Goal: Task Accomplishment & Management: Complete application form

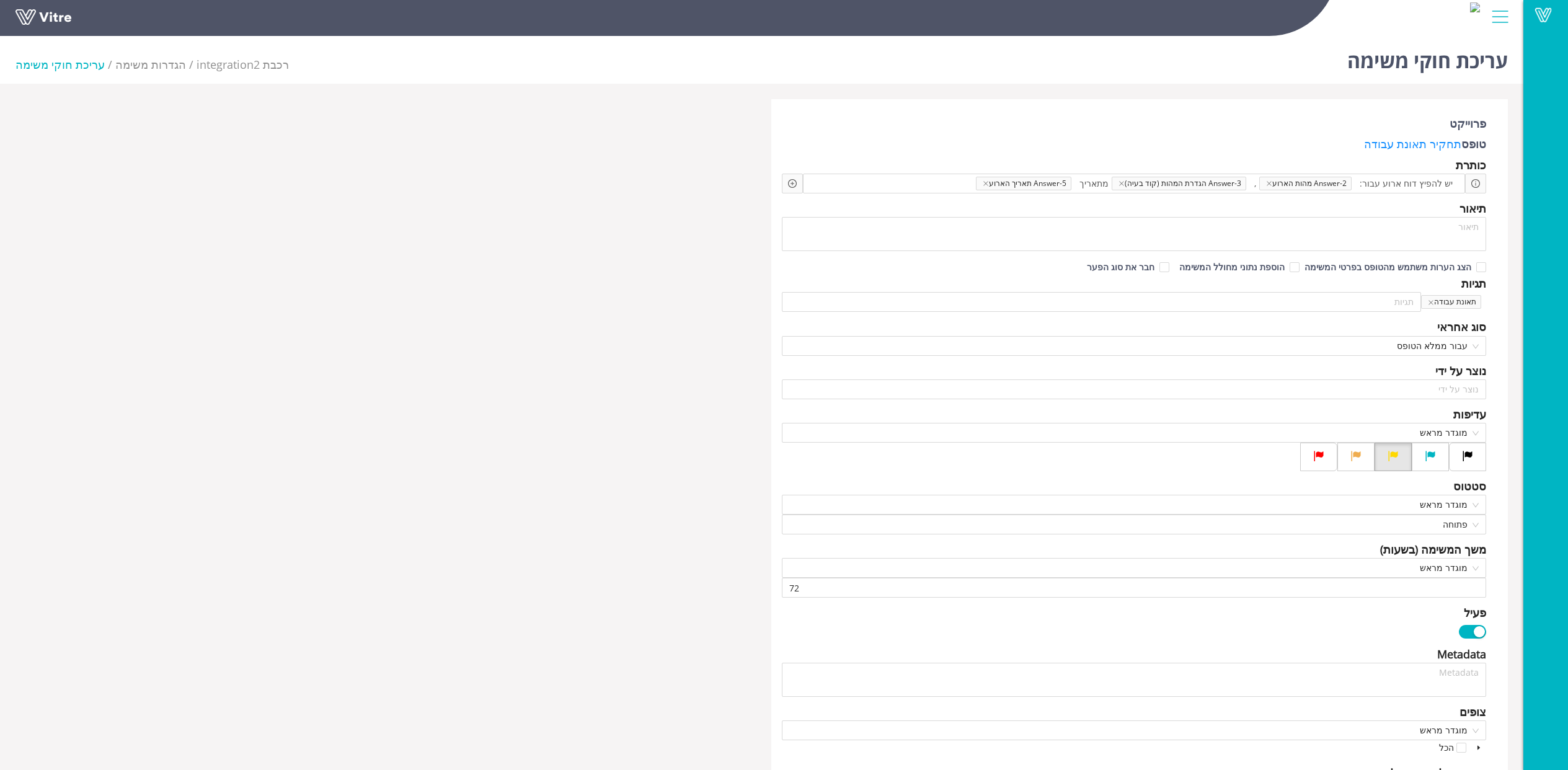
scroll to position [599, 0]
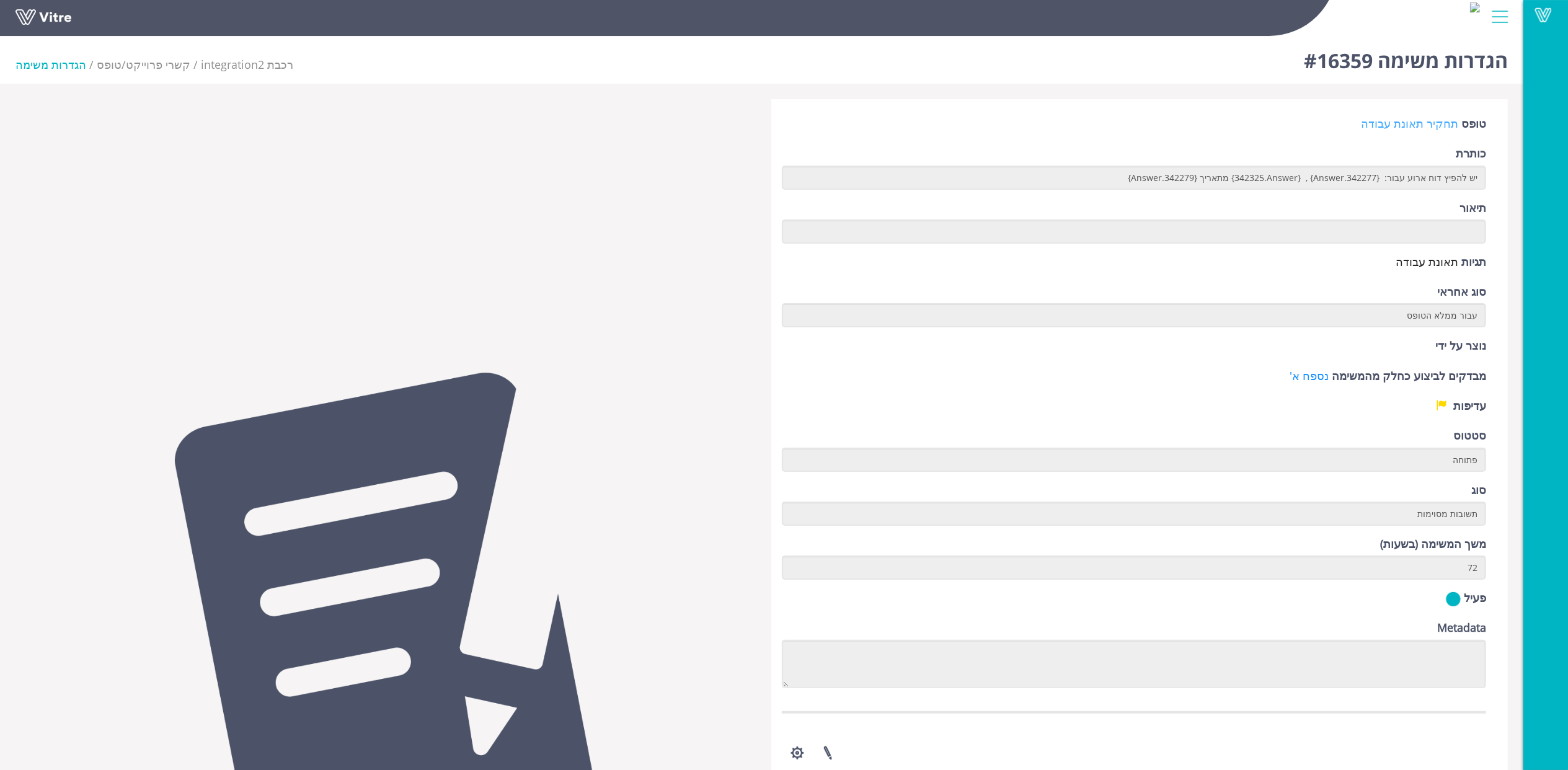
click at [1436, 127] on link "תחקיר תאונת עבודה" at bounding box center [1409, 123] width 97 height 15
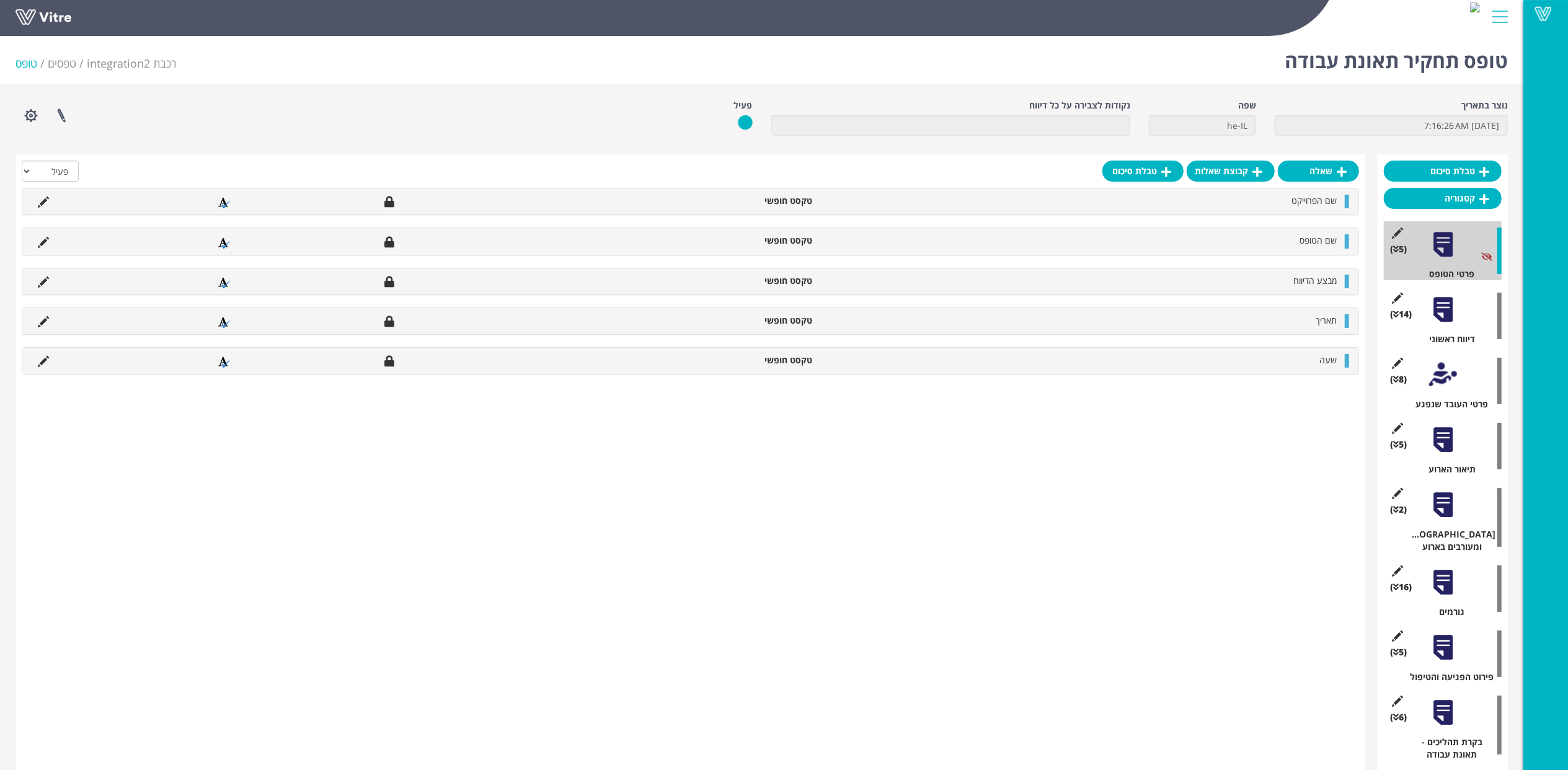
click at [1453, 318] on div at bounding box center [1443, 310] width 28 height 28
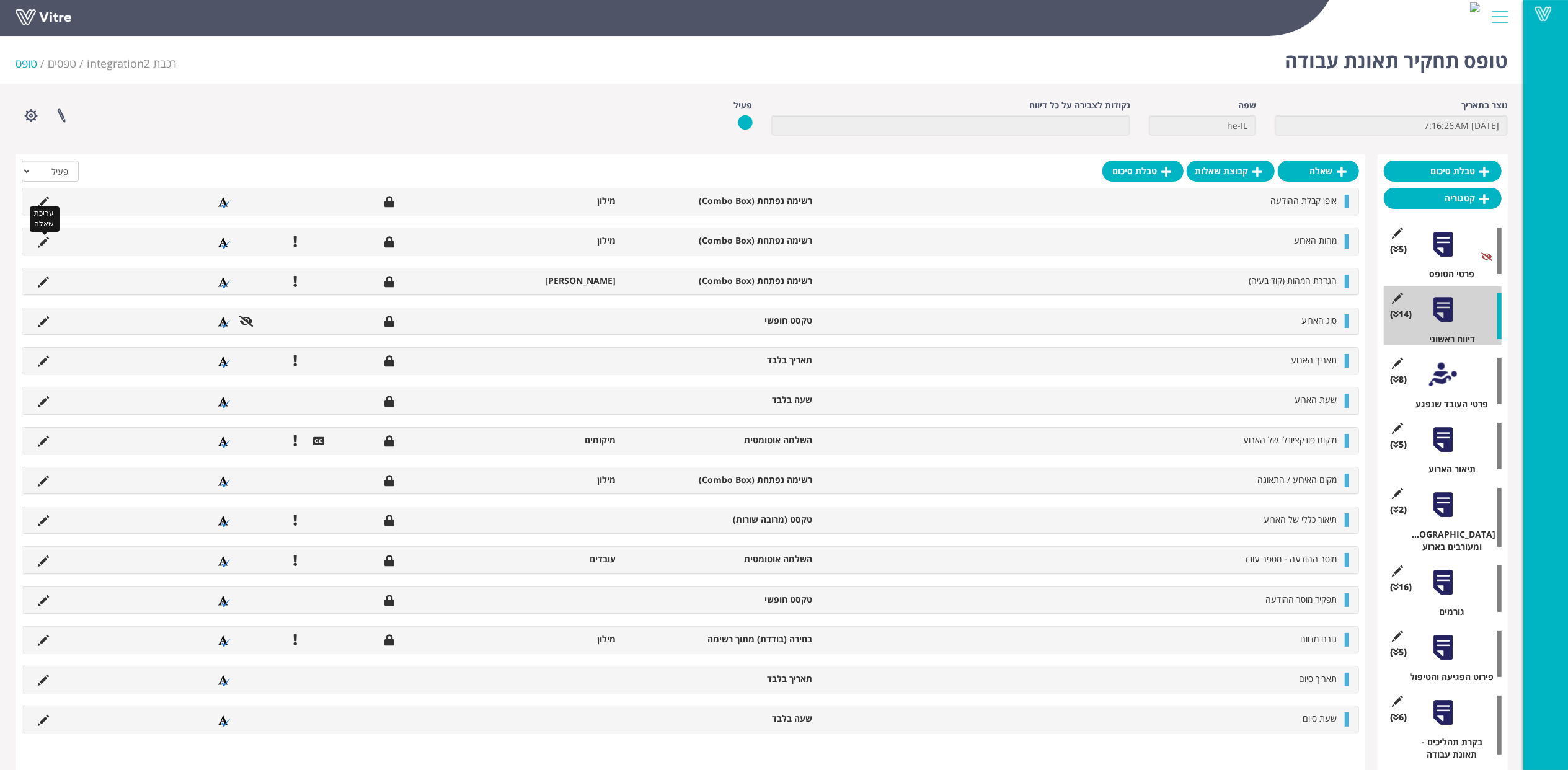
click at [43, 241] on icon at bounding box center [43, 242] width 11 height 11
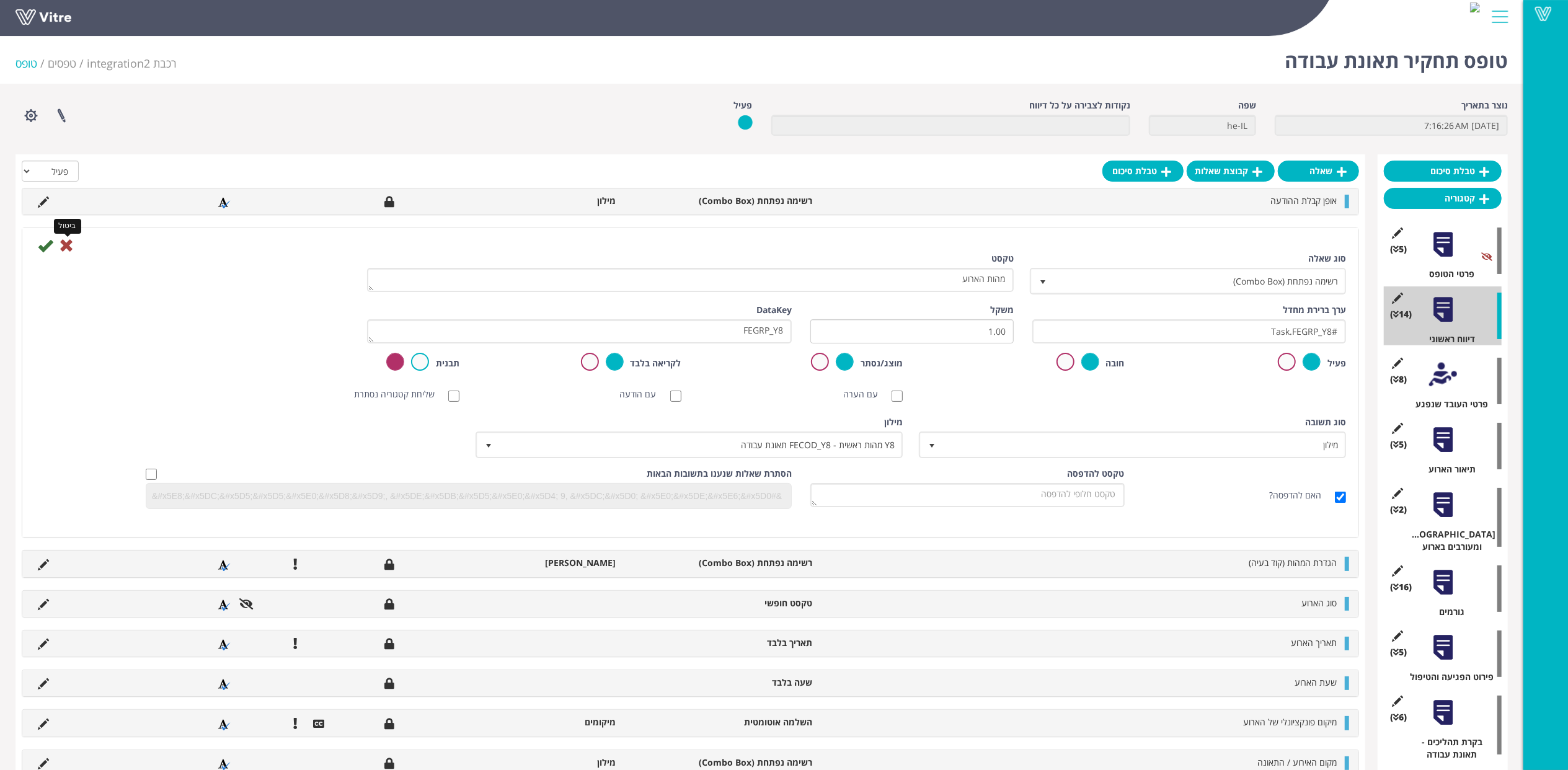
click at [68, 246] on icon at bounding box center [66, 245] width 15 height 15
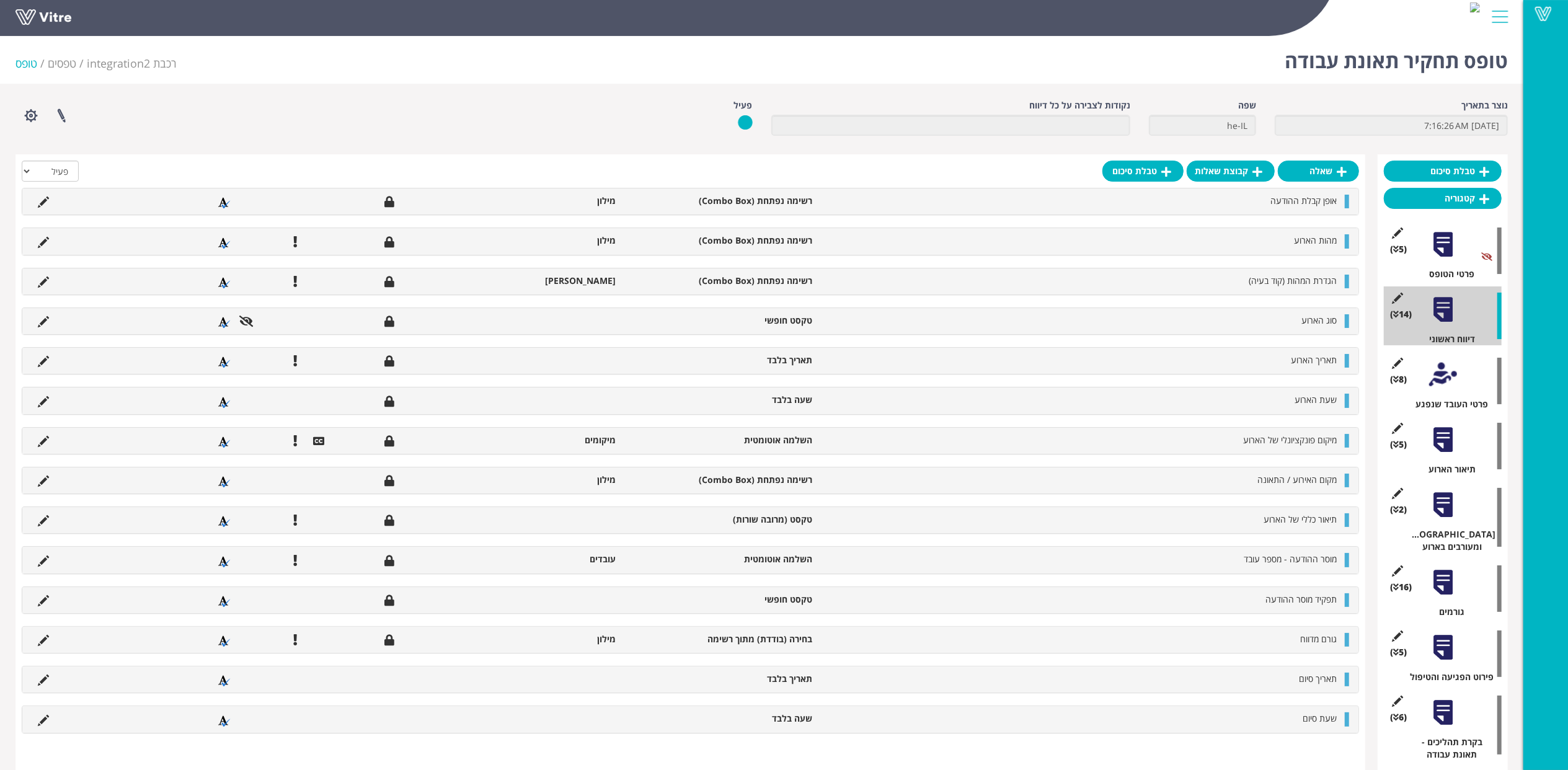
click at [769, 168] on div at bounding box center [690, 173] width 1337 height 27
click at [45, 239] on icon at bounding box center [43, 242] width 11 height 11
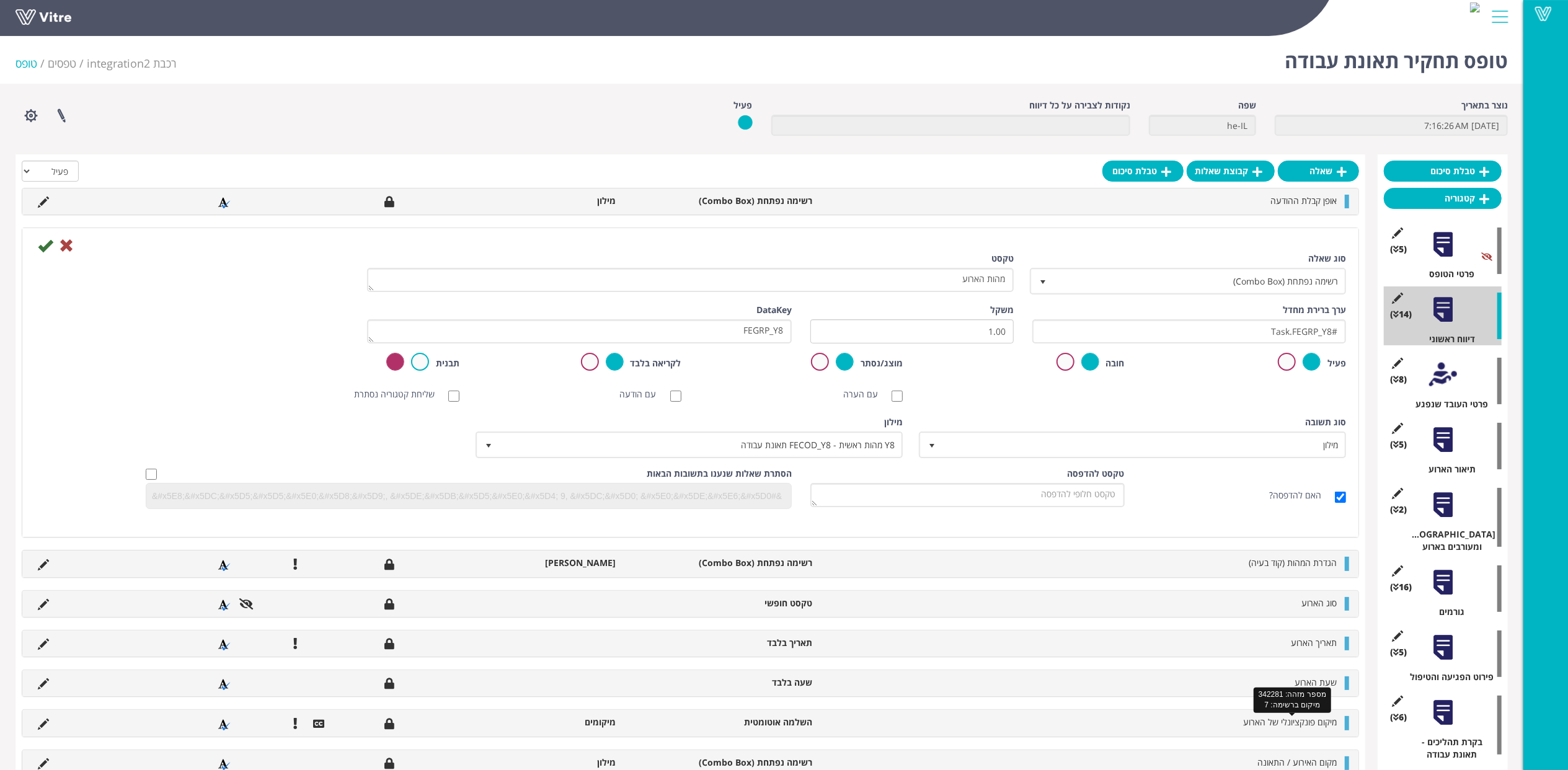
scroll to position [83, 0]
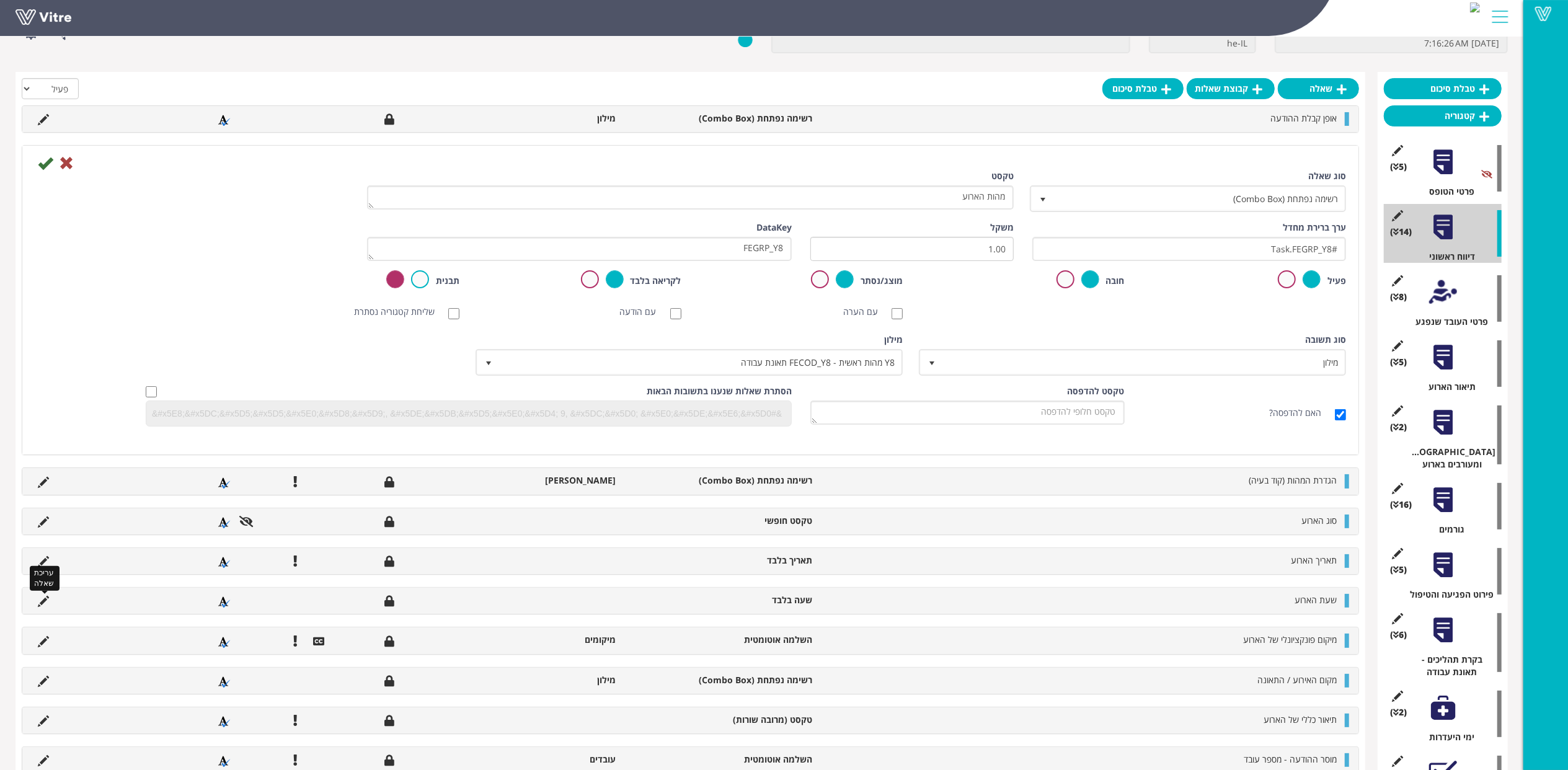
click at [42, 605] on icon at bounding box center [43, 601] width 11 height 11
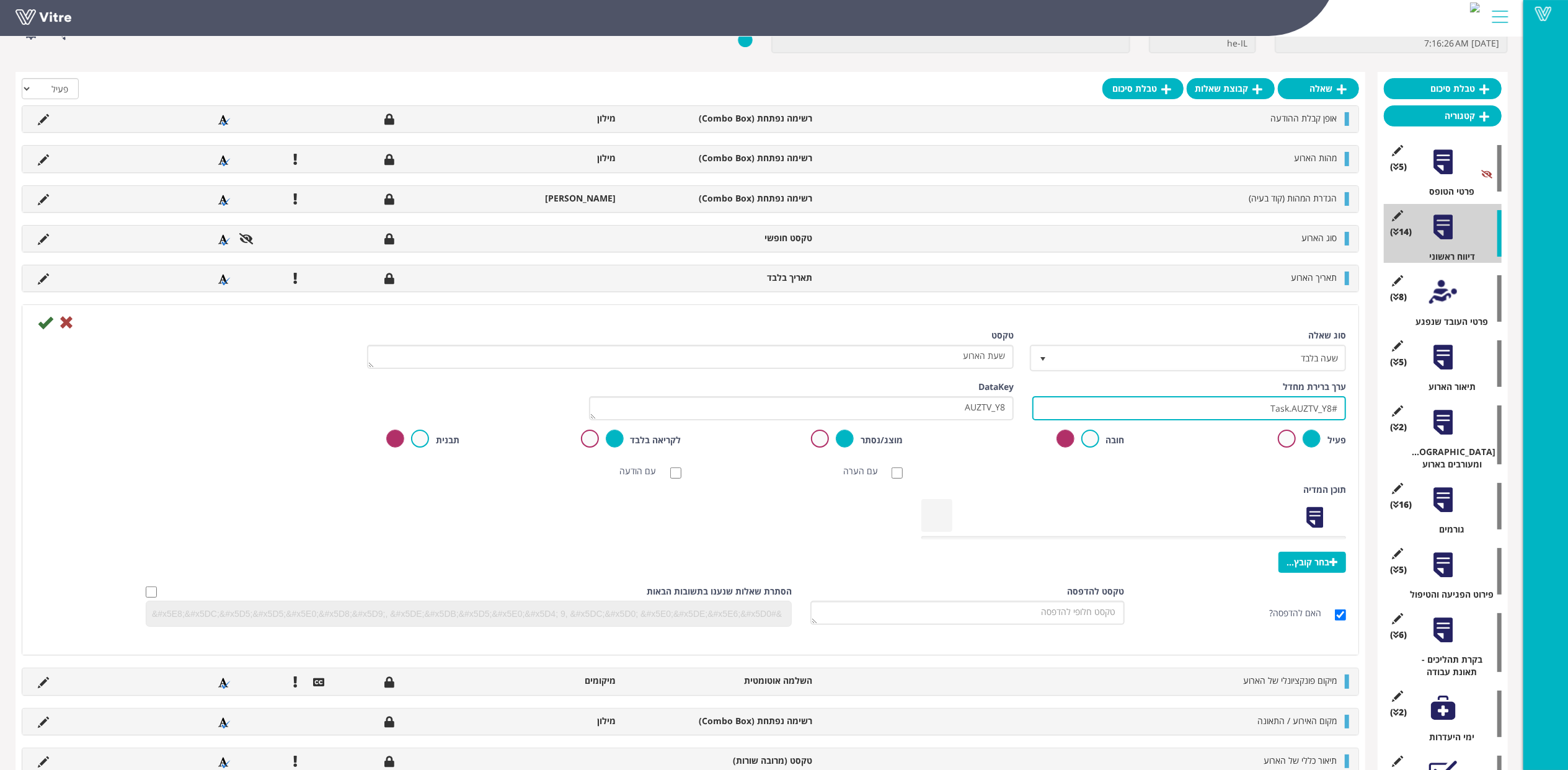
drag, startPoint x: 1245, startPoint y: 409, endPoint x: 1378, endPoint y: 405, distance: 133.1
click at [1376, 405] on div "טבלת סיכום קטגוריה (5 ) פרטי הטופס (14 ) דיווח ראשוני (0 ) נתוני רכבת (8 ) פרטי…" at bounding box center [761, 532] width 1492 height 921
click at [72, 328] on icon at bounding box center [66, 322] width 15 height 15
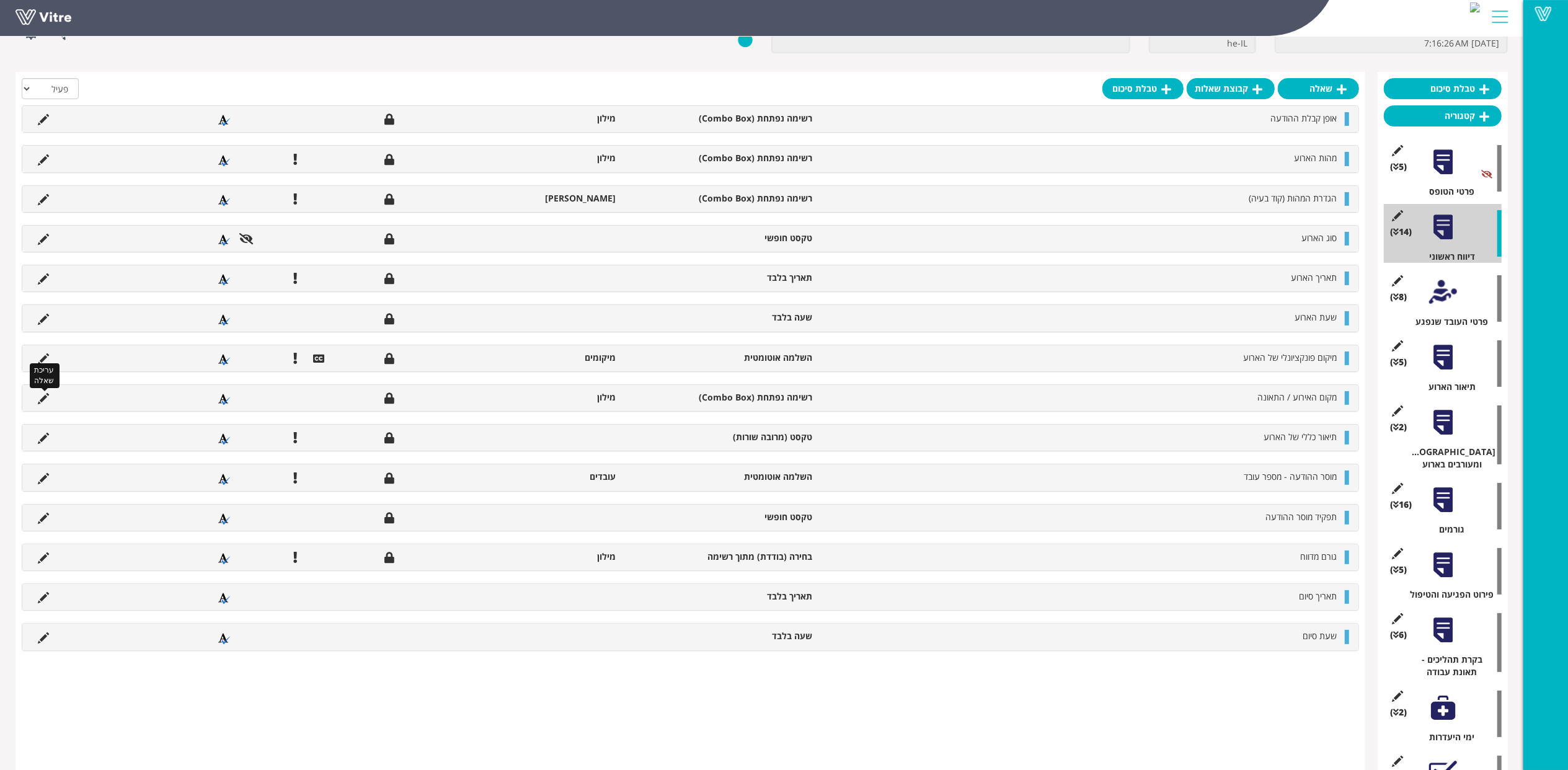
click at [43, 402] on icon at bounding box center [43, 398] width 11 height 11
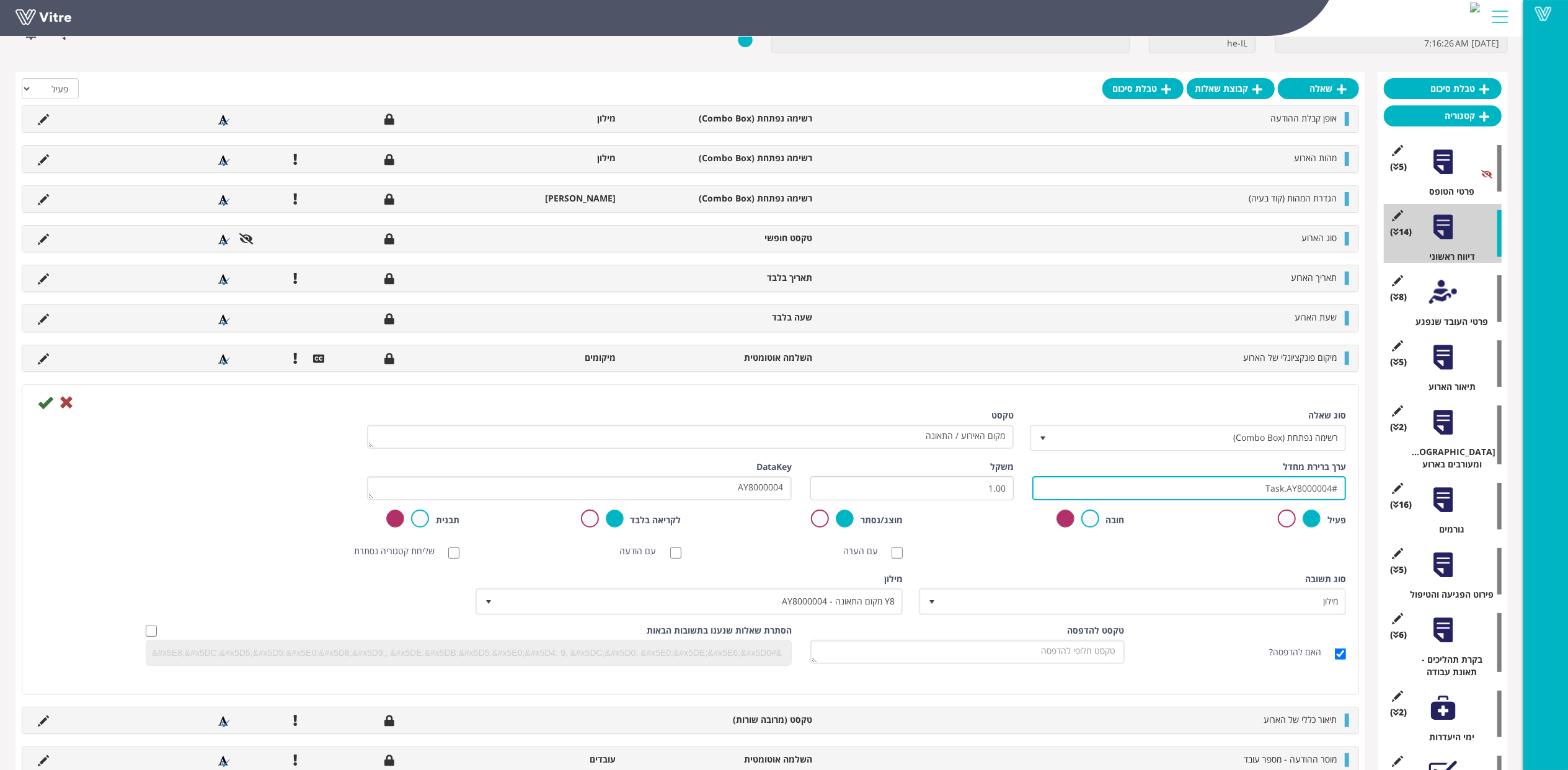
click at [1464, 479] on div "טבלת סיכום קטגוריה (5 ) פרטי הטופס (14 ) דיווח ראשוני (0 ) נתוני רכבת (8 ) פרטי…" at bounding box center [761, 512] width 1492 height 880
click at [70, 407] on icon at bounding box center [66, 402] width 15 height 15
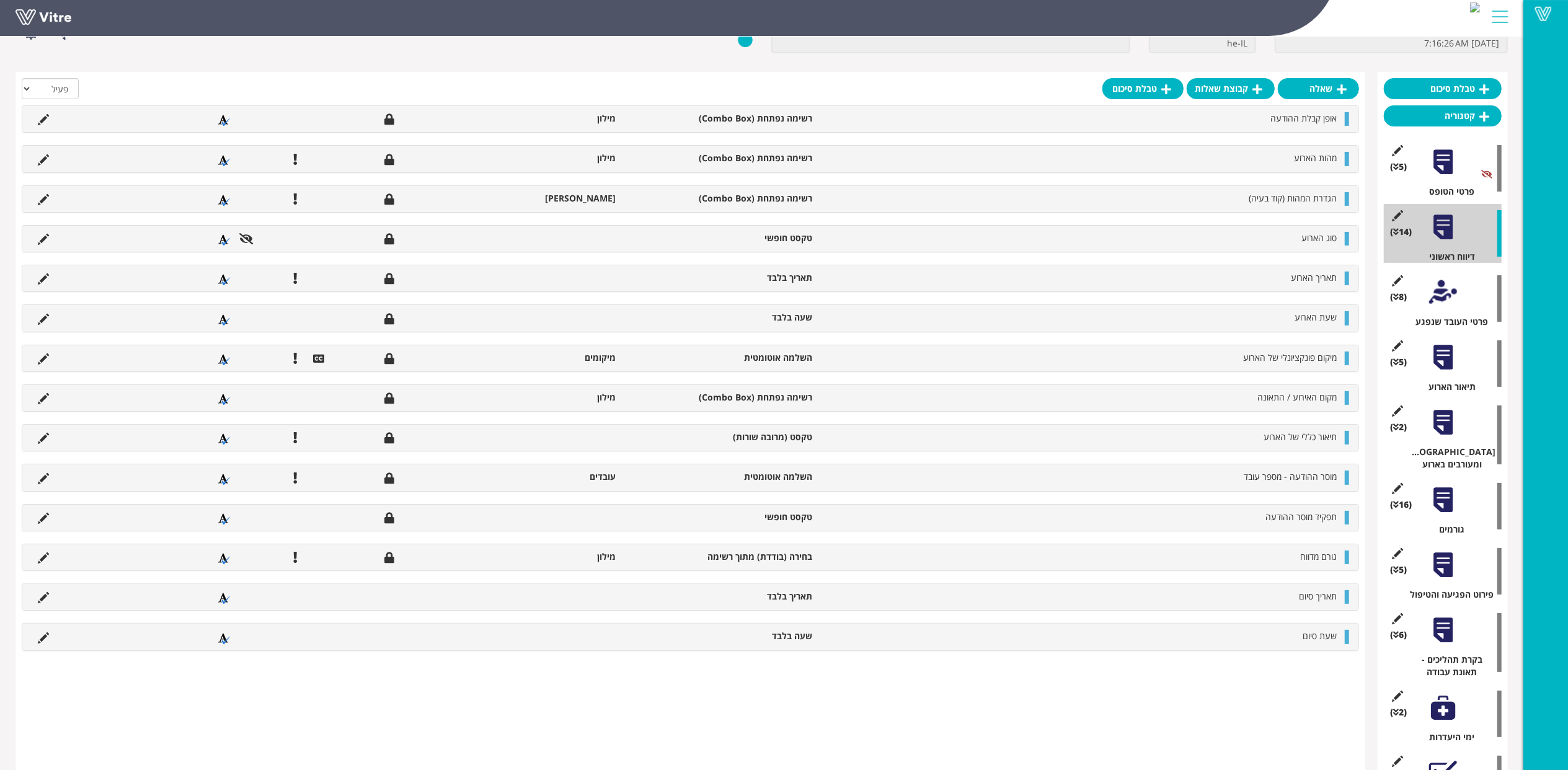
scroll to position [0, 0]
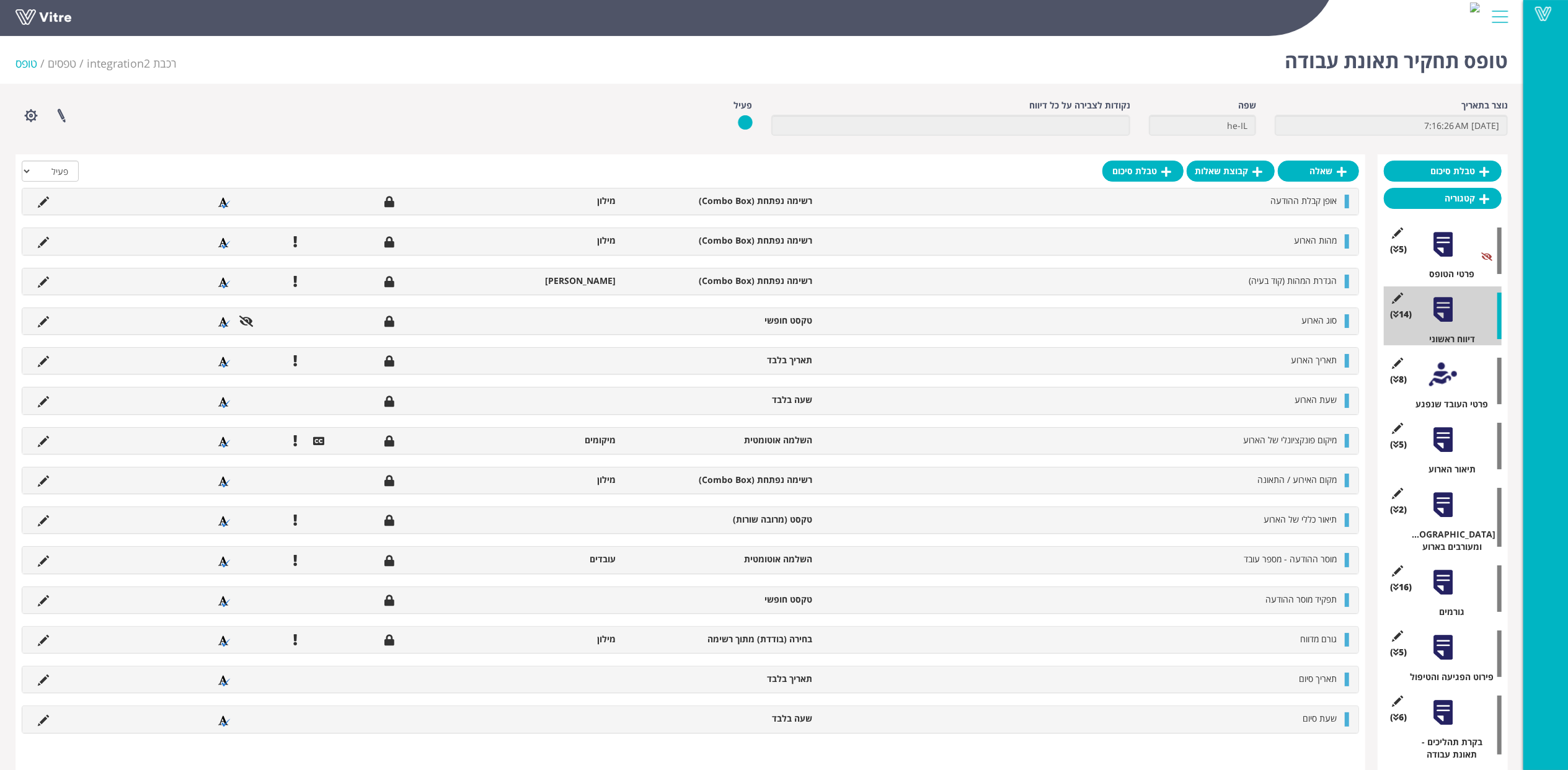
click at [1444, 633] on div at bounding box center [1443, 647] width 28 height 28
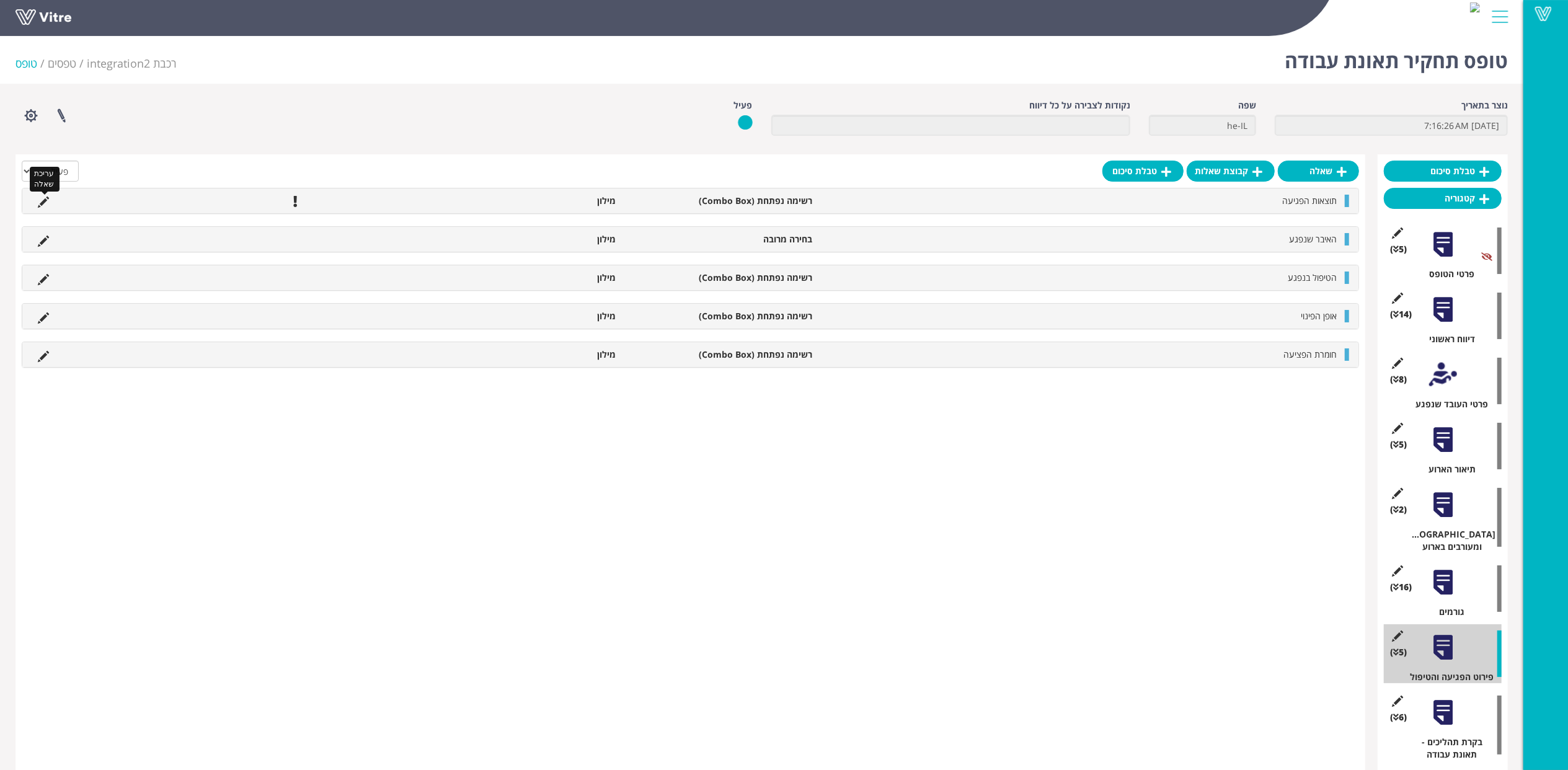
click at [42, 198] on icon at bounding box center [43, 201] width 11 height 11
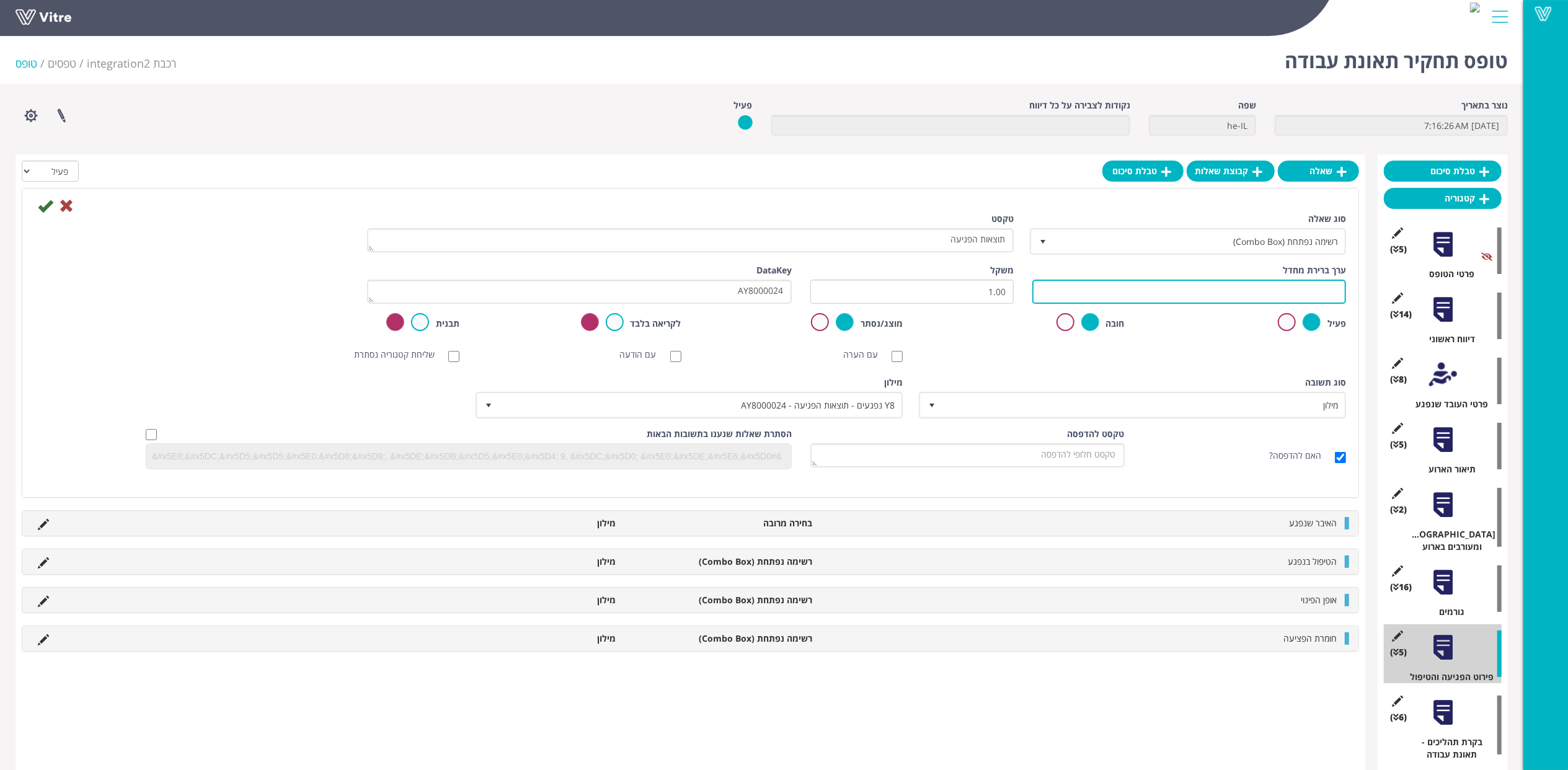
click at [1206, 296] on input "text" at bounding box center [1189, 291] width 314 height 24
paste input "#Task.AY8000024"
type input "#Task.AY8000024"
click at [50, 202] on icon at bounding box center [45, 206] width 15 height 15
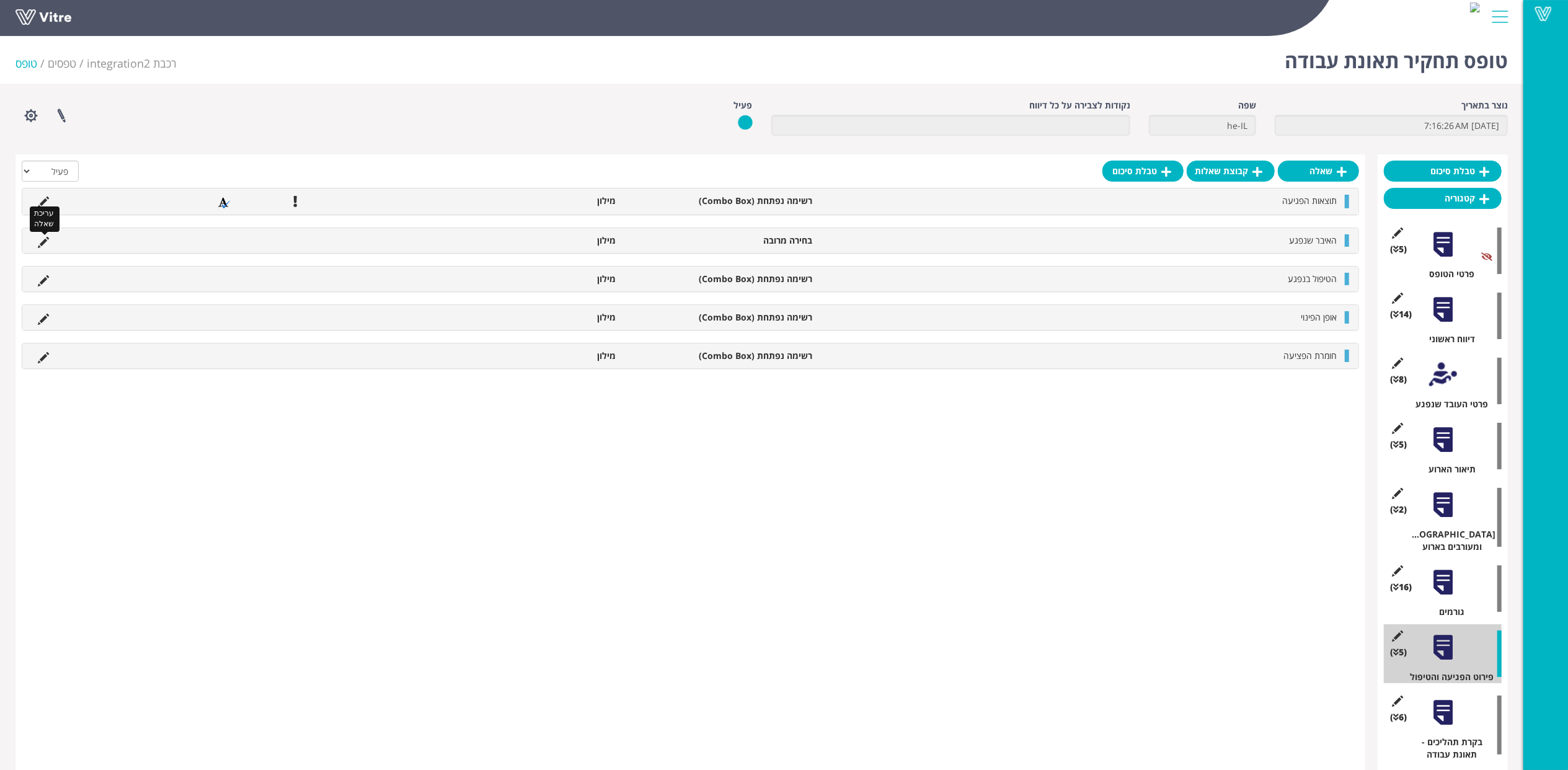
click at [43, 242] on icon at bounding box center [43, 242] width 11 height 11
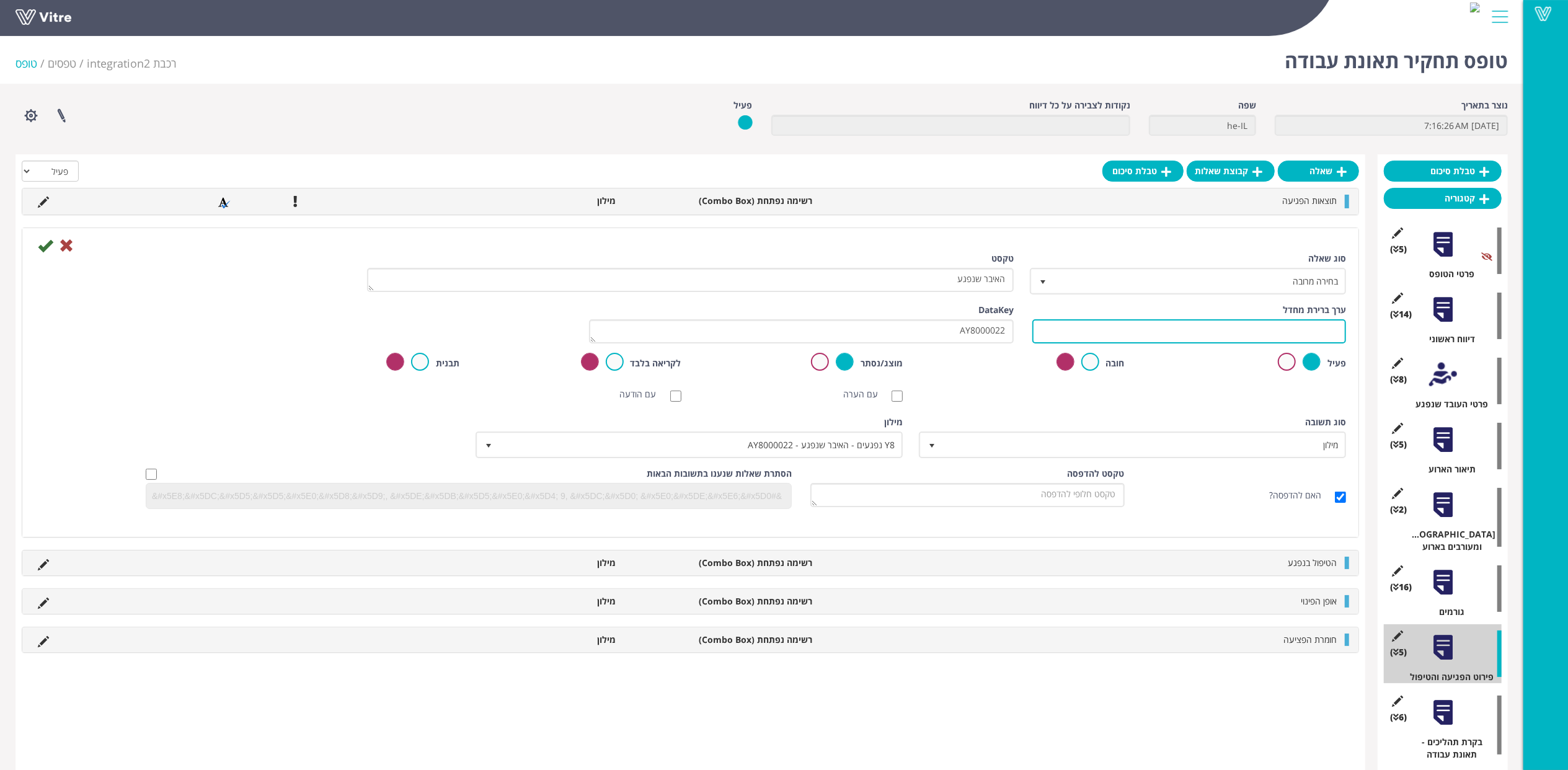
click at [1285, 341] on input "text" at bounding box center [1189, 331] width 314 height 24
paste input "#Task.AY8000022"
type input "#Task.AY8000022"
click at [48, 246] on icon at bounding box center [45, 245] width 15 height 15
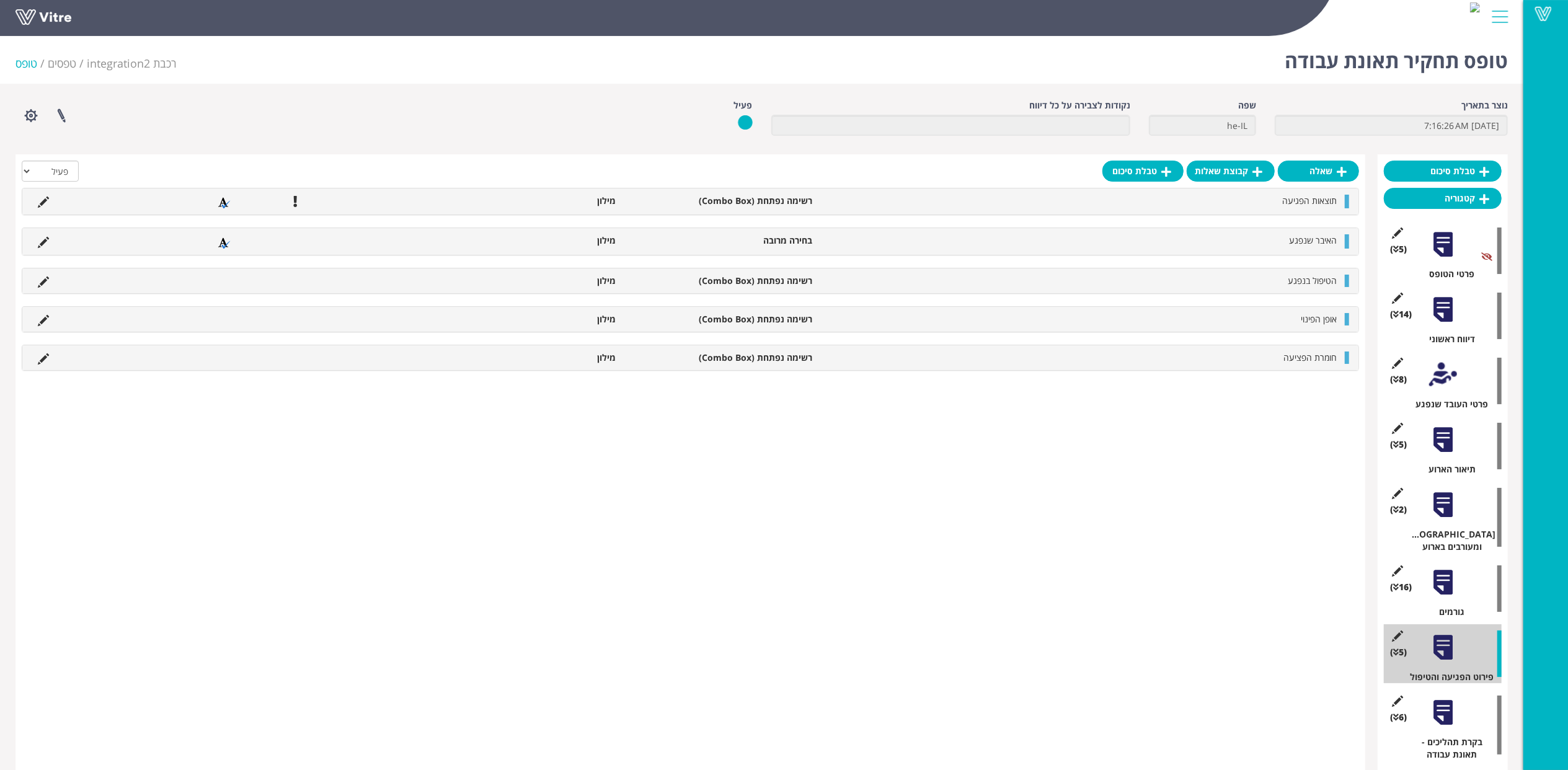
drag, startPoint x: 1453, startPoint y: 449, endPoint x: 1444, endPoint y: 438, distance: 14.2
click at [1453, 449] on div at bounding box center [1443, 440] width 28 height 28
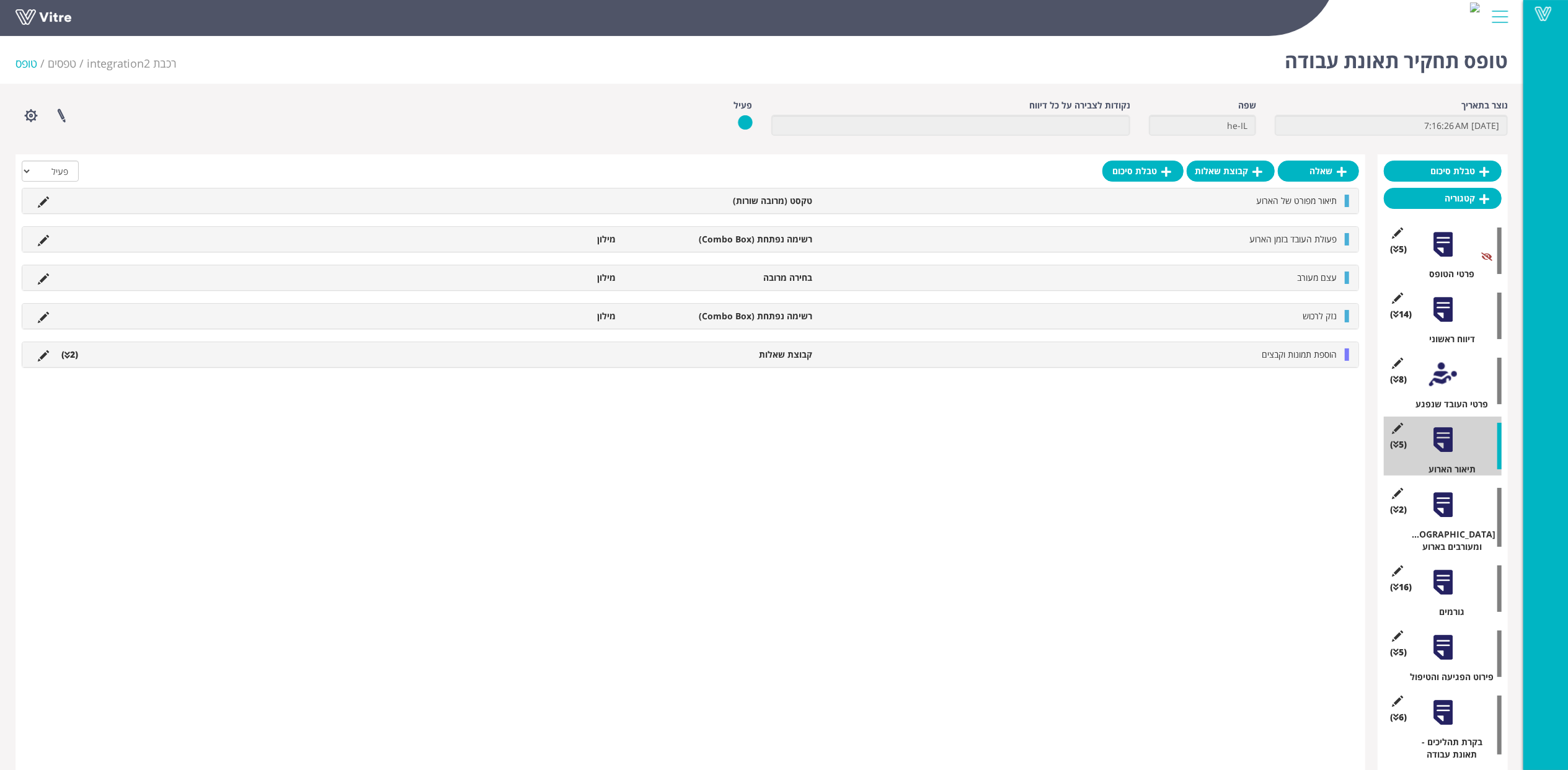
click at [1444, 438] on div at bounding box center [1443, 440] width 28 height 28
click at [42, 237] on icon at bounding box center [43, 240] width 11 height 11
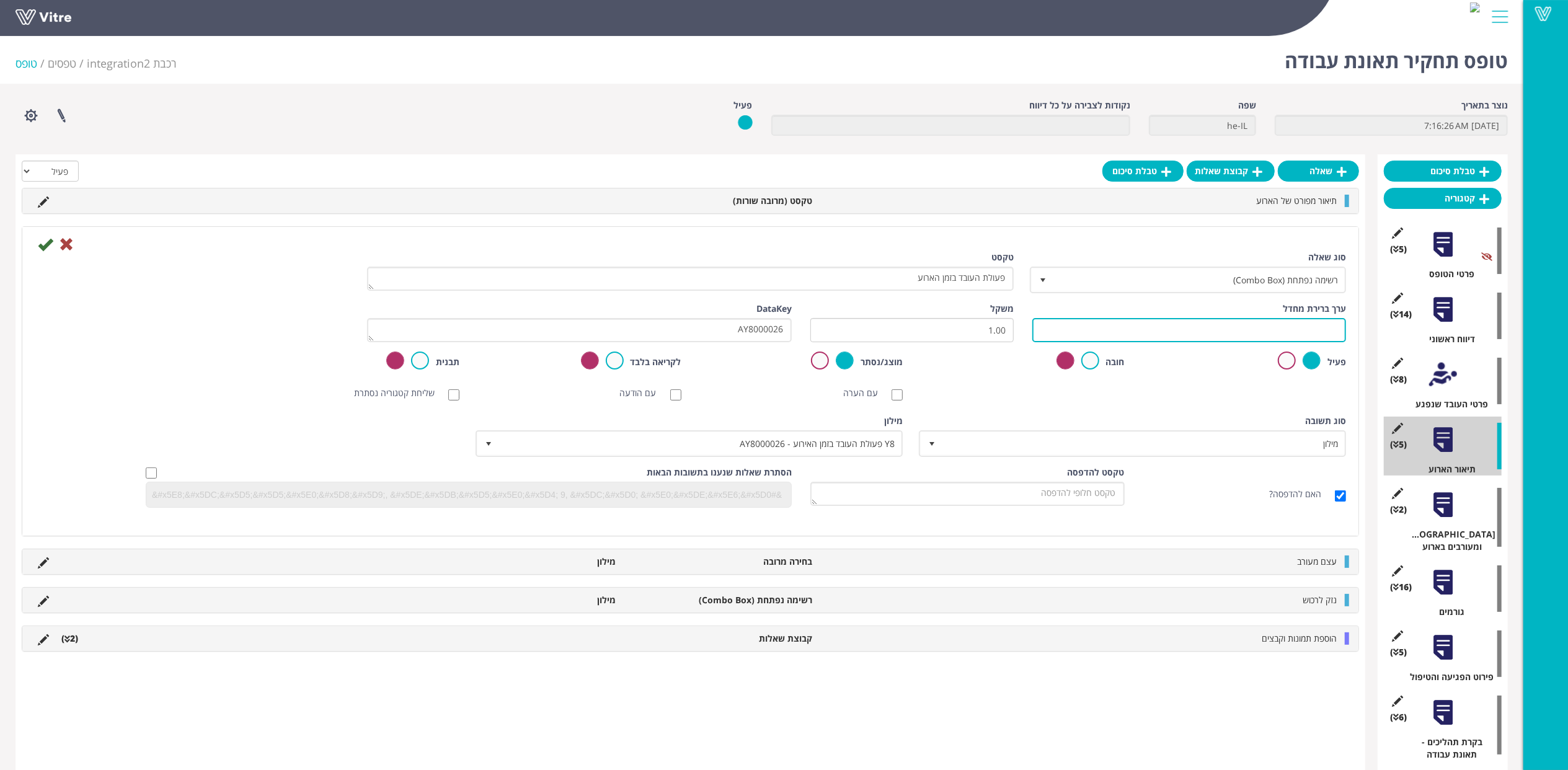
click at [1280, 332] on input "text" at bounding box center [1189, 329] width 314 height 24
paste input "#Task.AY8000026"
type input "#Task.AY8000026"
click at [47, 242] on icon at bounding box center [45, 244] width 15 height 15
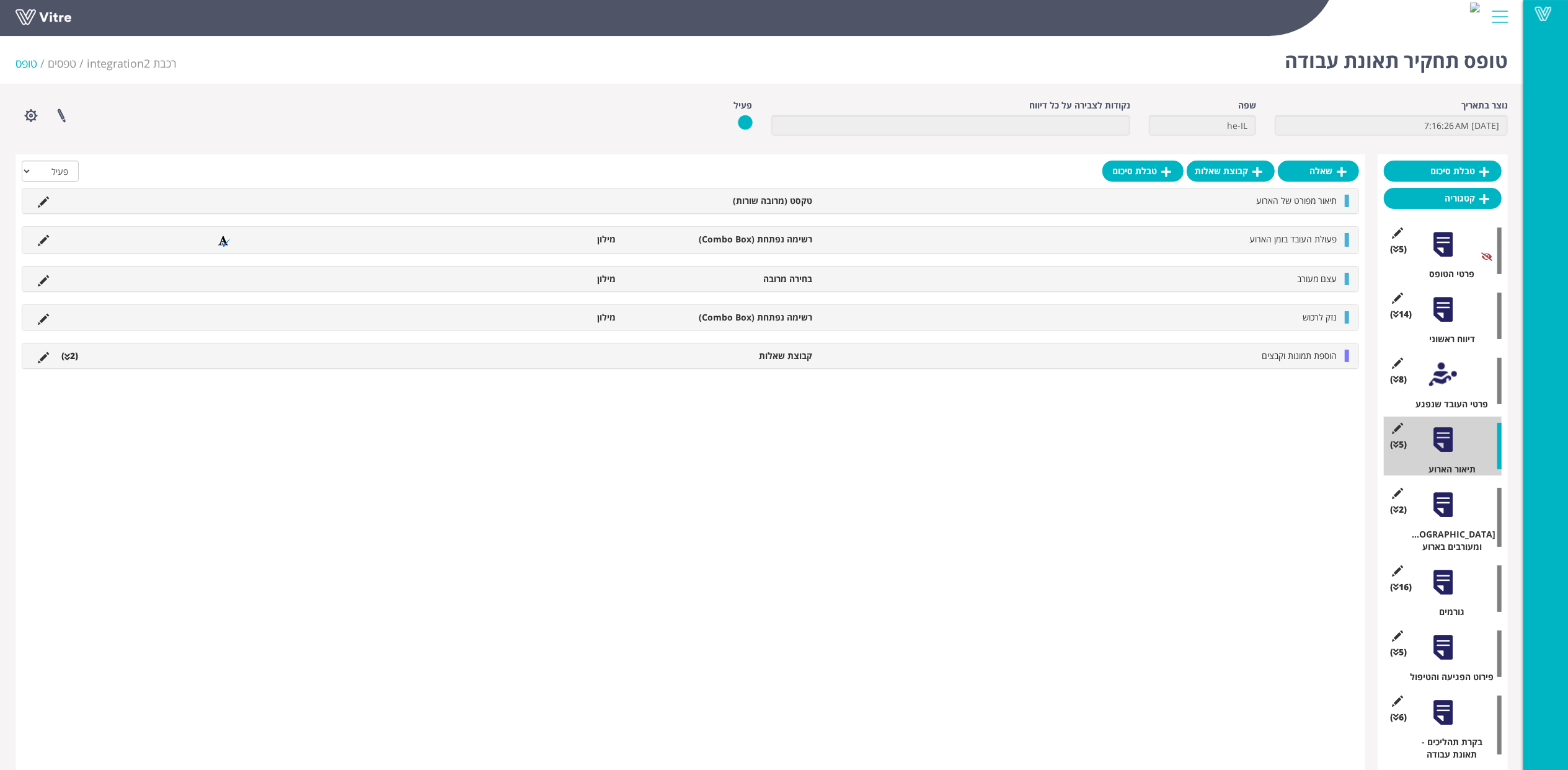
click at [1446, 569] on div at bounding box center [1443, 583] width 28 height 28
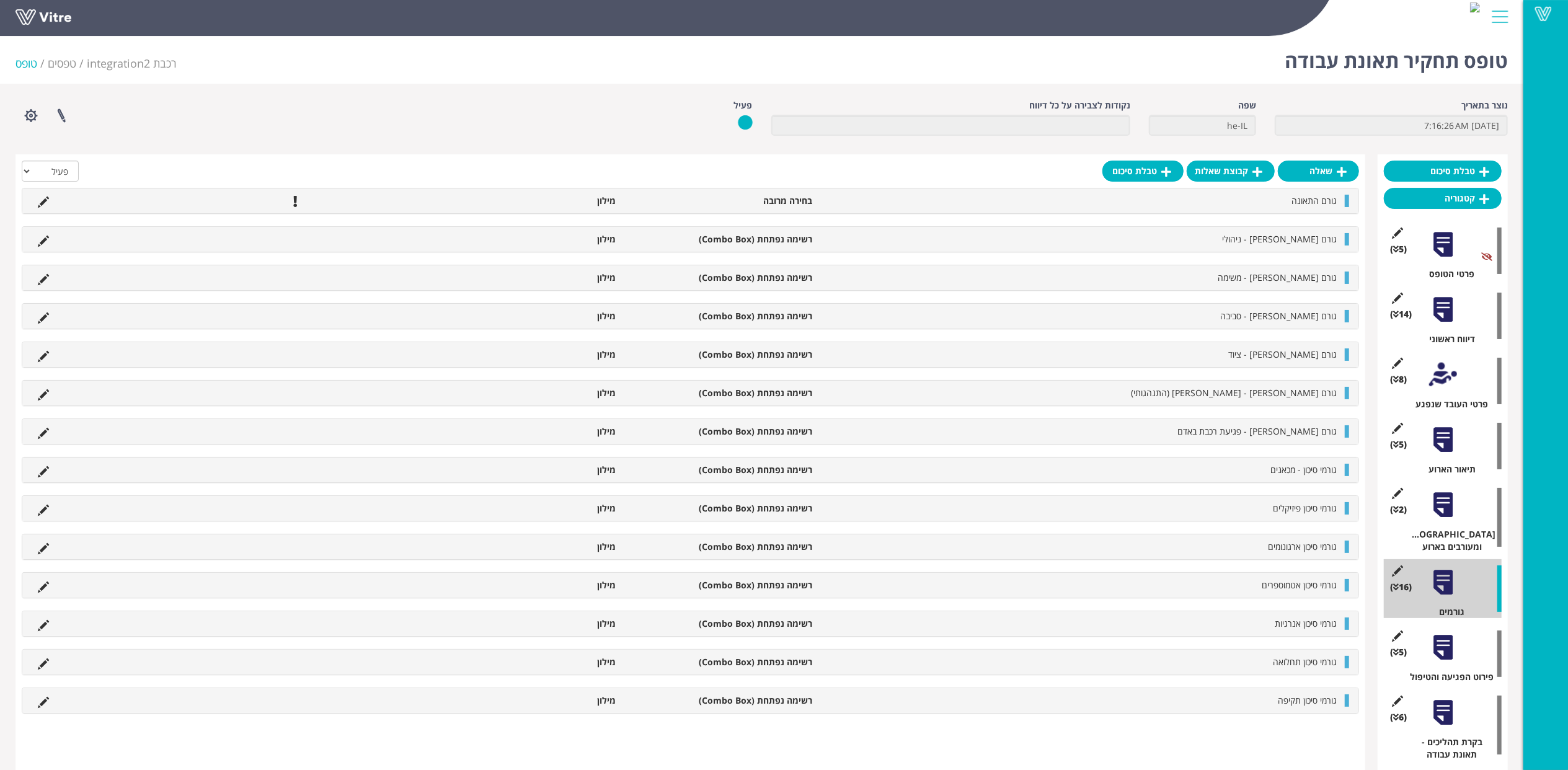
click at [1446, 447] on div at bounding box center [1443, 440] width 28 height 28
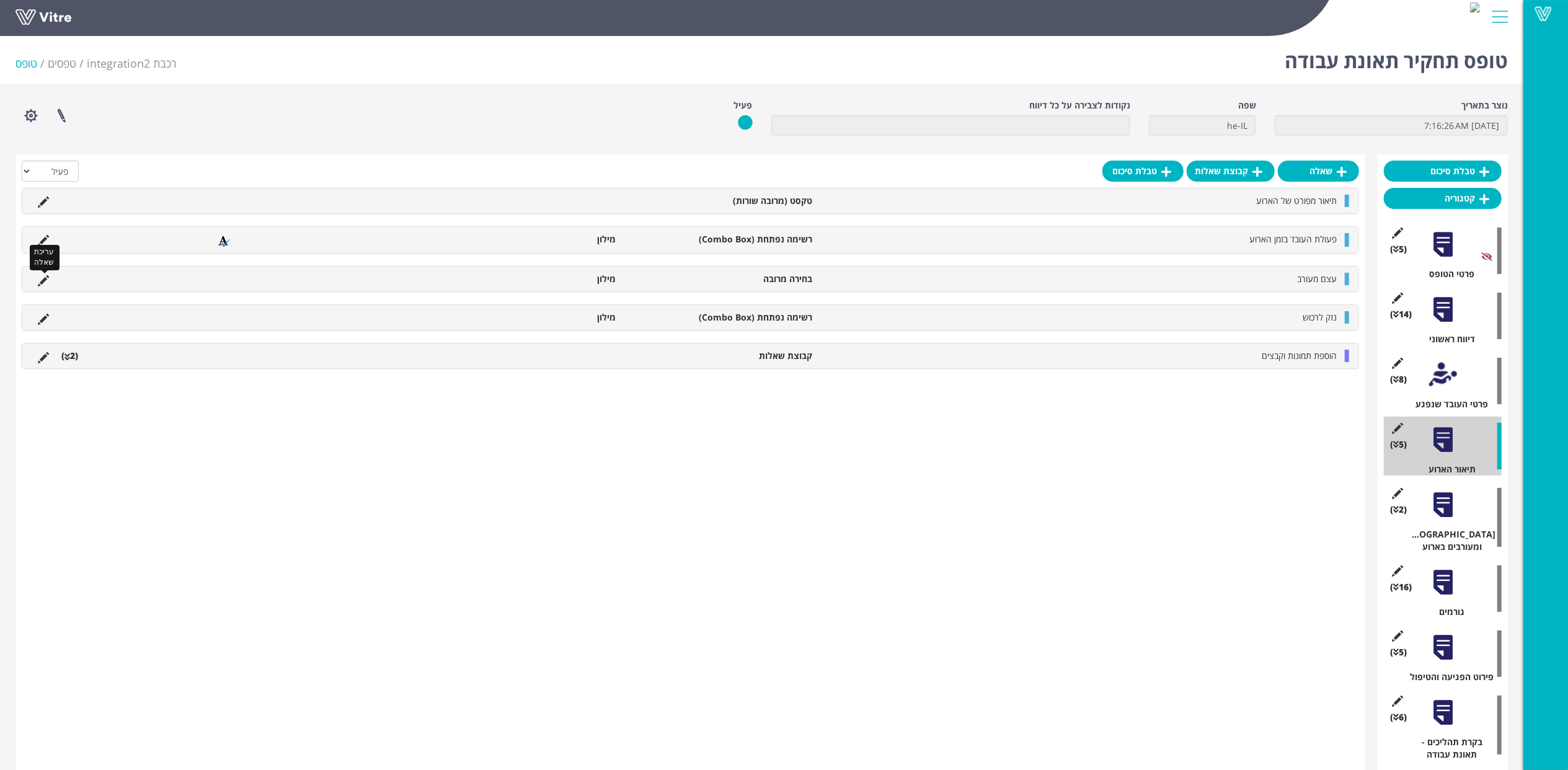
click at [42, 277] on icon at bounding box center [43, 280] width 11 height 11
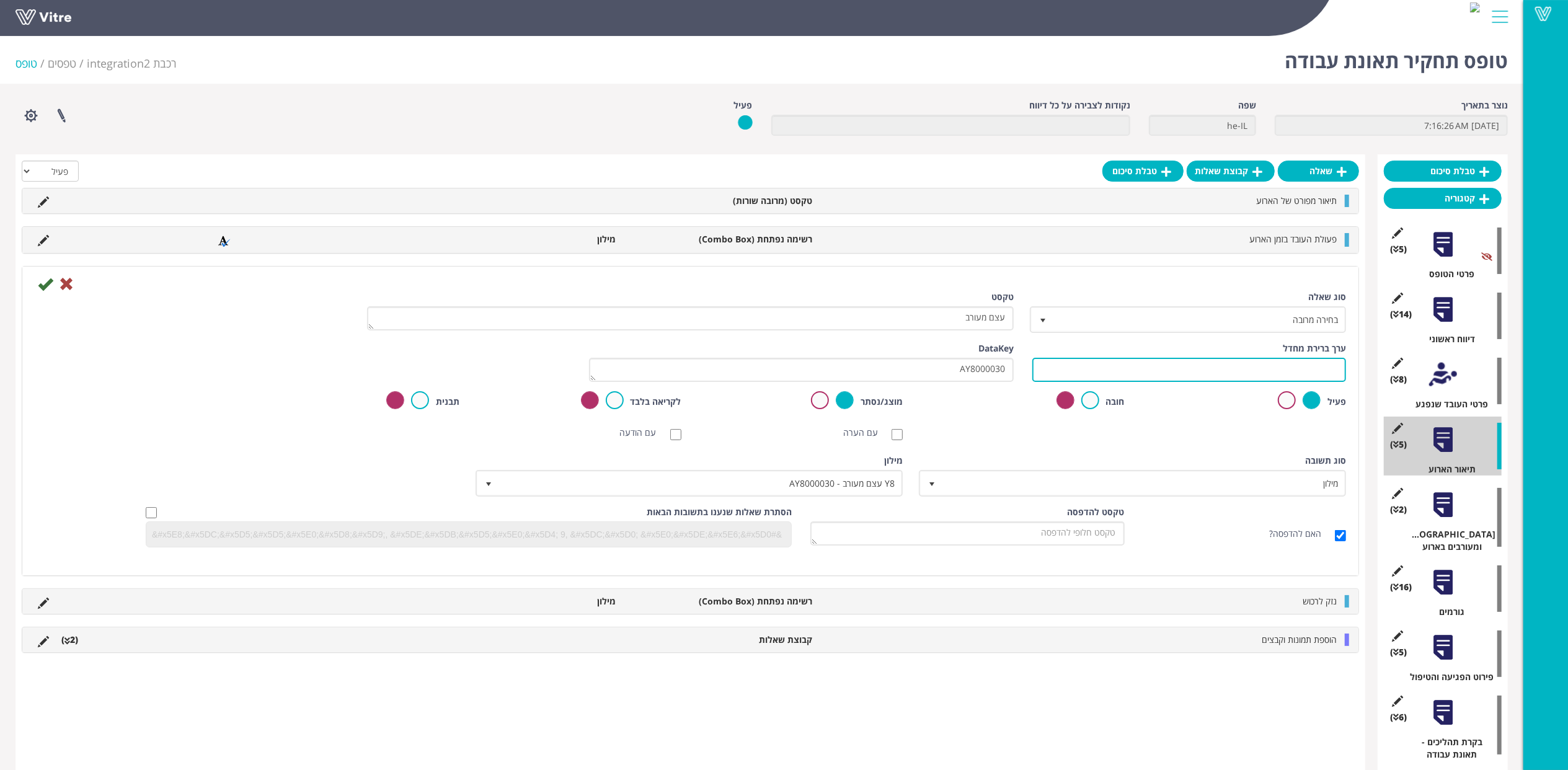
click at [1206, 372] on input "text" at bounding box center [1189, 370] width 314 height 24
paste input "#Task.AY8000030"
type input "#Task.AY8000030"
click at [48, 285] on icon at bounding box center [45, 284] width 15 height 15
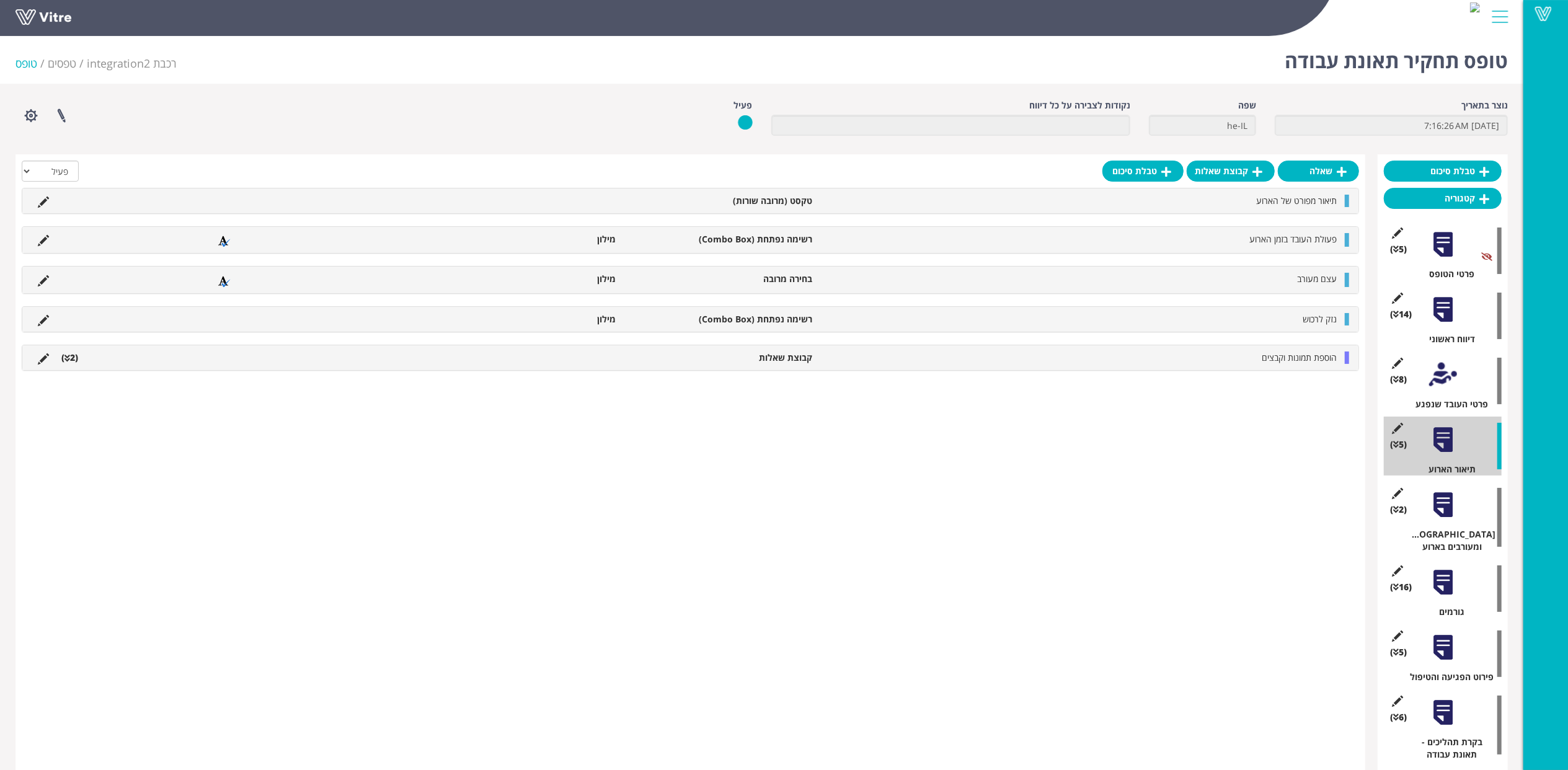
click at [1439, 572] on div at bounding box center [1443, 583] width 28 height 28
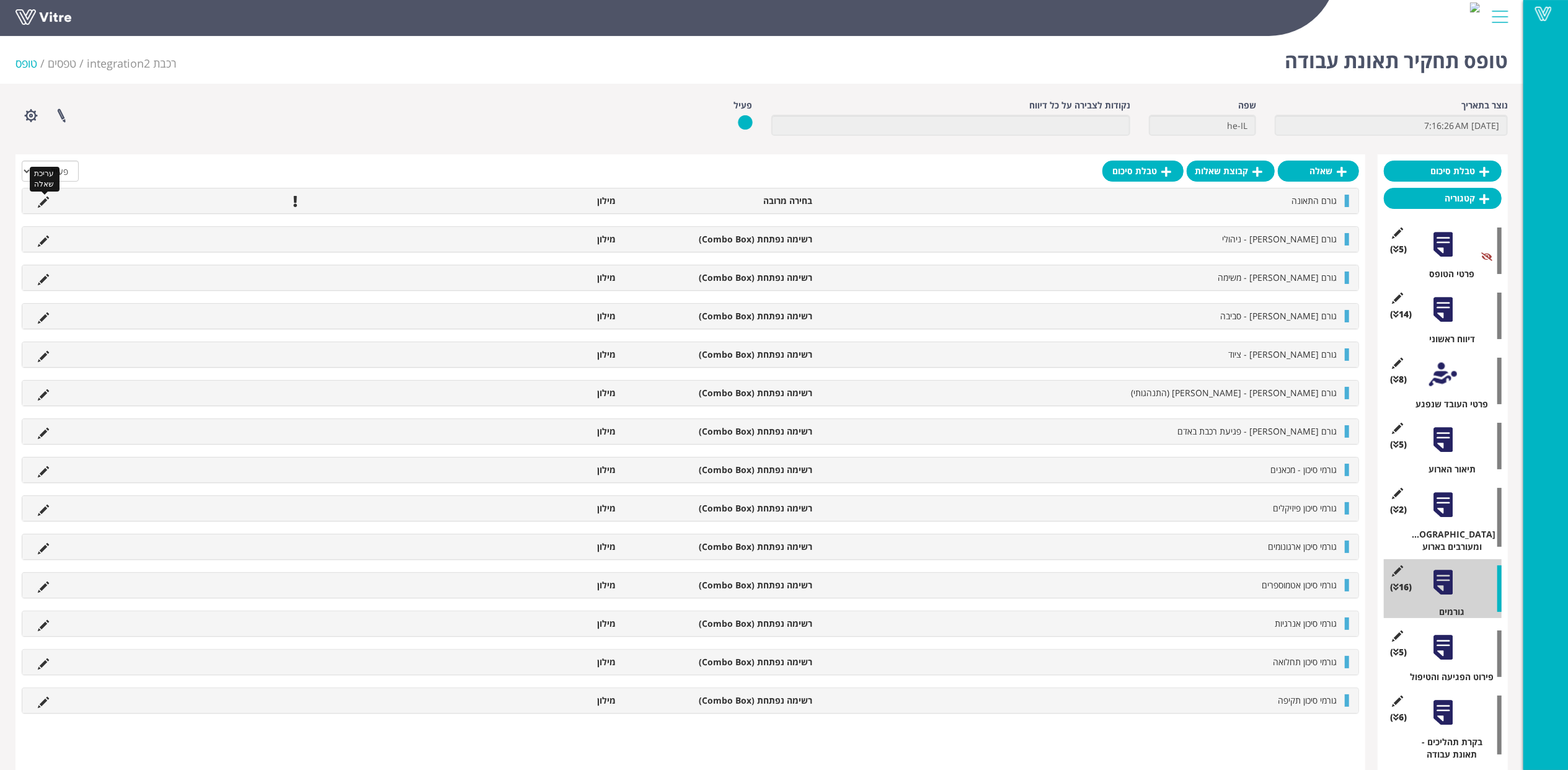
click at [45, 199] on icon at bounding box center [43, 201] width 11 height 11
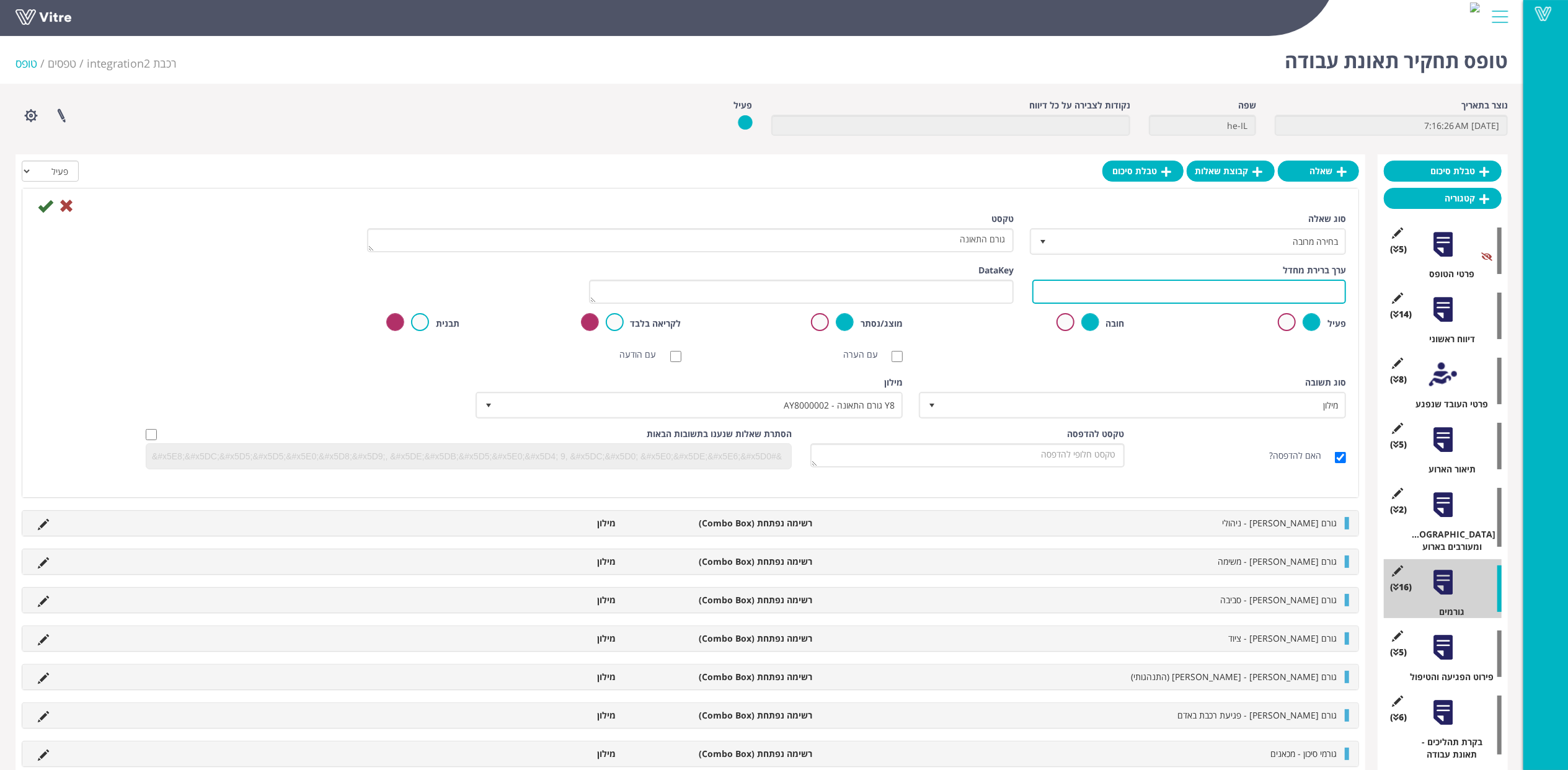
click at [1285, 281] on input "text" at bounding box center [1189, 291] width 314 height 24
paste input "#task.Reason"
type input "#task.Reason"
click at [42, 202] on icon at bounding box center [45, 206] width 15 height 15
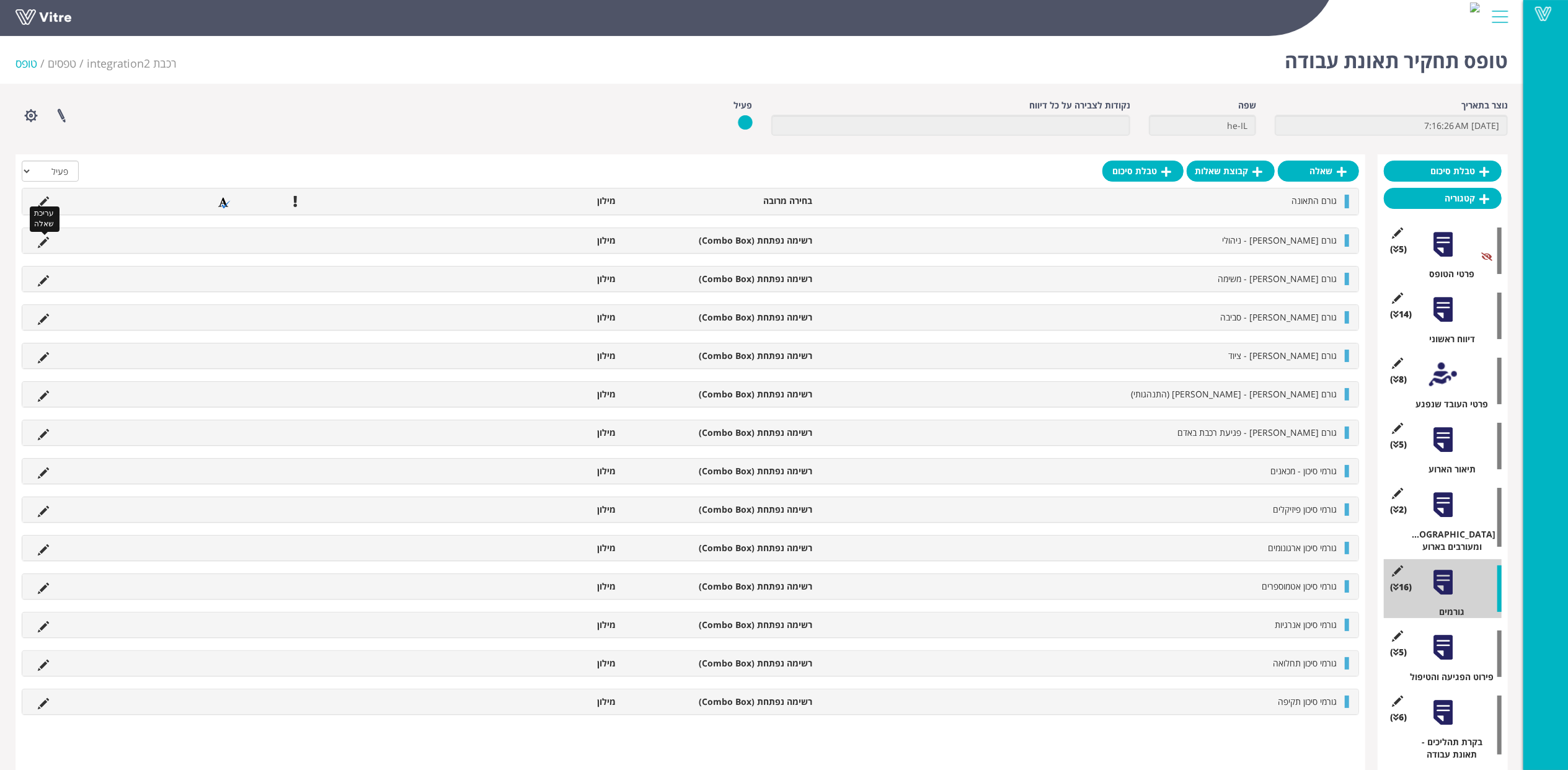
click at [42, 237] on icon at bounding box center [43, 242] width 11 height 11
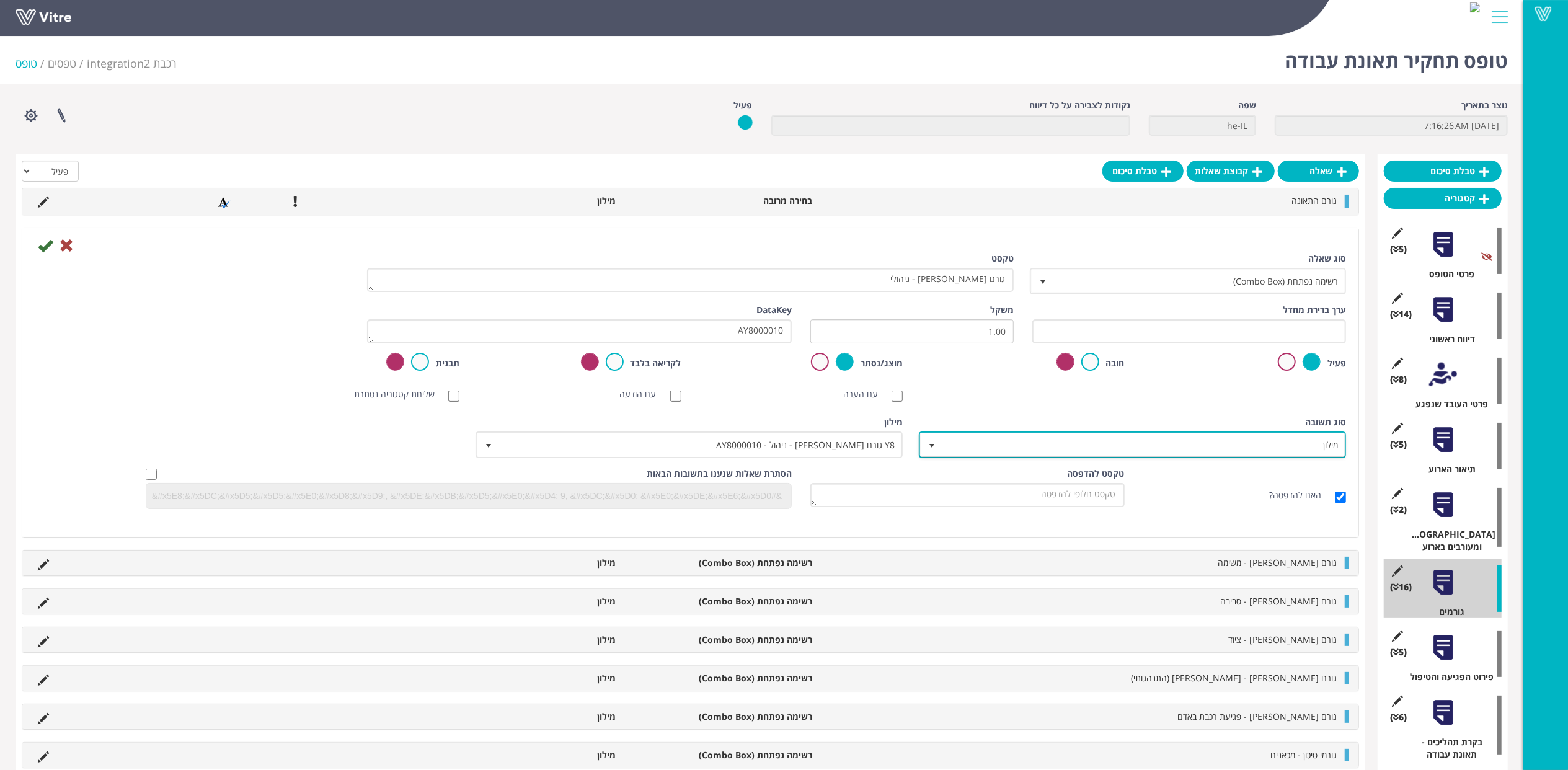
click at [1194, 436] on span "מילון" at bounding box center [1143, 444] width 403 height 22
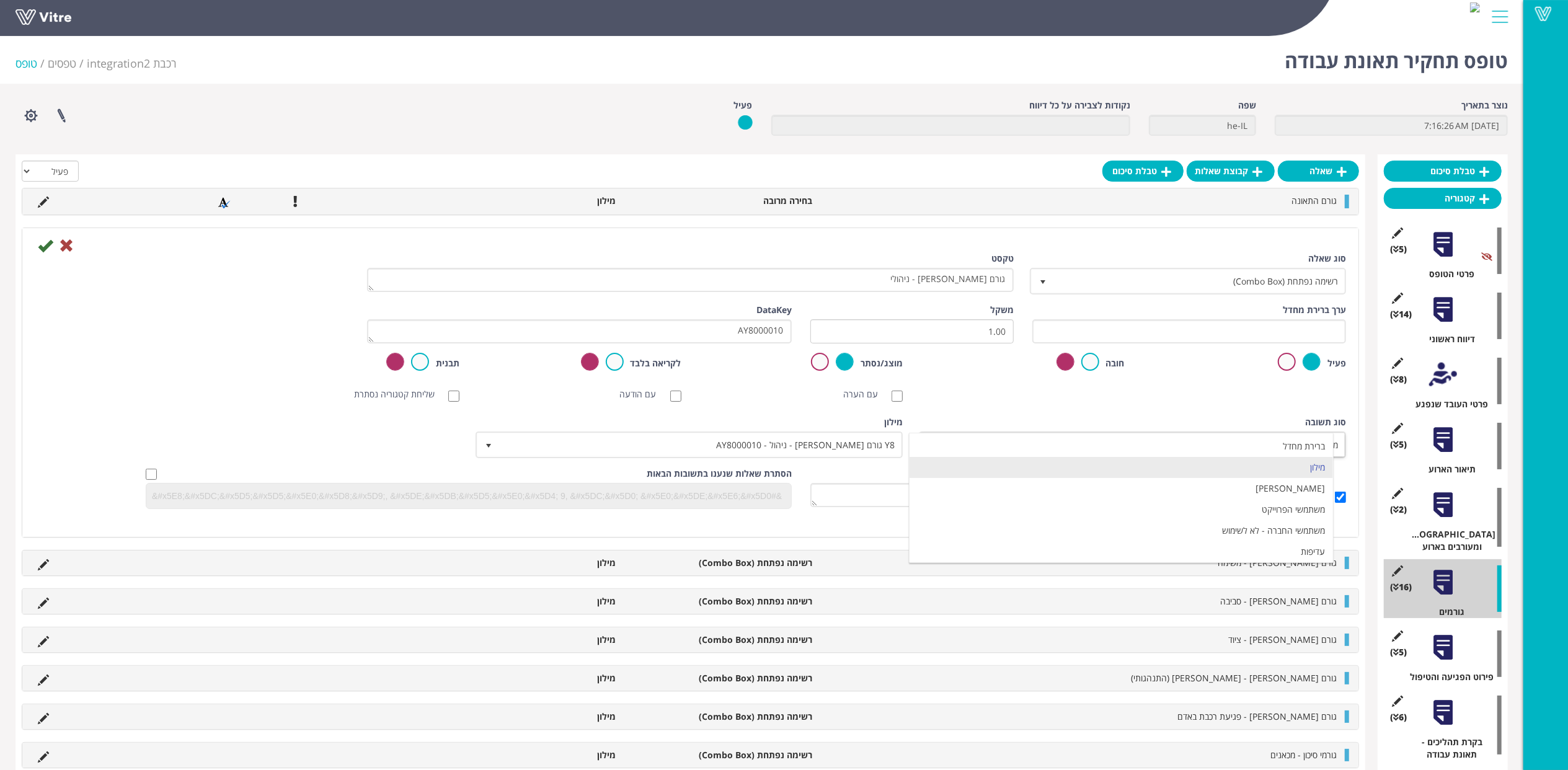
click at [1220, 405] on div "סריקת ברקוד NFC סריקת חובה עם הערה עם הודעה שליחת קטגוריה נסתרת ללא תמונה תמונת…" at bounding box center [690, 395] width 1330 height 25
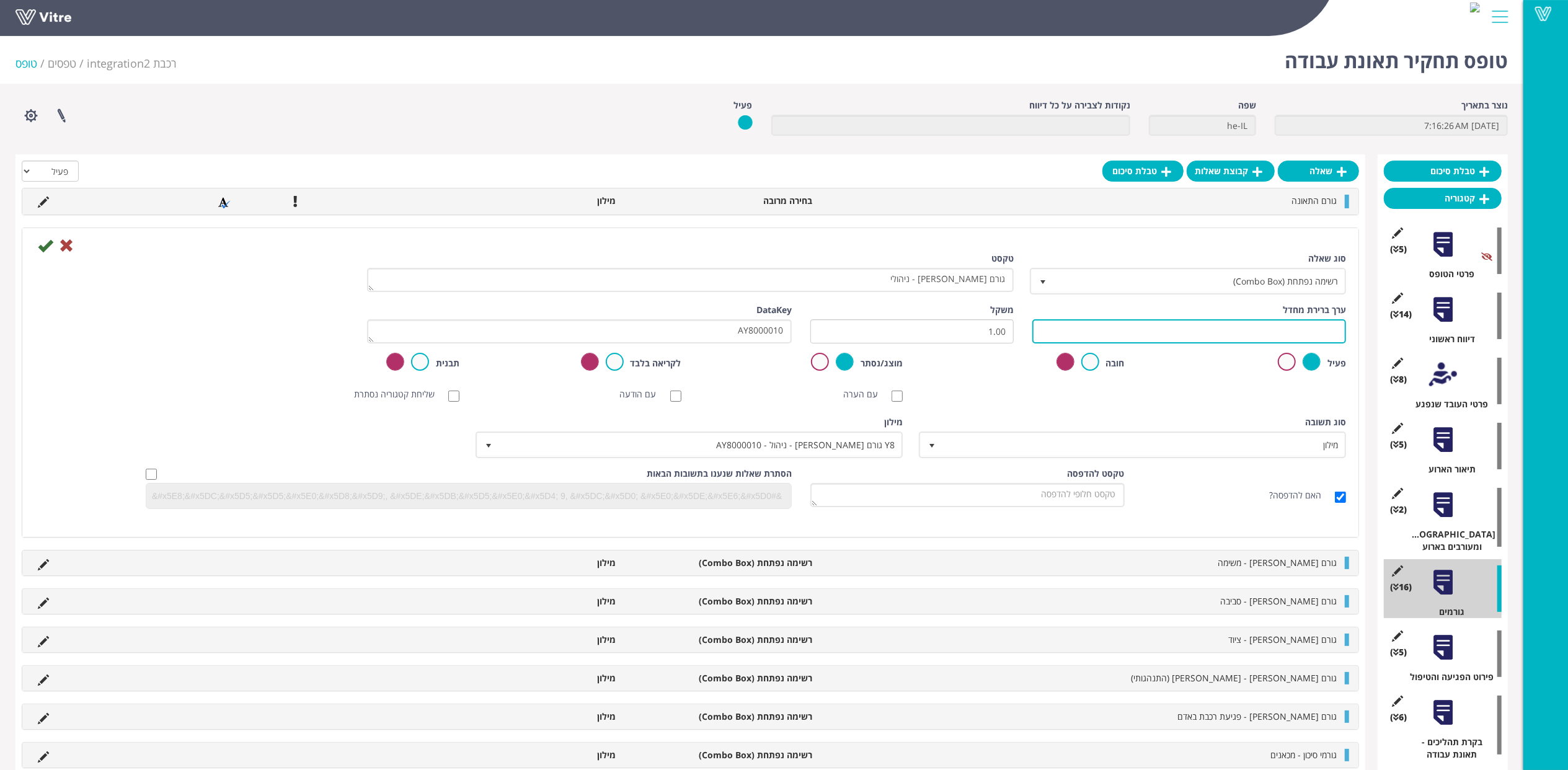
click at [1272, 331] on input "text" at bounding box center [1189, 331] width 314 height 24
click at [1206, 334] on input "text" at bounding box center [1189, 331] width 314 height 24
paste input "#Task.AY8000010"
type input "#Task.AY8000010"
click at [40, 248] on icon at bounding box center [45, 245] width 15 height 15
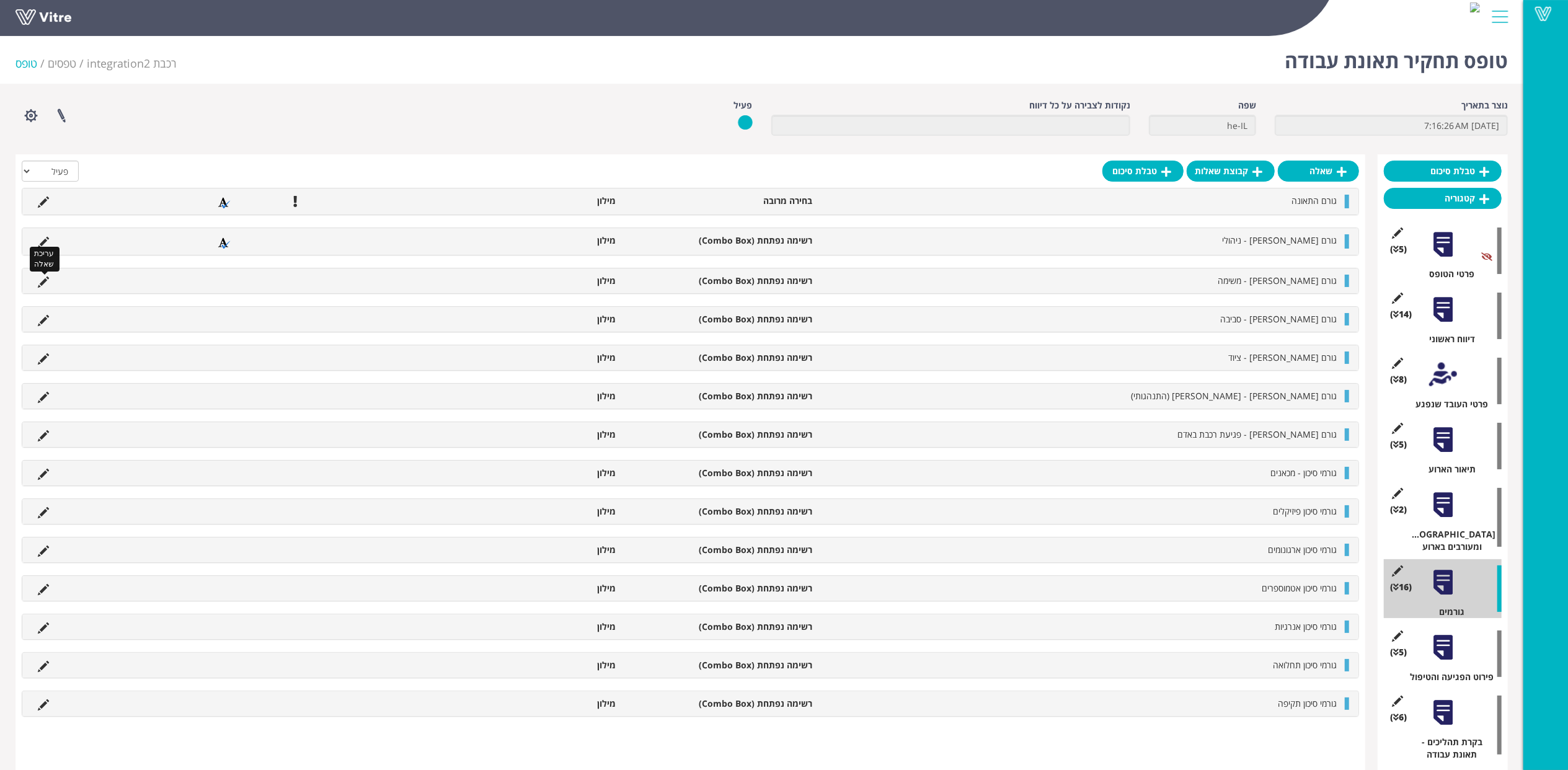
click at [42, 277] on icon at bounding box center [43, 282] width 11 height 11
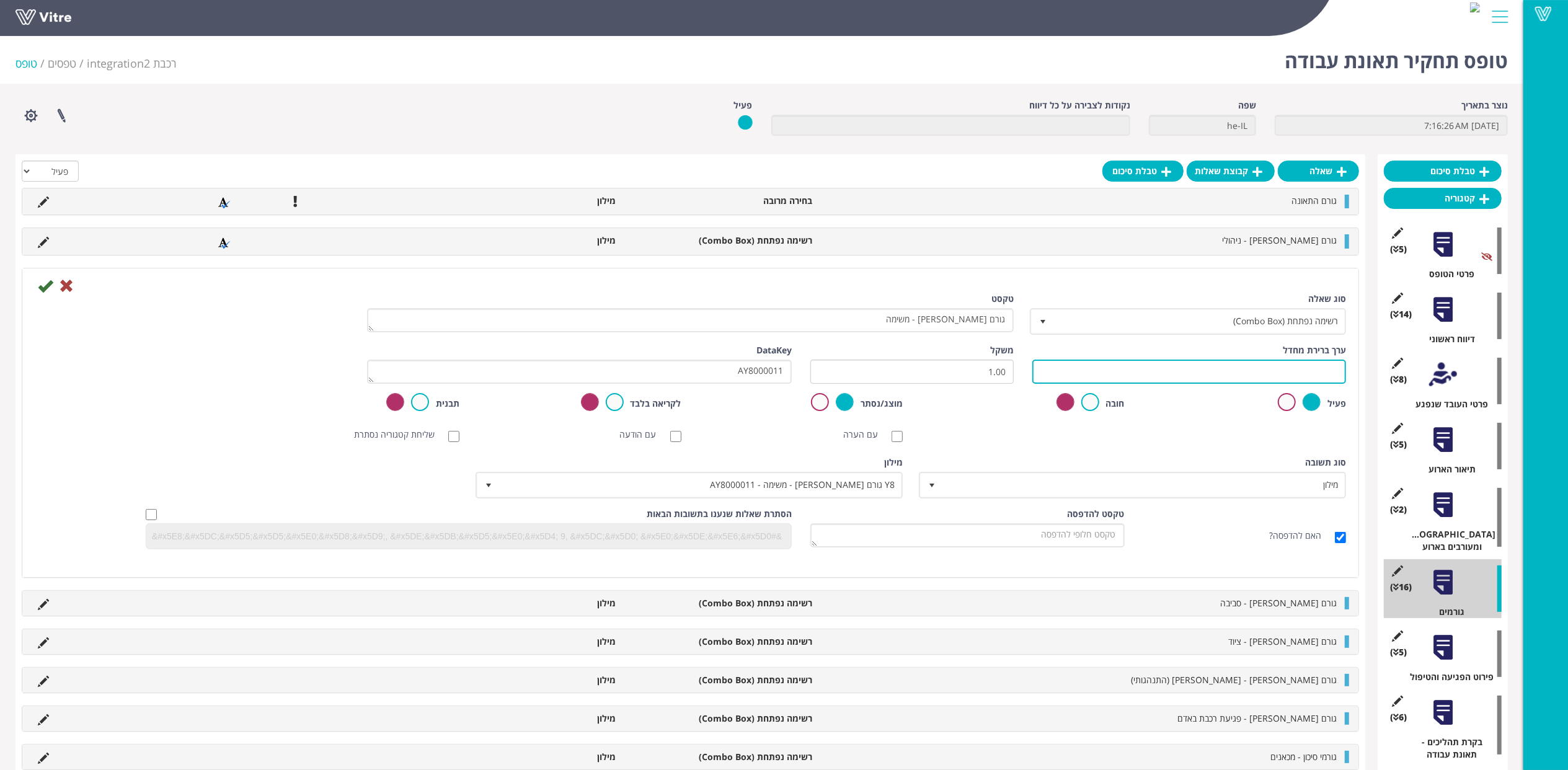
click at [1079, 367] on input "text" at bounding box center [1189, 371] width 314 height 24
paste input "#Task.AY8000011"
type input "#Task.AY8000011"
click at [46, 286] on icon at bounding box center [45, 285] width 15 height 15
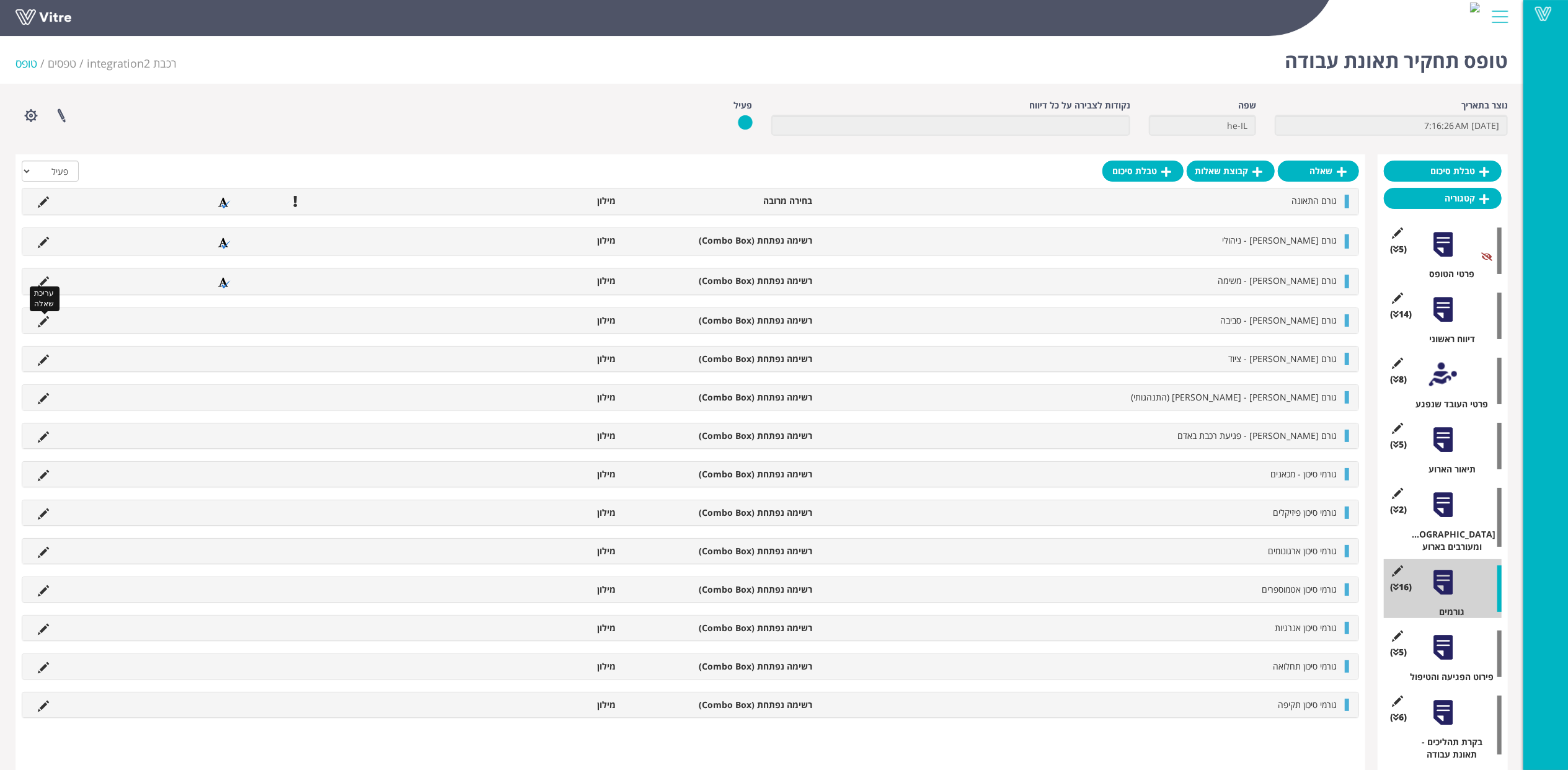
click at [42, 318] on icon at bounding box center [43, 321] width 11 height 11
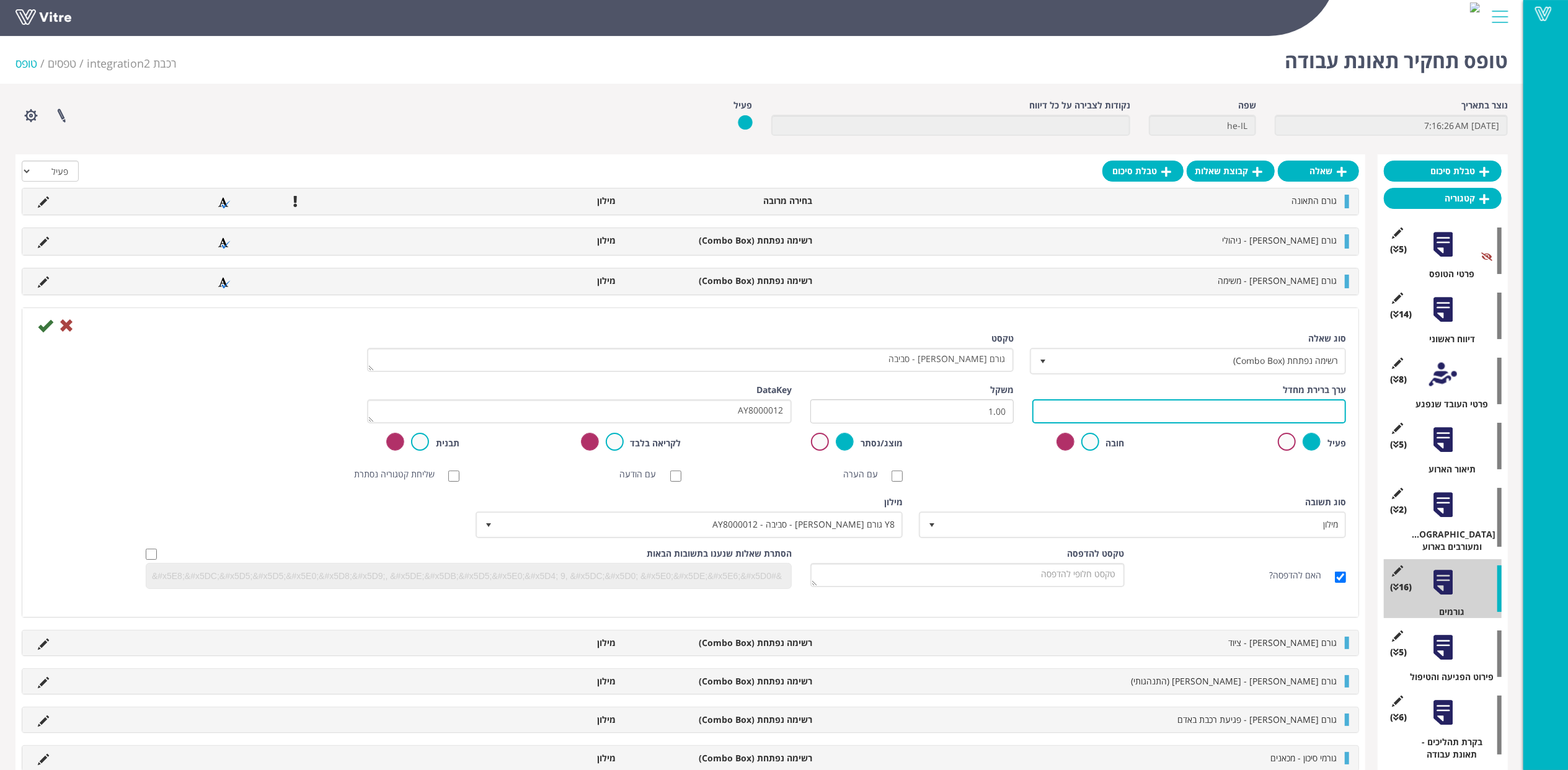
click at [1101, 413] on input "text" at bounding box center [1189, 411] width 314 height 24
paste input "#Task.AY8000012"
type input "#Task.AY8000012"
click at [47, 321] on icon at bounding box center [45, 325] width 15 height 15
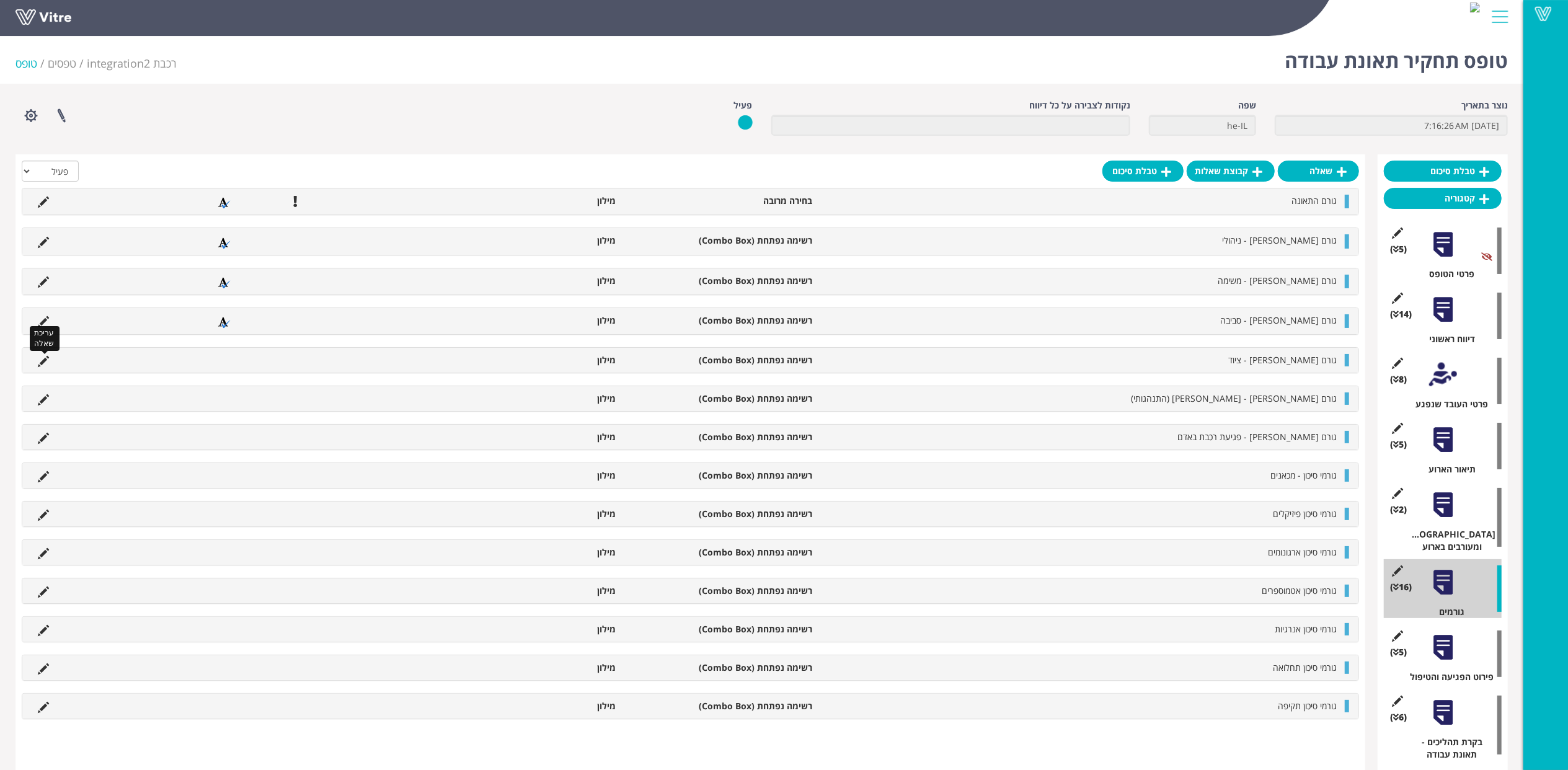
click at [40, 358] on icon at bounding box center [43, 361] width 11 height 11
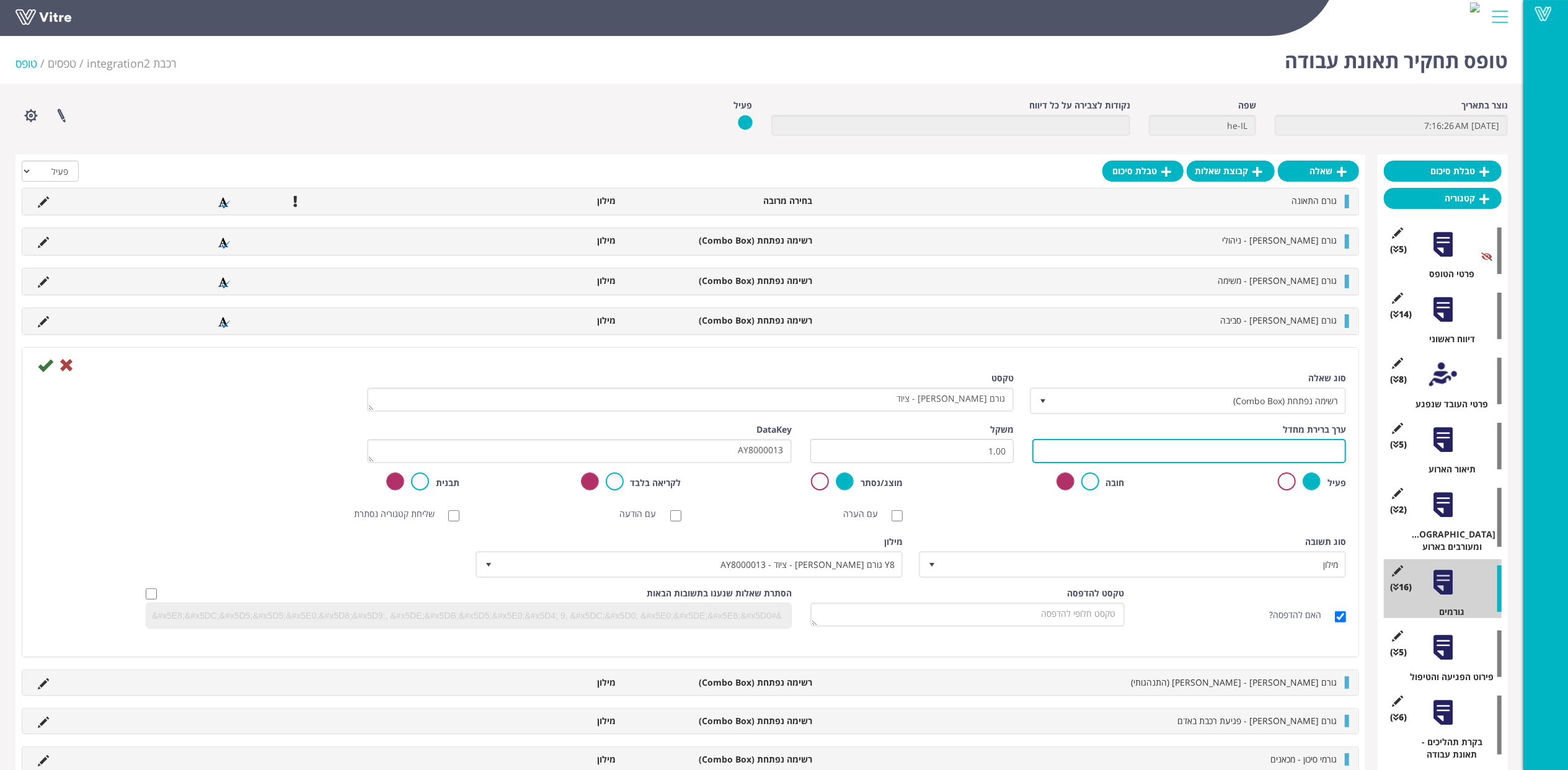
click at [1138, 446] on input "text" at bounding box center [1189, 451] width 314 height 24
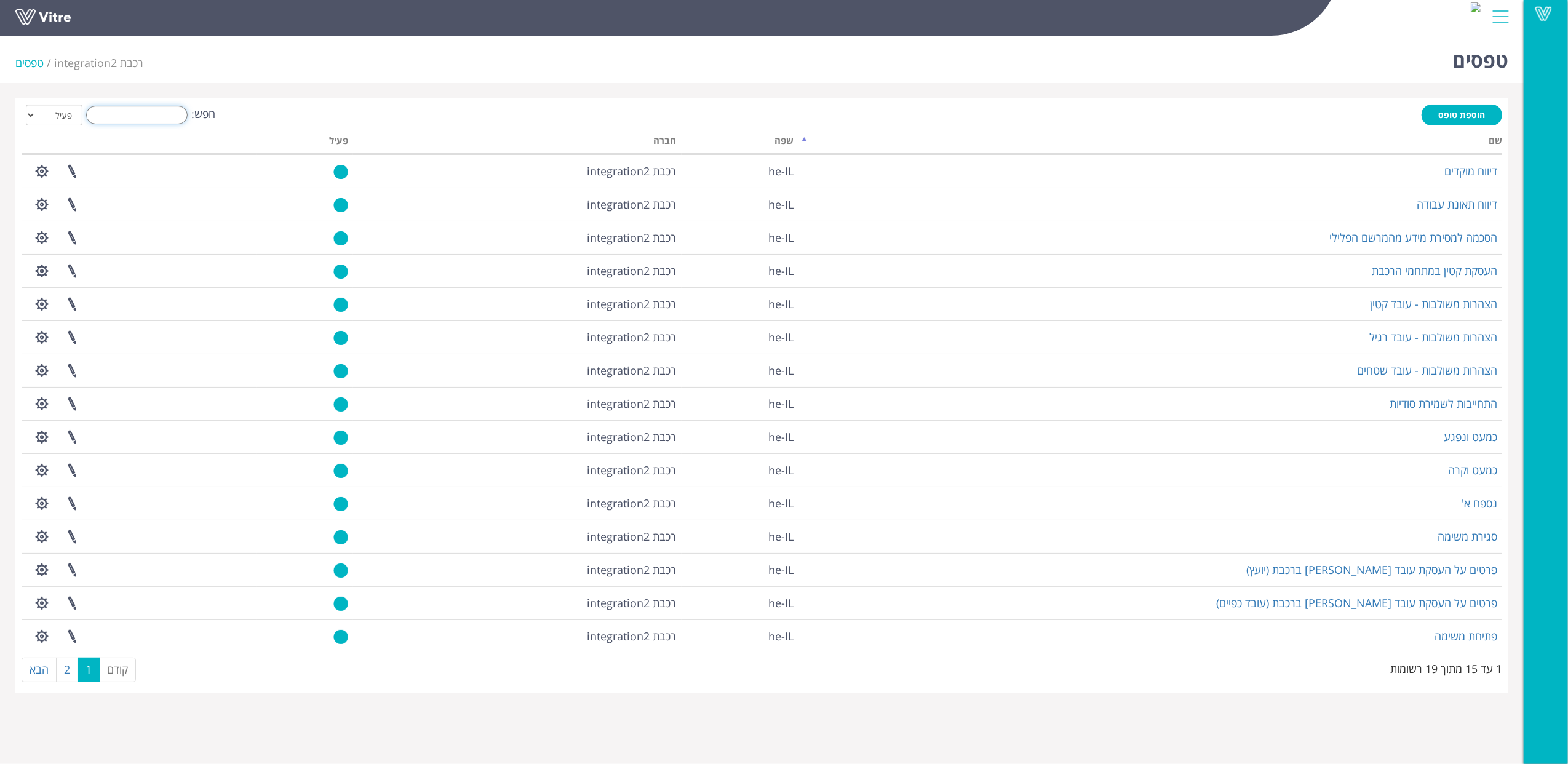
click at [160, 110] on input "חפש:" at bounding box center [137, 115] width 102 height 18
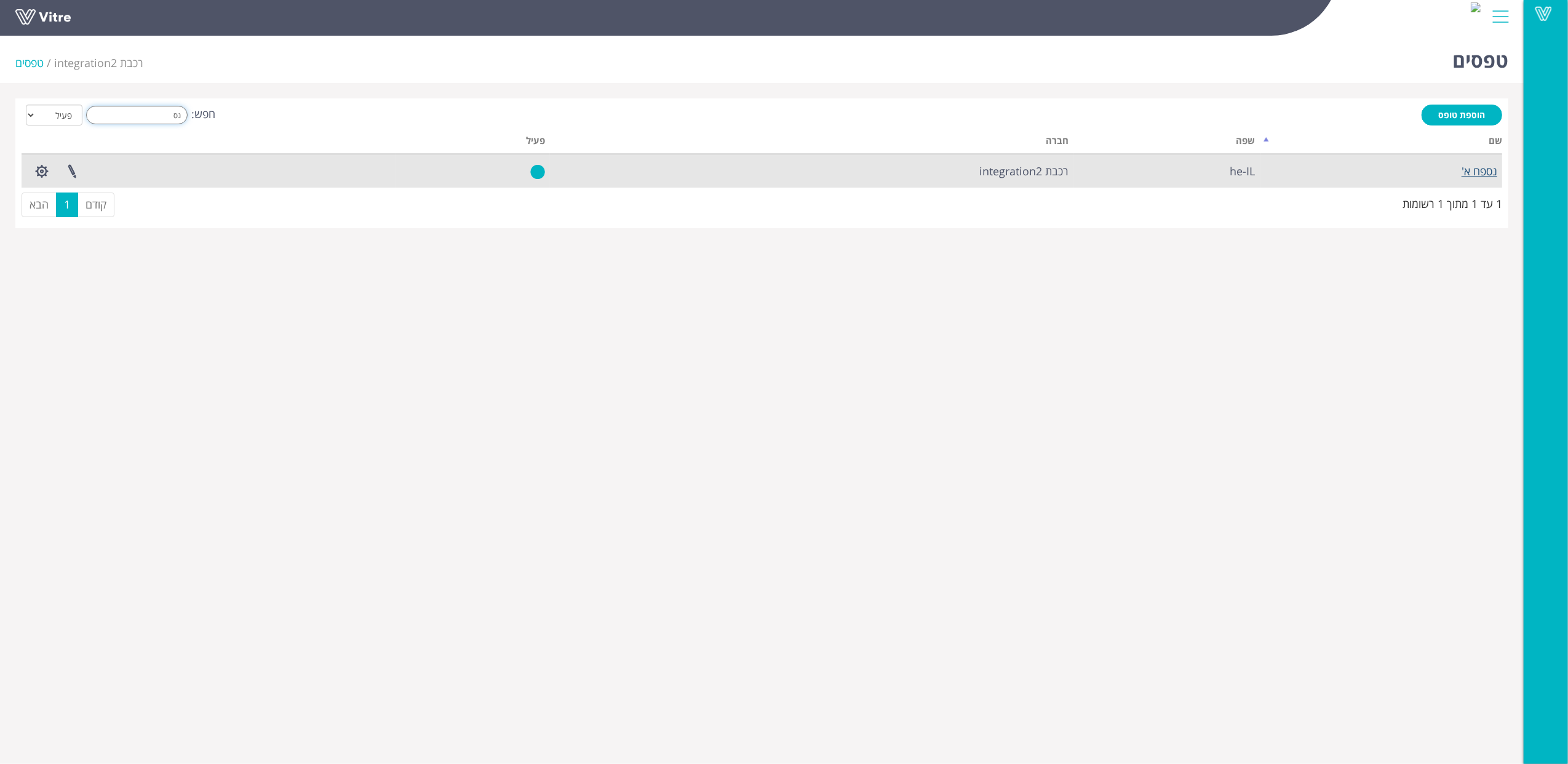
type input "נס"
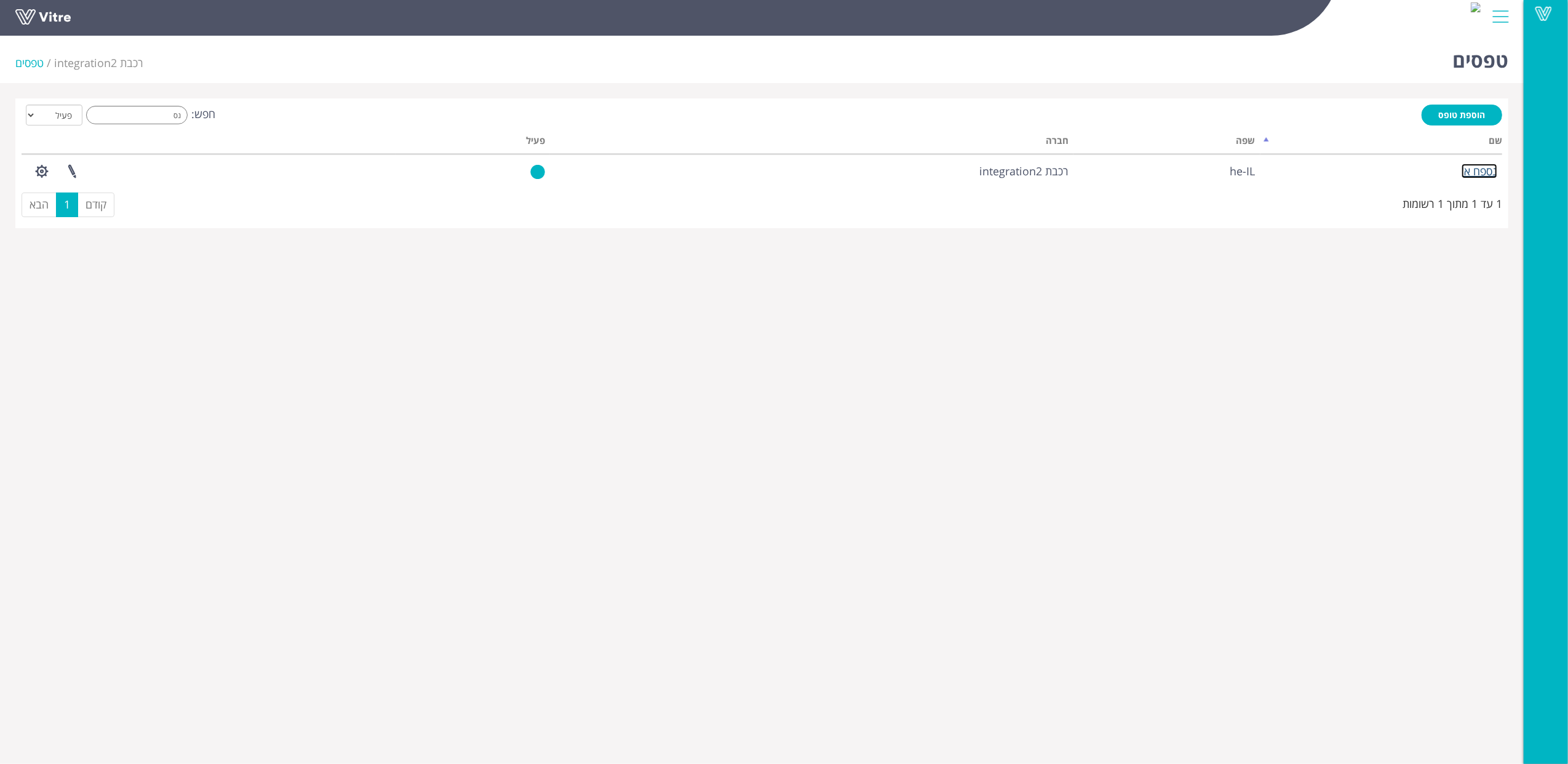
drag, startPoint x: 1486, startPoint y: 171, endPoint x: 1227, endPoint y: 153, distance: 259.6
click at [1486, 171] on link "נספח א'" at bounding box center [1479, 171] width 36 height 15
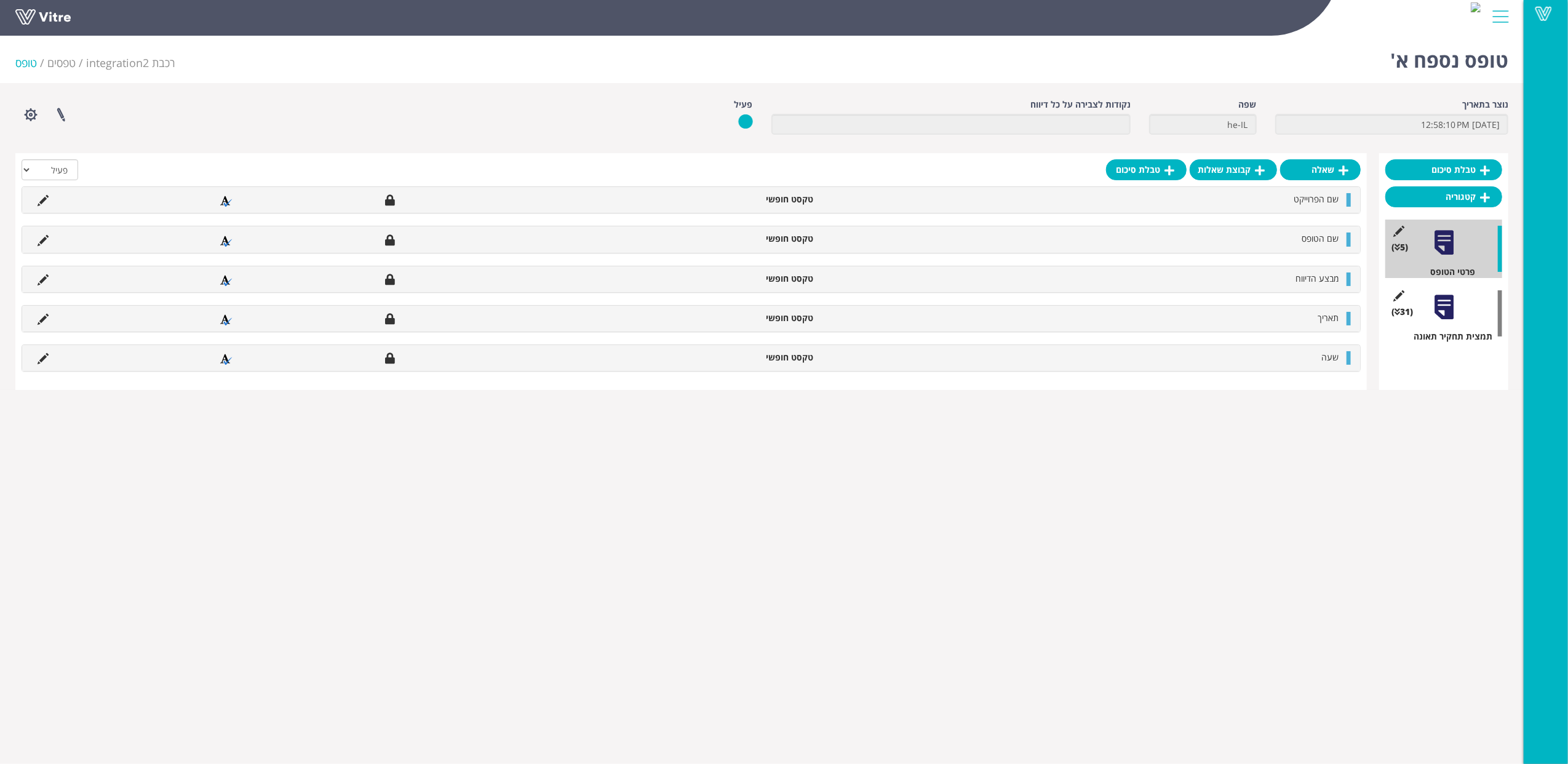
click at [1442, 305] on div at bounding box center [1444, 307] width 28 height 28
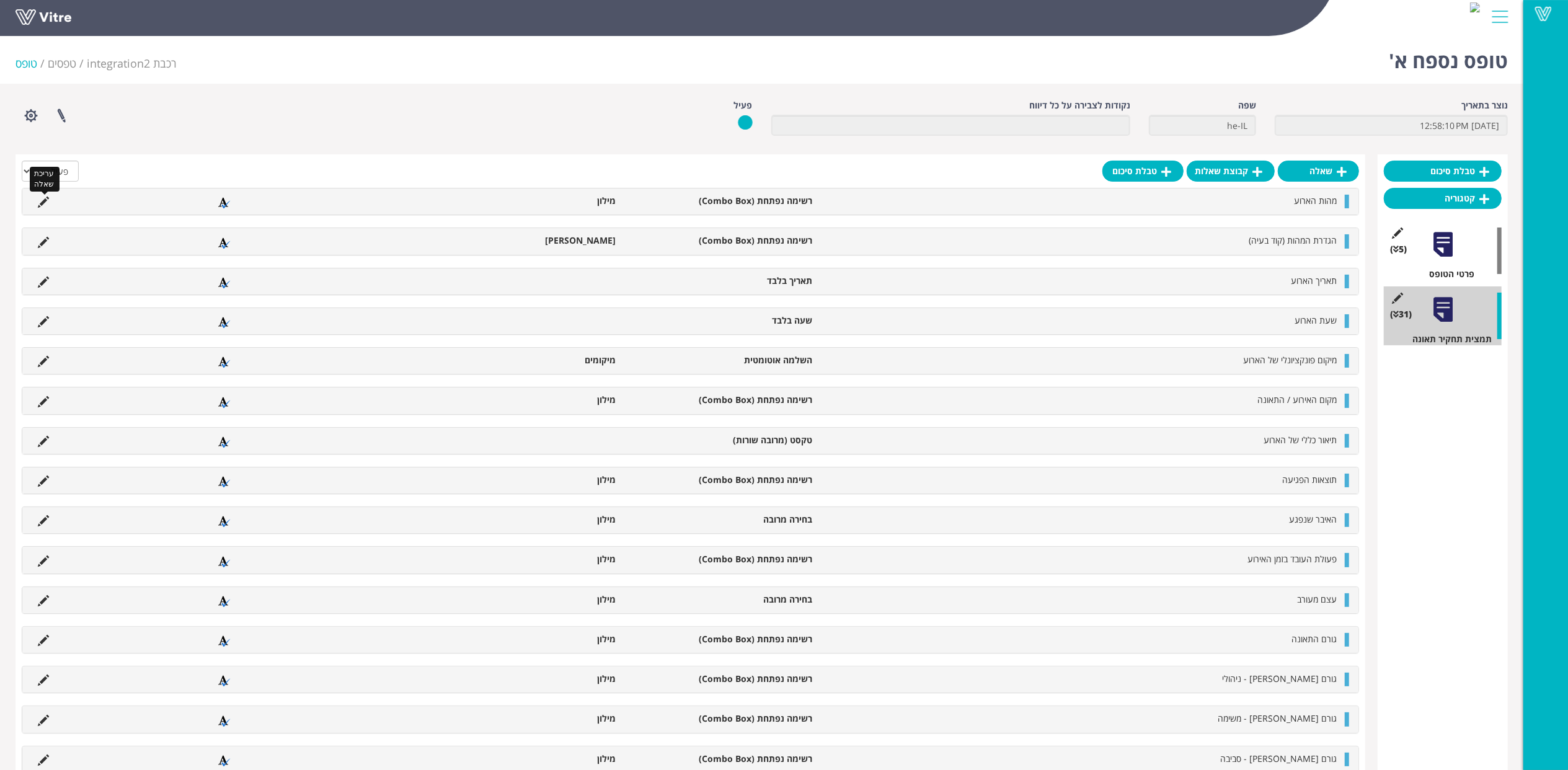
click at [38, 204] on icon at bounding box center [43, 201] width 11 height 11
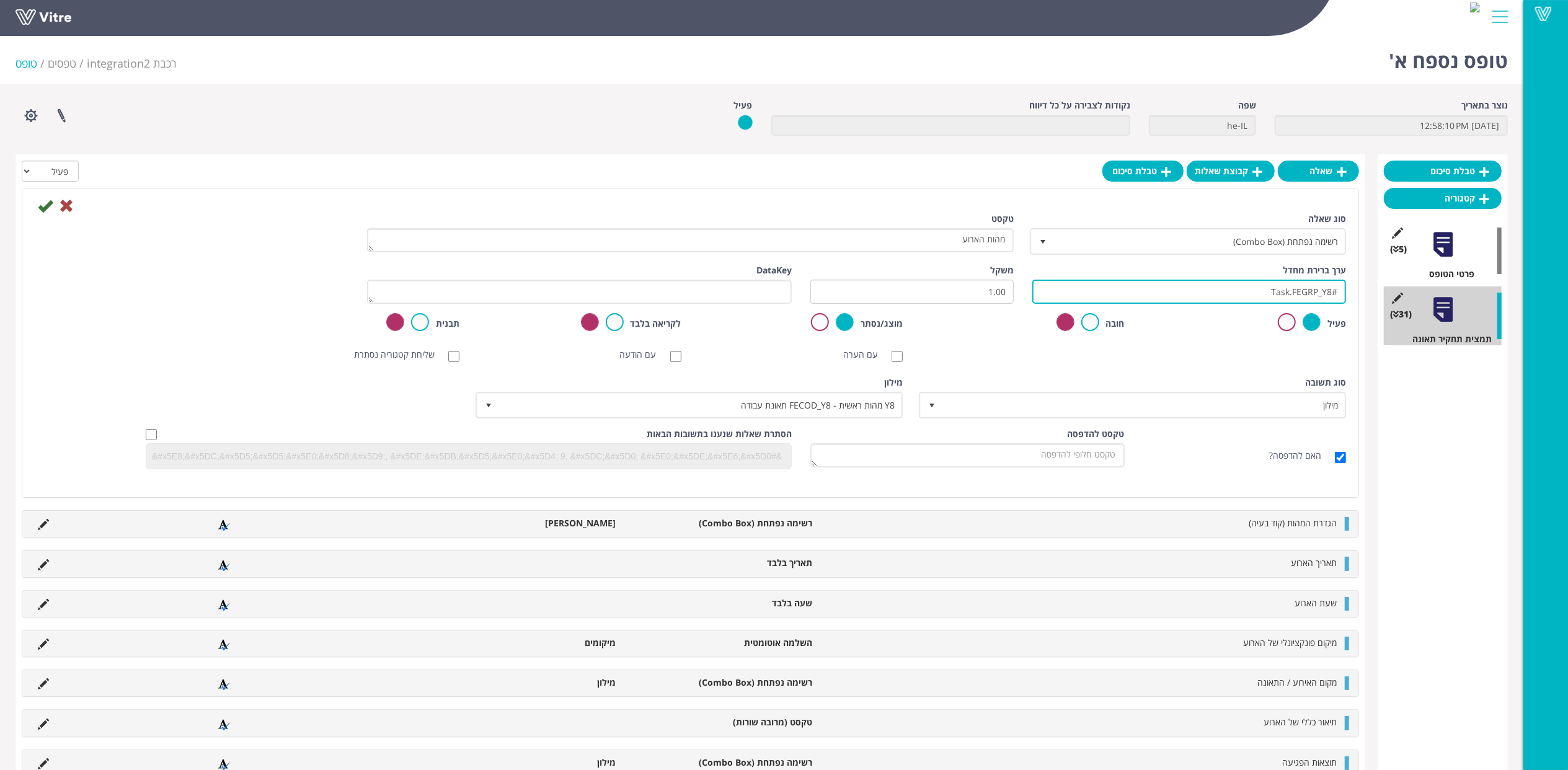
drag, startPoint x: 1251, startPoint y: 288, endPoint x: 1338, endPoint y: 290, distance: 87.0
click at [1338, 290] on input "#Task.FEGRP_Y8" at bounding box center [1189, 291] width 314 height 24
click at [65, 203] on icon at bounding box center [66, 206] width 15 height 15
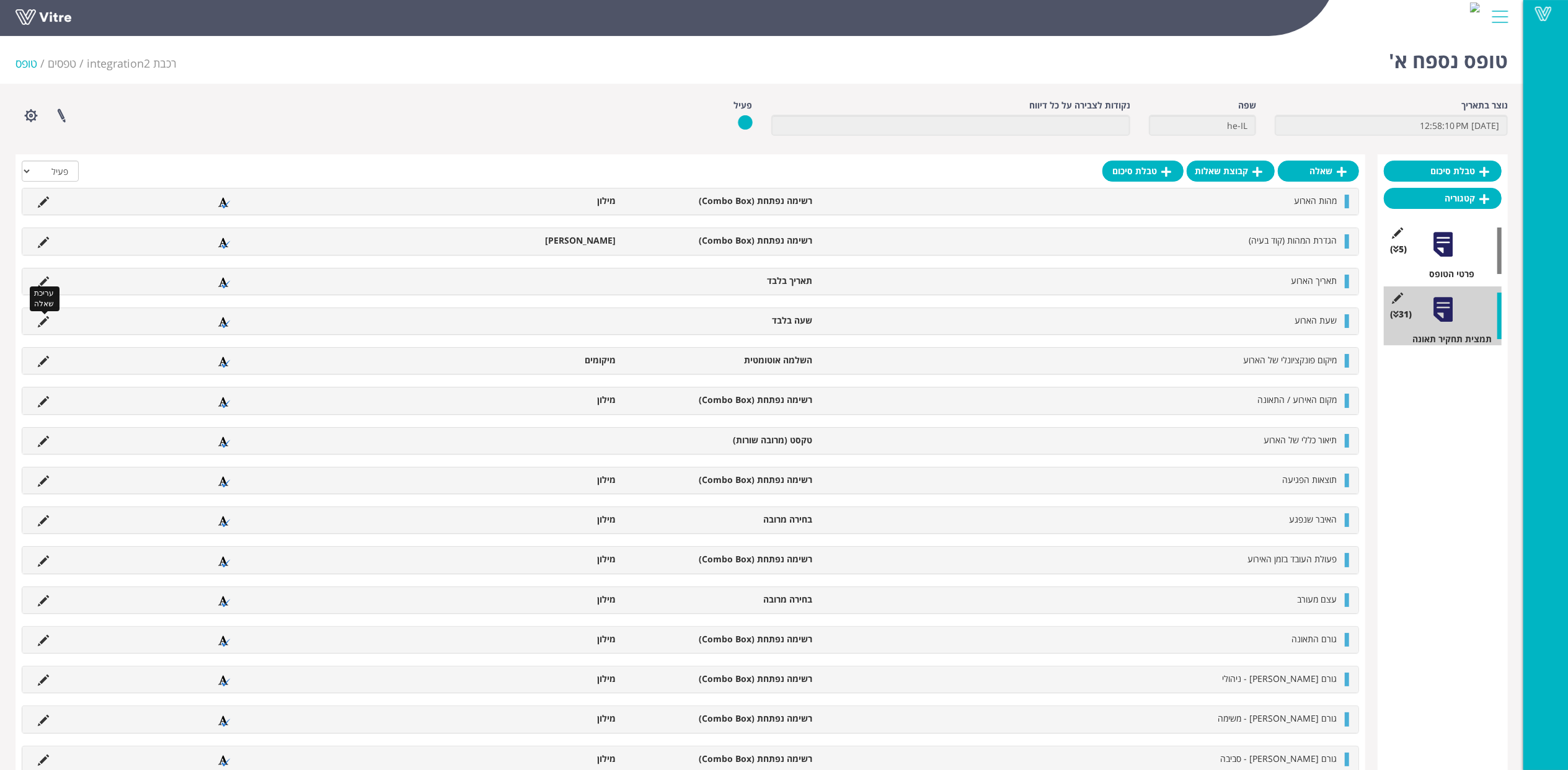
click at [40, 322] on icon at bounding box center [43, 321] width 11 height 11
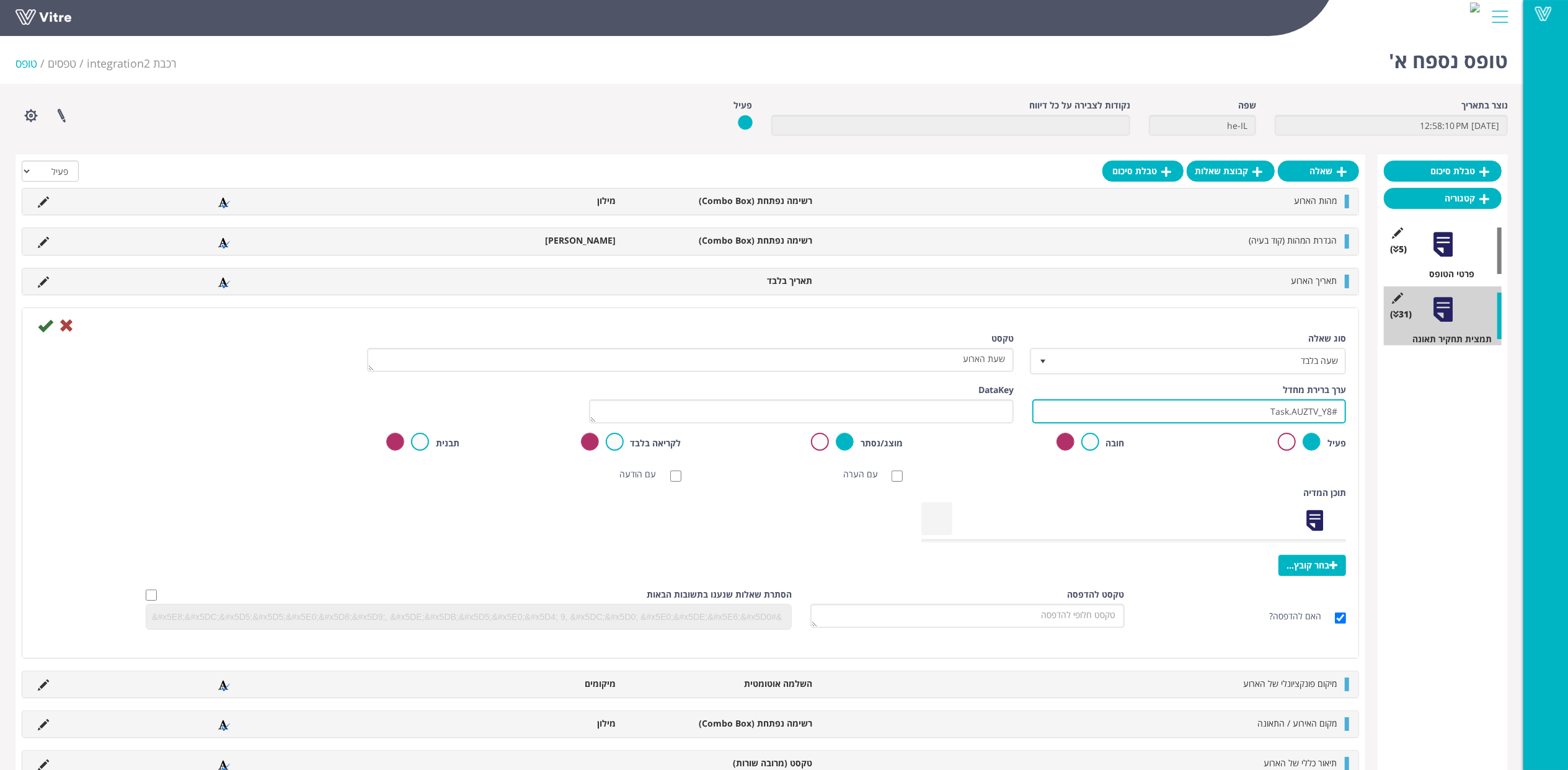
drag, startPoint x: 1253, startPoint y: 409, endPoint x: 1486, endPoint y: 413, distance: 233.0
click at [46, 325] on icon at bounding box center [45, 325] width 15 height 15
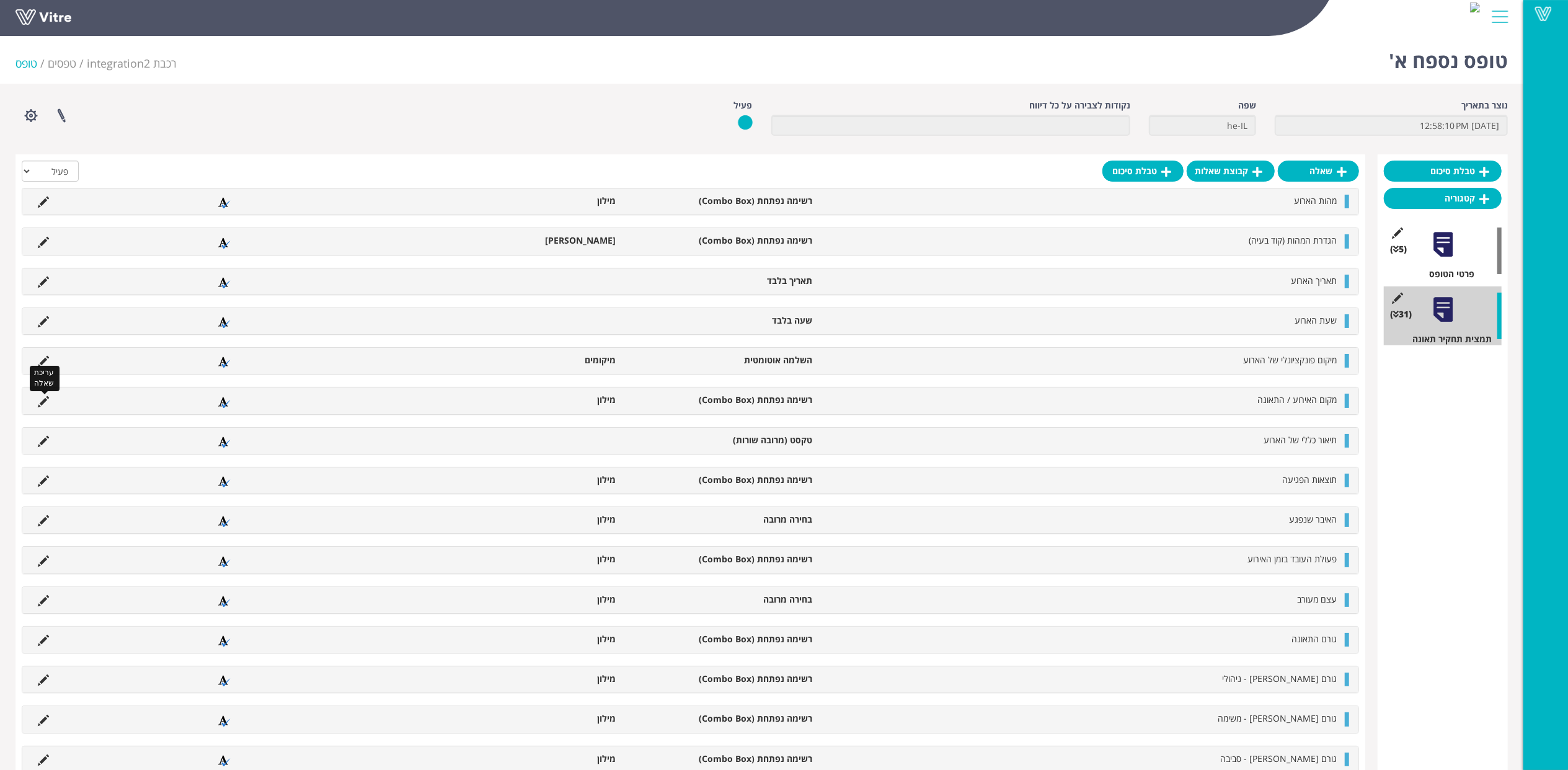
click at [42, 403] on icon at bounding box center [43, 401] width 11 height 11
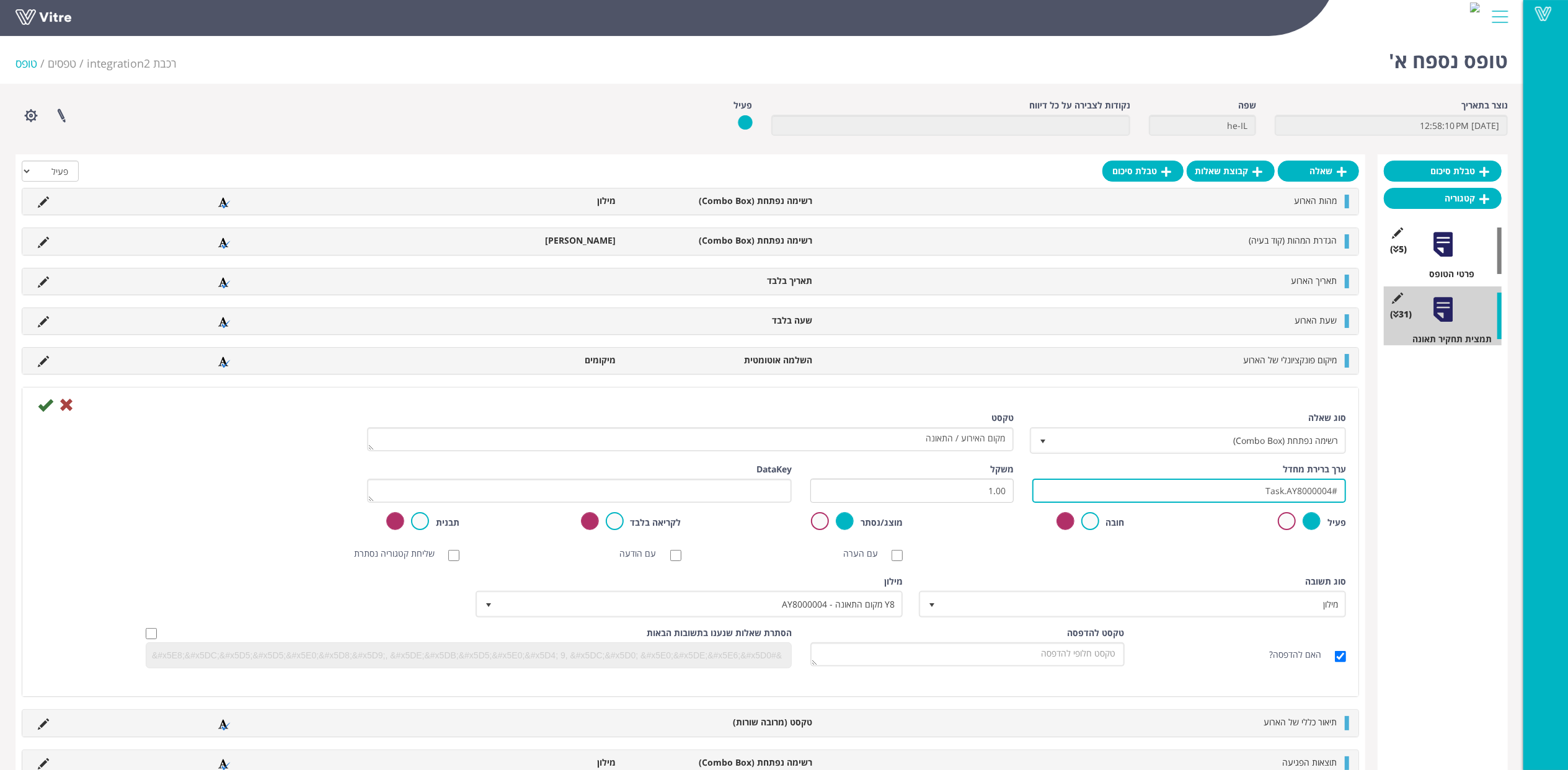
drag, startPoint x: 1301, startPoint y: 491, endPoint x: 1385, endPoint y: 487, distance: 84.1
click at [42, 410] on icon at bounding box center [45, 405] width 15 height 15
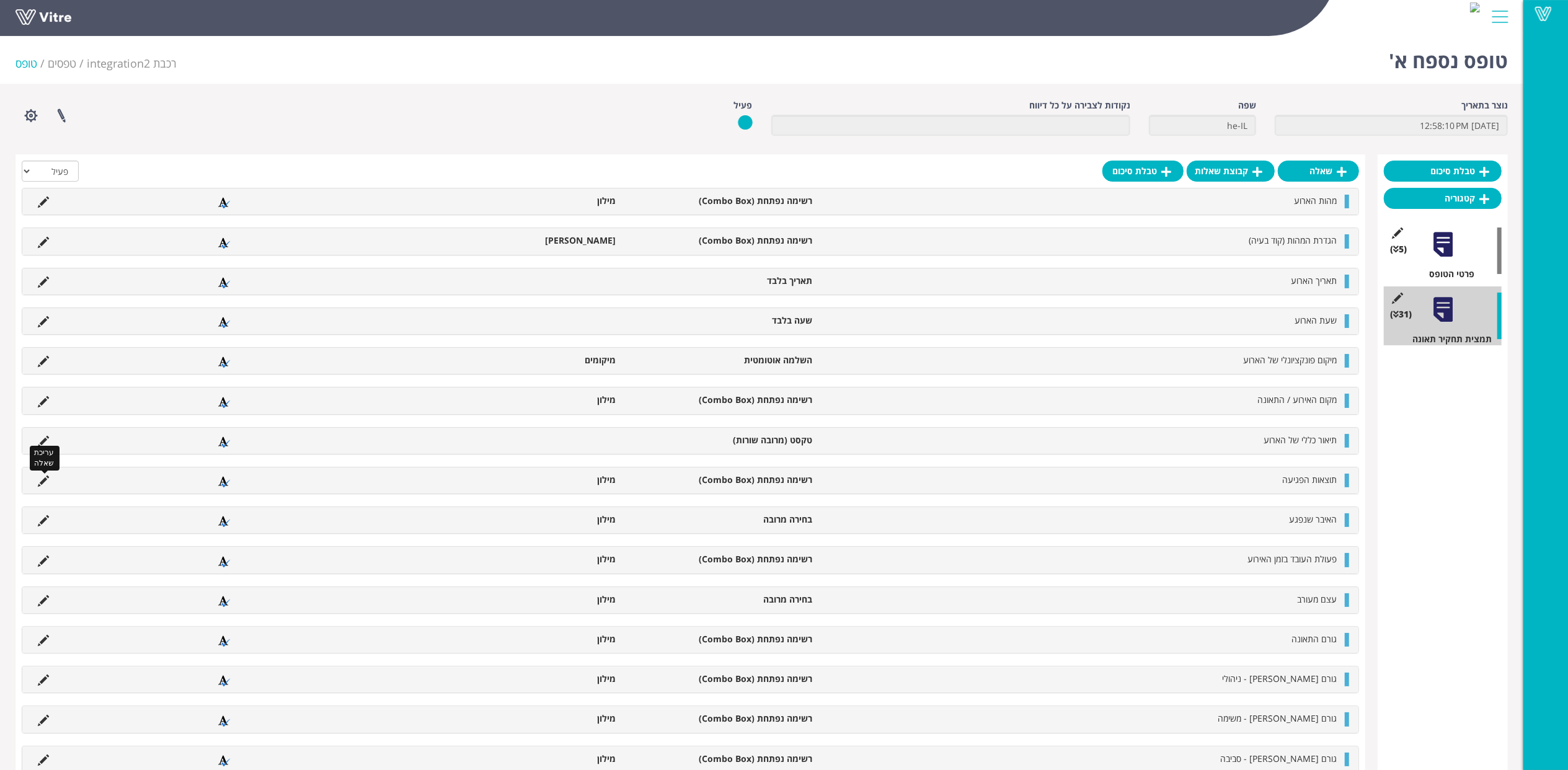
click at [42, 482] on icon at bounding box center [43, 481] width 11 height 11
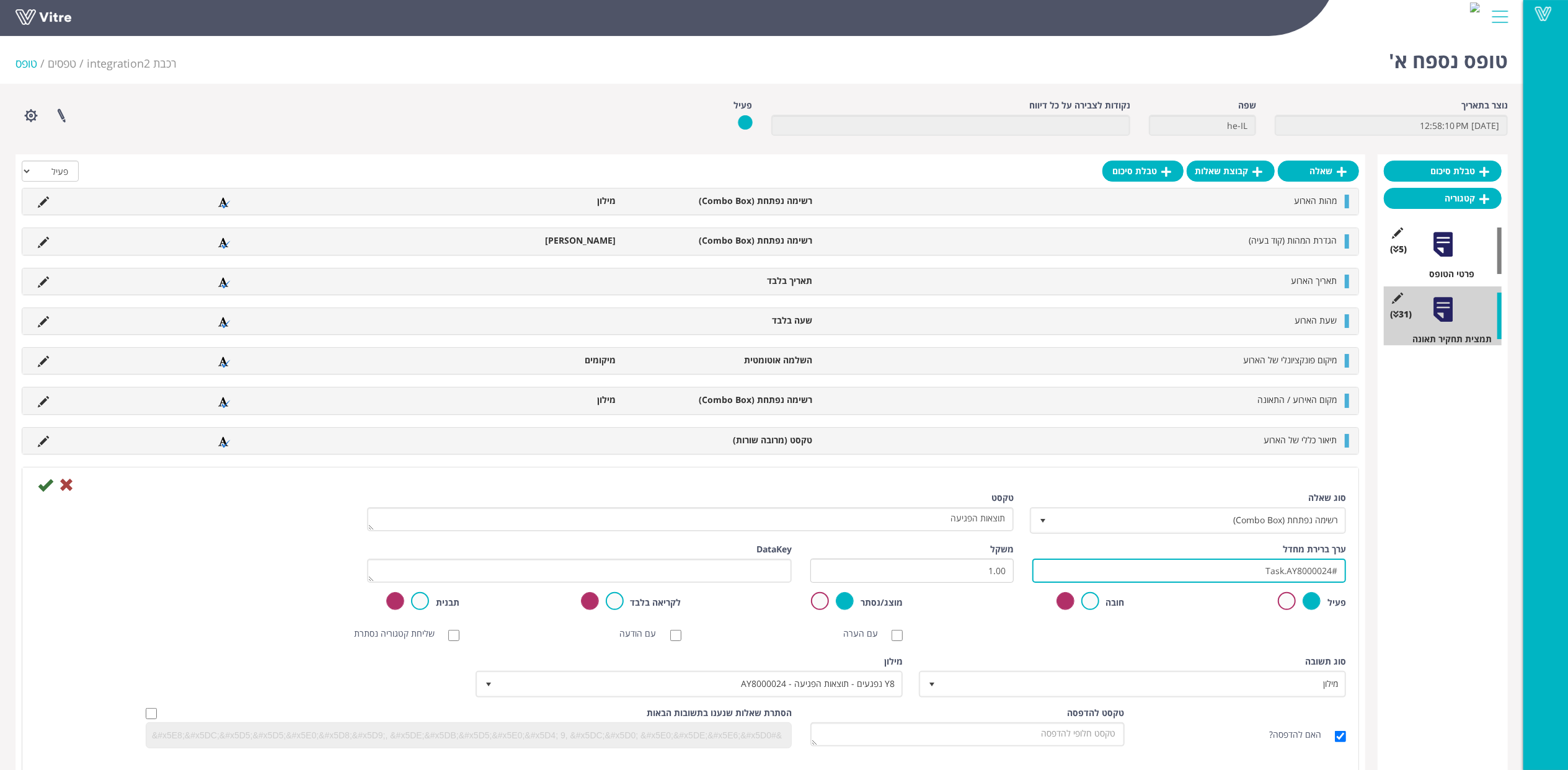
click at [1283, 573] on input "#Task.AY8000024" at bounding box center [1189, 570] width 314 height 24
click at [72, 481] on icon at bounding box center [66, 485] width 15 height 15
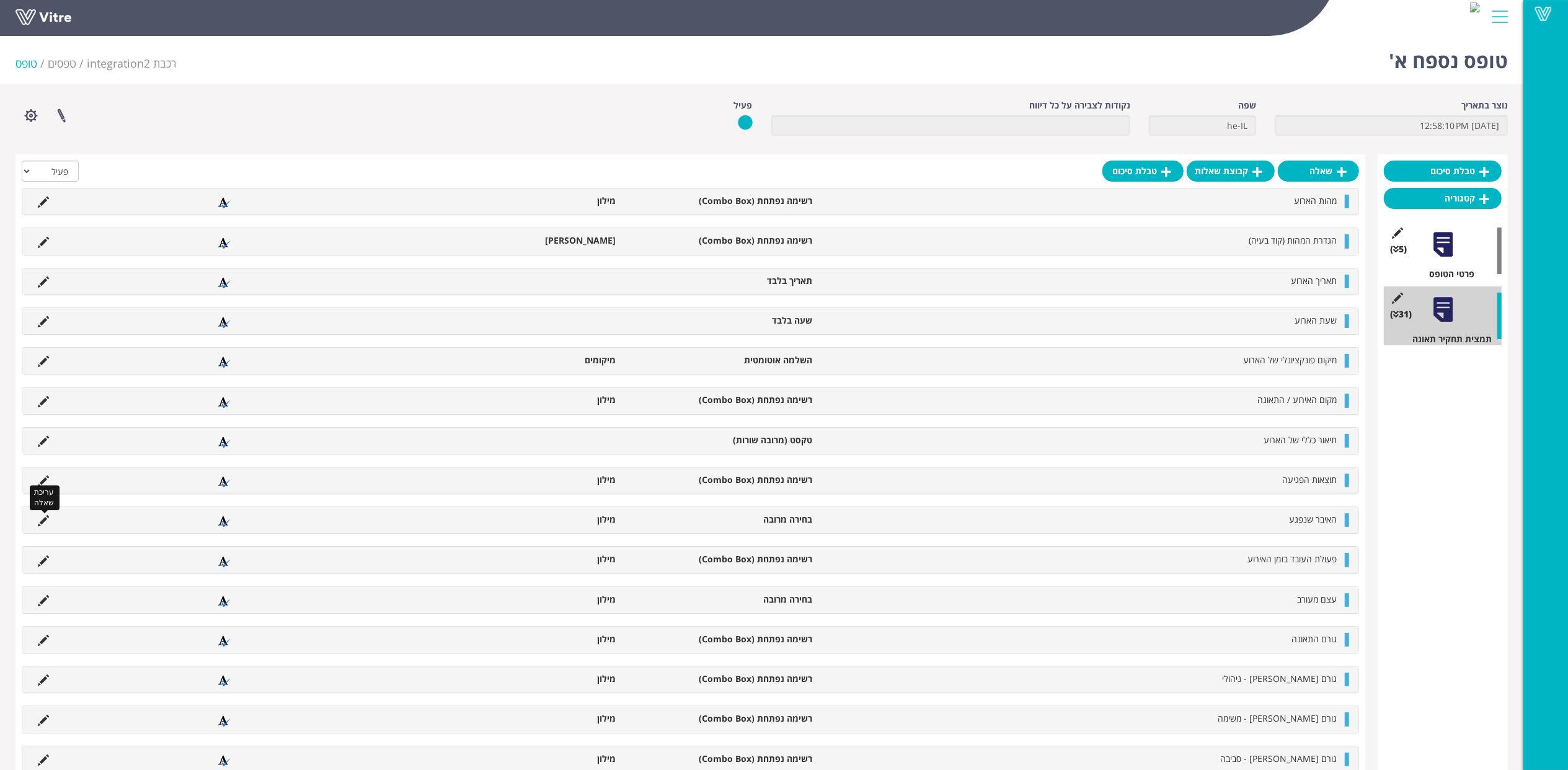
click at [40, 518] on icon at bounding box center [43, 520] width 11 height 11
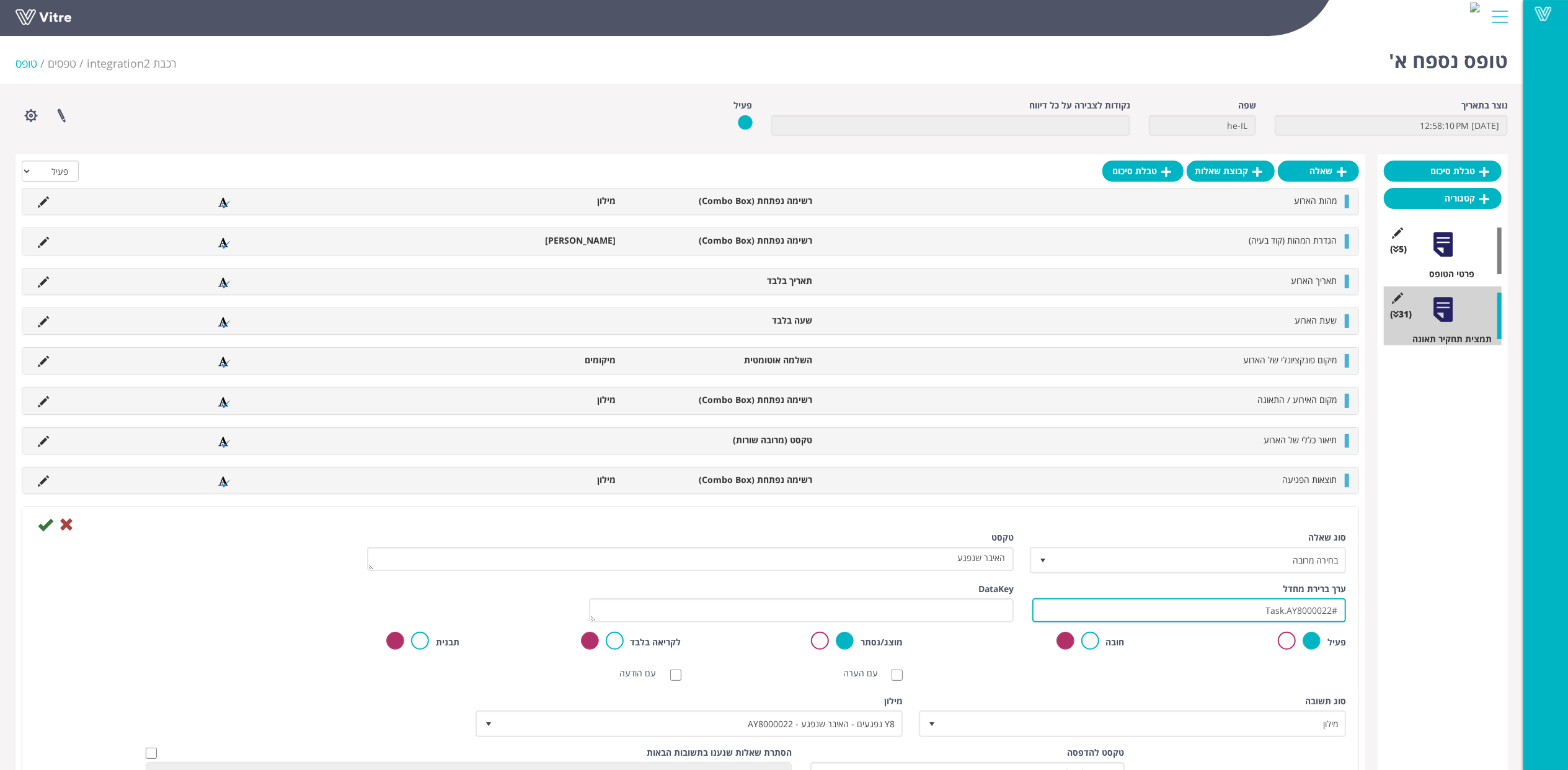
drag, startPoint x: 1218, startPoint y: 604, endPoint x: 1580, endPoint y: 617, distance: 362.2
drag, startPoint x: 66, startPoint y: 527, endPoint x: 70, endPoint y: 466, distance: 61.1
click at [66, 527] on icon at bounding box center [66, 524] width 15 height 15
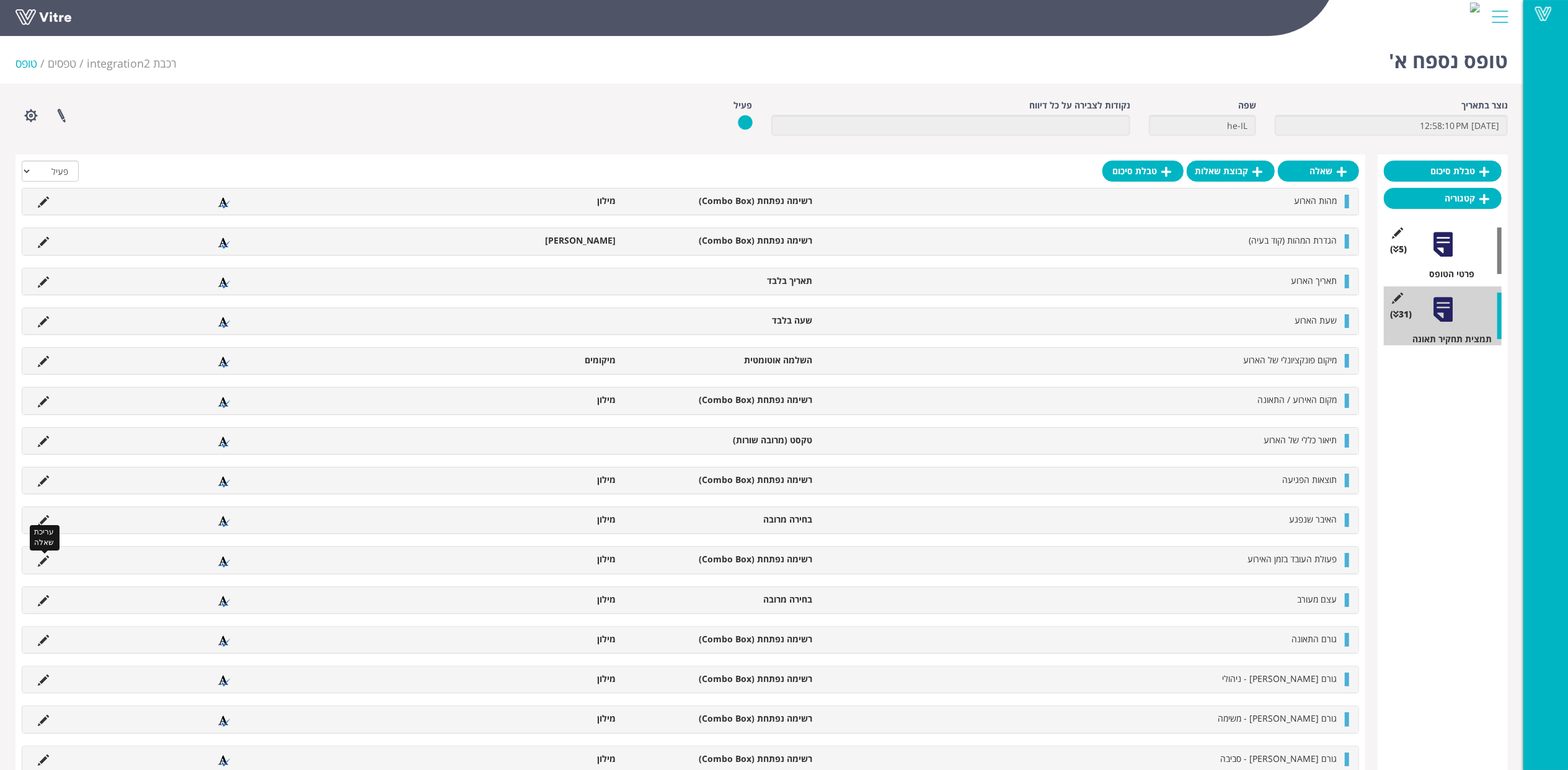
click at [45, 558] on icon at bounding box center [43, 561] width 11 height 11
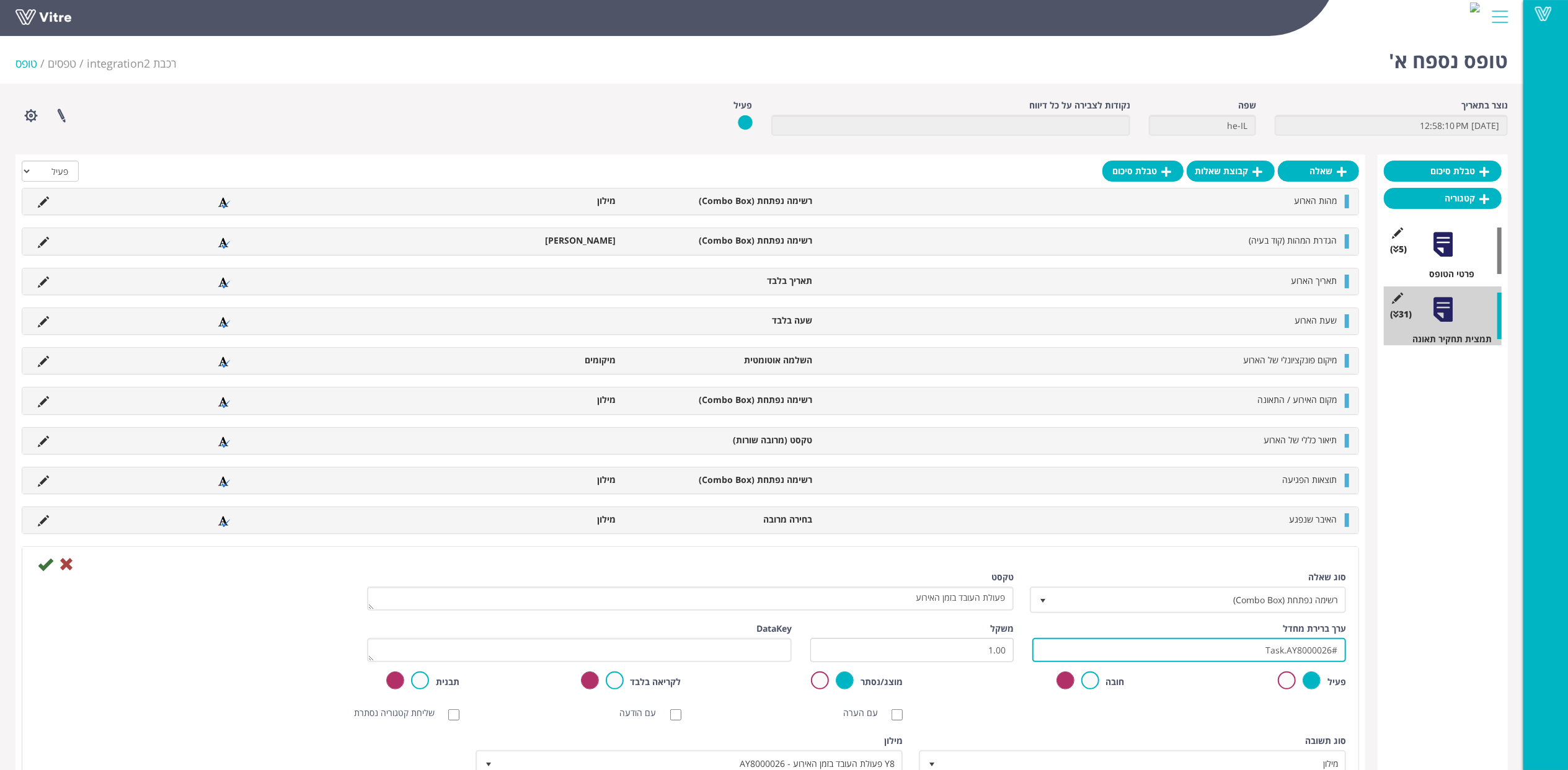
drag, startPoint x: 1415, startPoint y: 645, endPoint x: 1427, endPoint y: 643, distance: 12.2
click at [42, 563] on icon at bounding box center [45, 564] width 15 height 15
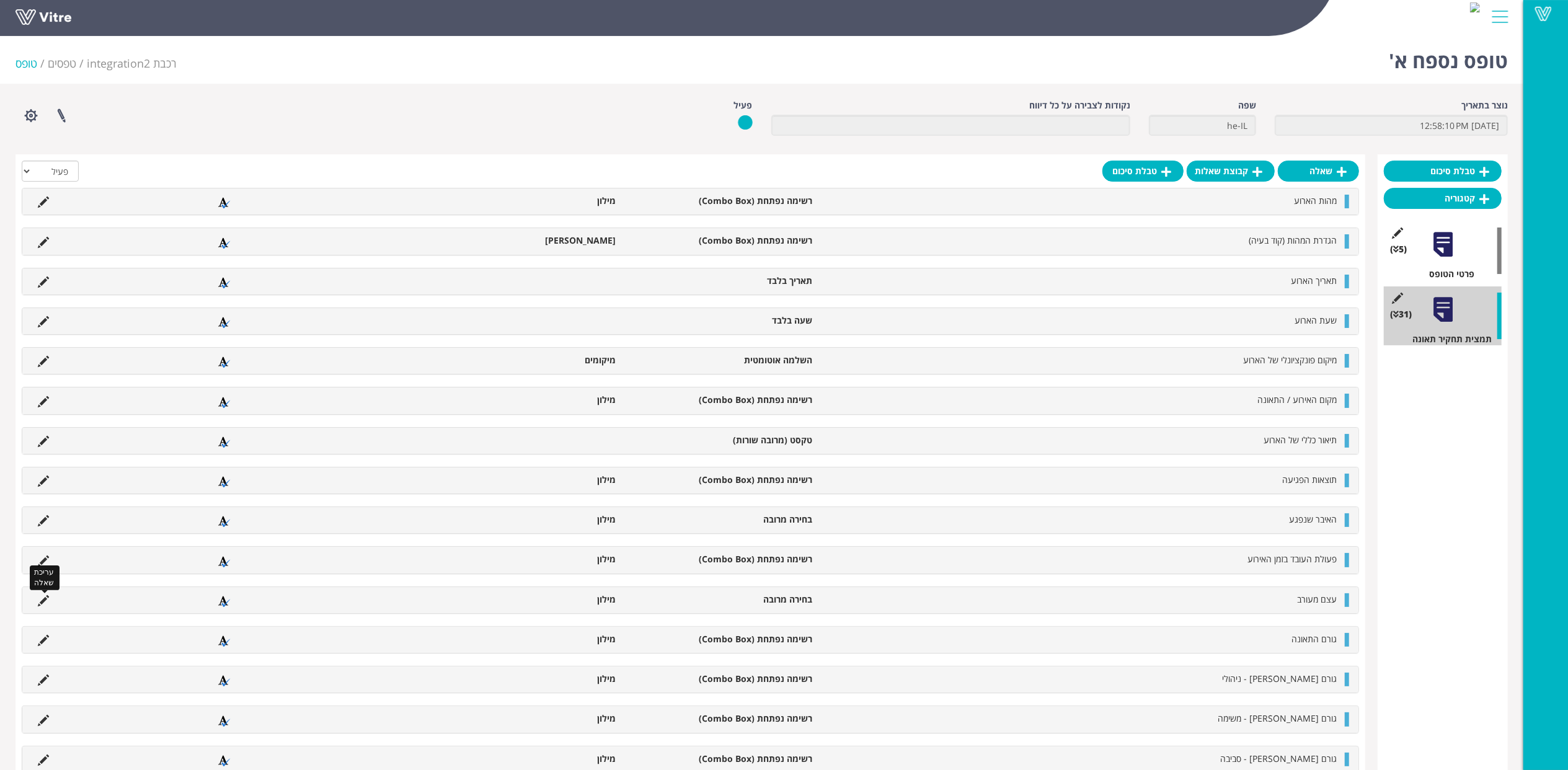
click at [41, 603] on icon at bounding box center [43, 600] width 11 height 11
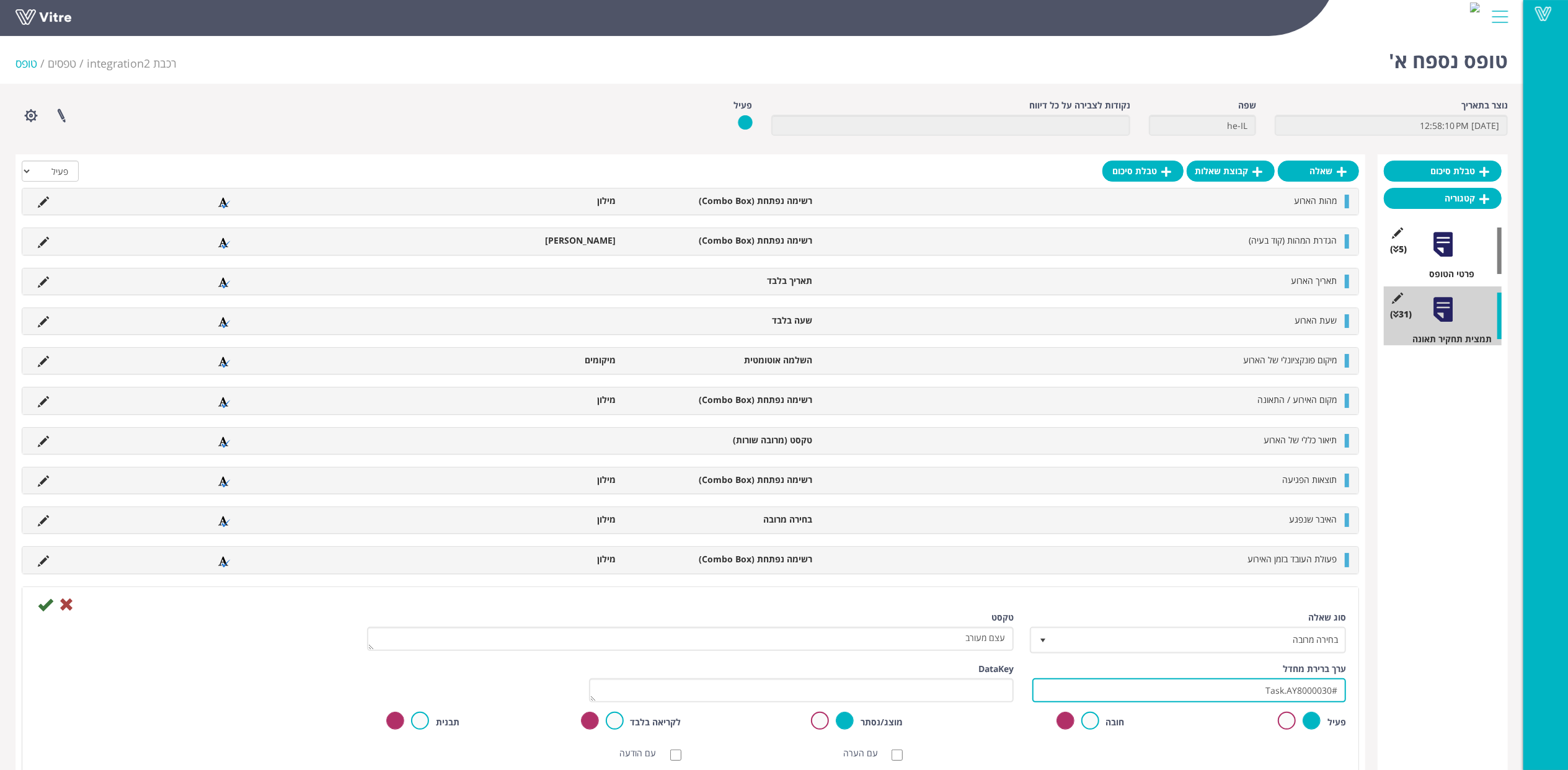
drag, startPoint x: 1400, startPoint y: 683, endPoint x: 1469, endPoint y: 674, distance: 69.6
click at [66, 606] on icon at bounding box center [66, 605] width 15 height 15
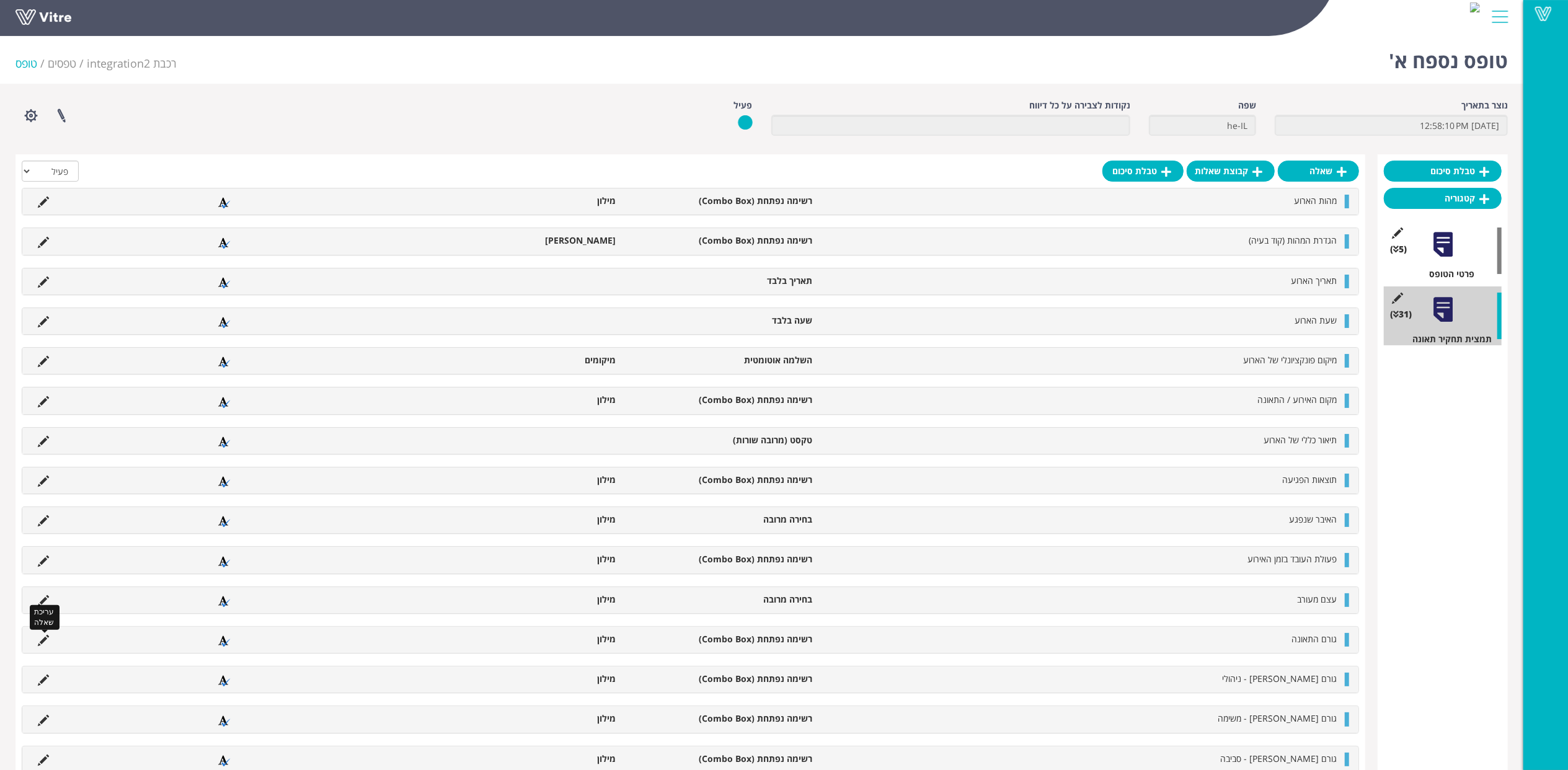
click at [41, 641] on icon at bounding box center [43, 640] width 11 height 11
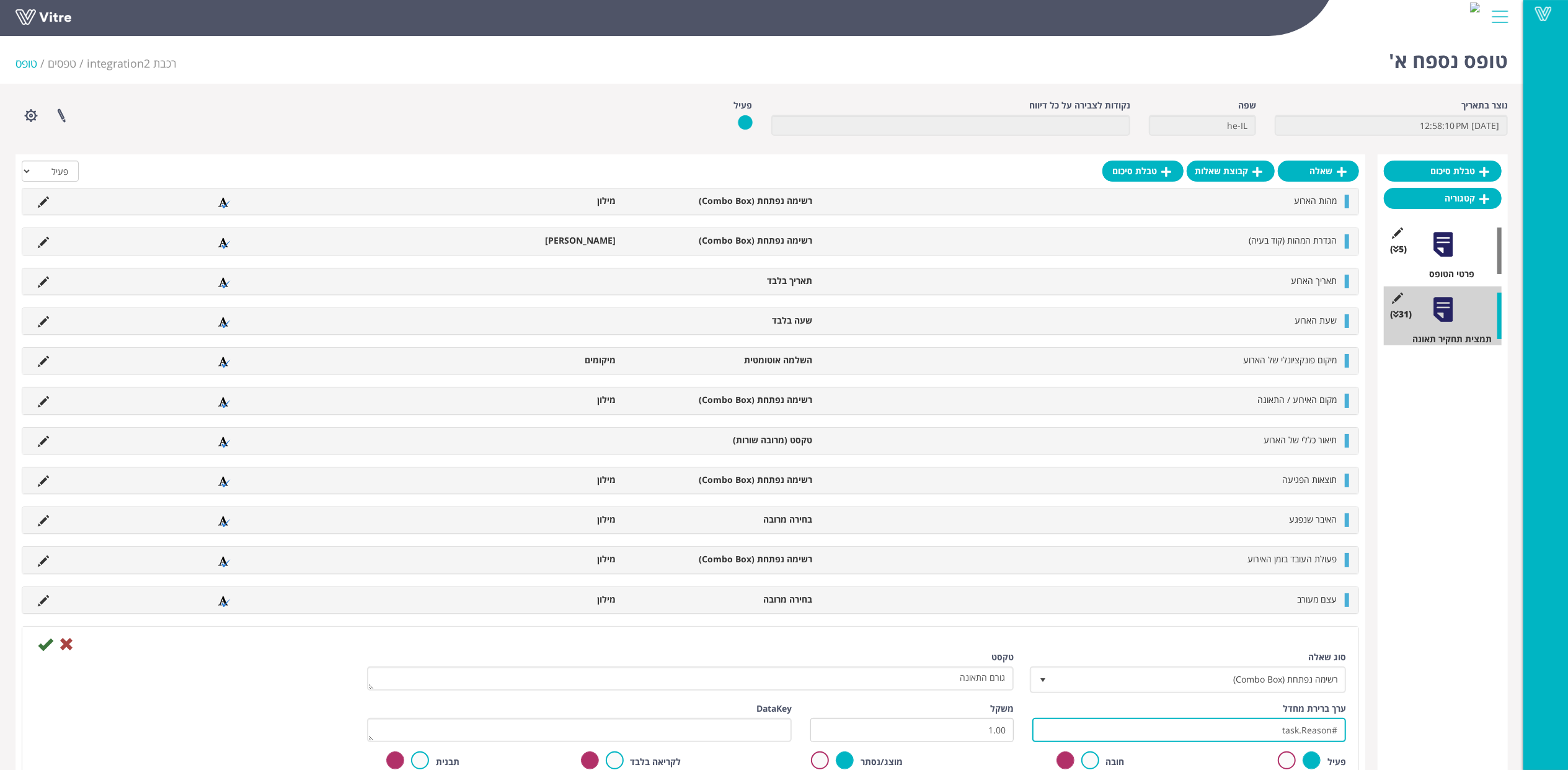
drag, startPoint x: 1299, startPoint y: 728, endPoint x: 1528, endPoint y: 725, distance: 229.0
click at [66, 646] on icon at bounding box center [66, 644] width 15 height 15
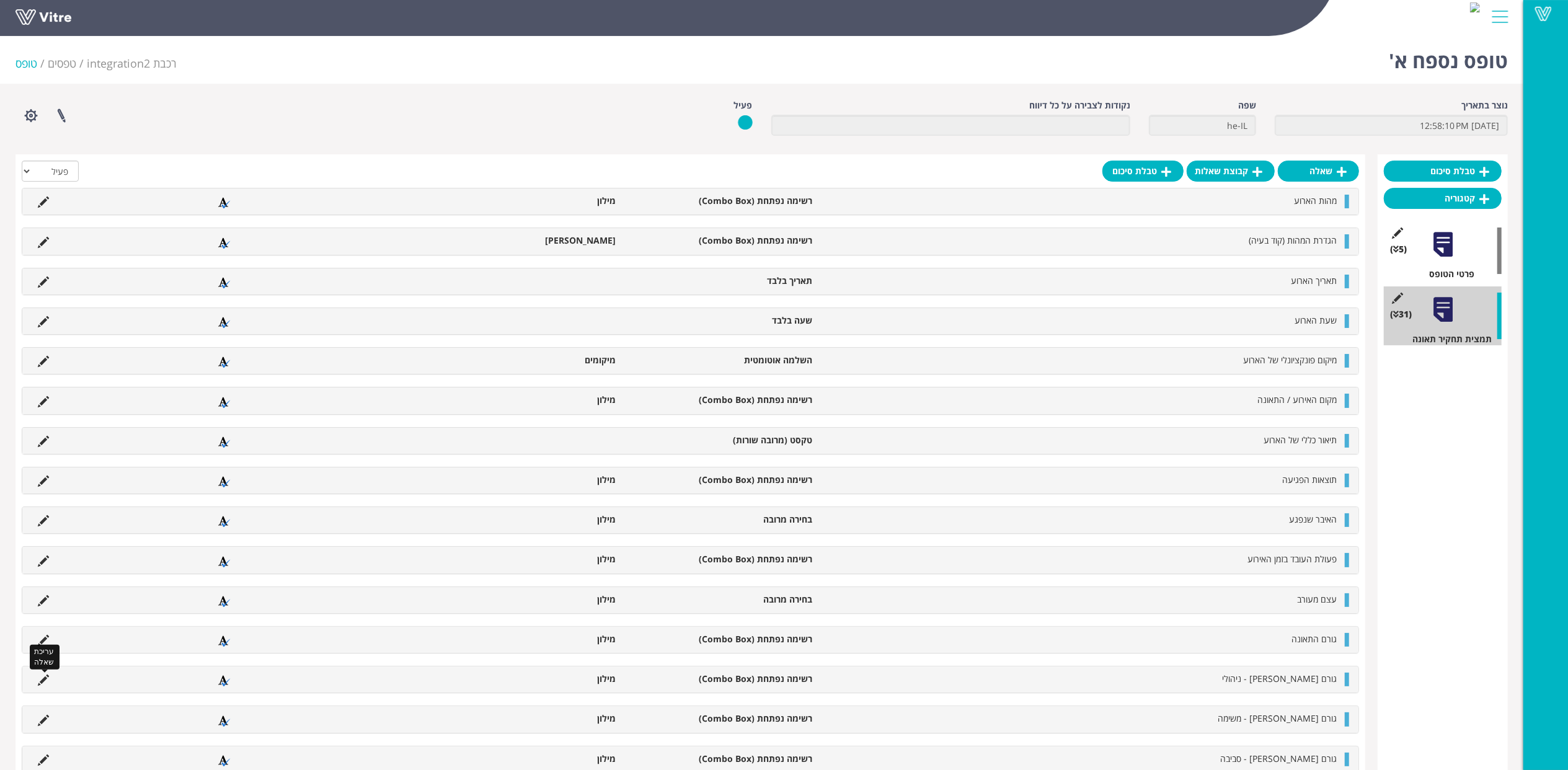
click at [43, 678] on icon at bounding box center [43, 679] width 11 height 11
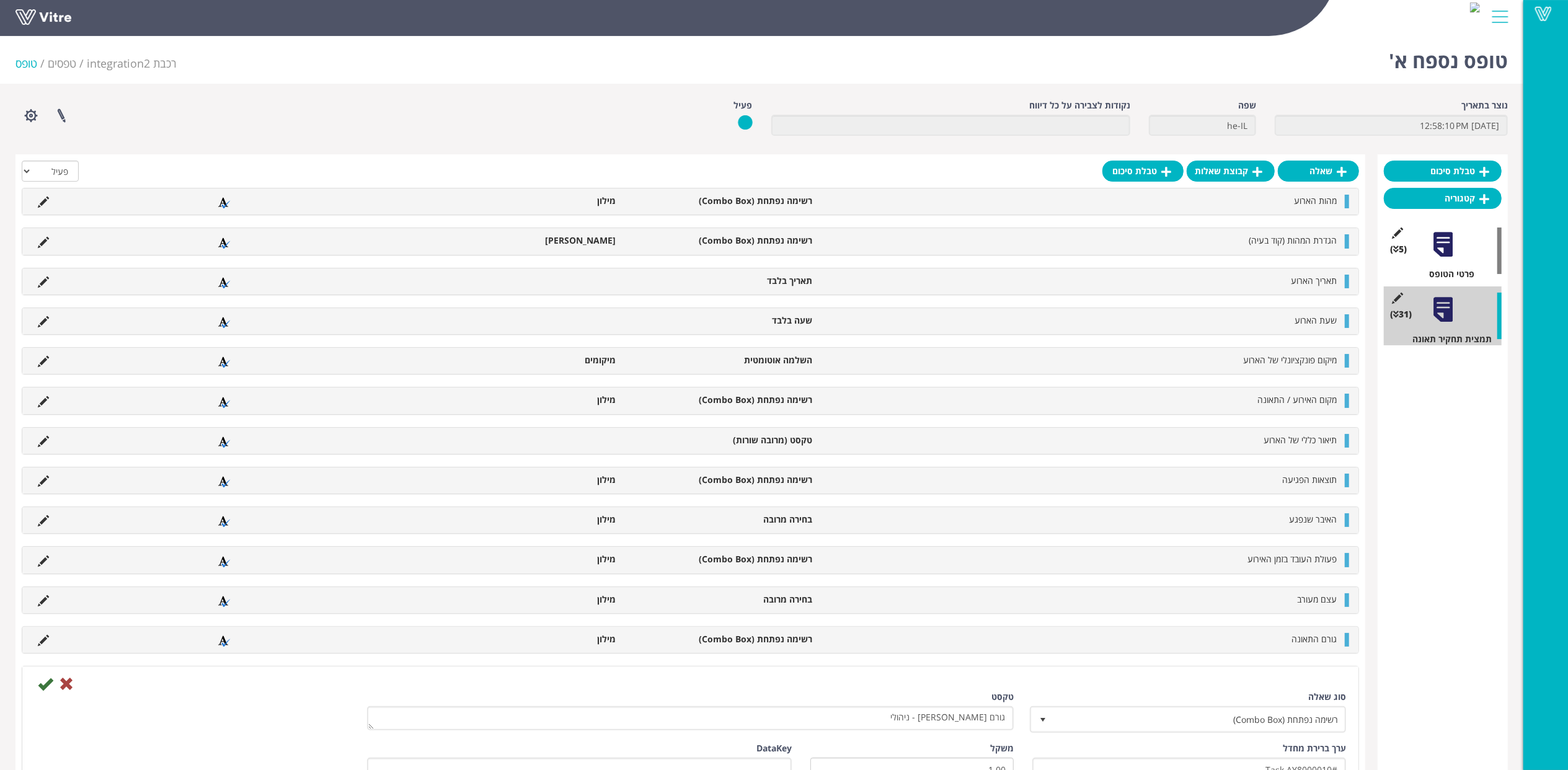
scroll to position [165, 0]
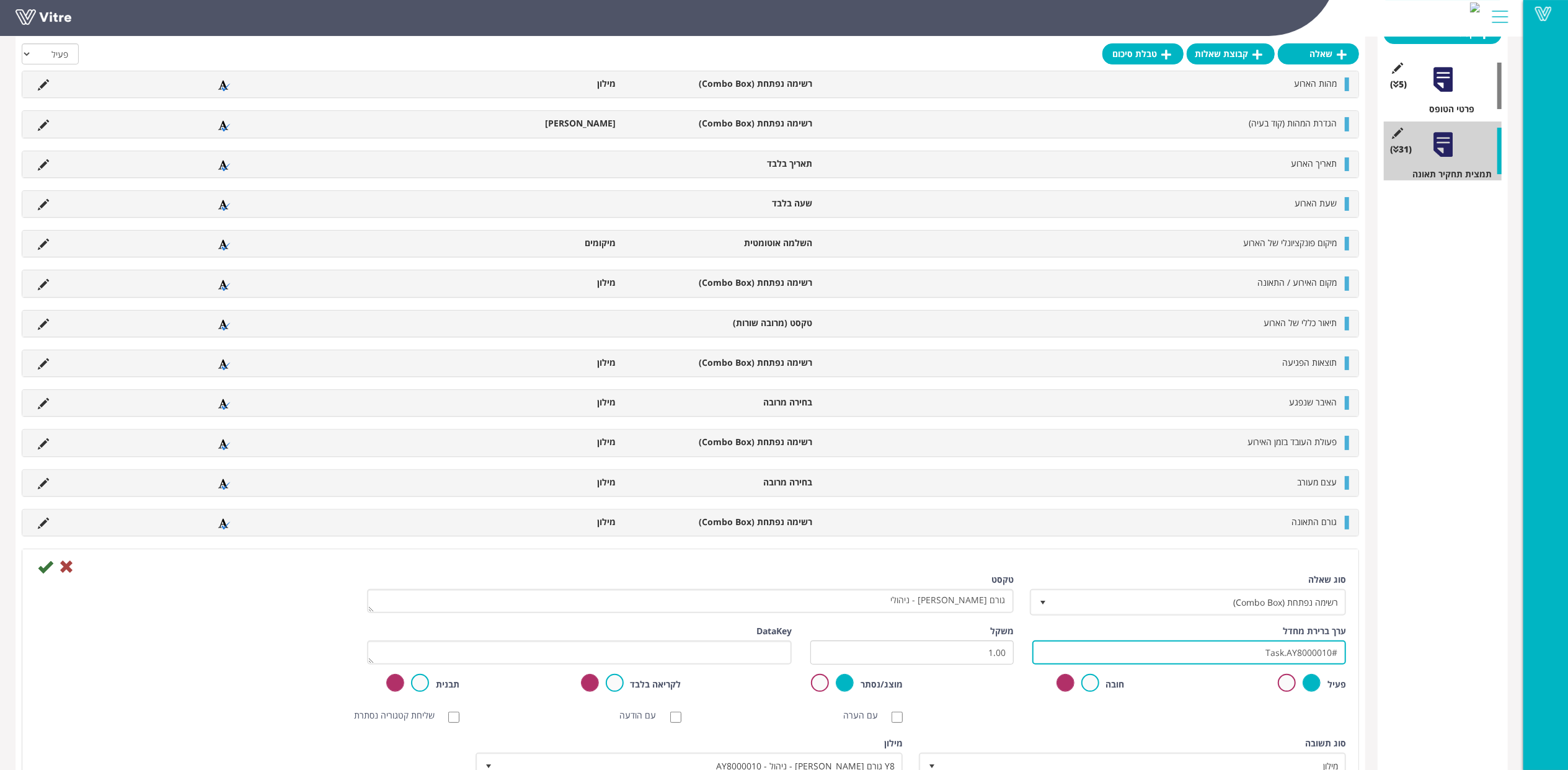
click at [1171, 657] on input "#Task.AY8000010" at bounding box center [1189, 652] width 314 height 24
click at [42, 570] on icon at bounding box center [45, 567] width 15 height 15
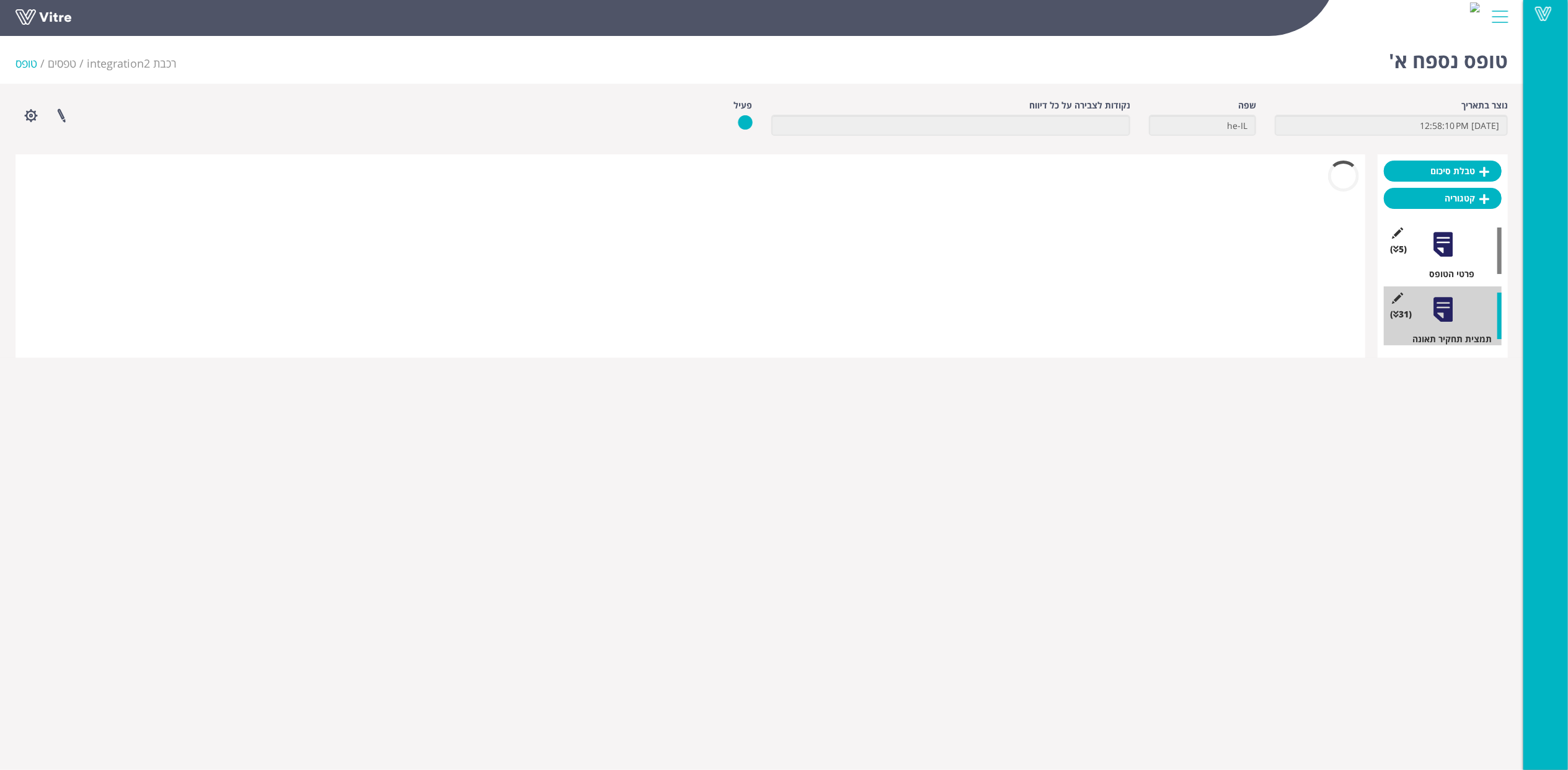
scroll to position [0, 0]
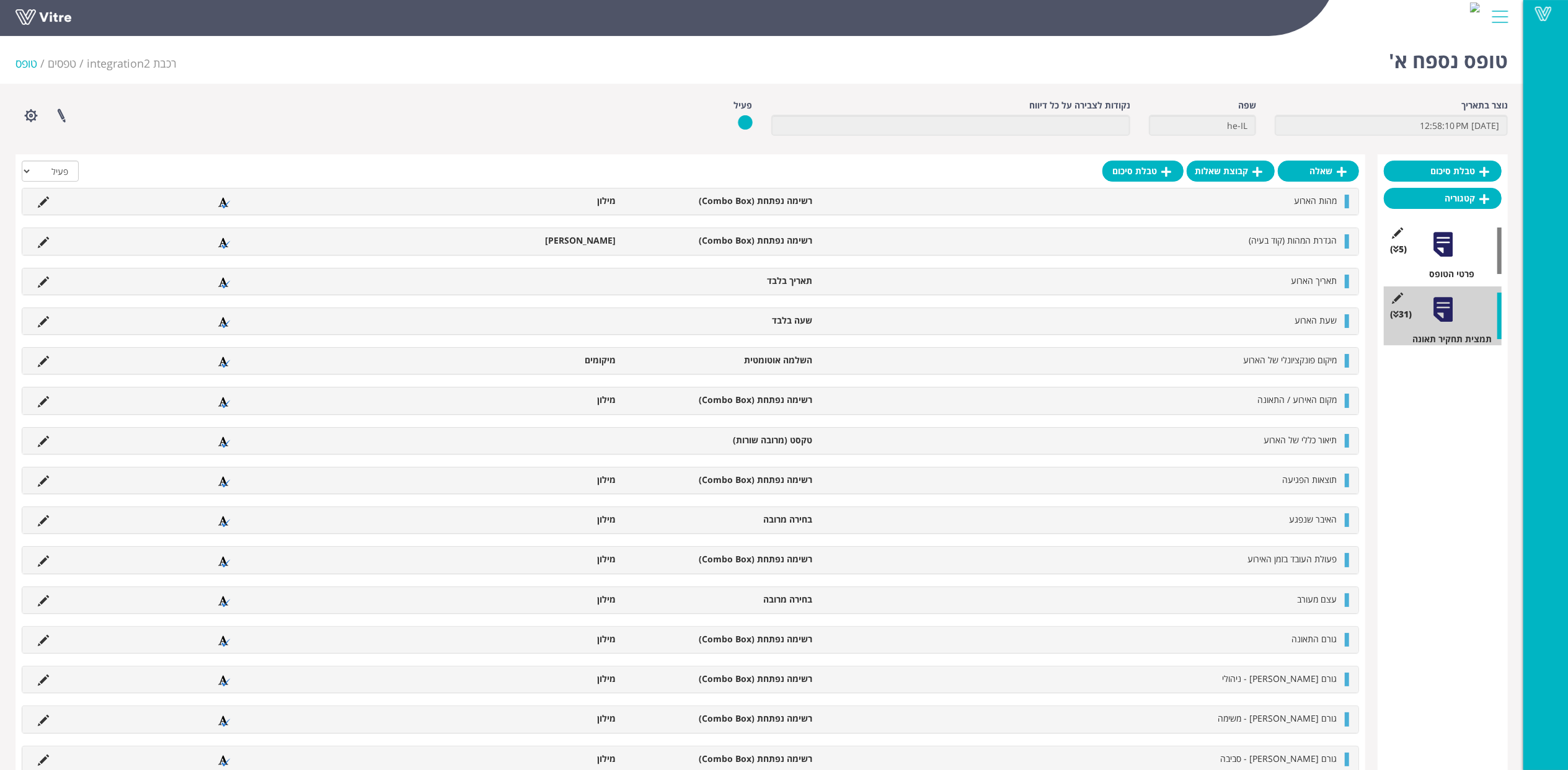
click at [41, 758] on icon at bounding box center [43, 760] width 11 height 11
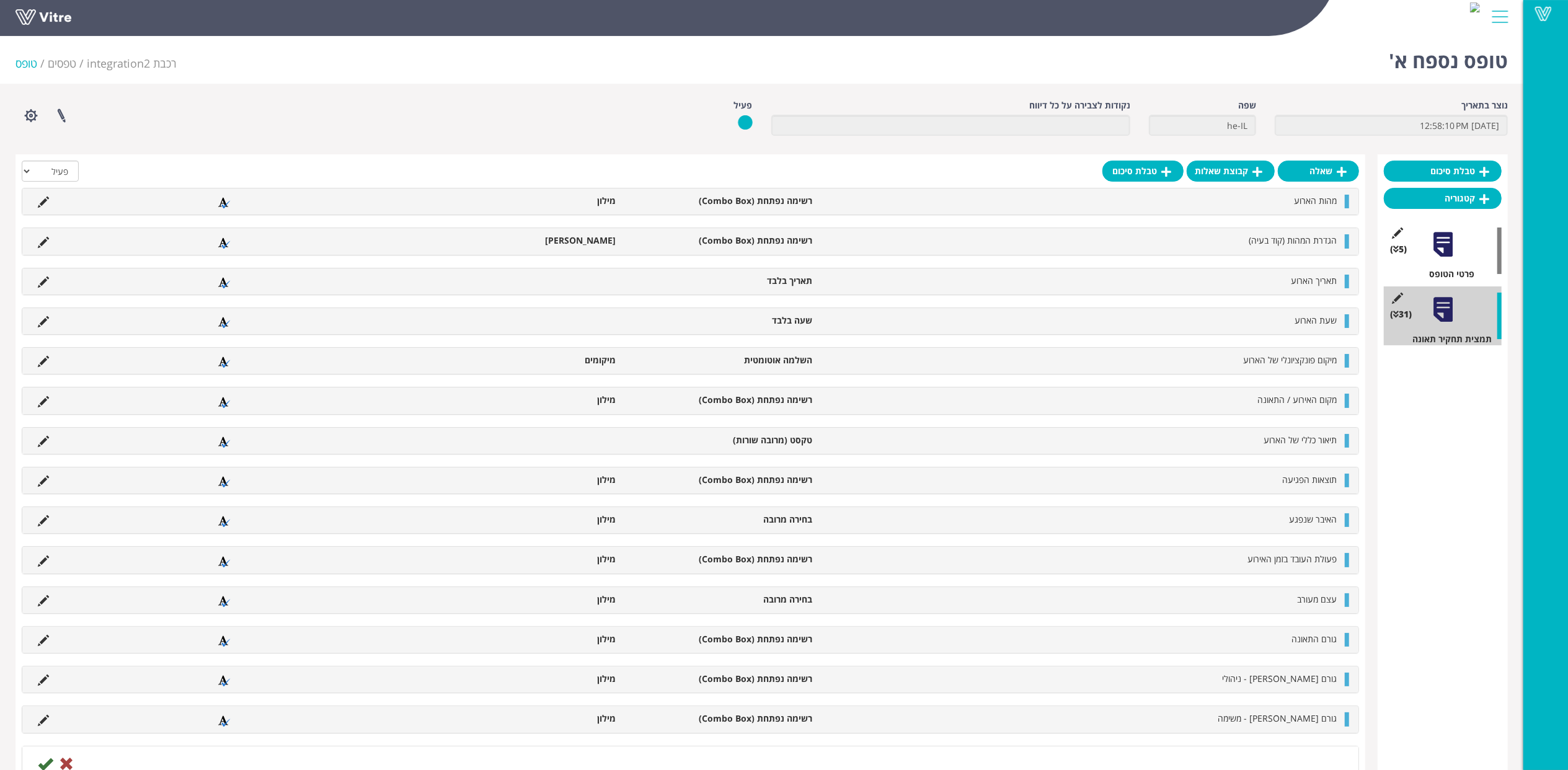
scroll to position [330, 0]
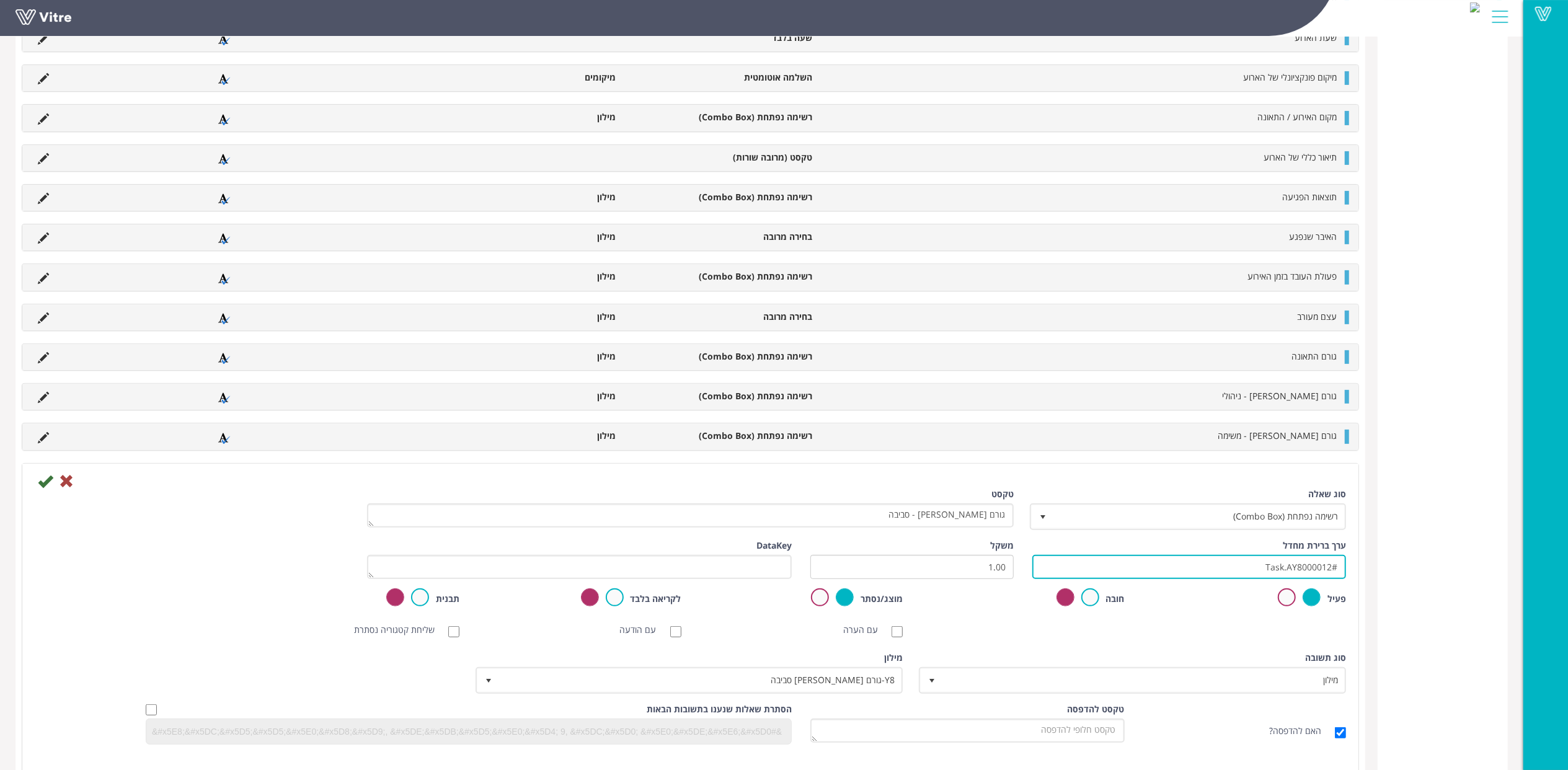
drag, startPoint x: 1240, startPoint y: 577, endPoint x: 1506, endPoint y: 577, distance: 266.0
click at [1506, 577] on div "טבלת סיכום קטגוריה (5 ) פרטי הטופס (31 ) תמצית תחקיר תאונה שאלה קבוצת שאלות טבל…" at bounding box center [761, 623] width 1492 height 1599
click at [43, 487] on icon at bounding box center [45, 481] width 15 height 15
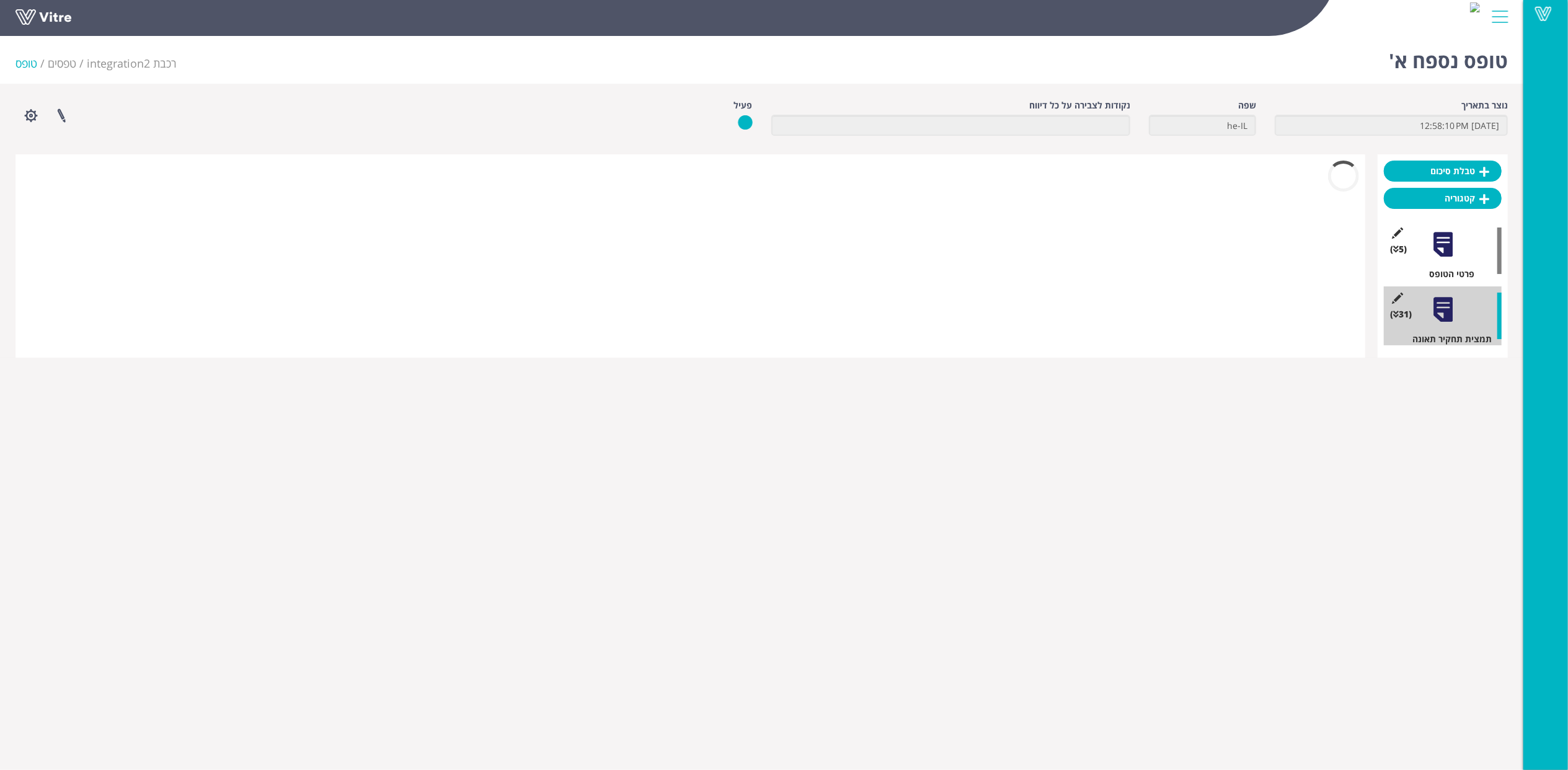
scroll to position [0, 0]
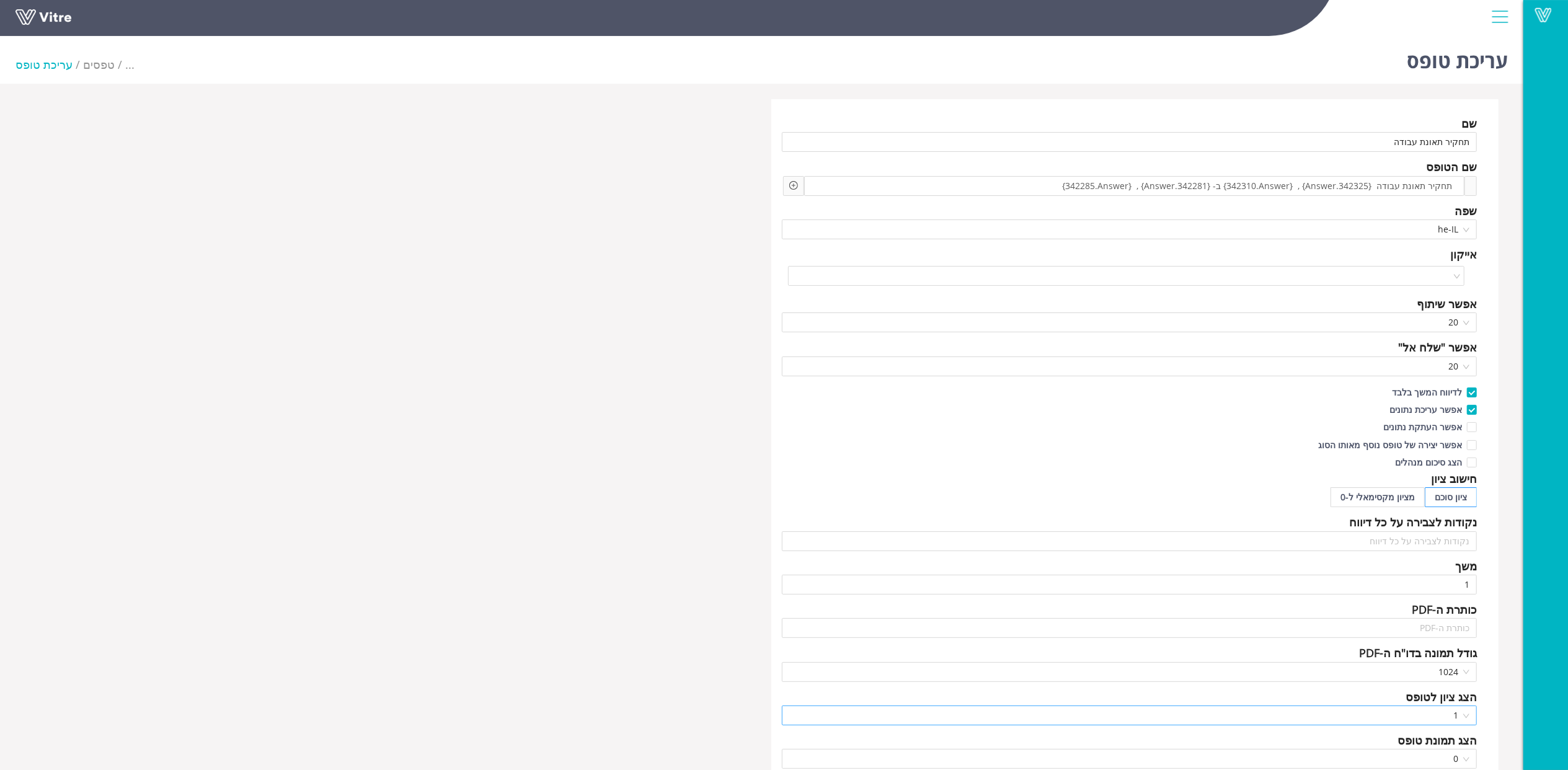
scroll to position [496, 0]
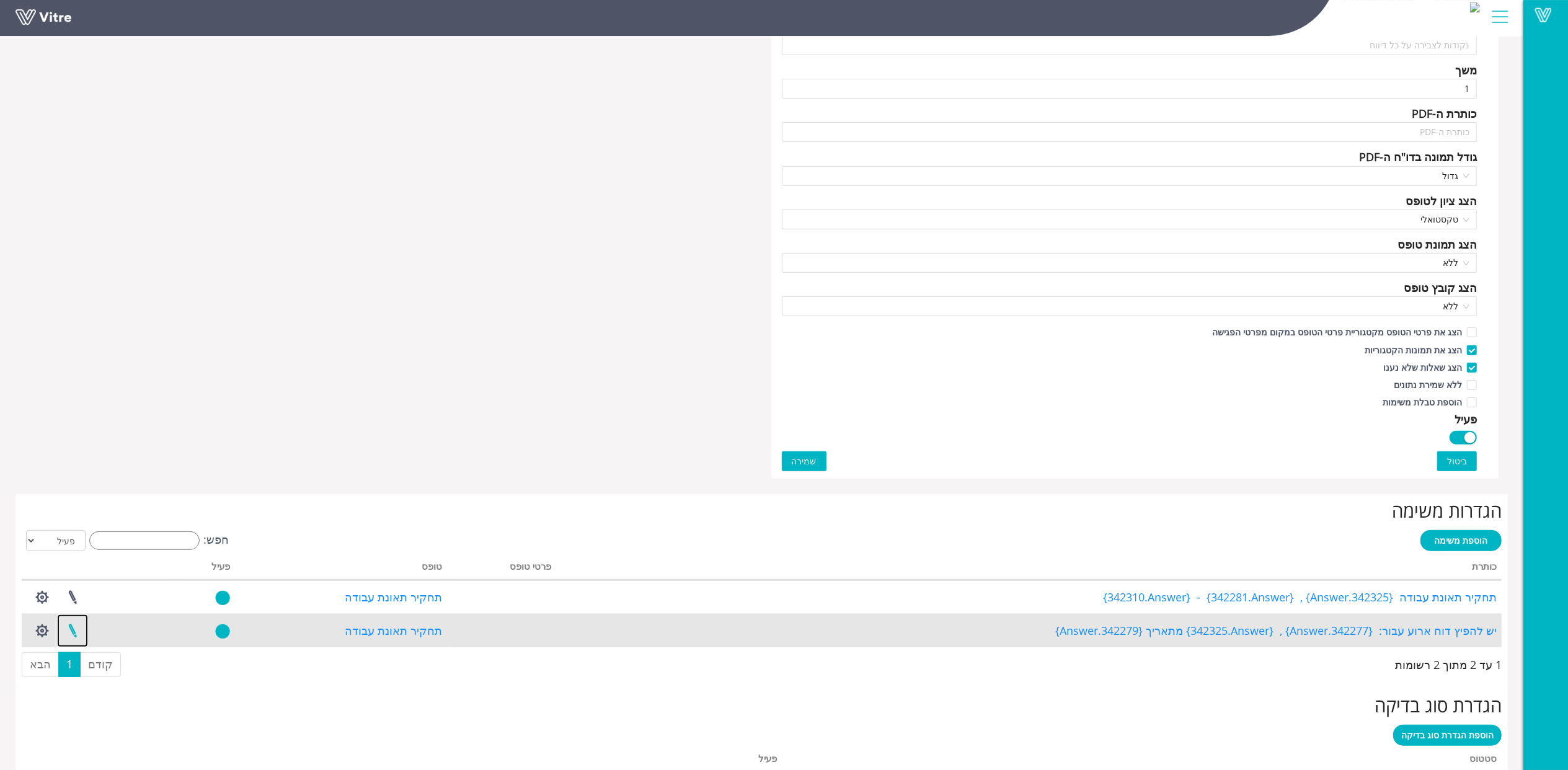
click at [78, 629] on link at bounding box center [72, 630] width 31 height 33
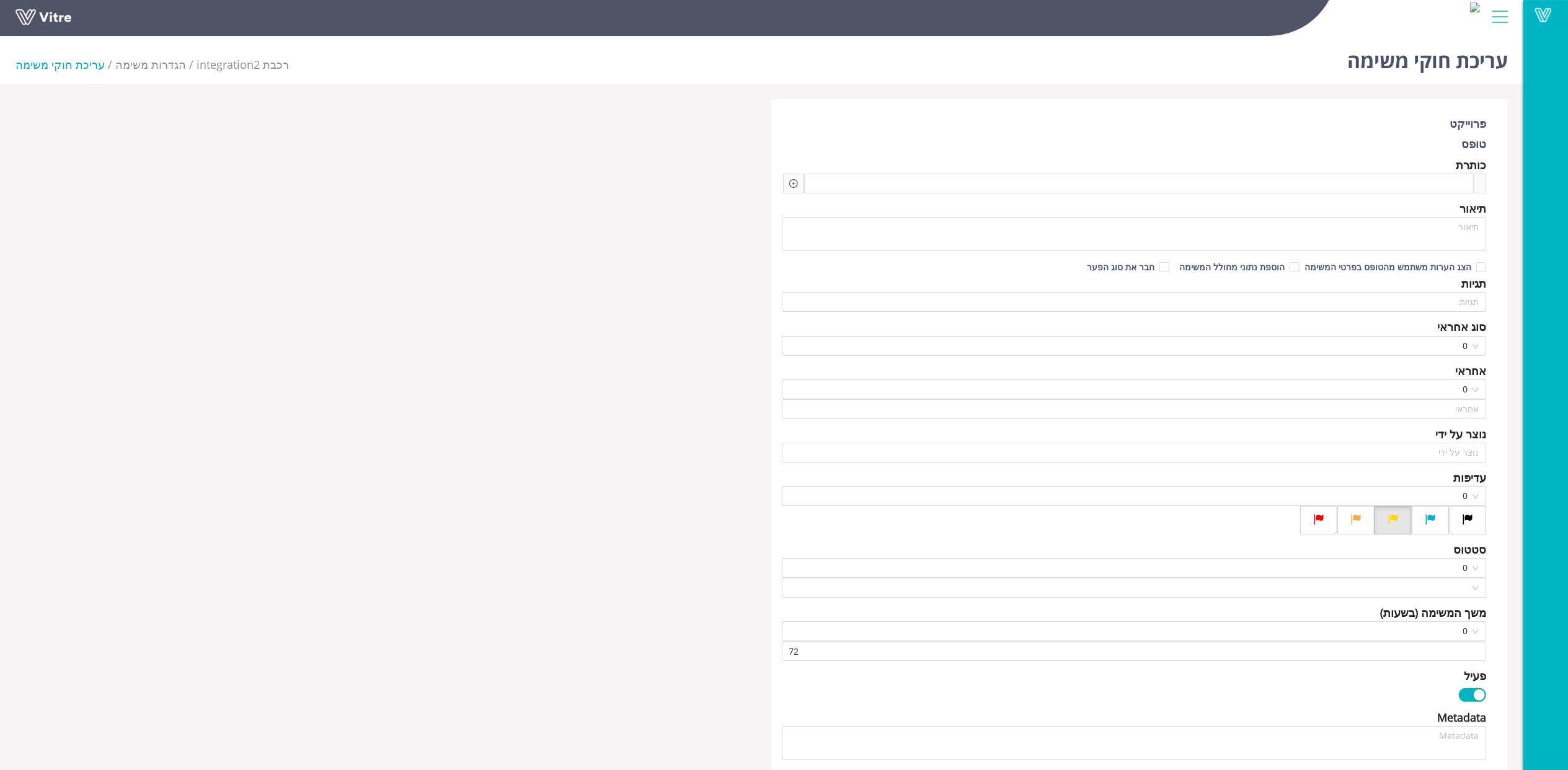
type input "[PERSON_NAME]"
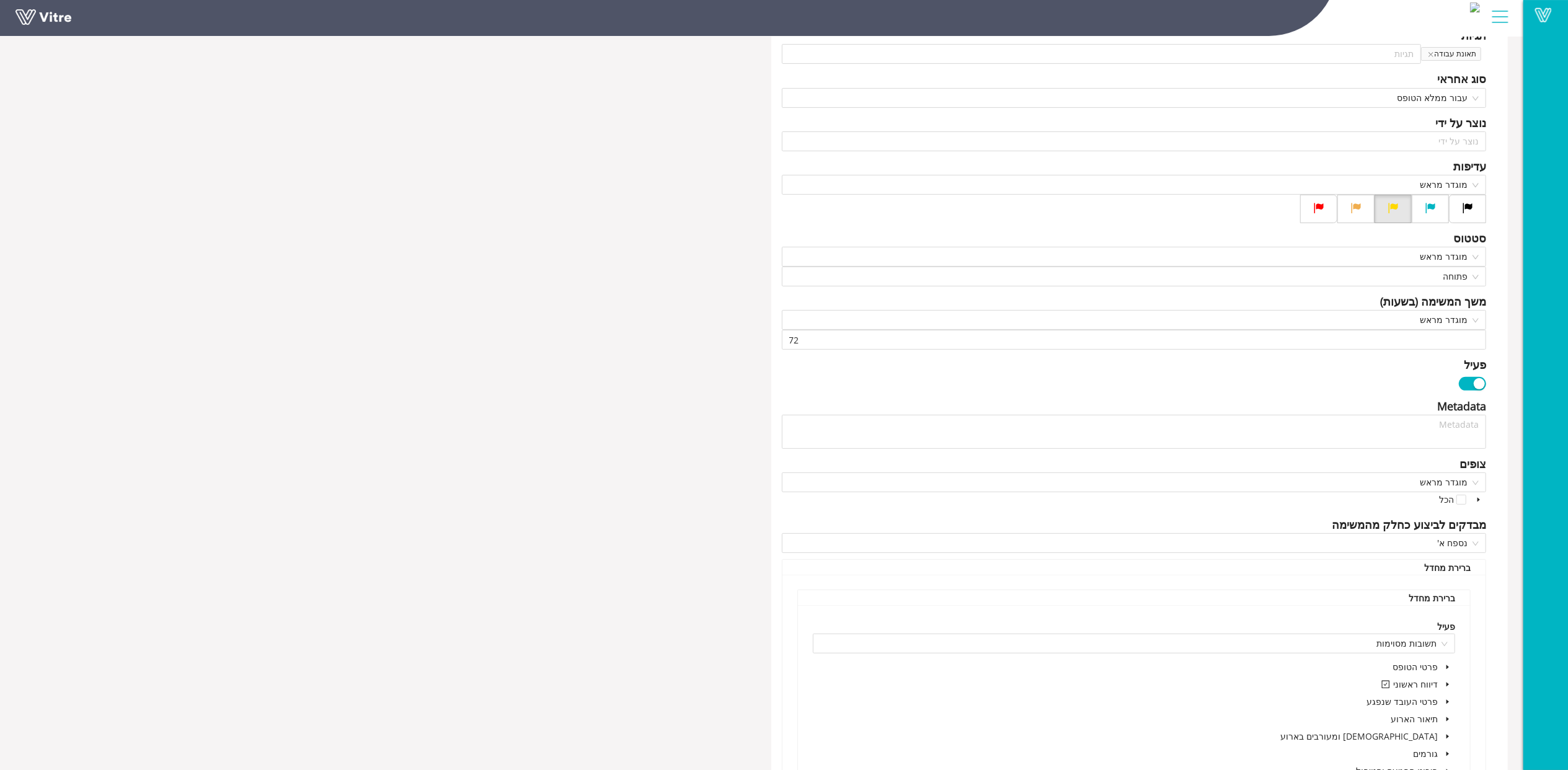
scroll to position [413, 0]
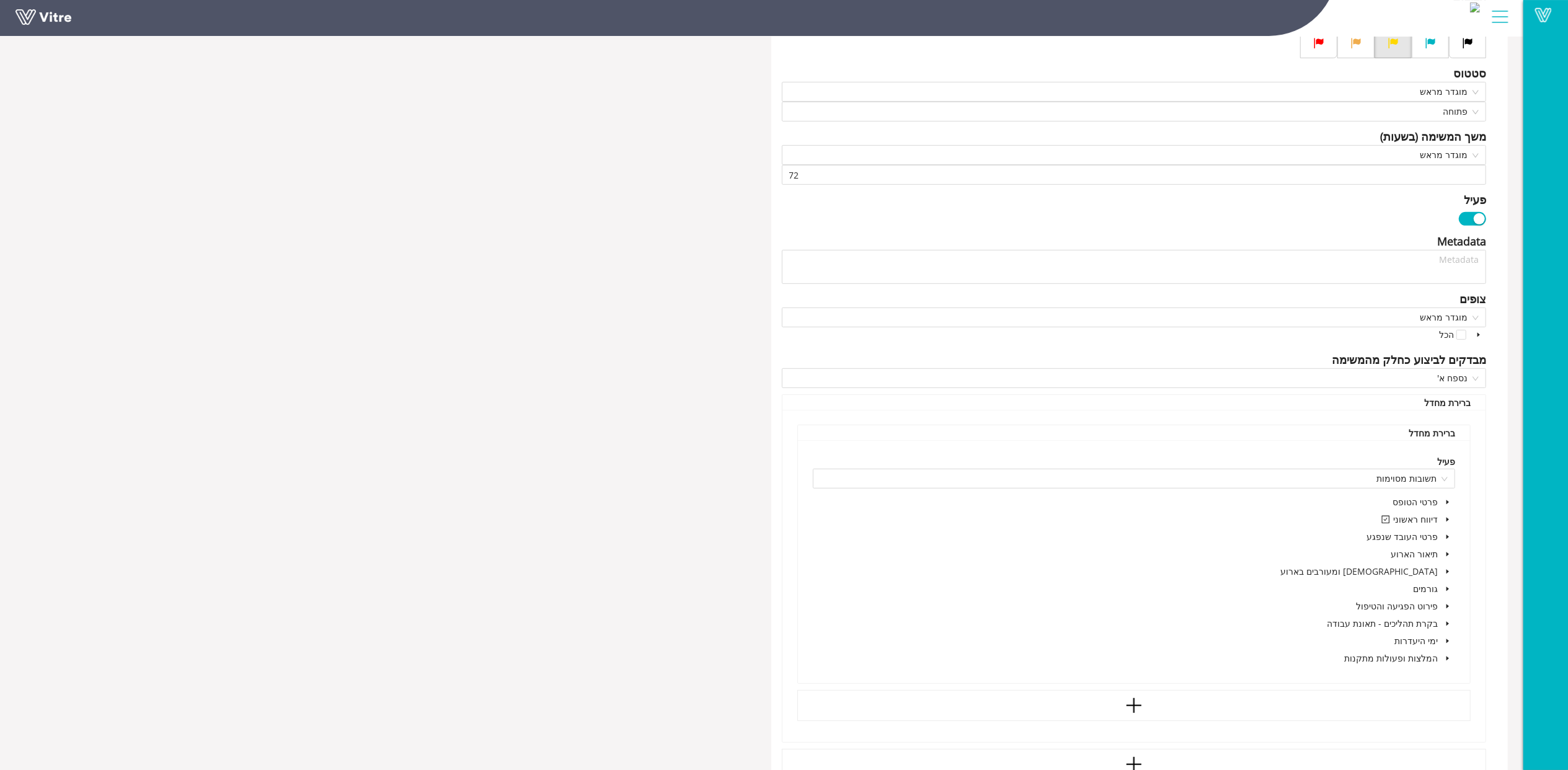
click at [1449, 520] on icon "caret-down" at bounding box center [1447, 519] width 6 height 6
click at [1437, 554] on span at bounding box center [1433, 554] width 15 height 15
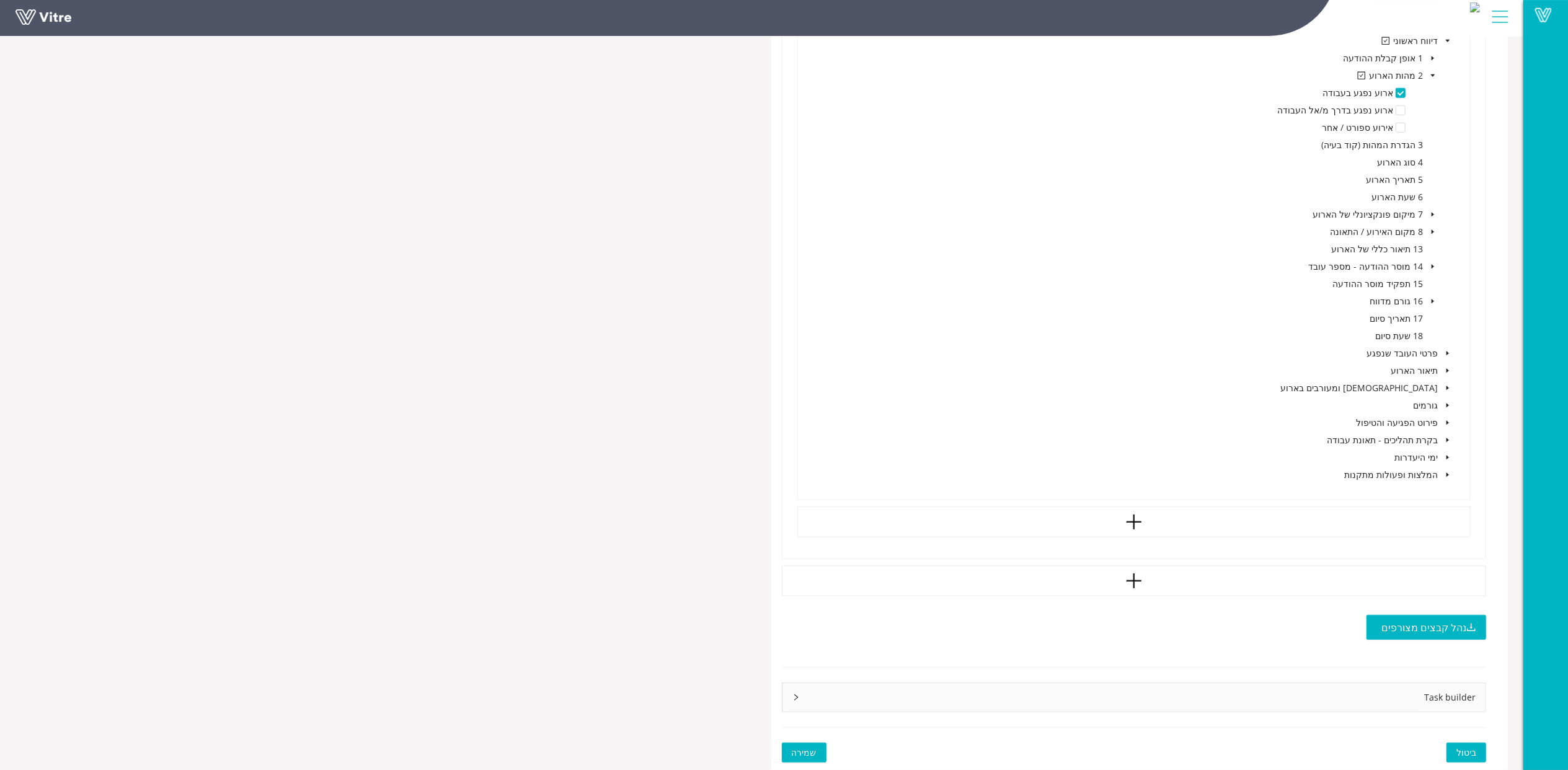
scroll to position [398, 0]
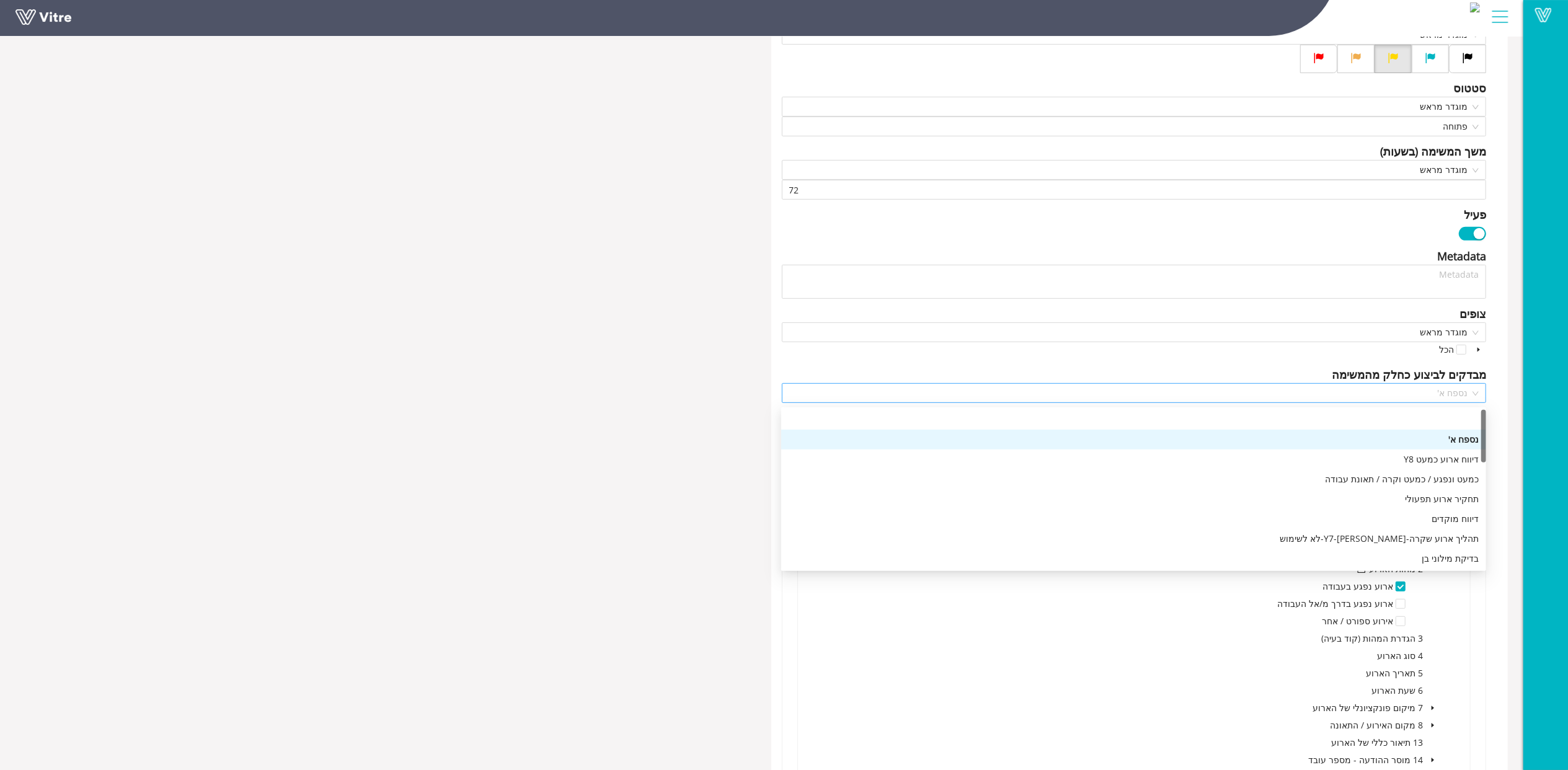
click at [1439, 391] on span "נספח א'" at bounding box center [1134, 392] width 690 height 18
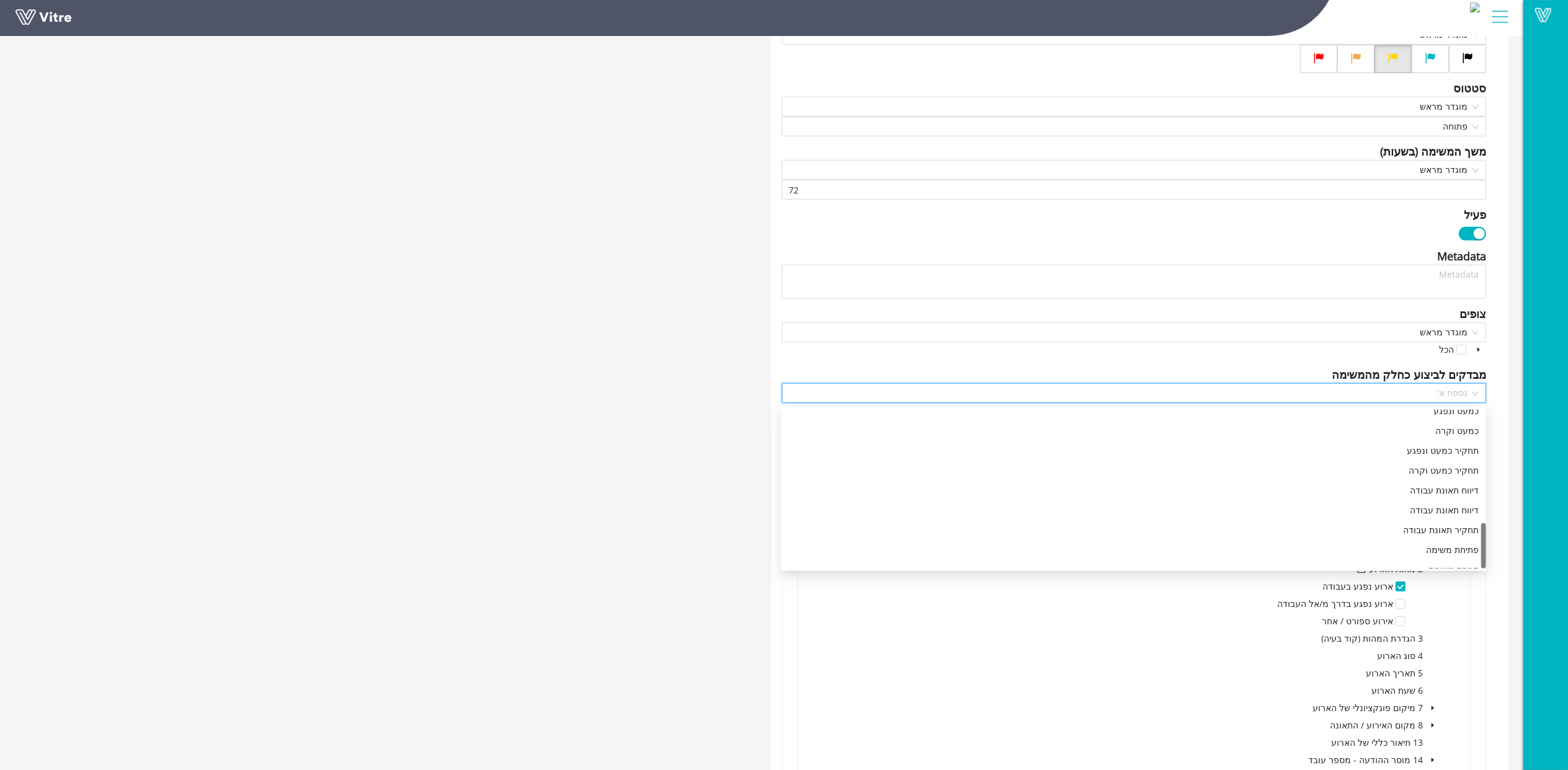
scroll to position [397, 0]
drag, startPoint x: 1483, startPoint y: 430, endPoint x: 1484, endPoint y: 553, distance: 123.0
click at [1484, 553] on div at bounding box center [1483, 546] width 5 height 45
click at [1503, 521] on div "פרוייקט טופס תחקיר תאונת עבודה כותרת יש להפיץ דוח ארוע עבור: Answer-2 מהות הארו…" at bounding box center [1139, 482] width 737 height 1562
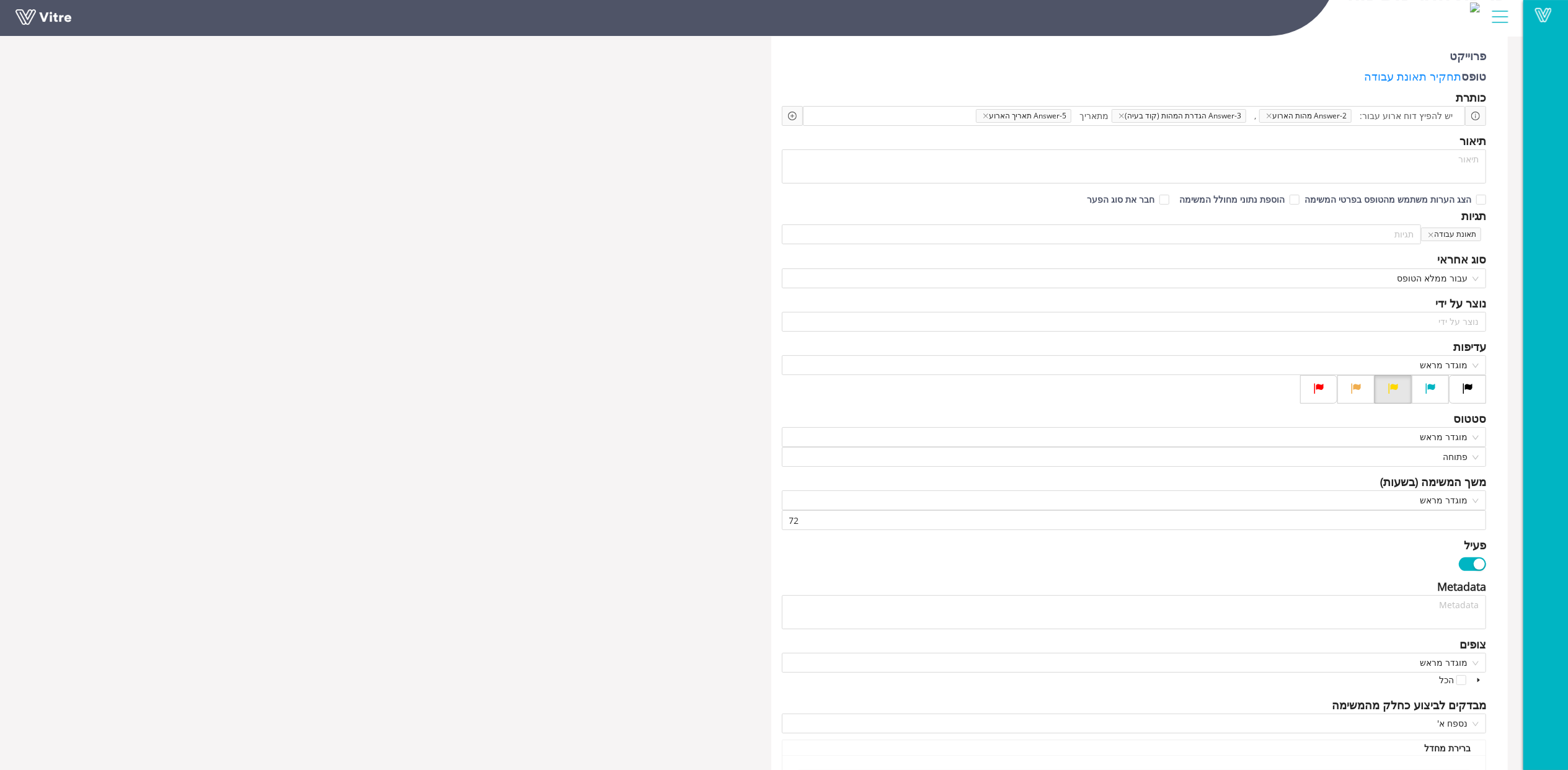
scroll to position [0, 0]
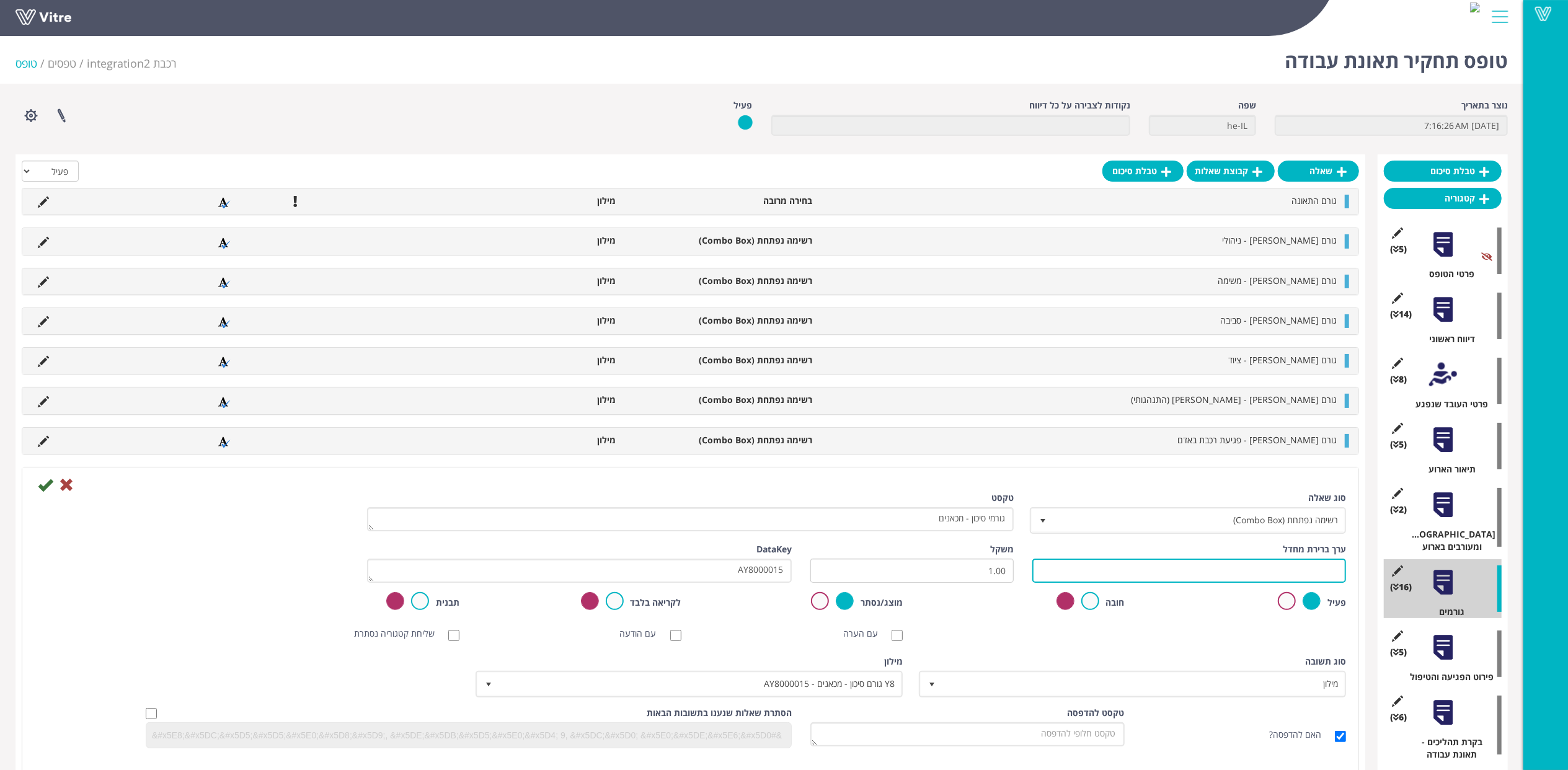
click at [1119, 578] on input "text" at bounding box center [1189, 570] width 314 height 24
paste input "#Task.AY8000015"
type input "#Task.AY8000015"
click at [45, 482] on icon at bounding box center [45, 485] width 15 height 15
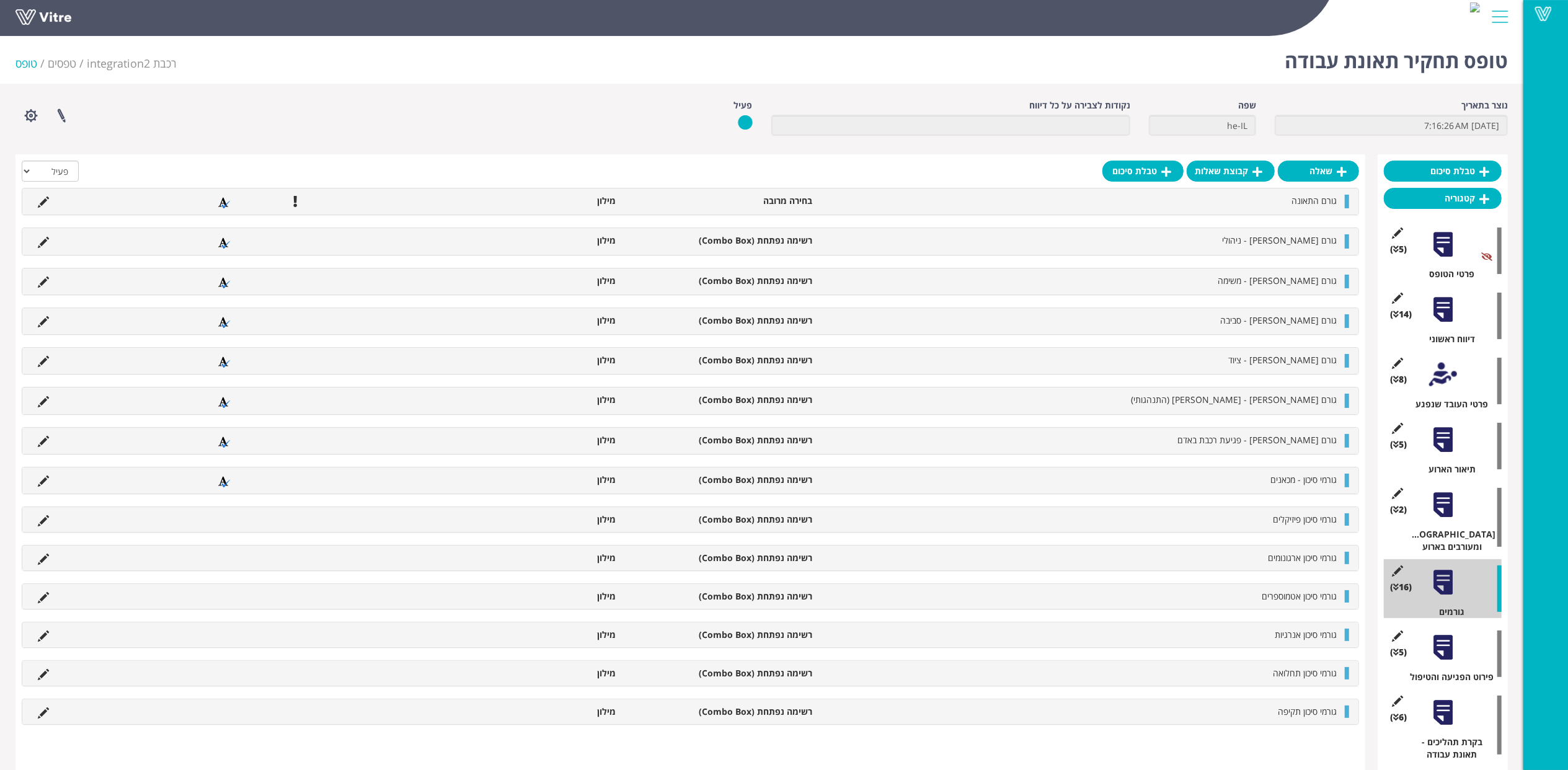
click at [40, 515] on div "גורמי סיכון פיזיקלים רשימה נפתחת (Combo Box) מילון" at bounding box center [690, 520] width 1336 height 25
click at [42, 518] on icon at bounding box center [43, 520] width 11 height 11
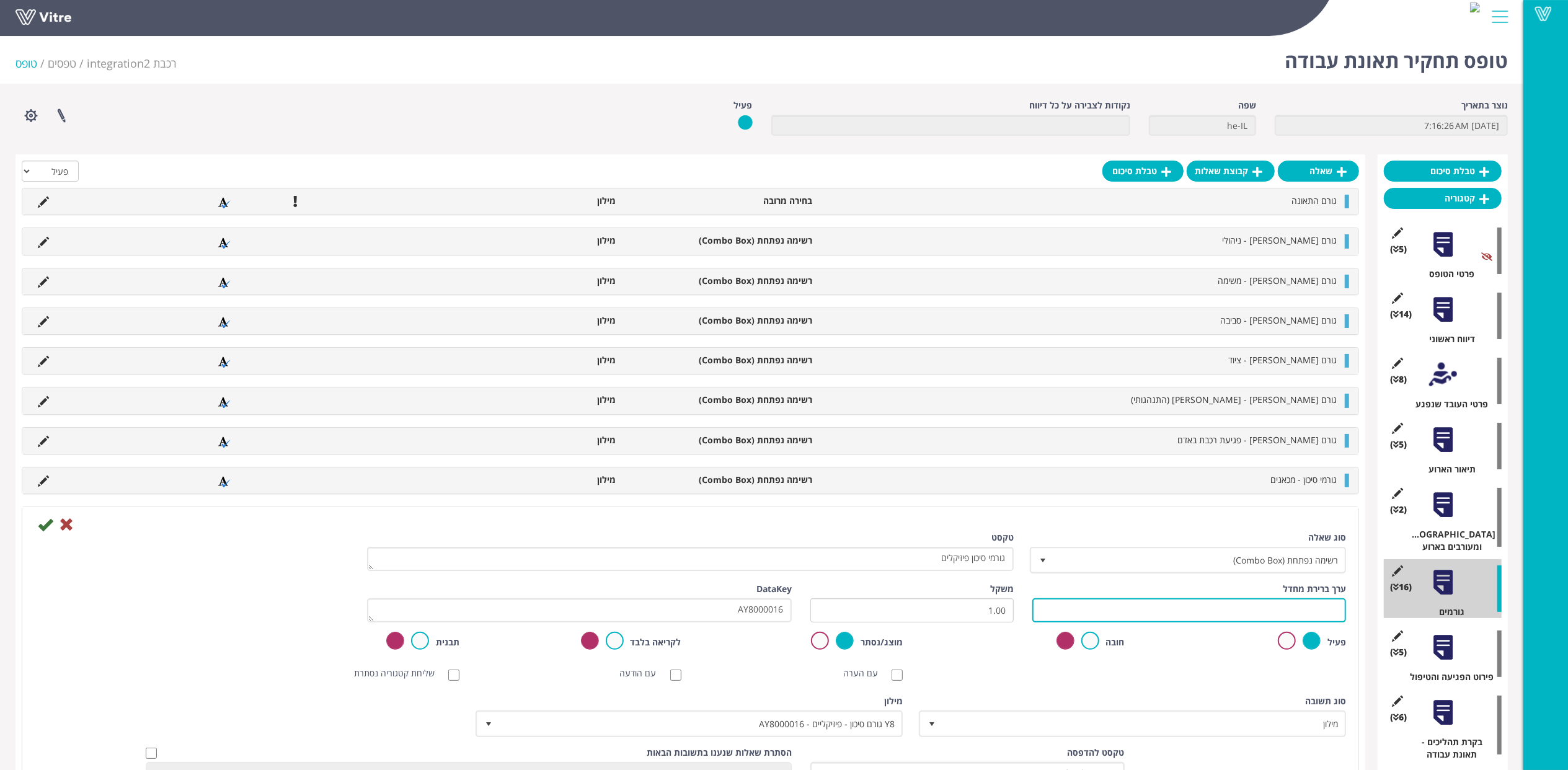
click at [1195, 604] on input "text" at bounding box center [1189, 610] width 314 height 24
paste input "#Task.AY8000016"
type input "#Task.AY8000016"
click at [47, 528] on icon at bounding box center [45, 524] width 15 height 15
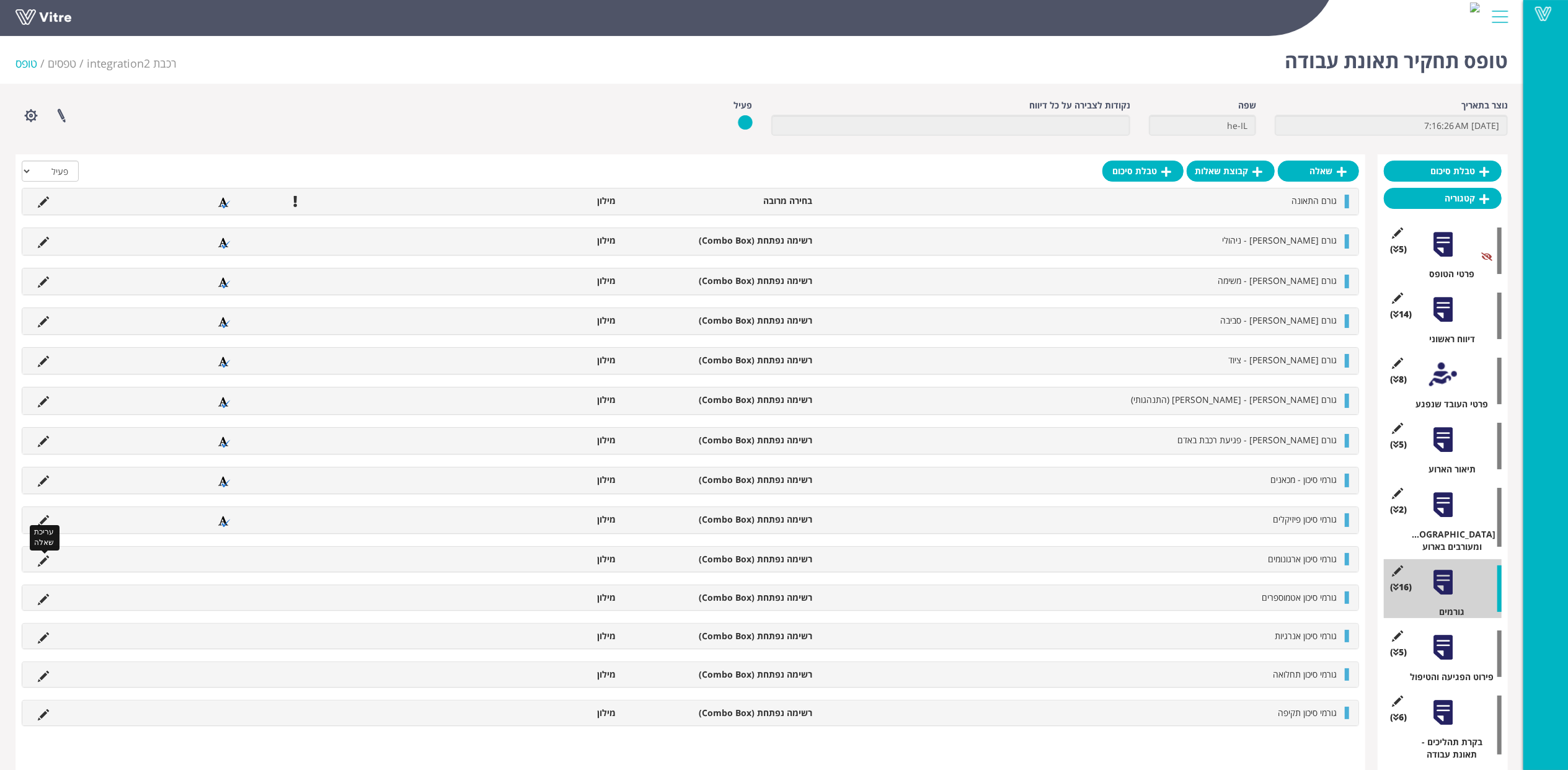
click at [42, 559] on icon at bounding box center [43, 561] width 11 height 11
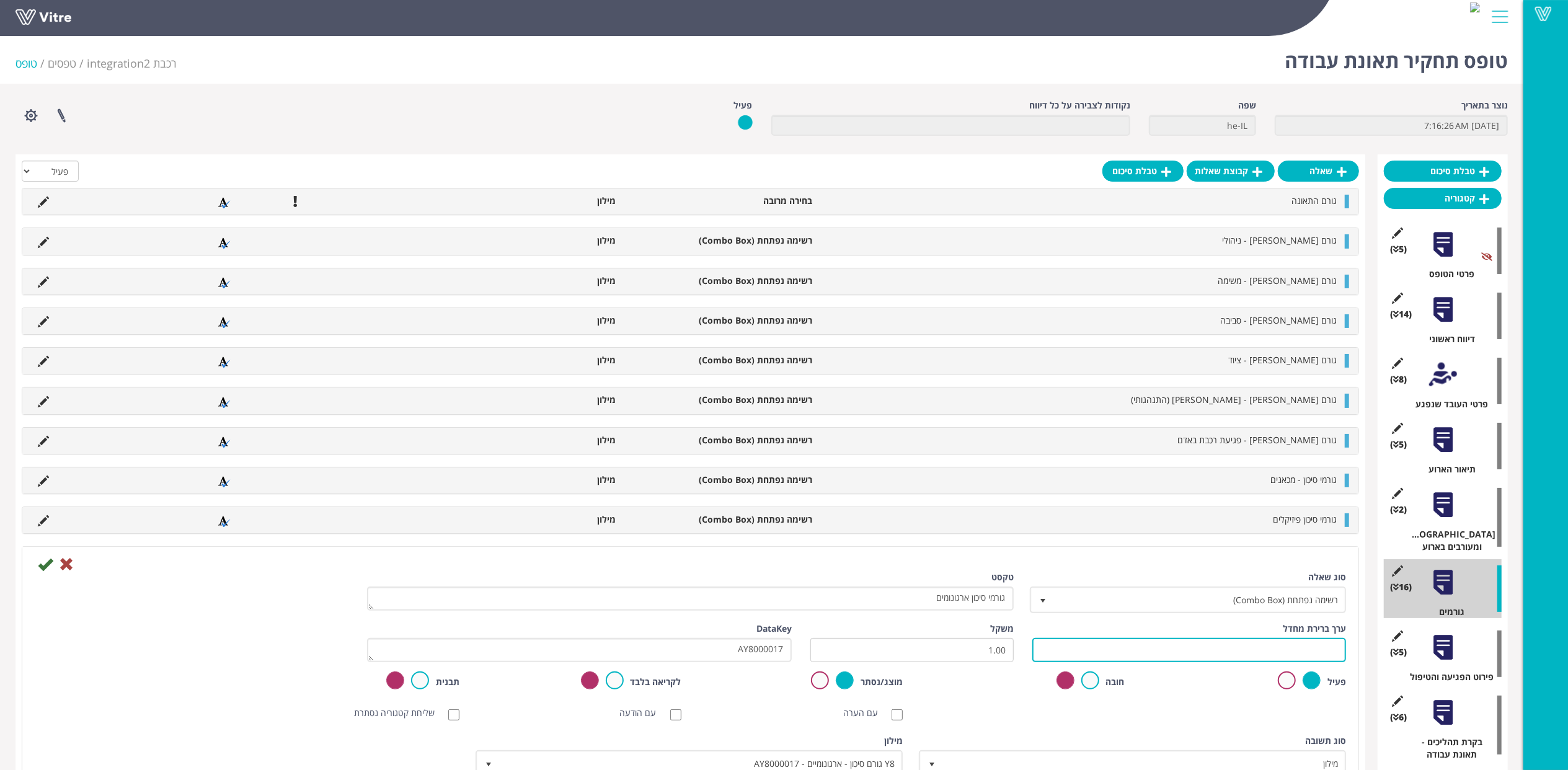
click at [1192, 646] on input "text" at bounding box center [1189, 649] width 314 height 24
paste input "#Task.AY8000017"
type input "#Task.AY8000017"
click at [48, 570] on icon at bounding box center [45, 564] width 15 height 15
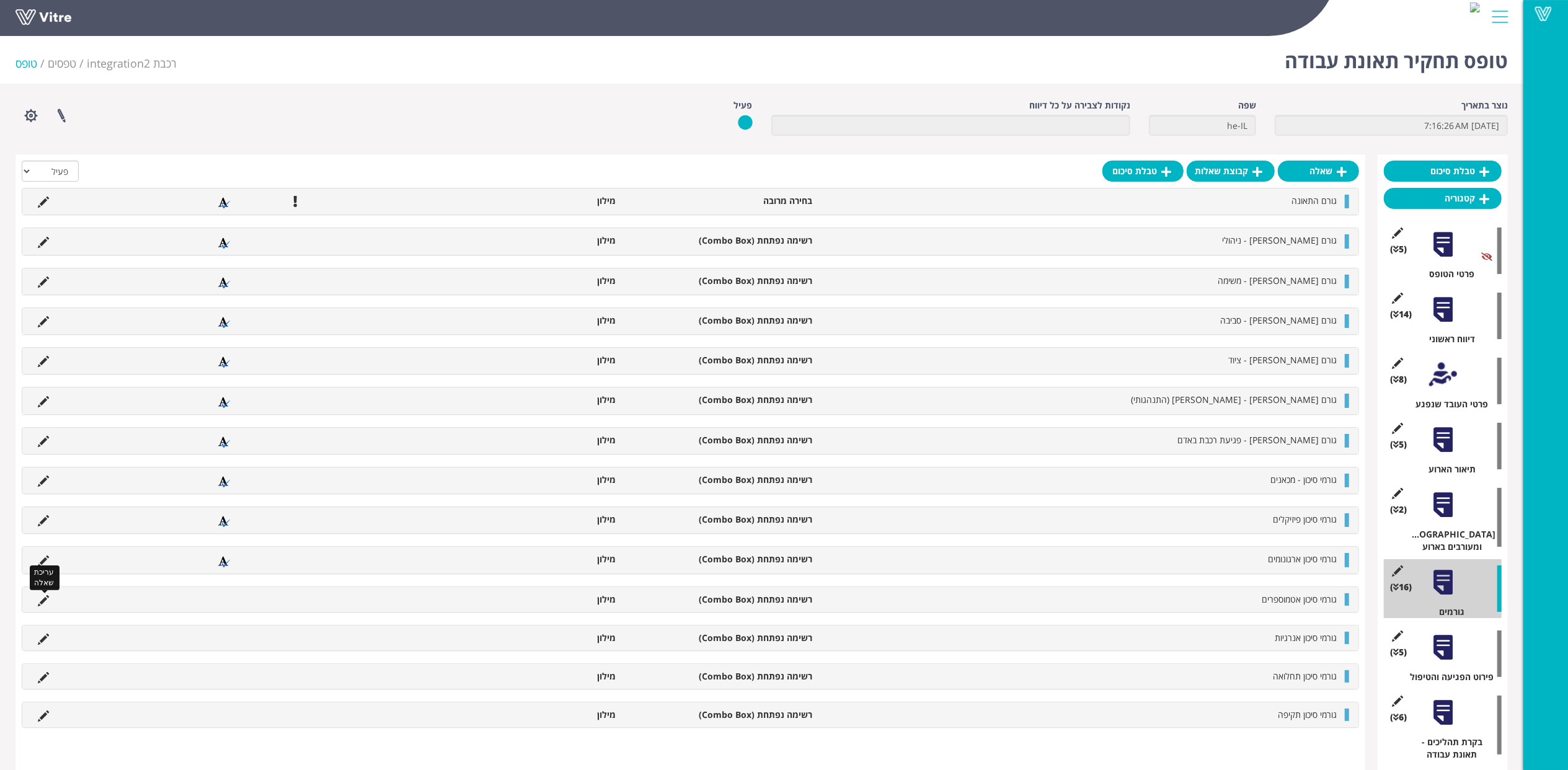
click at [45, 597] on icon at bounding box center [43, 600] width 11 height 11
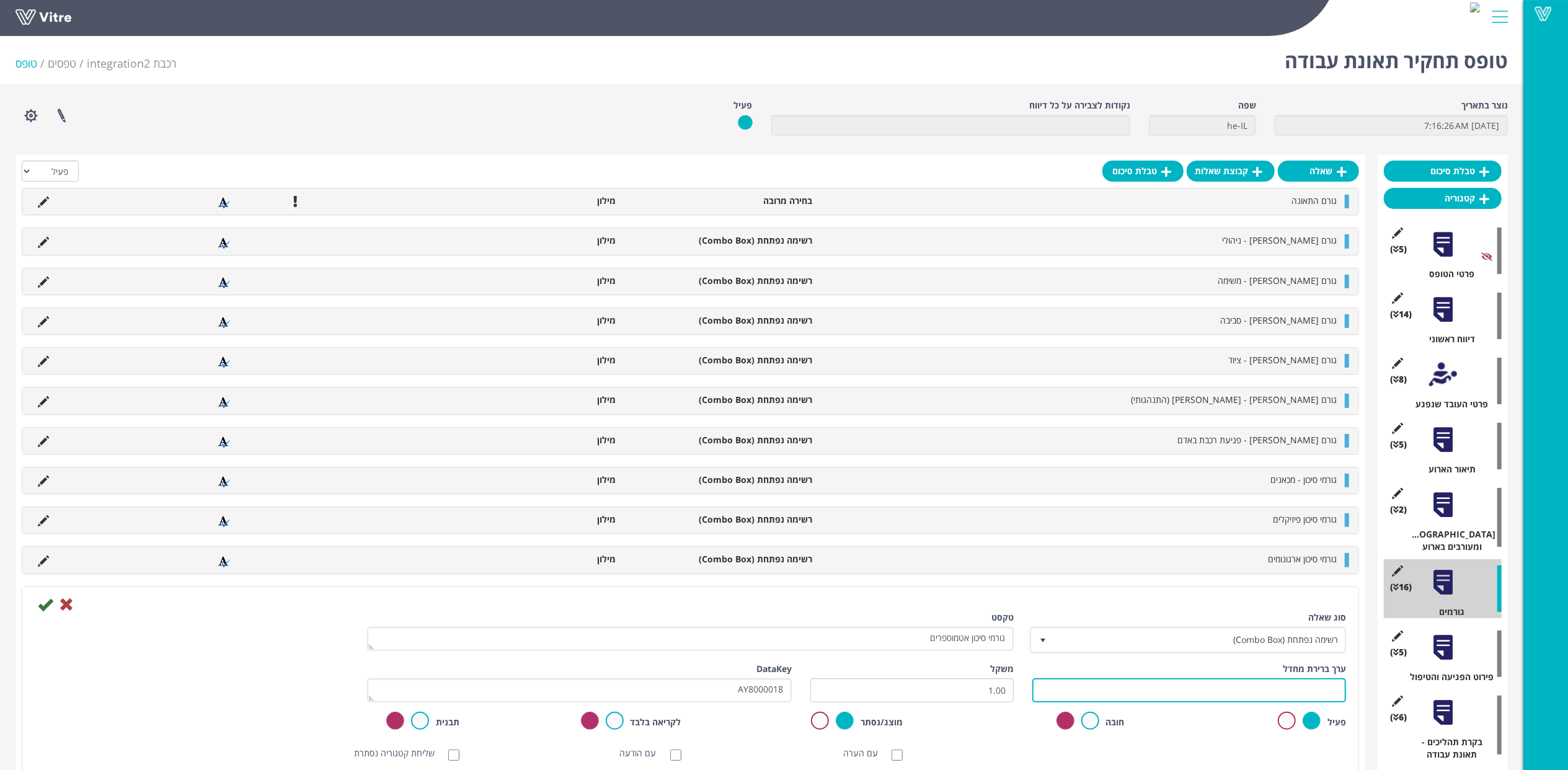
click at [1151, 680] on input "text" at bounding box center [1189, 689] width 314 height 24
paste input "#Task.AY8000018"
type input "#Task.AY8000018"
click at [48, 605] on icon at bounding box center [45, 605] width 15 height 15
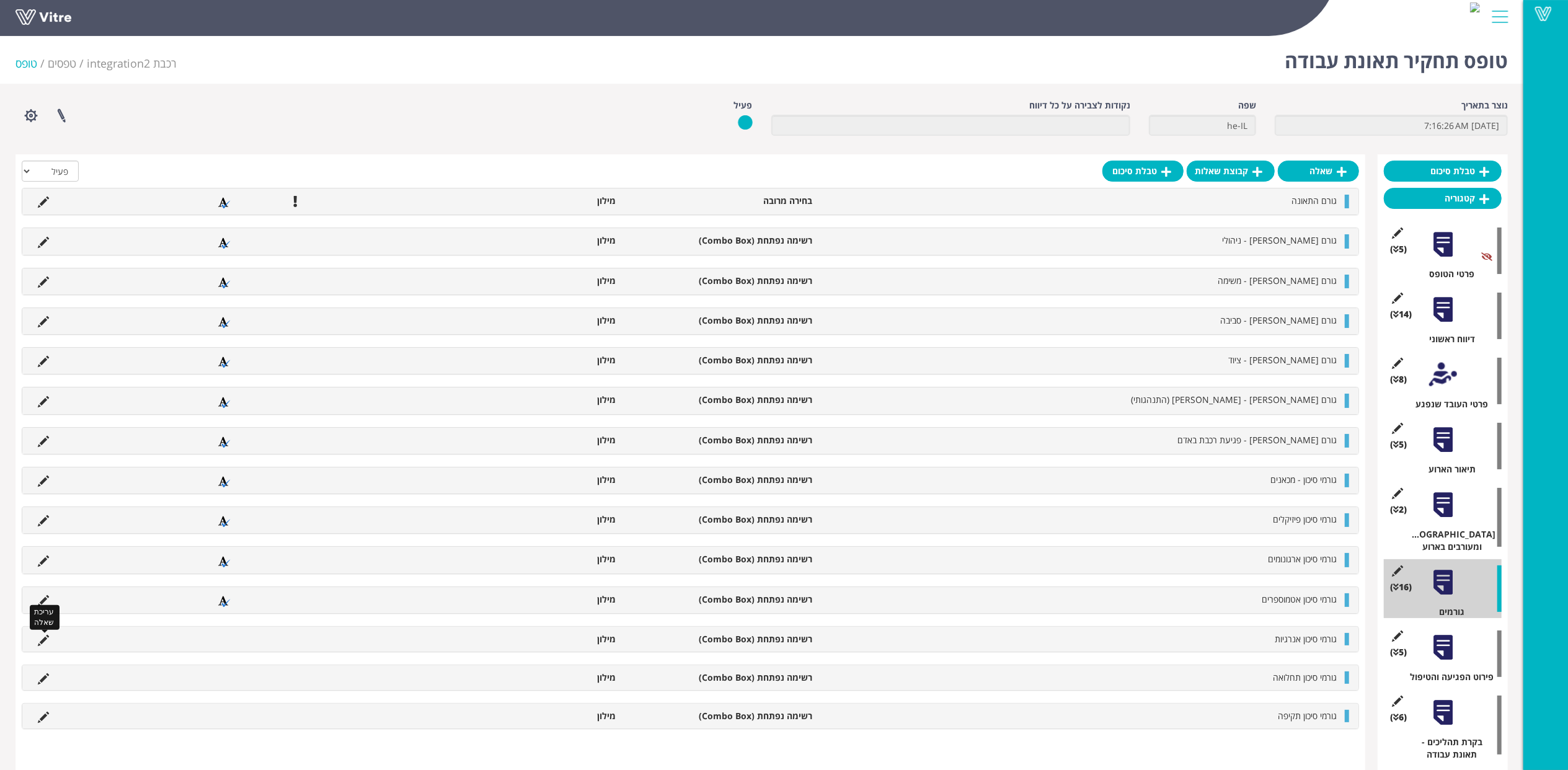
click at [42, 640] on icon at bounding box center [43, 640] width 11 height 11
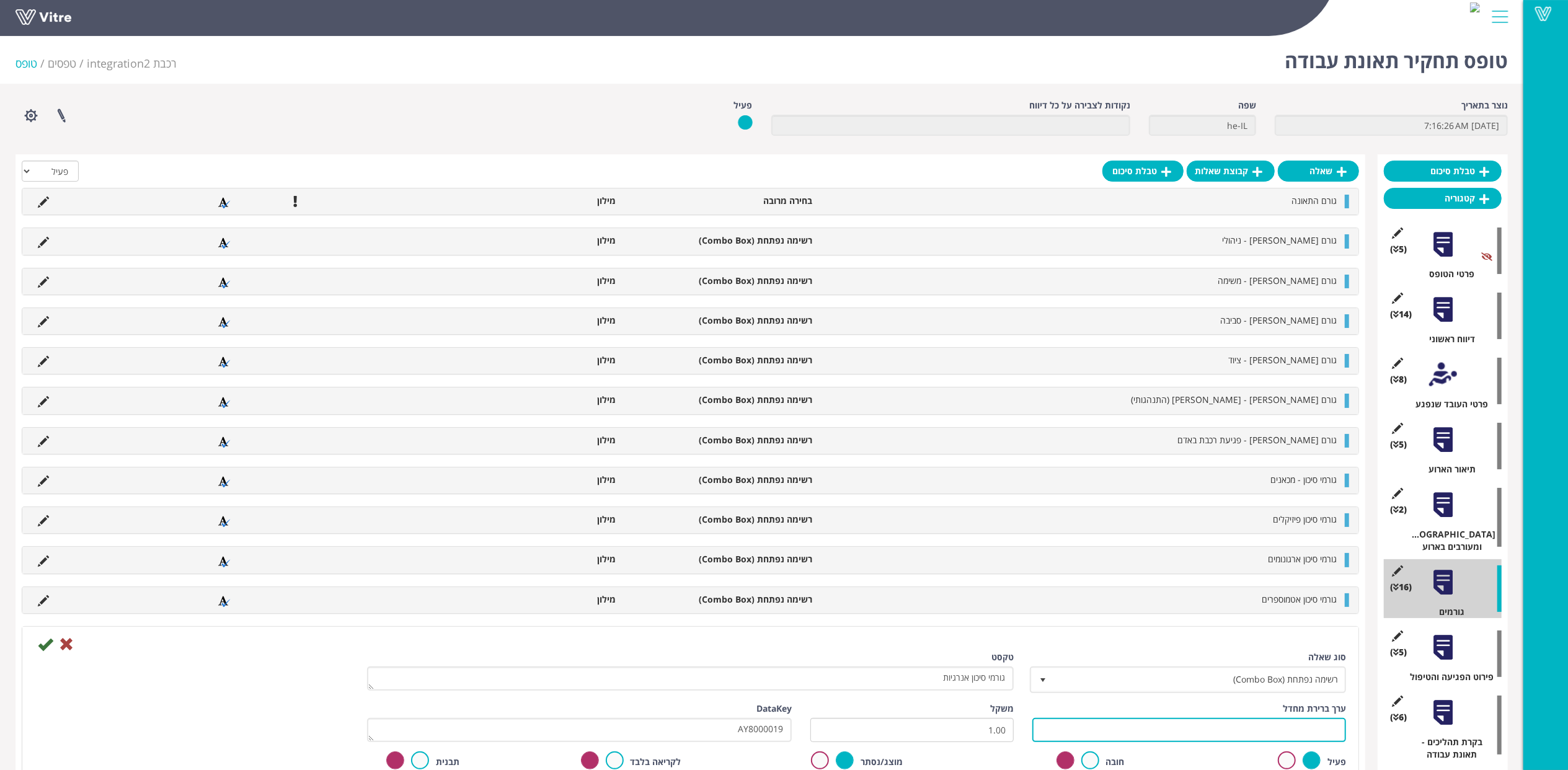
click at [1223, 728] on input "text" at bounding box center [1189, 730] width 314 height 24
click at [47, 645] on icon at bounding box center [45, 644] width 15 height 15
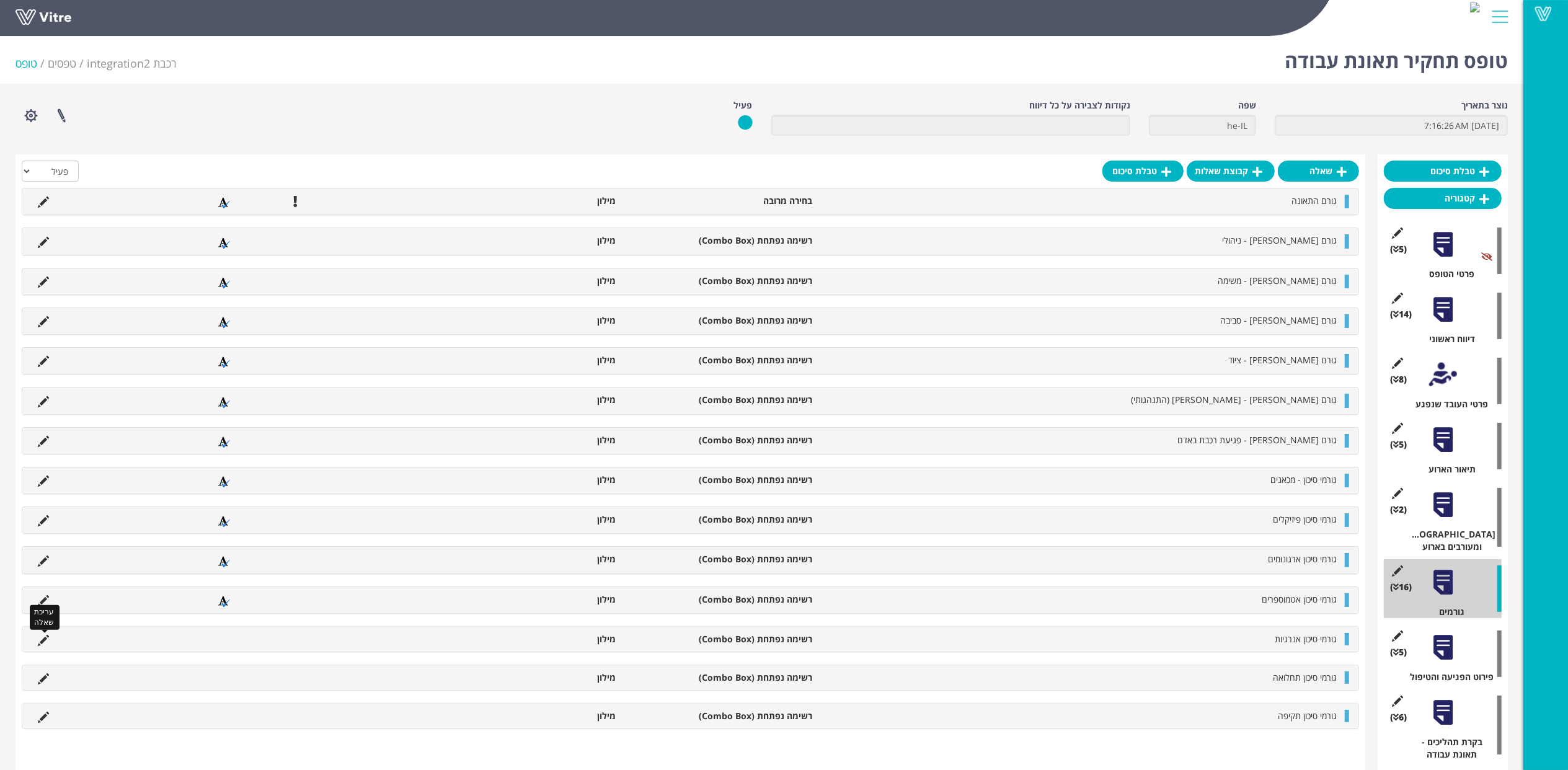
click at [46, 640] on icon at bounding box center [43, 640] width 11 height 11
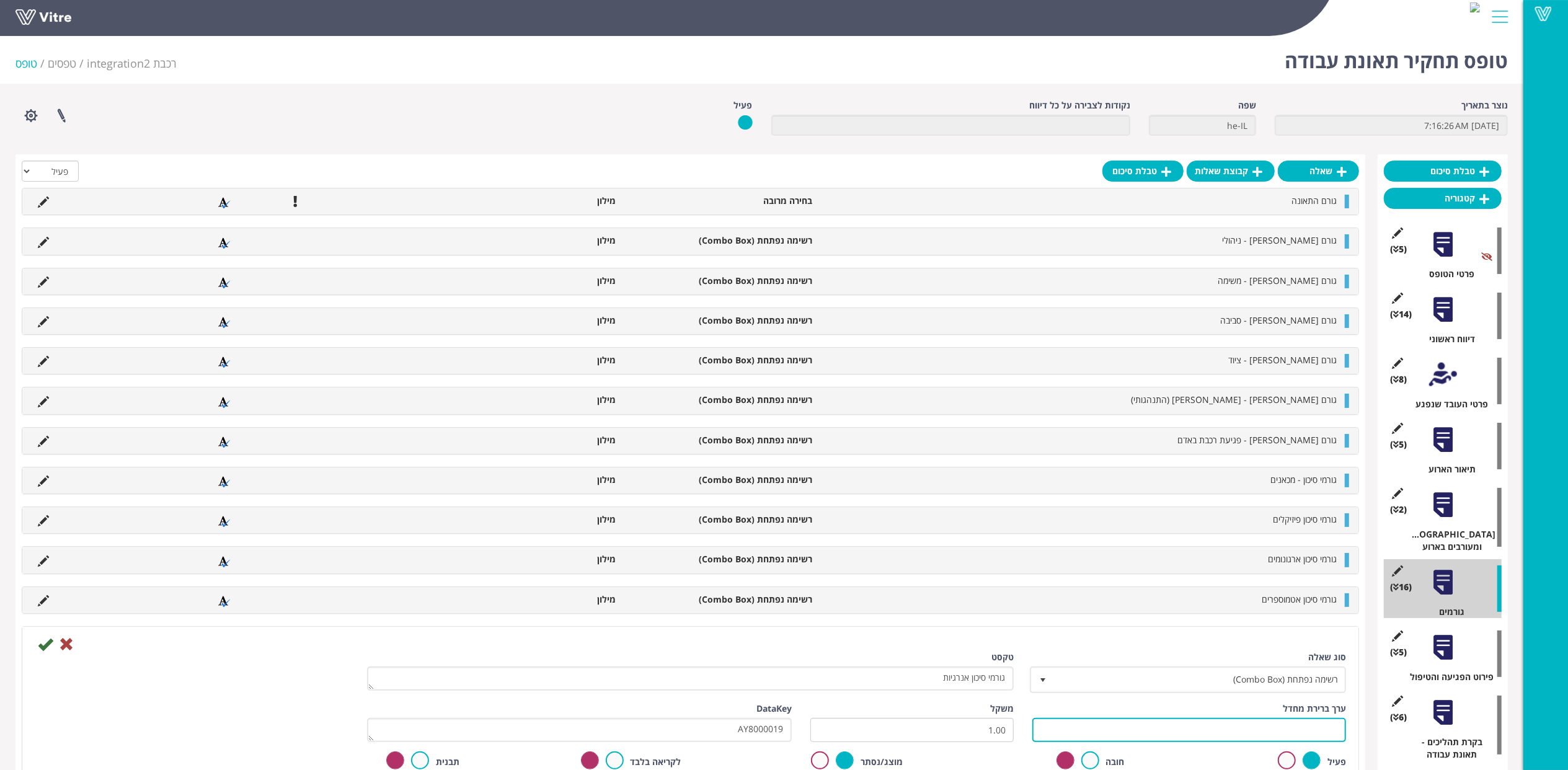
click at [1146, 735] on input "text" at bounding box center [1189, 730] width 314 height 24
paste input "#Task.AY8000019"
type input "#Task.AY8000019"
click at [31, 641] on div at bounding box center [690, 643] width 1330 height 15
click at [45, 645] on icon at bounding box center [45, 644] width 15 height 15
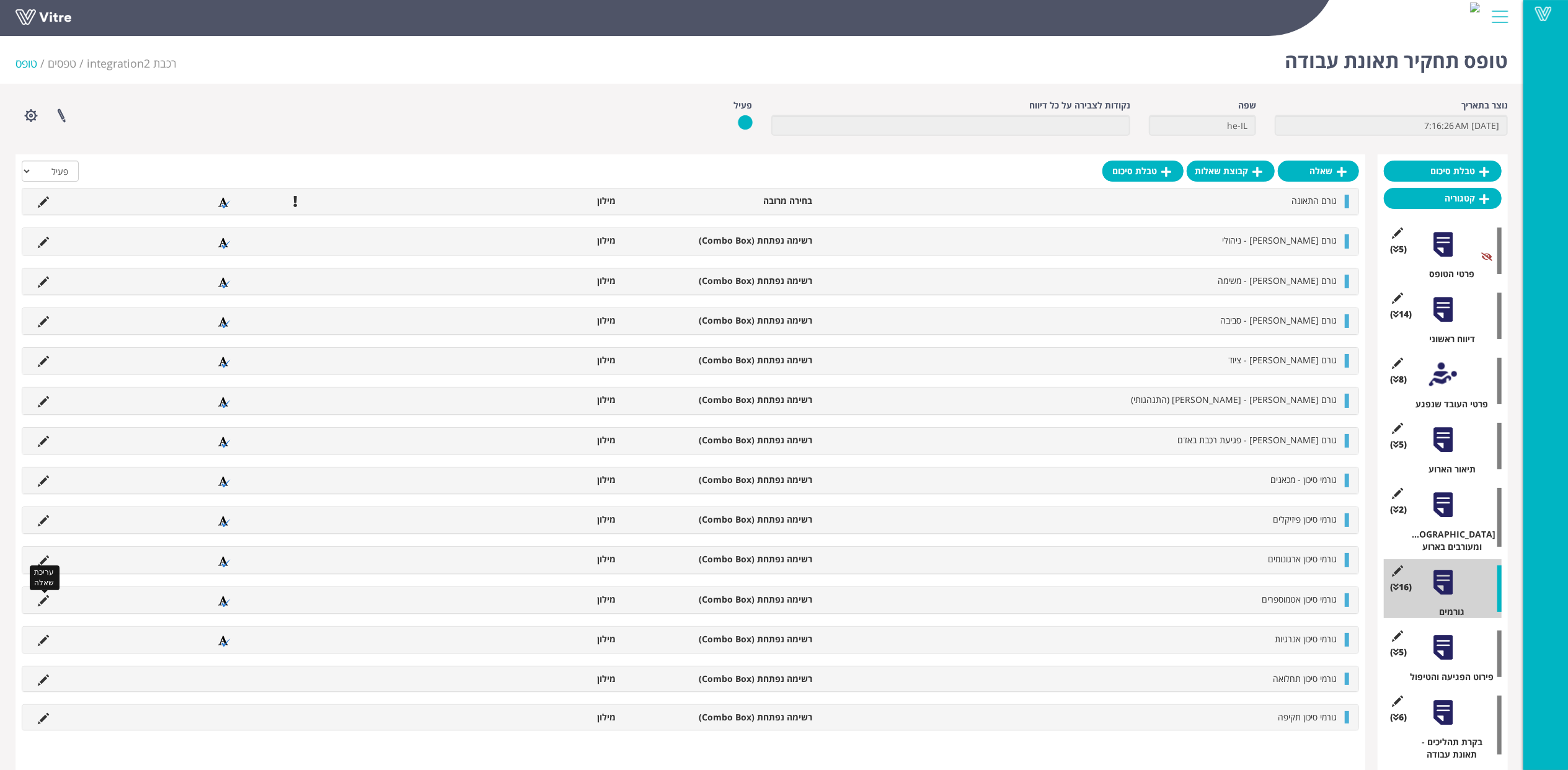
click at [42, 604] on icon at bounding box center [43, 600] width 11 height 11
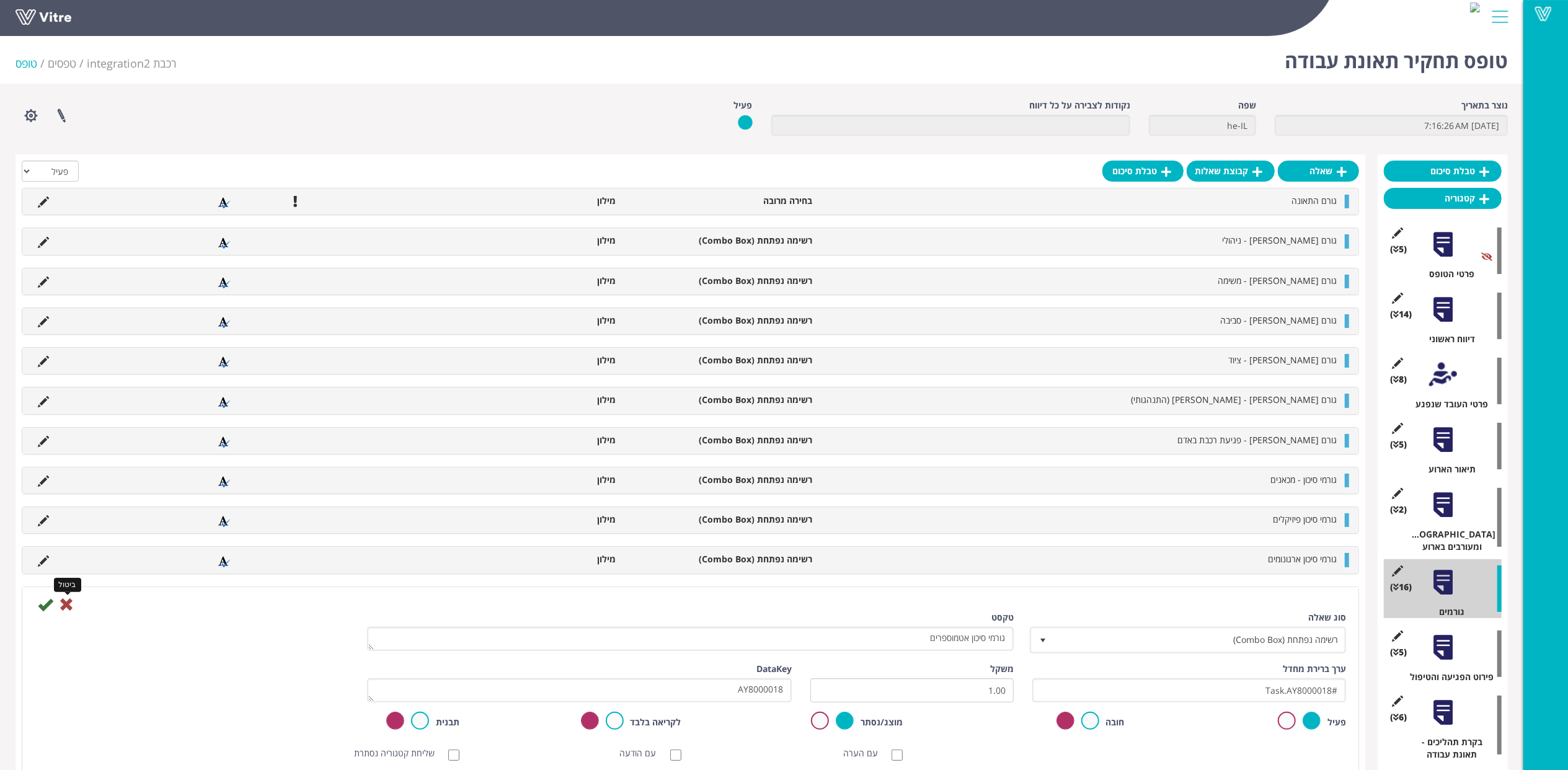
click at [66, 609] on icon at bounding box center [66, 605] width 15 height 15
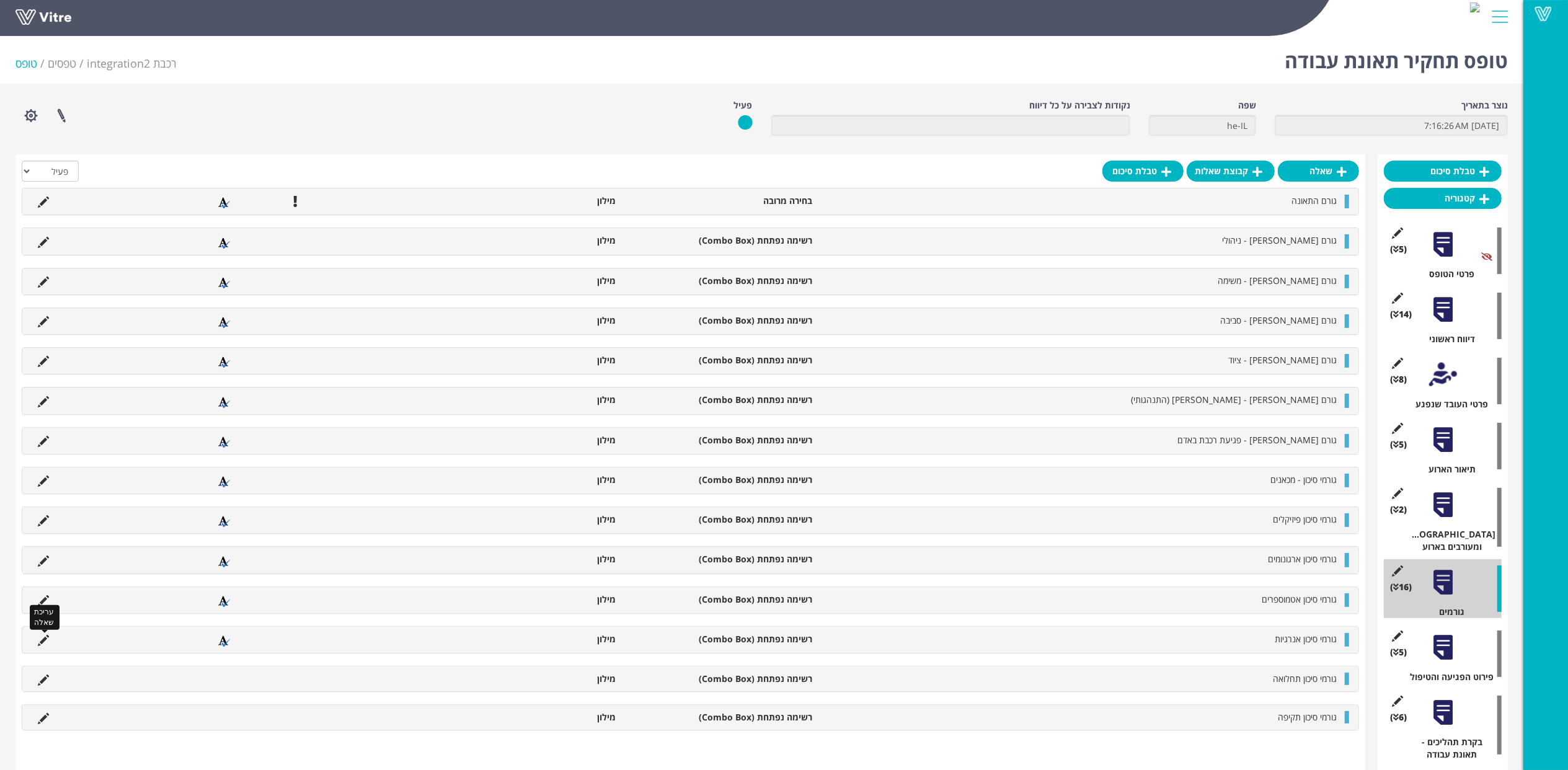
click at [47, 646] on icon at bounding box center [43, 640] width 11 height 11
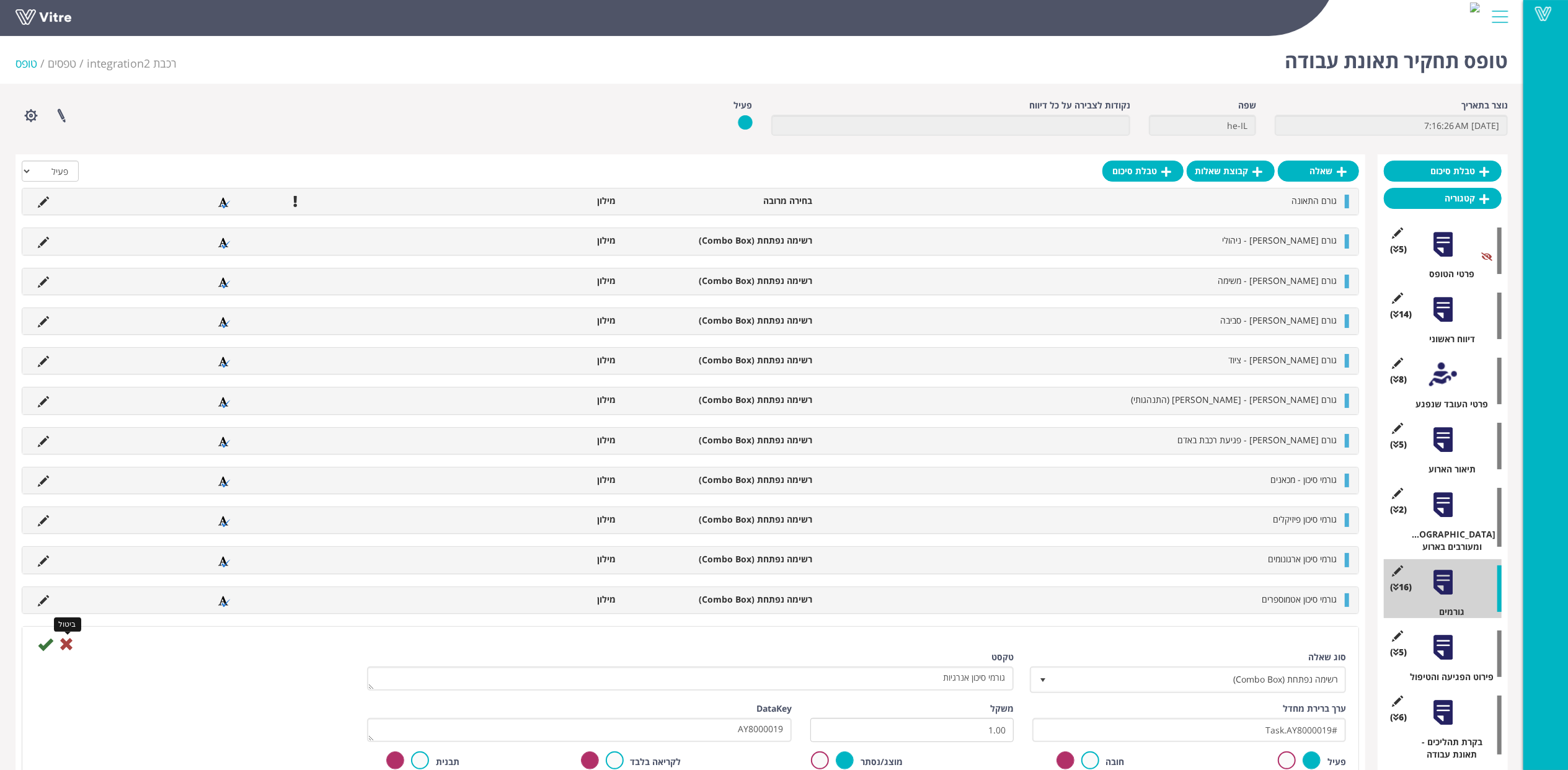
click at [64, 650] on icon at bounding box center [66, 644] width 15 height 15
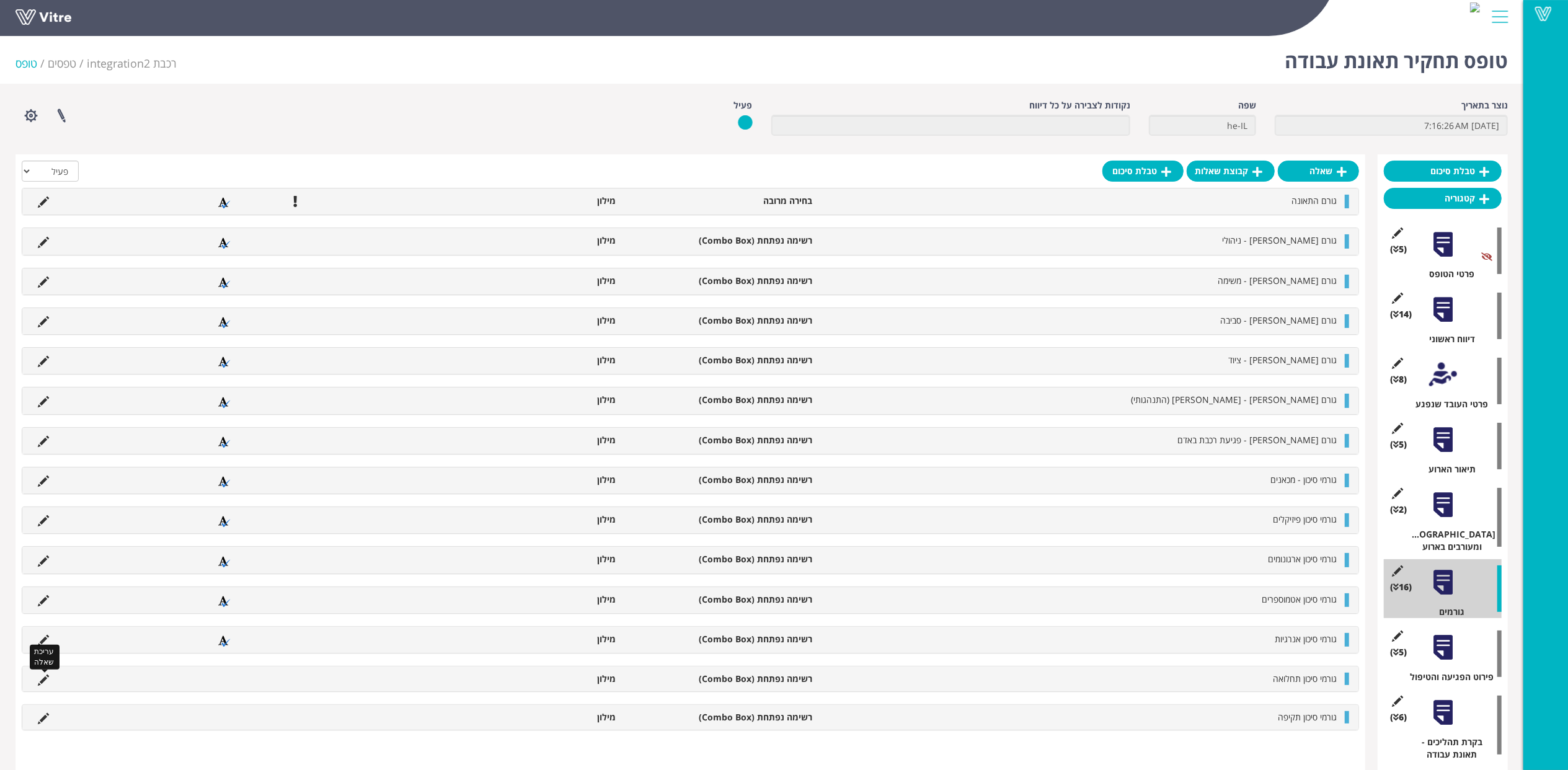
click at [47, 679] on icon at bounding box center [43, 679] width 11 height 11
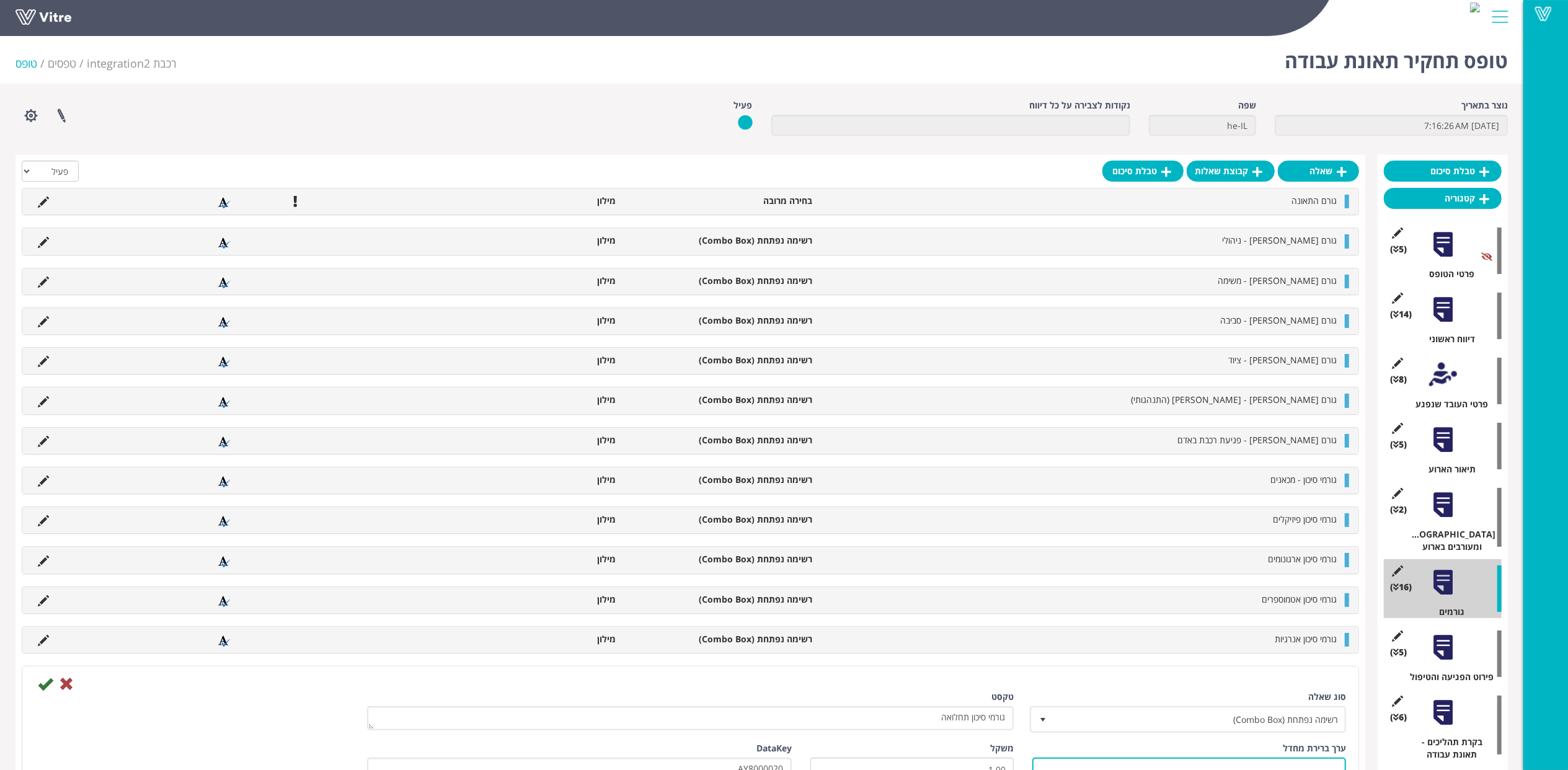
click at [1156, 767] on input "text" at bounding box center [1189, 769] width 314 height 24
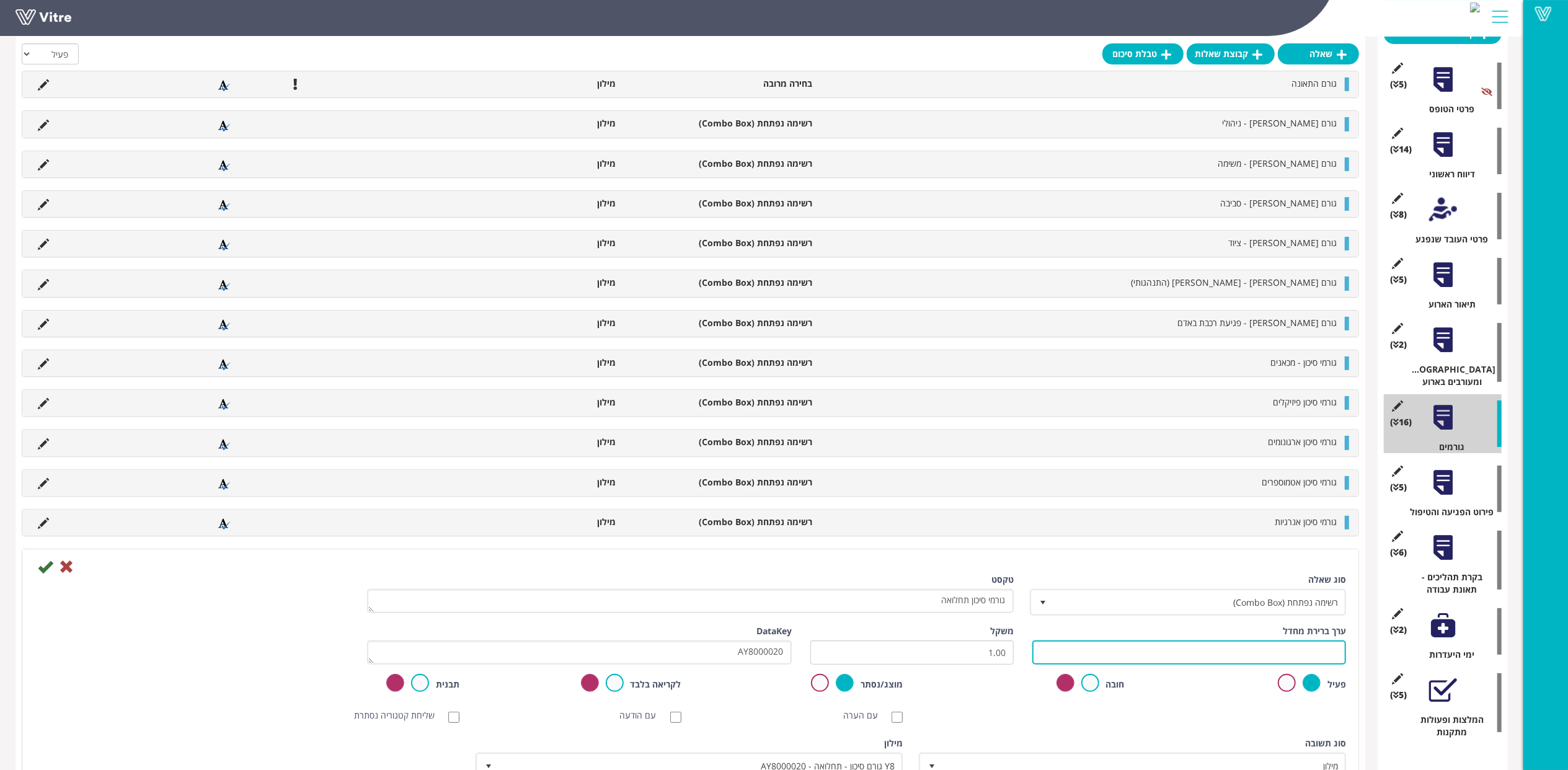
click at [1299, 651] on input "text" at bounding box center [1189, 652] width 314 height 24
click at [1069, 654] on input "text" at bounding box center [1189, 652] width 314 height 24
paste input "#Task.AY8000020"
type input "#Task.AY8000020"
click at [46, 568] on icon at bounding box center [45, 567] width 15 height 15
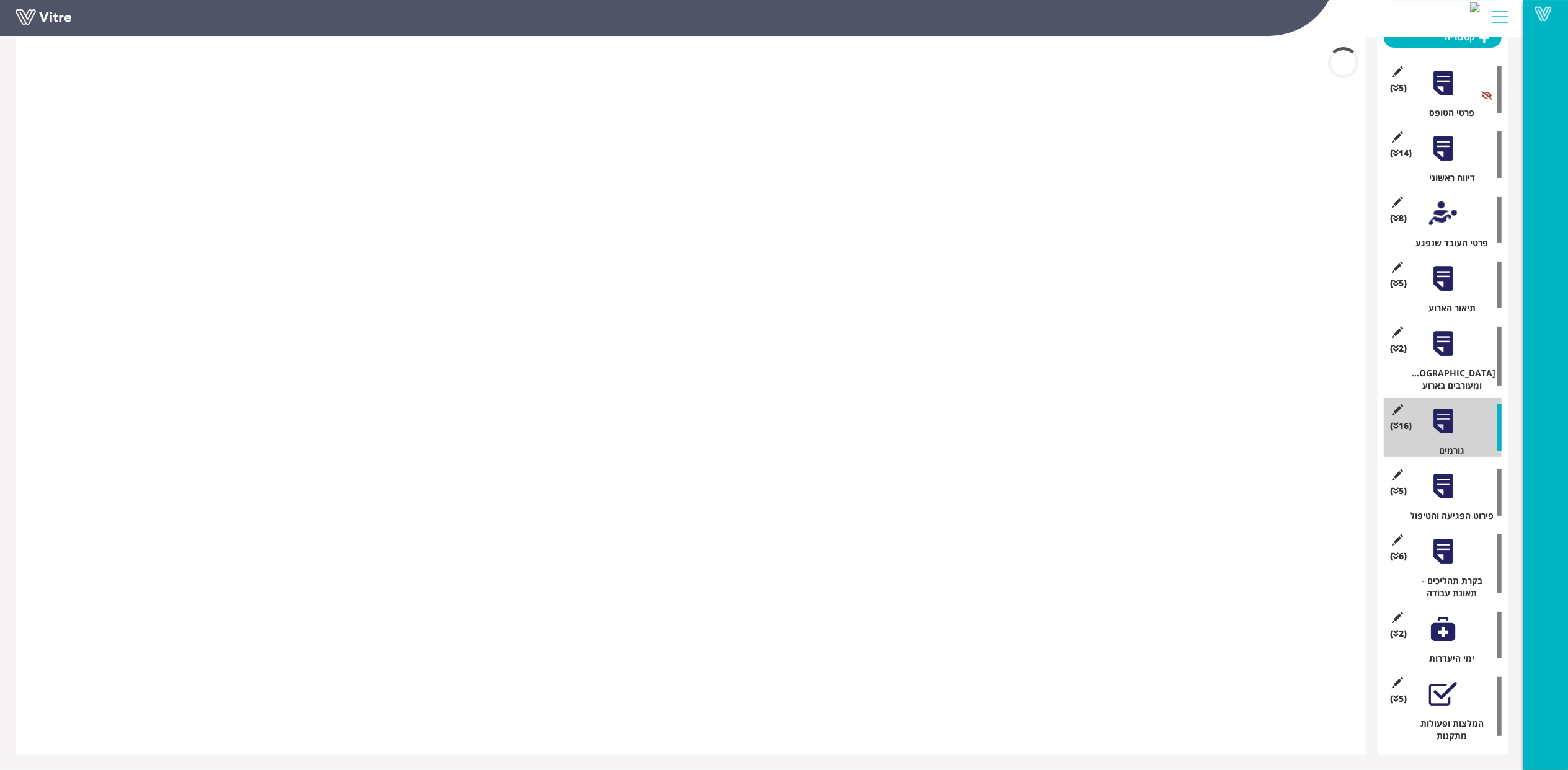
scroll to position [149, 0]
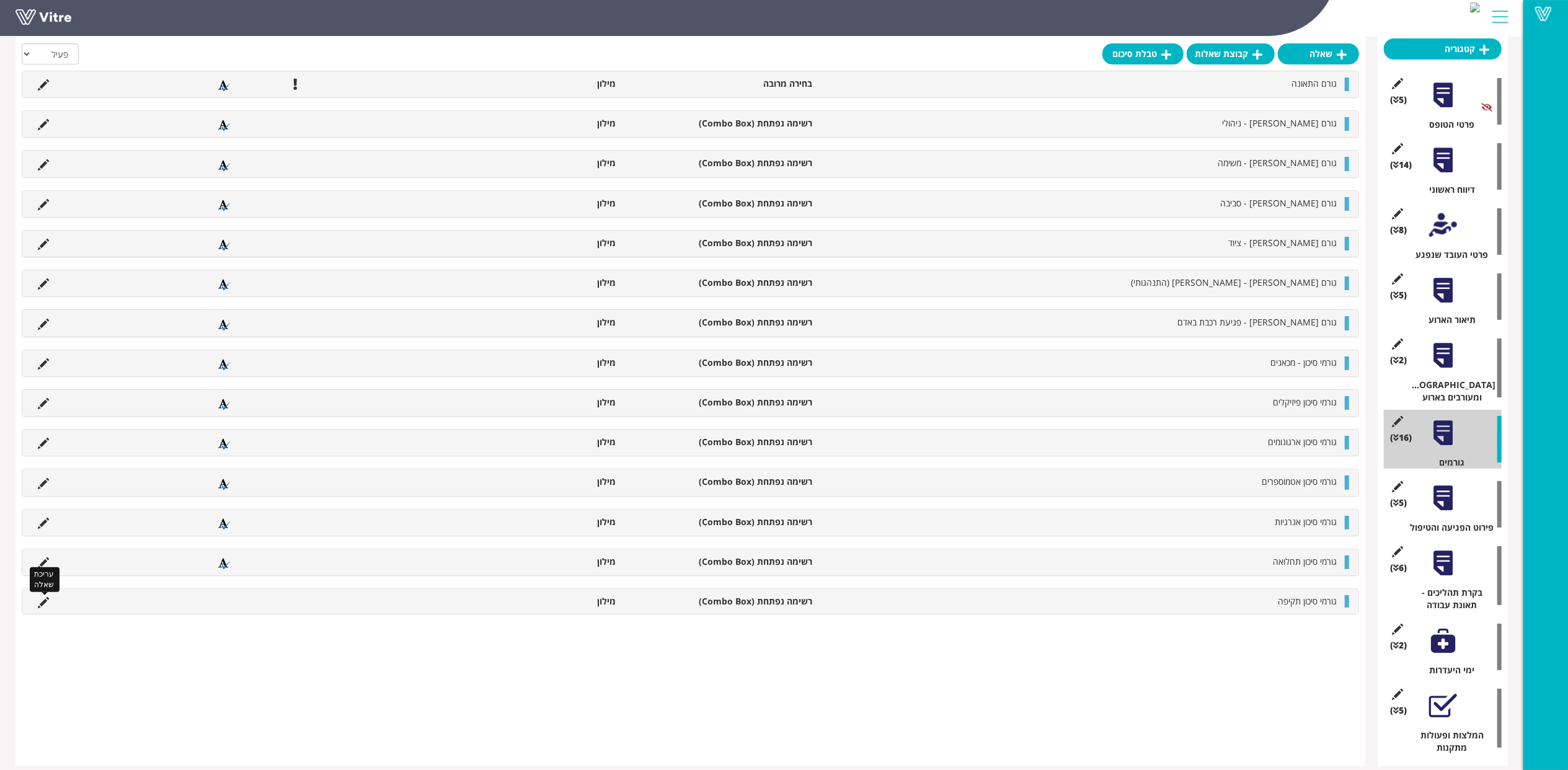
click at [46, 605] on icon at bounding box center [43, 602] width 11 height 11
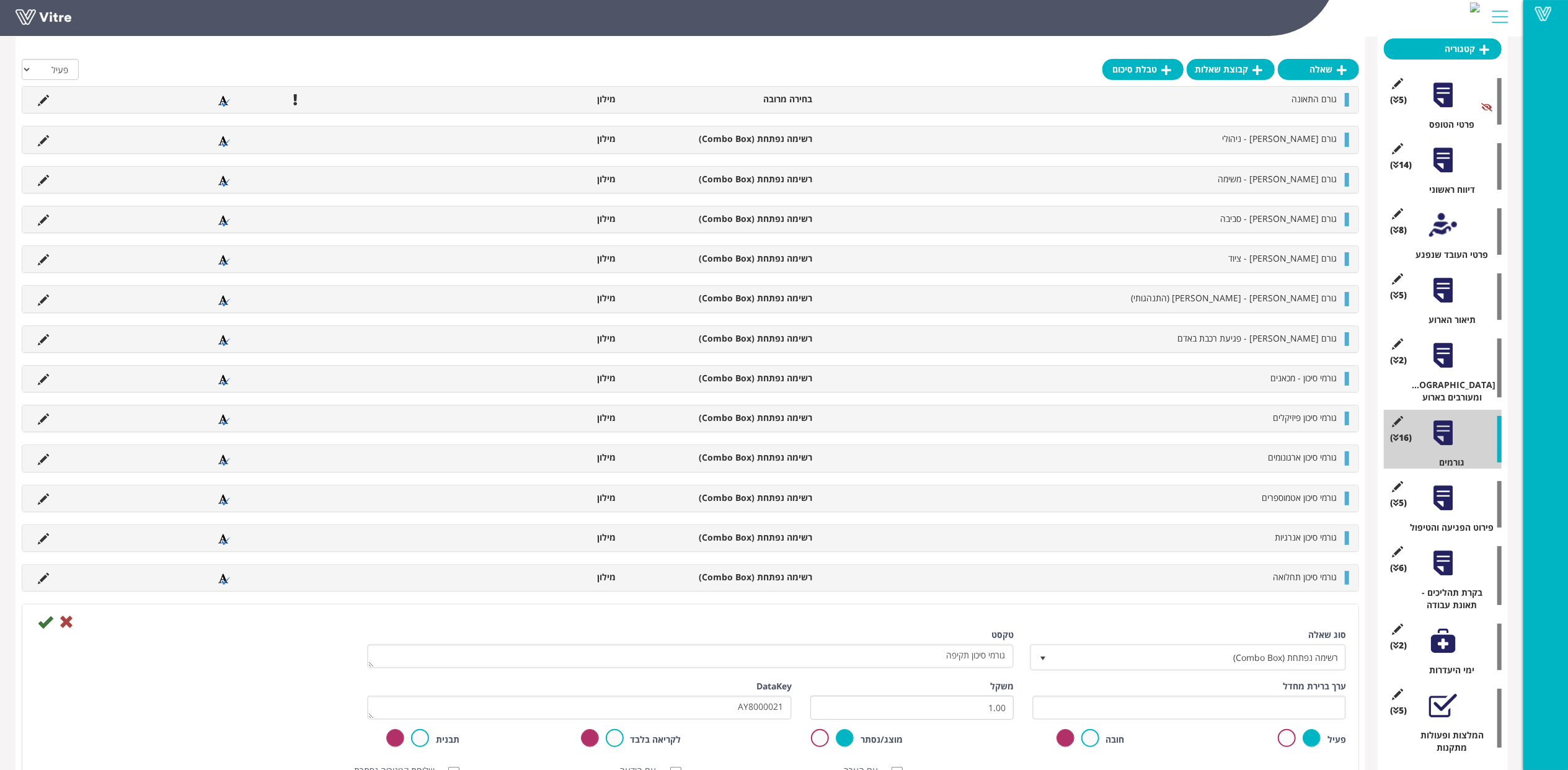
scroll to position [165, 0]
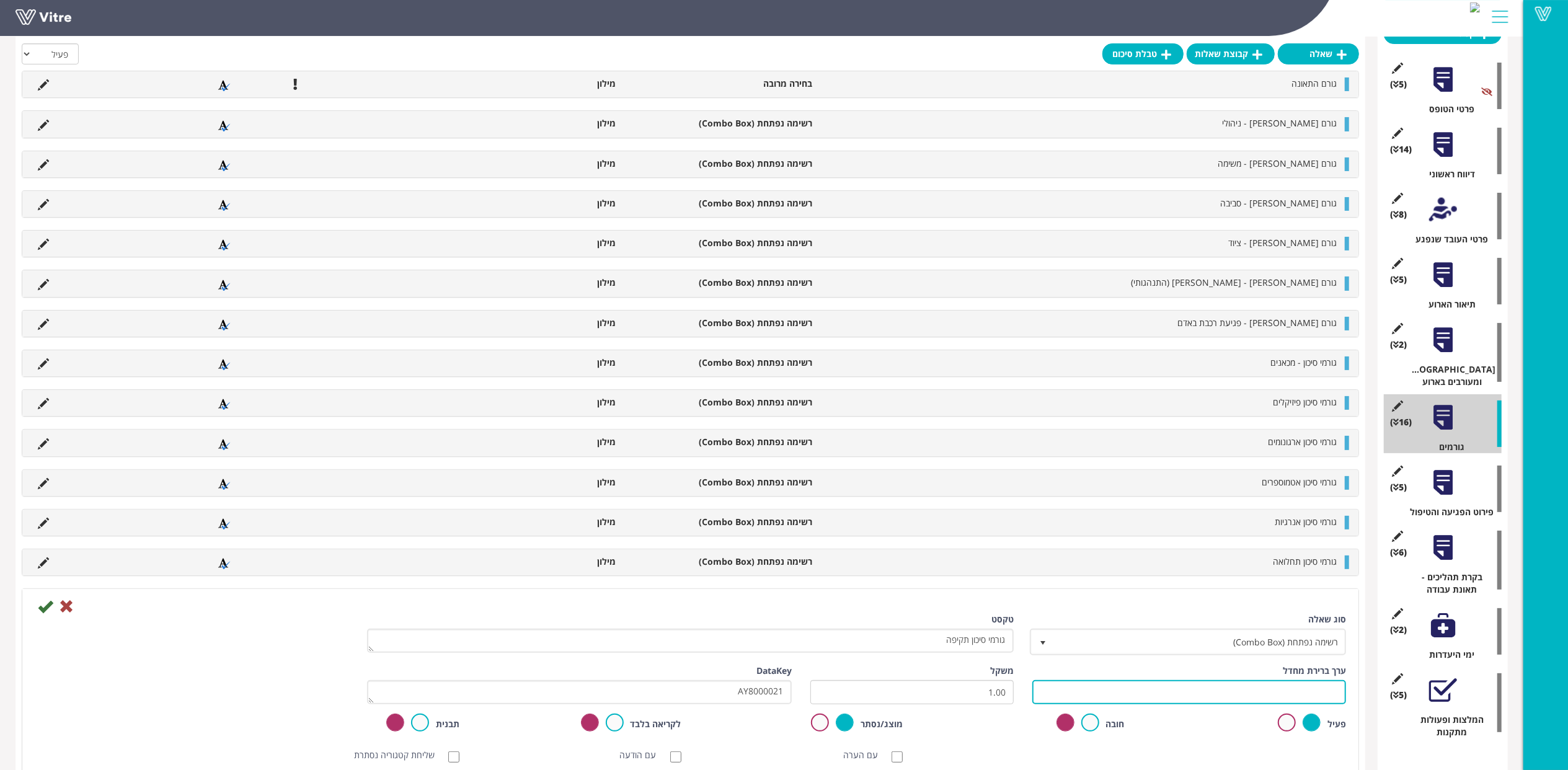
click at [1273, 687] on input "text" at bounding box center [1189, 692] width 314 height 24
paste input "#Task.AY8000021"
type input "#Task.AY8000021"
click at [46, 611] on icon at bounding box center [45, 606] width 15 height 15
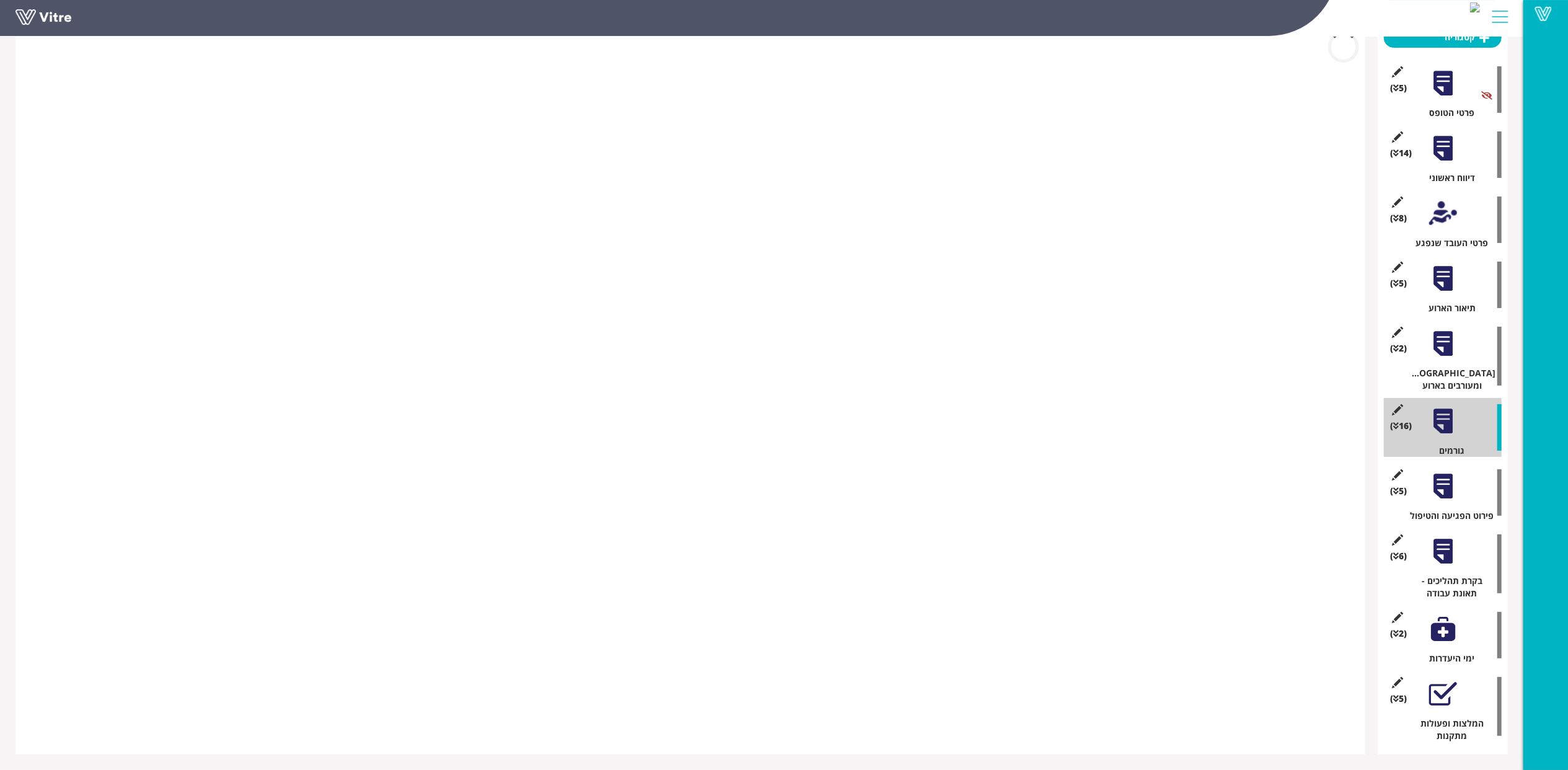
scroll to position [149, 0]
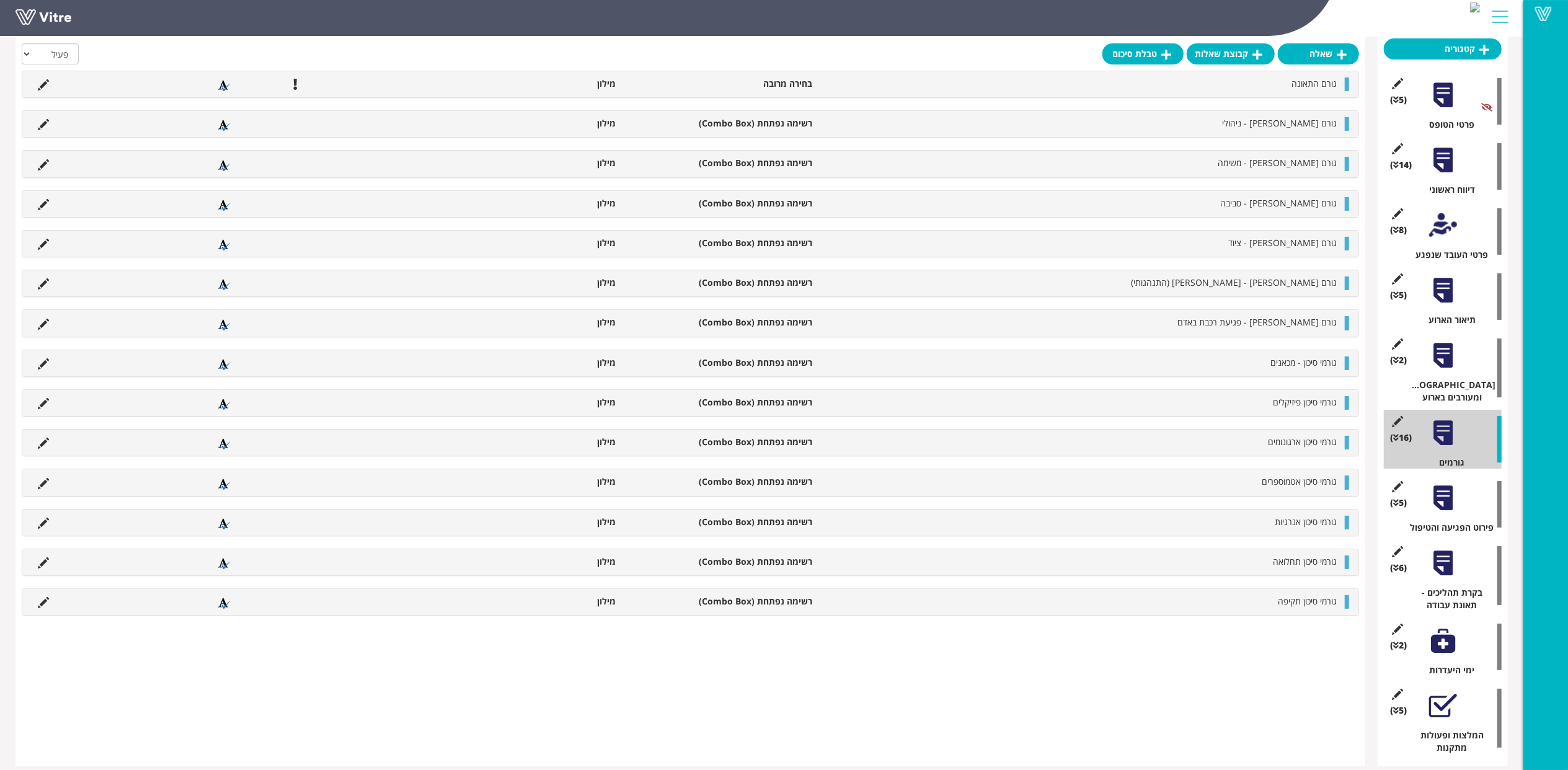
click at [1455, 698] on div at bounding box center [1443, 706] width 28 height 28
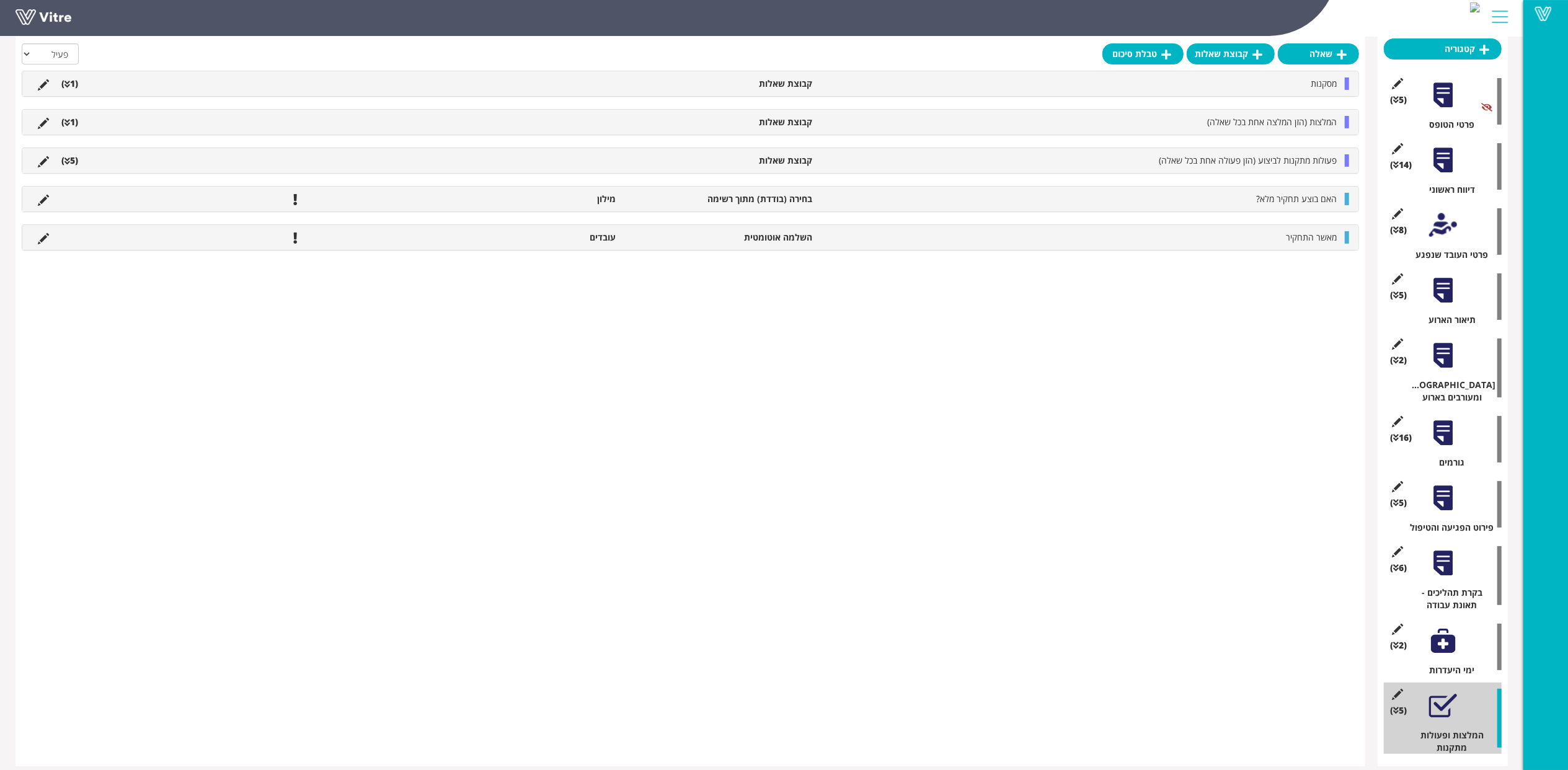
click at [554, 87] on ul "מסקנות קבוצת שאלות (1 )" at bounding box center [687, 83] width 1311 height 12
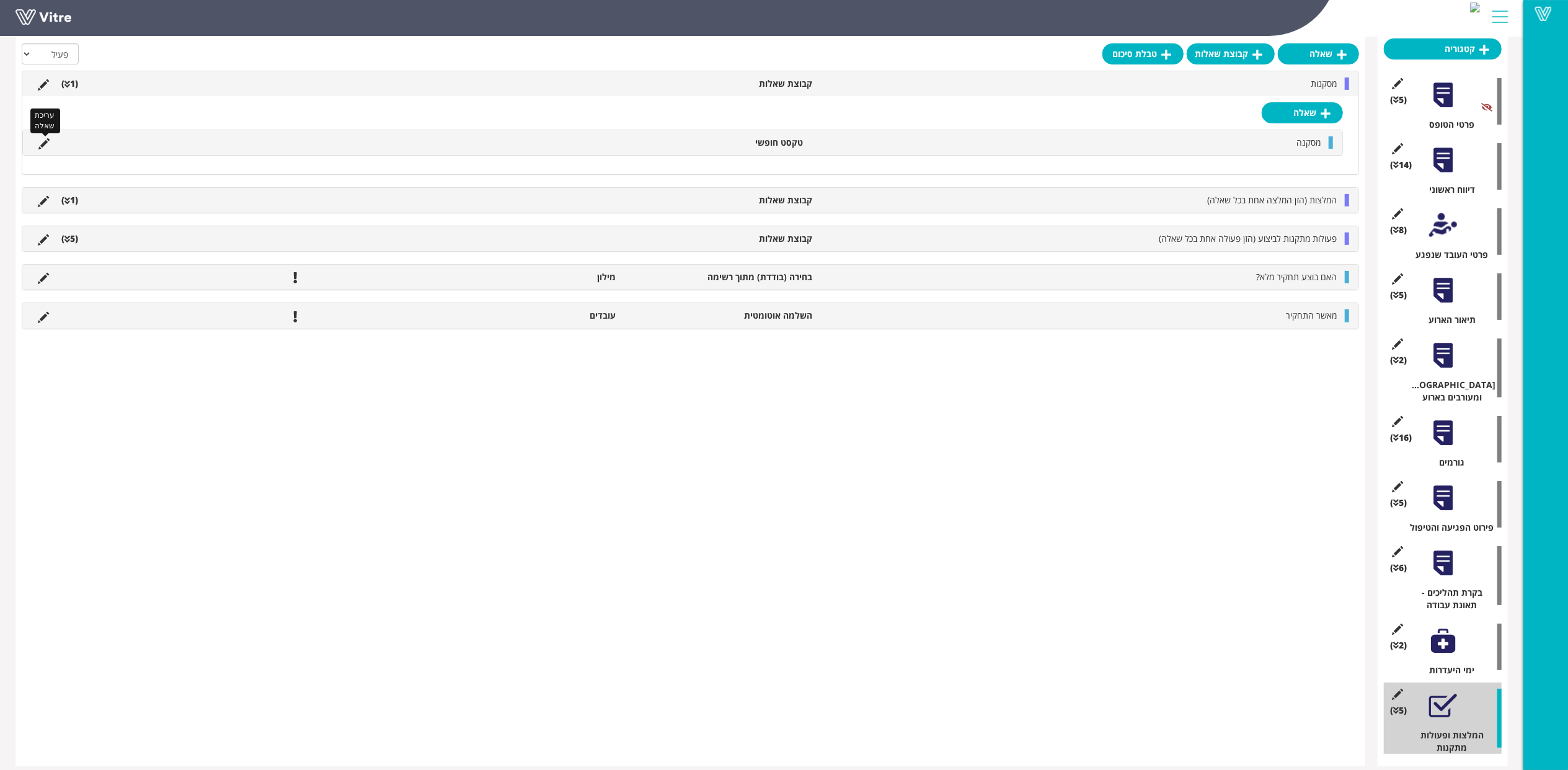
click at [40, 143] on icon at bounding box center [44, 143] width 11 height 11
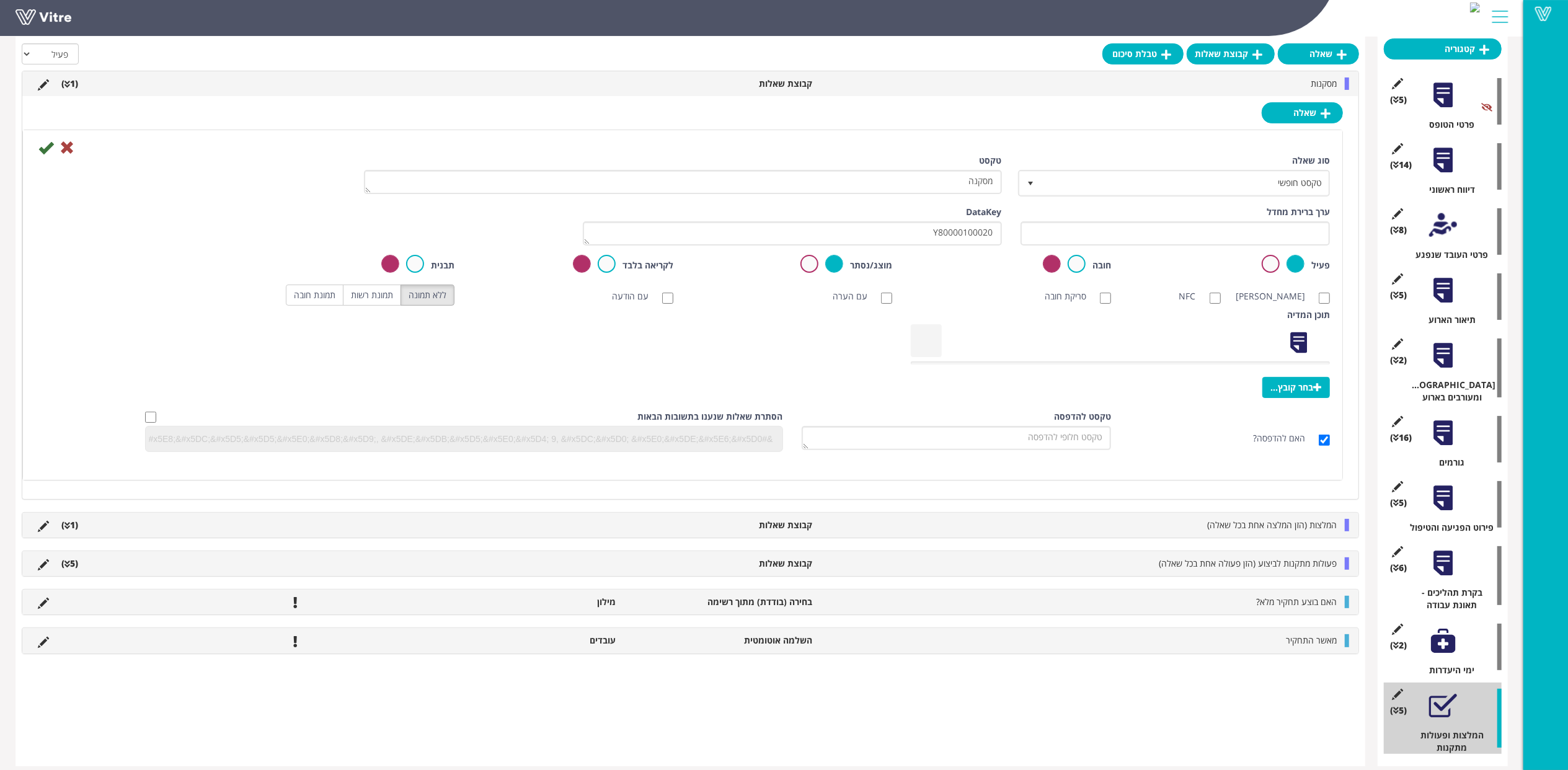
click at [1059, 220] on div "ערך ברירת מחדל" at bounding box center [1175, 225] width 310 height 40
click at [1064, 237] on input "text" at bounding box center [1175, 233] width 310 height 24
paste input "#Task.Y80000100020"
type input "#Task.Y80000100020"
click at [48, 149] on icon at bounding box center [46, 147] width 15 height 15
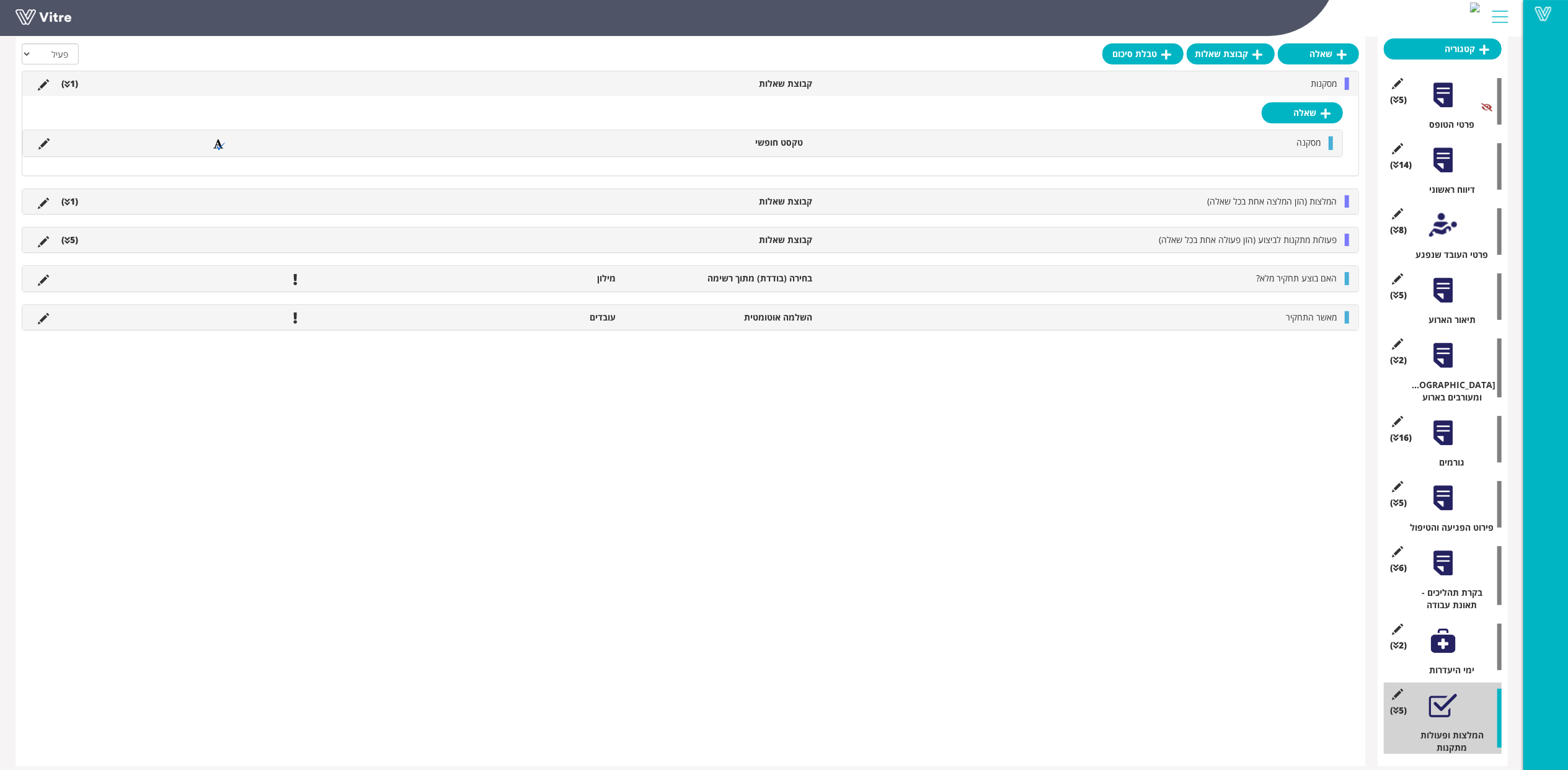
click at [105, 196] on ul "המלצות (הזן המלצה אחת בכל שאלה) קבוצת שאלות (1 )" at bounding box center [687, 201] width 1311 height 12
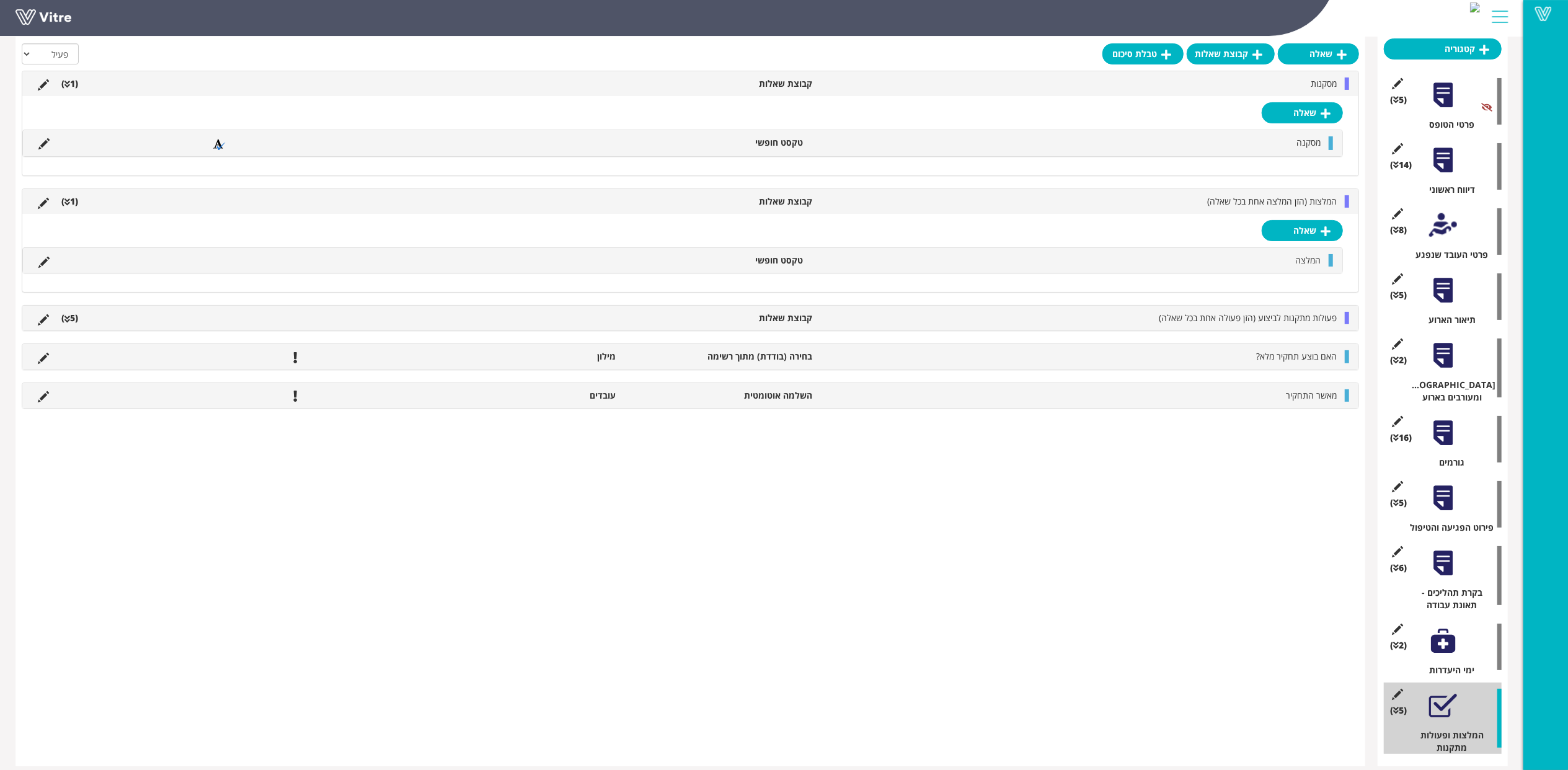
click at [42, 261] on icon at bounding box center [44, 262] width 11 height 11
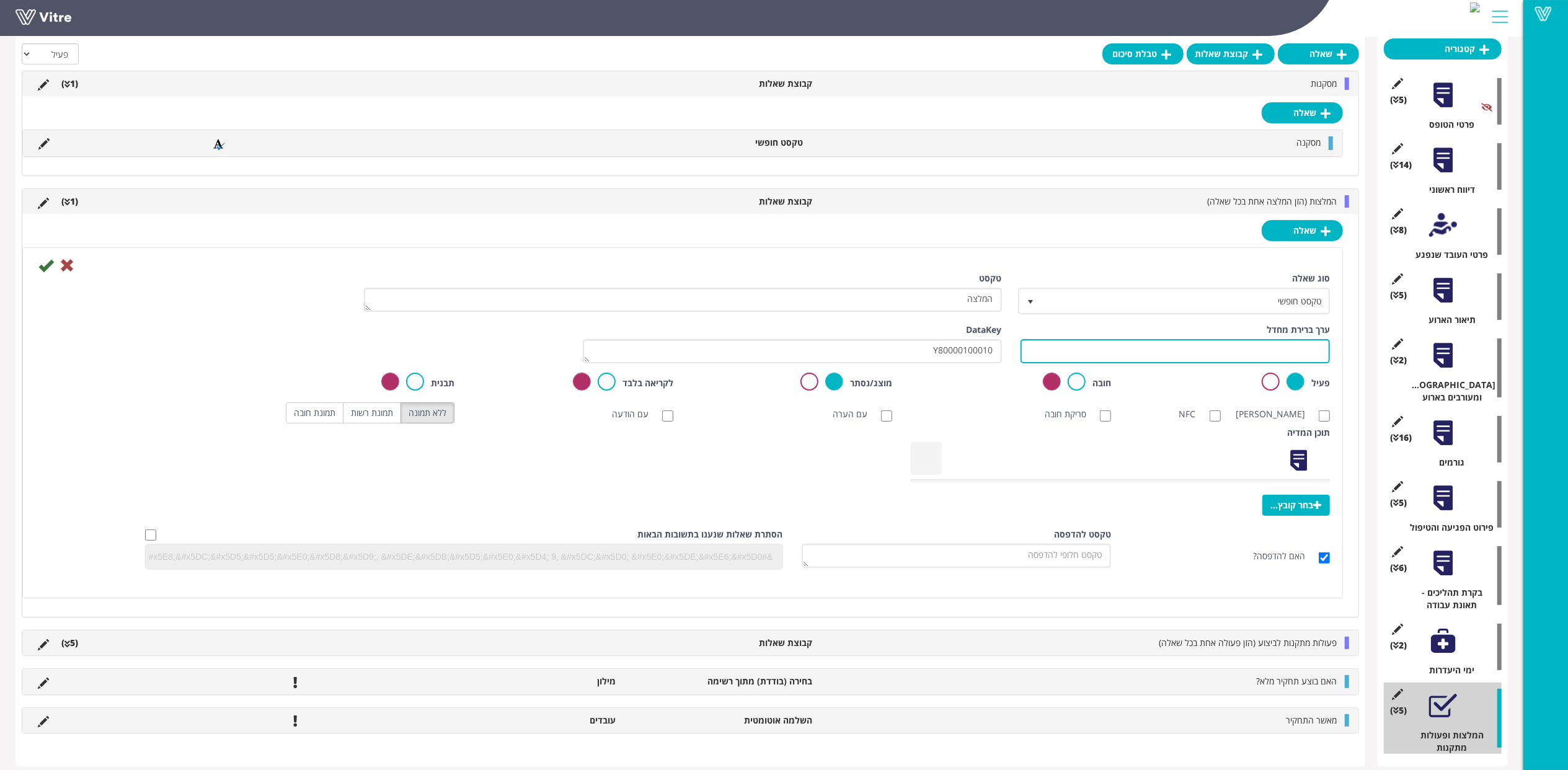
click at [1090, 354] on input "text" at bounding box center [1175, 351] width 310 height 24
paste input "#Task.Y80000100010"
type input "#Task.Y80000100010"
click at [40, 270] on icon at bounding box center [46, 265] width 15 height 15
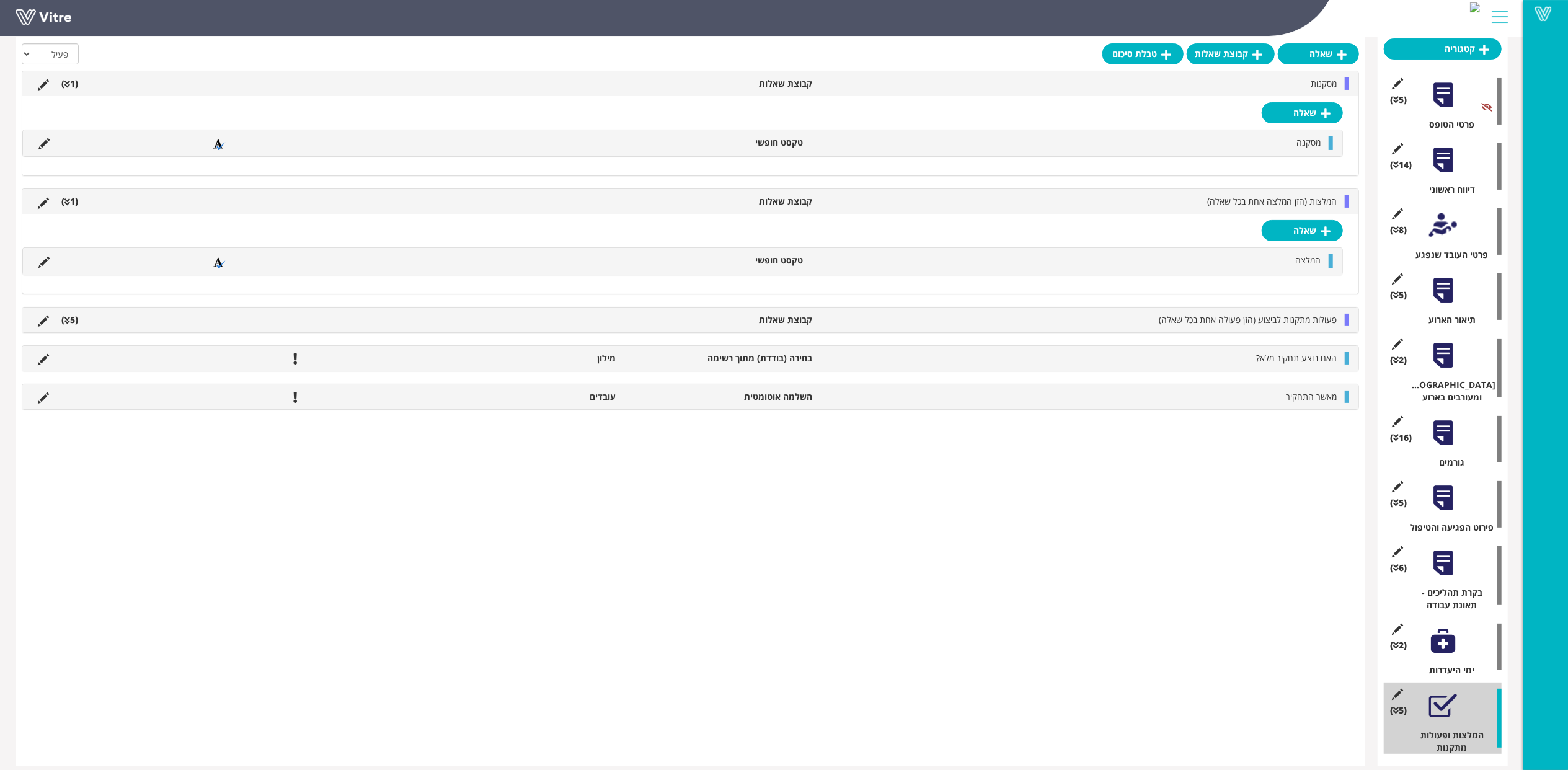
click at [1219, 314] on div "פעולות מתקנות לביצוע (הזן פעולה אחת בכל שאלה) קבוצת שאלות (5 )" at bounding box center [690, 320] width 1336 height 25
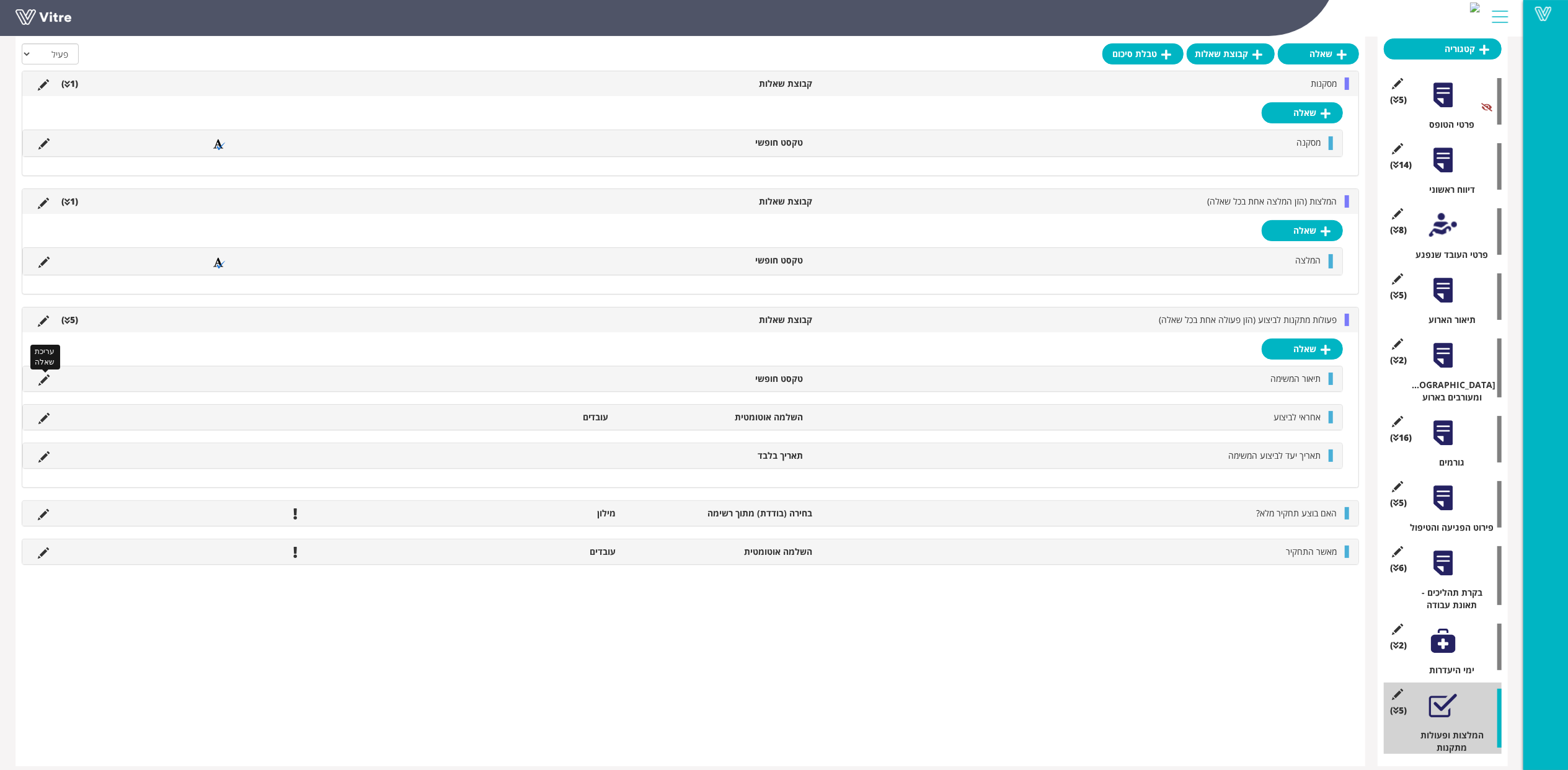
click at [45, 381] on icon at bounding box center [44, 380] width 11 height 11
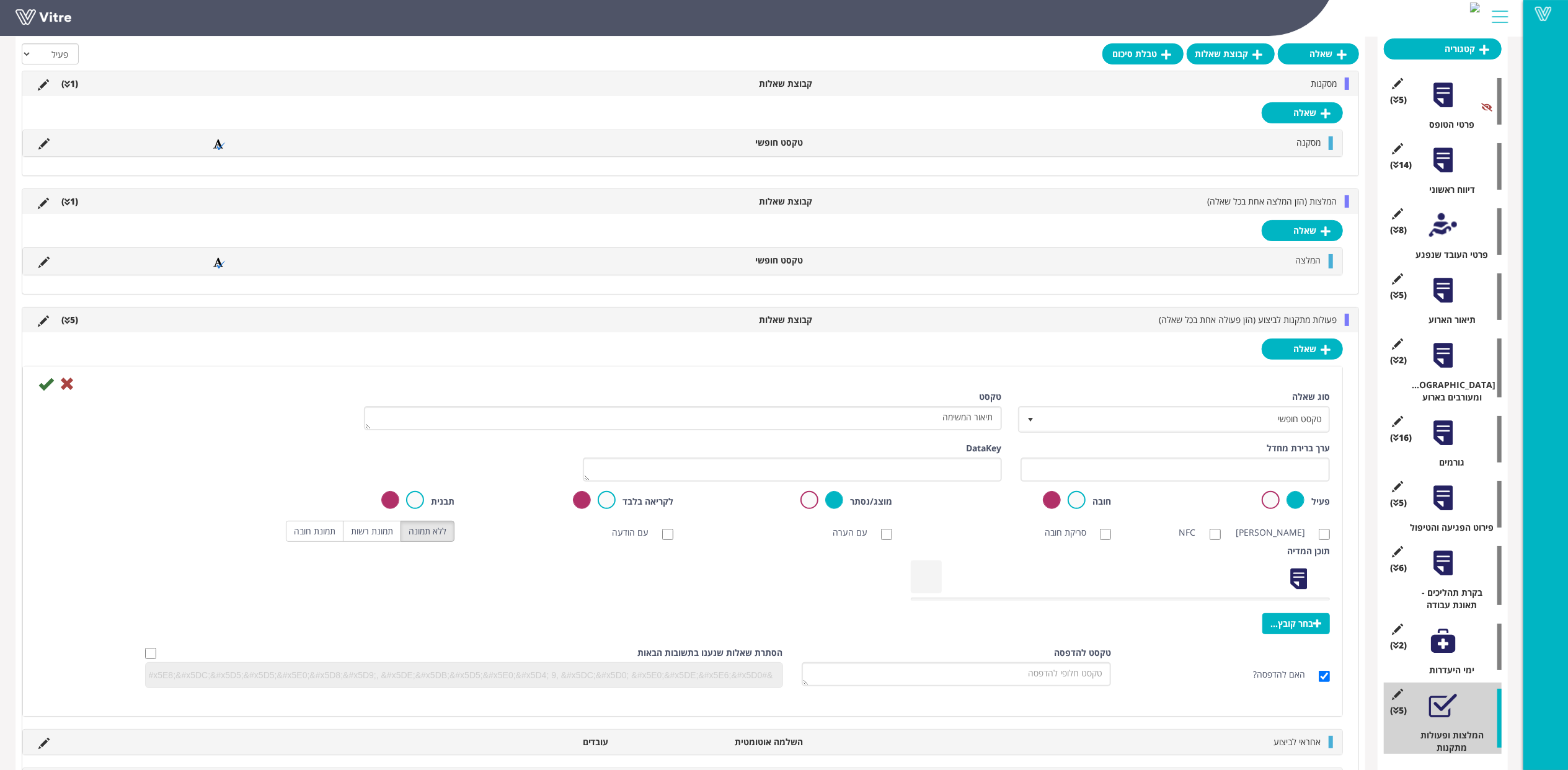
click at [1186, 486] on div "ערך ברירת מחדל" at bounding box center [1175, 466] width 329 height 49
click at [1186, 476] on input "text" at bounding box center [1175, 469] width 310 height 24
paste input "#Task.taskDescription"
type input "#Task.taskDescription"
click at [48, 385] on icon at bounding box center [46, 384] width 15 height 15
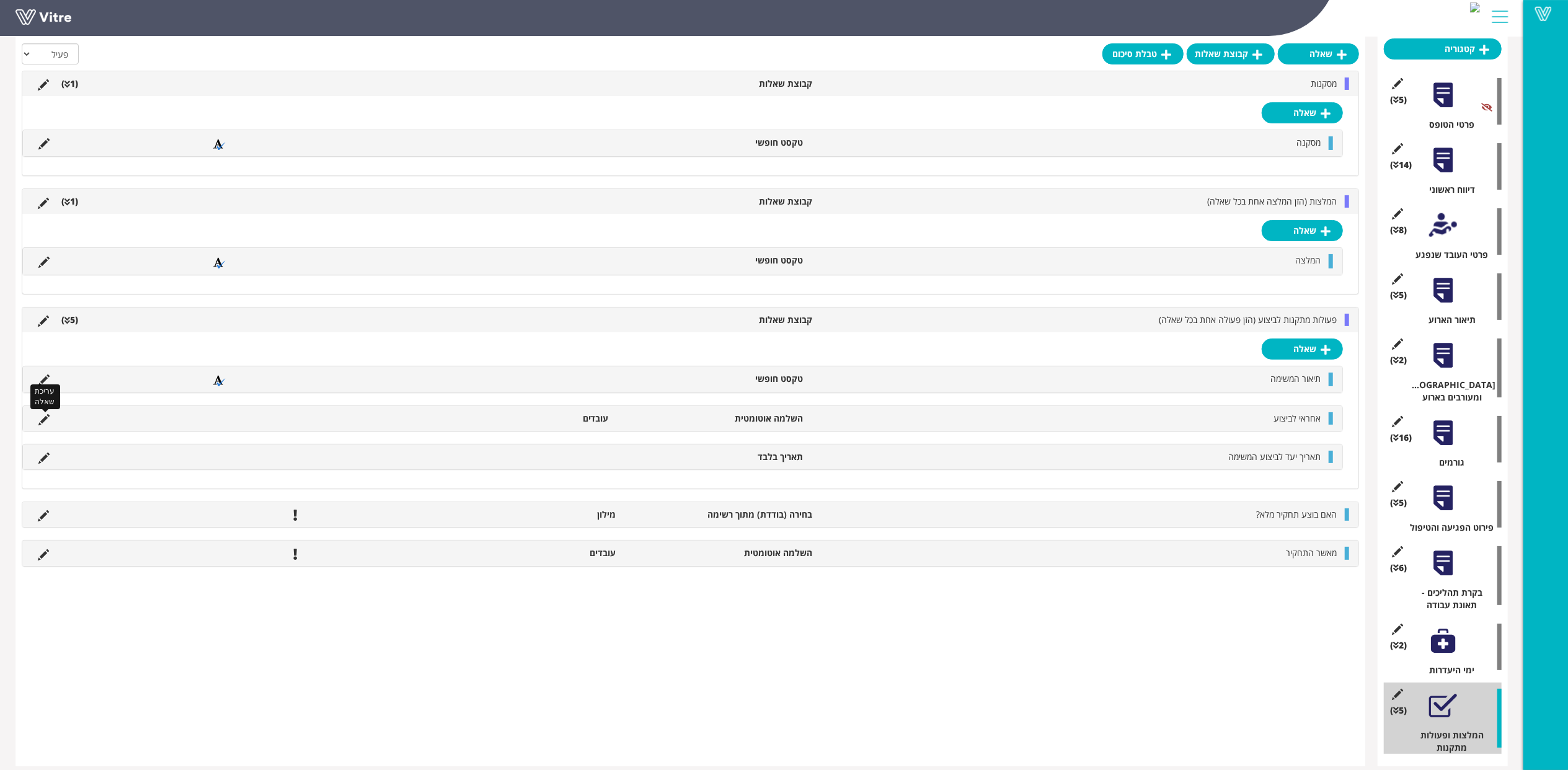
click at [45, 422] on icon at bounding box center [44, 419] width 11 height 11
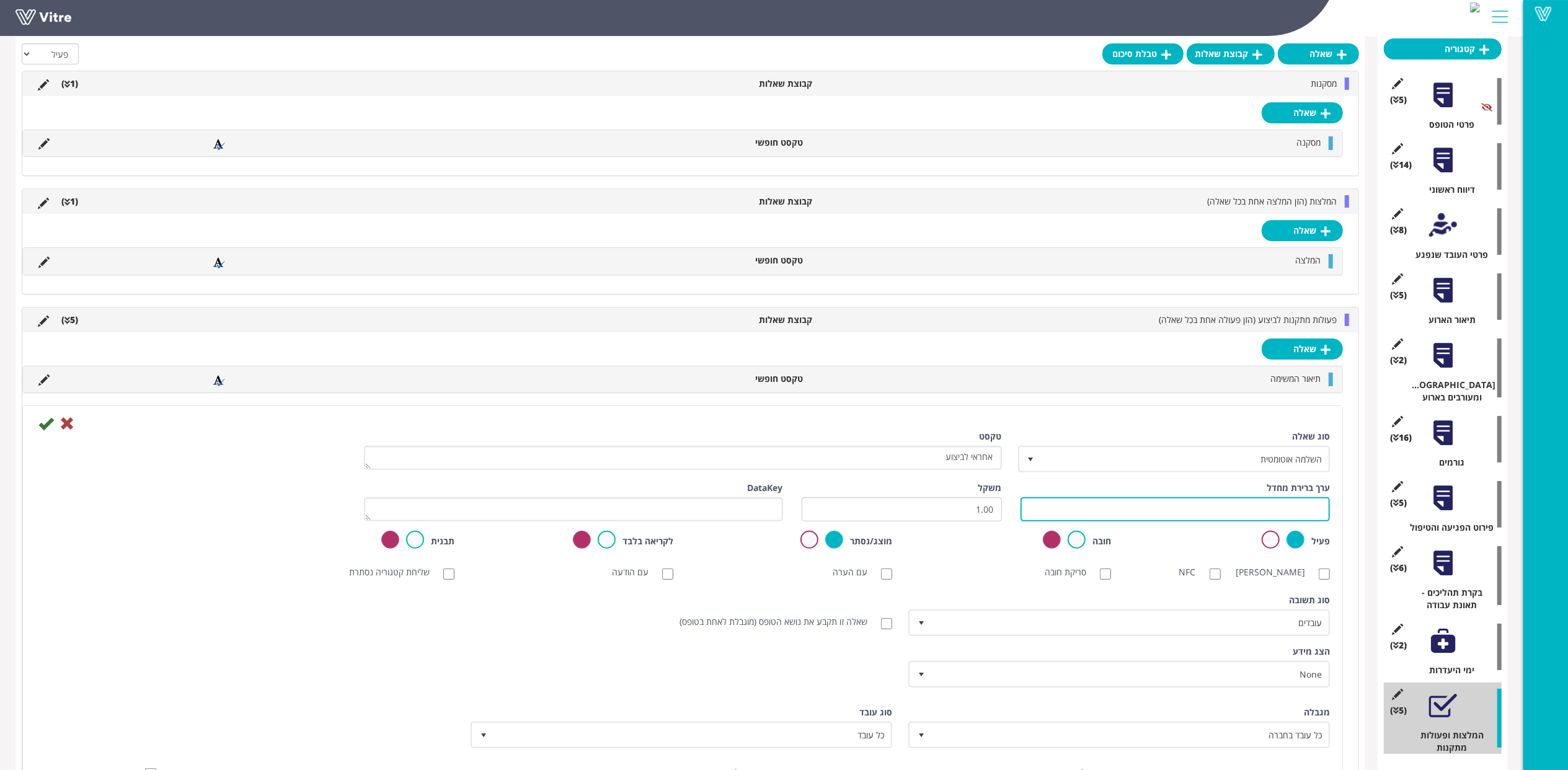
click at [1171, 509] on input "text" at bounding box center [1175, 509] width 310 height 24
paste input "#Task.taskresponsible"
type input "#Task.taskresponsible"
drag, startPoint x: 45, startPoint y: 429, endPoint x: 105, endPoint y: 440, distance: 61.0
click at [45, 427] on icon at bounding box center [46, 423] width 15 height 15
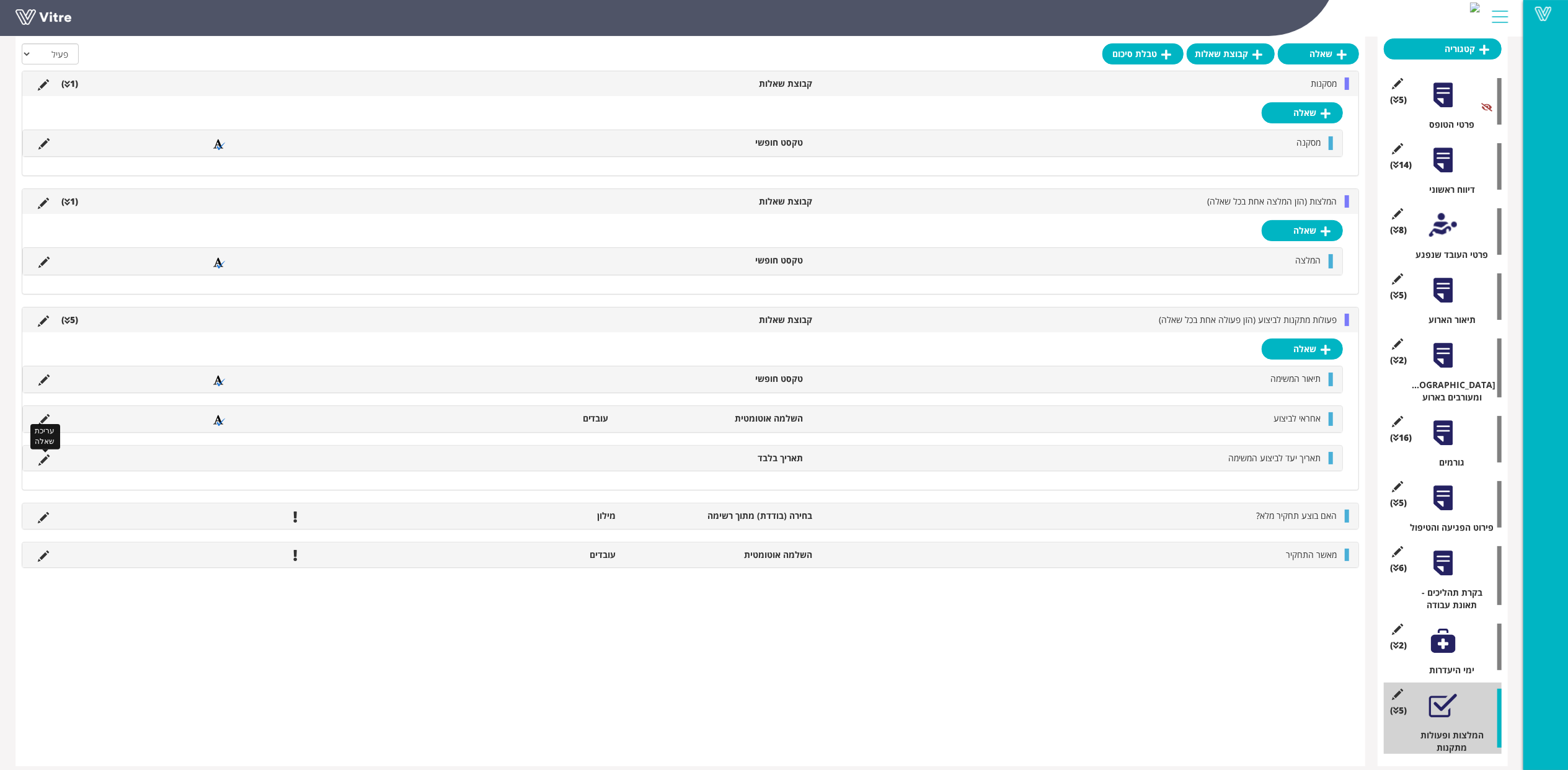
click at [42, 464] on icon at bounding box center [44, 460] width 11 height 11
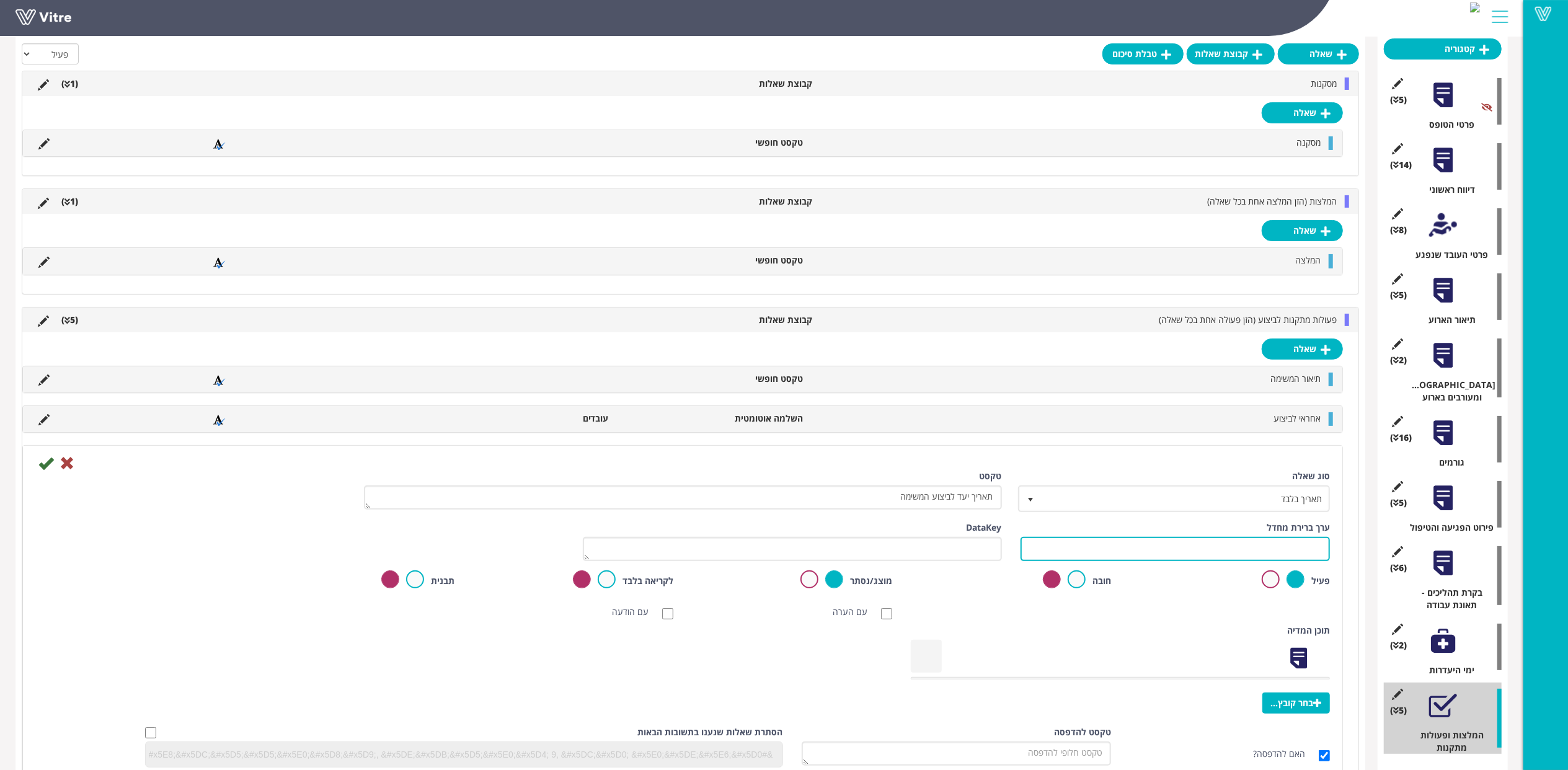
drag, startPoint x: 1121, startPoint y: 556, endPoint x: 1107, endPoint y: 556, distance: 14.0
click at [1121, 556] on input "text" at bounding box center [1175, 548] width 310 height 24
paste input "#Task.taskdate"
type input "#Task.taskdate"
click at [47, 466] on icon at bounding box center [46, 463] width 15 height 15
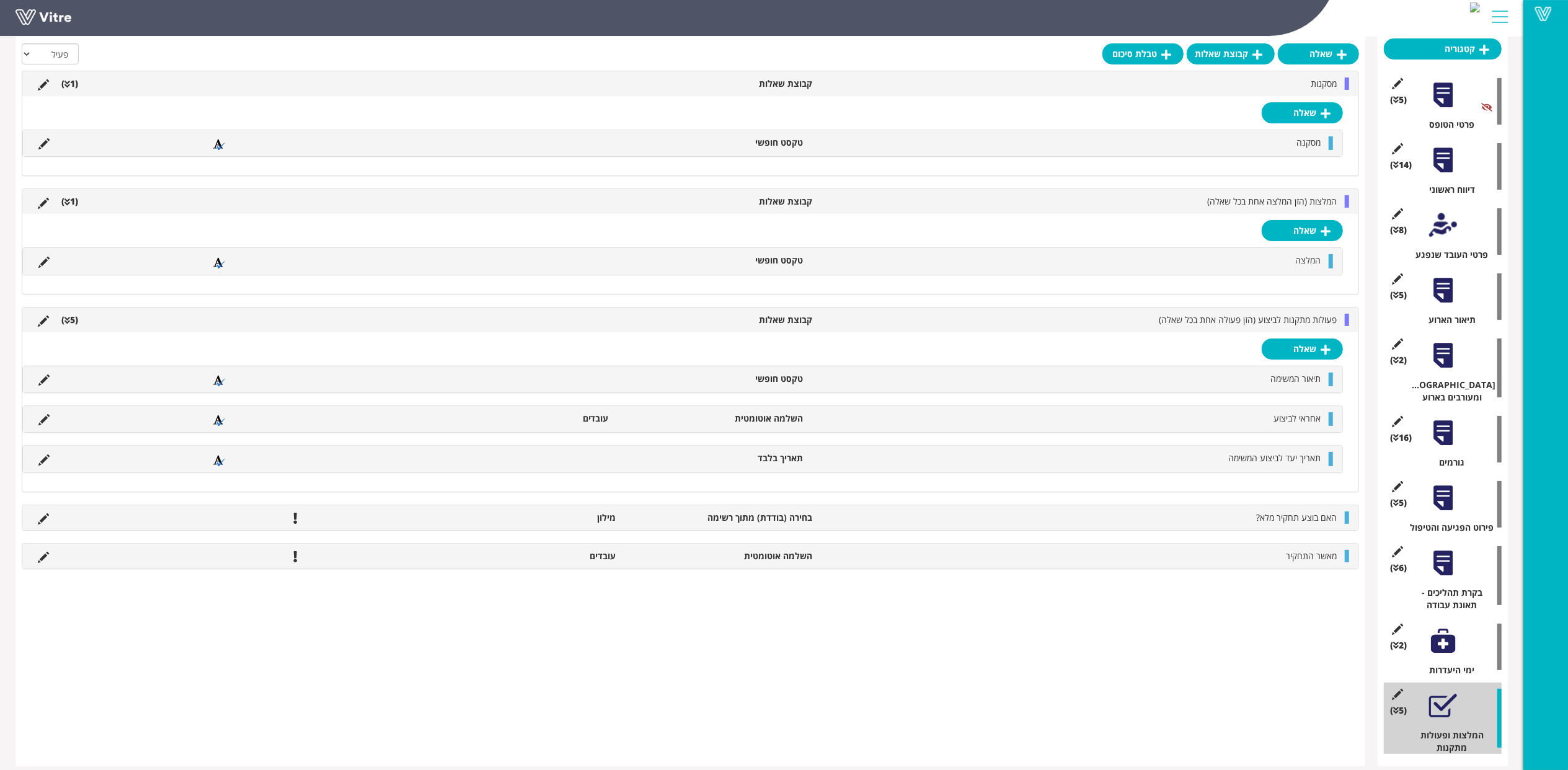
scroll to position [0, 0]
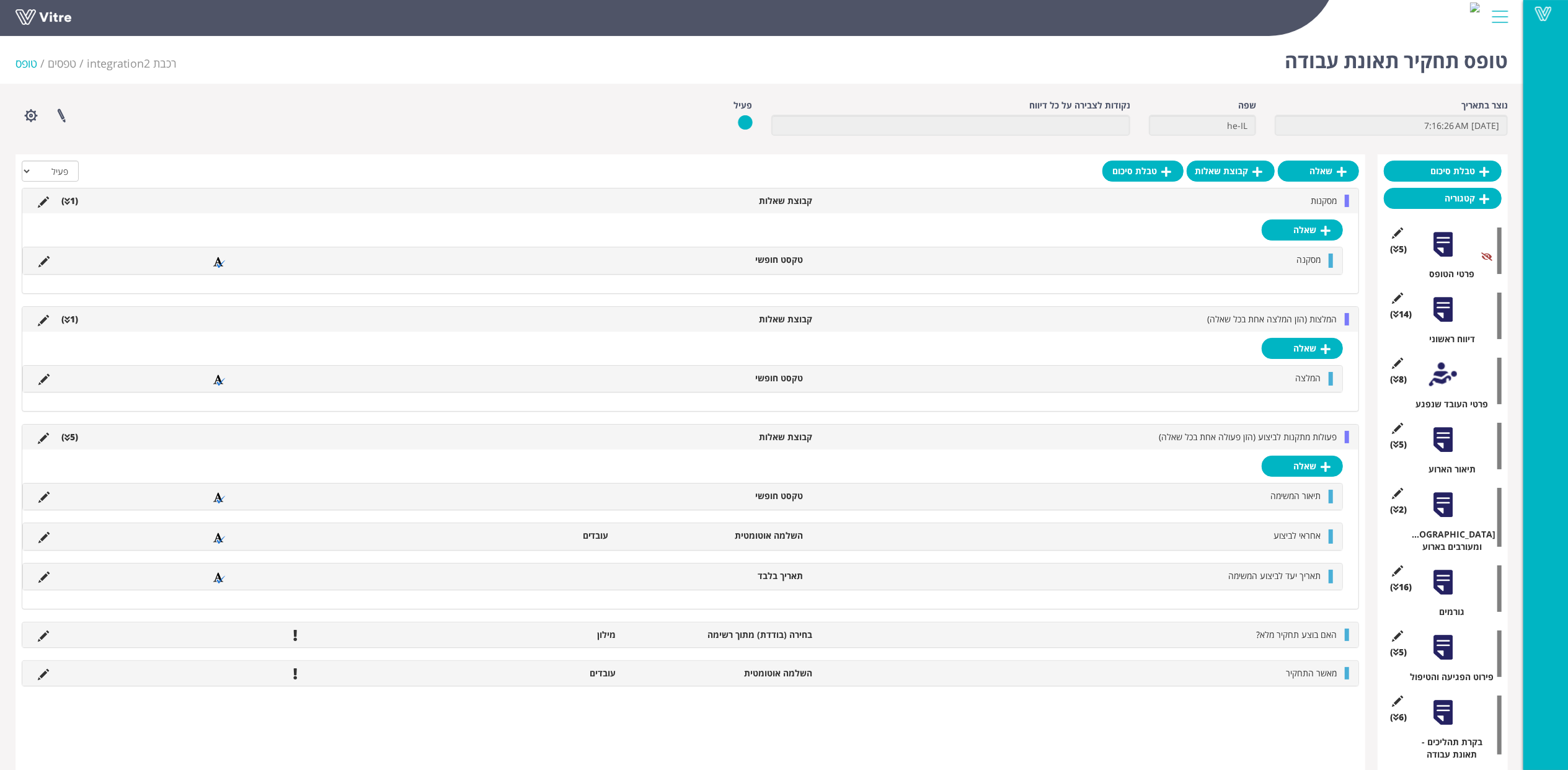
click at [1441, 310] on div at bounding box center [1443, 310] width 28 height 28
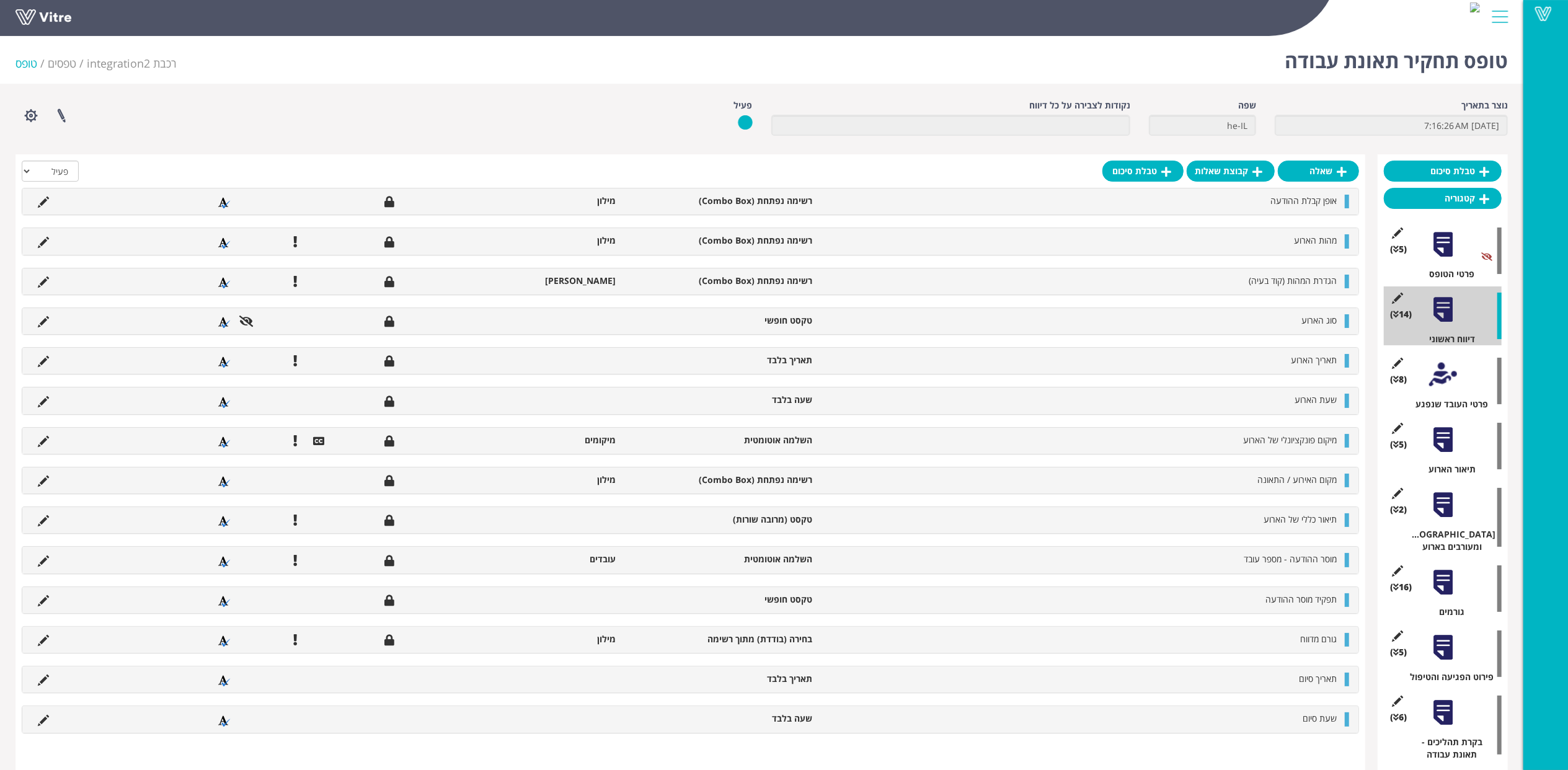
scroll to position [149, 0]
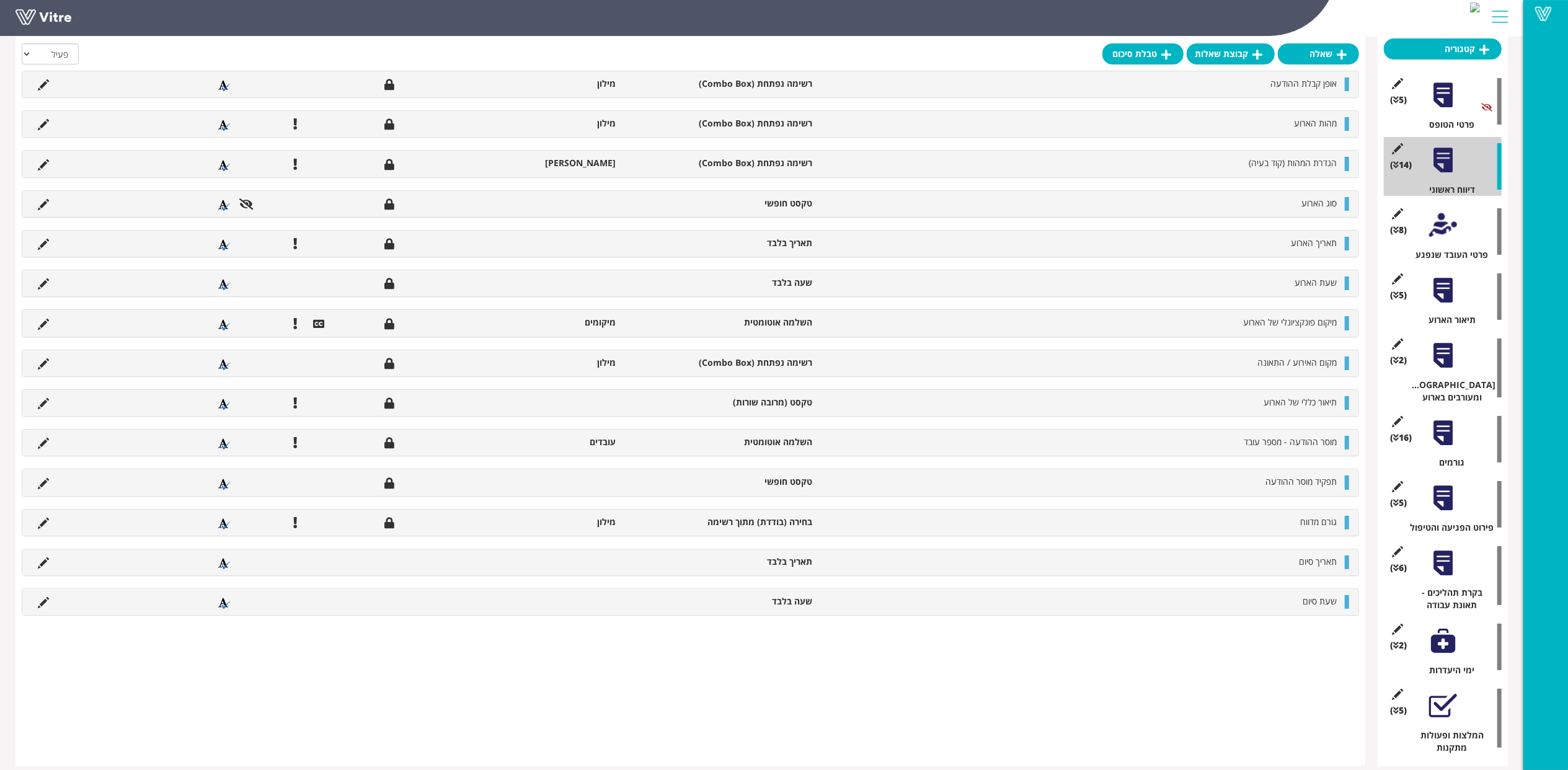
click at [1451, 423] on div at bounding box center [1443, 433] width 28 height 28
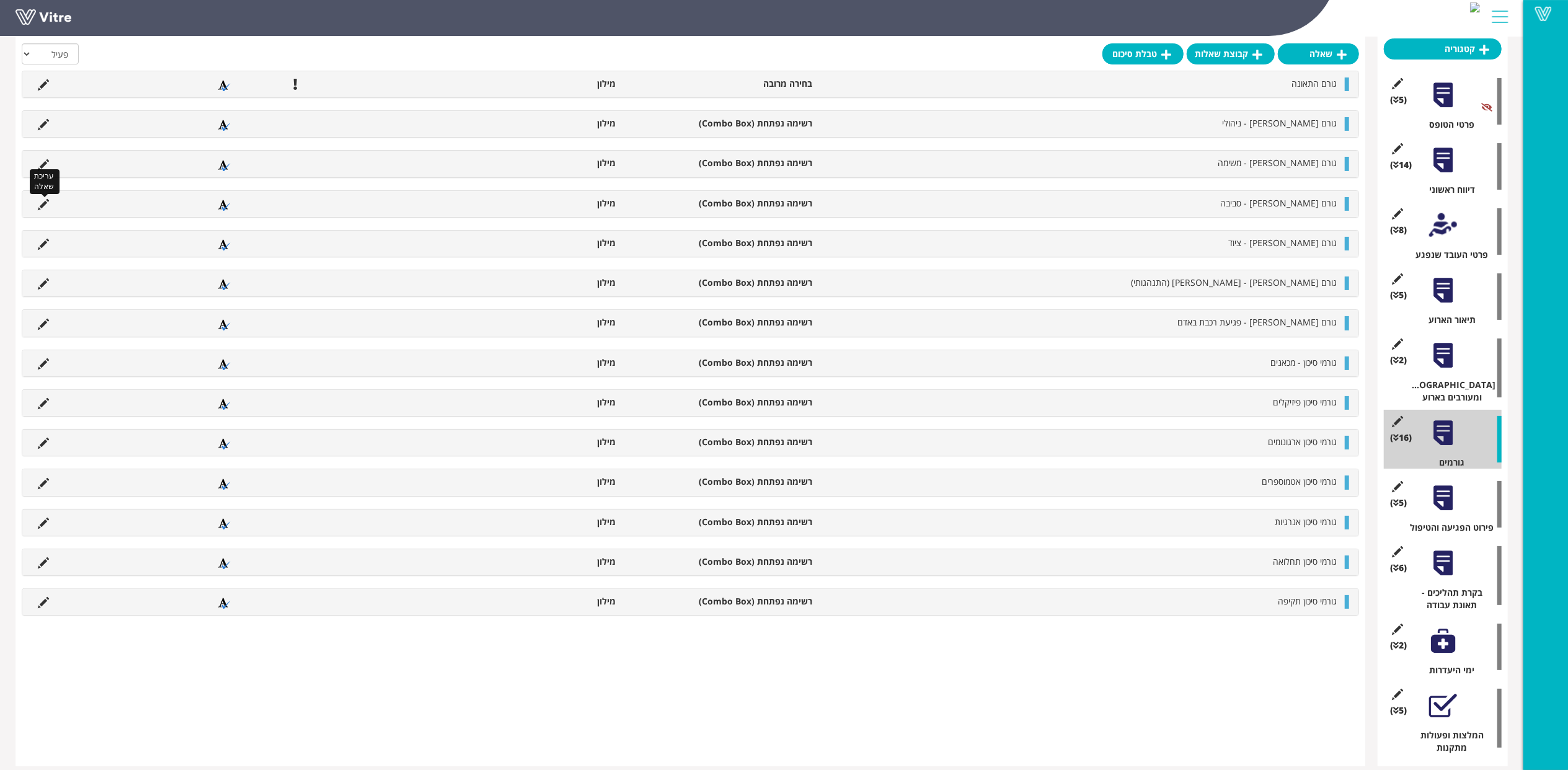
click at [43, 204] on icon at bounding box center [43, 204] width 11 height 11
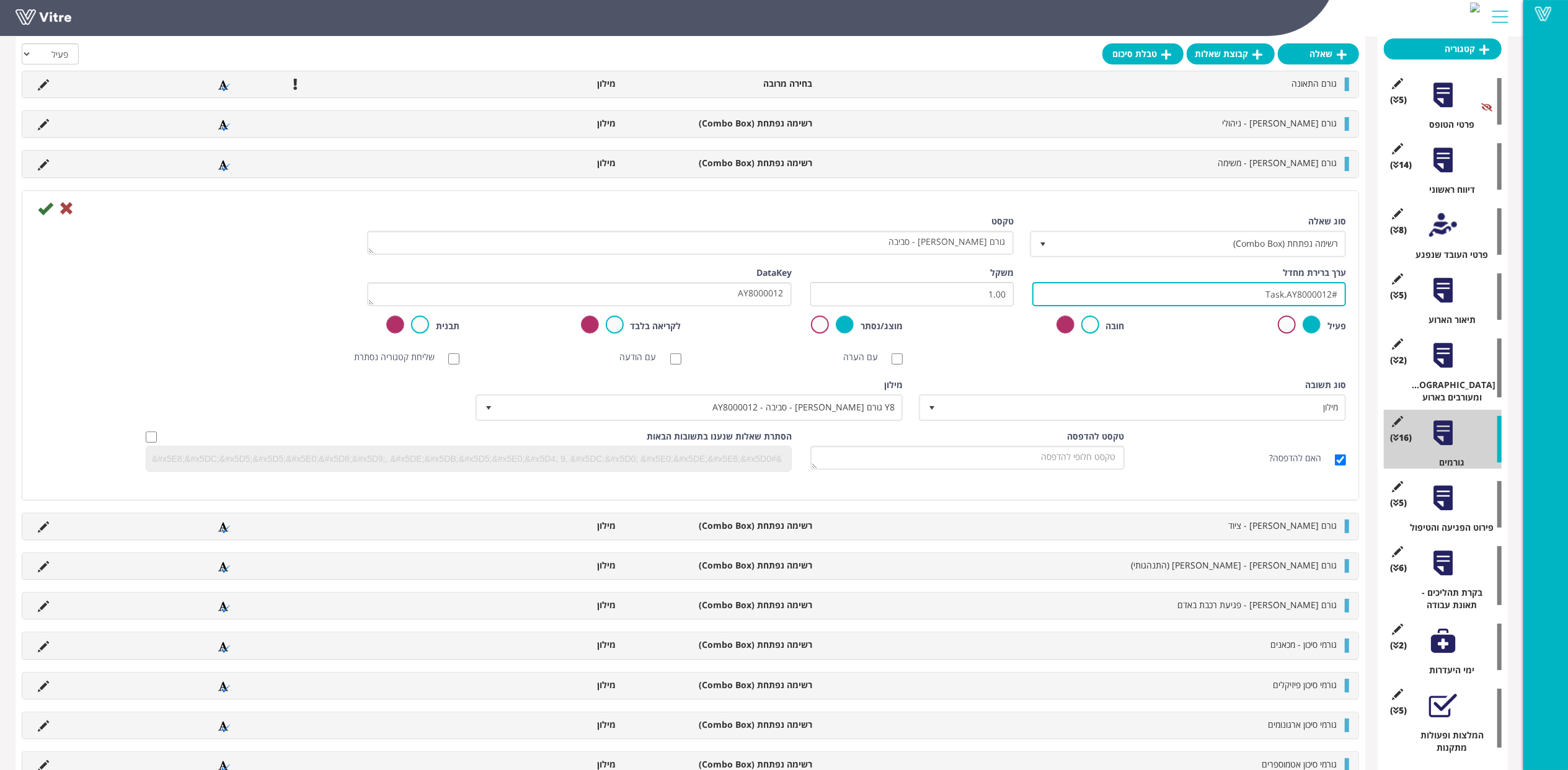
drag, startPoint x: 1411, startPoint y: 289, endPoint x: 1422, endPoint y: 289, distance: 11.0
click at [1422, 289] on div "טבלת סיכום קטגוריה (5 ) פרטי הטופס (14 ) דיווח ראשוני (0 ) נתוני רכבת (8 ) פרטי…" at bounding box center [761, 461] width 1492 height 912
click at [46, 206] on icon at bounding box center [45, 208] width 15 height 15
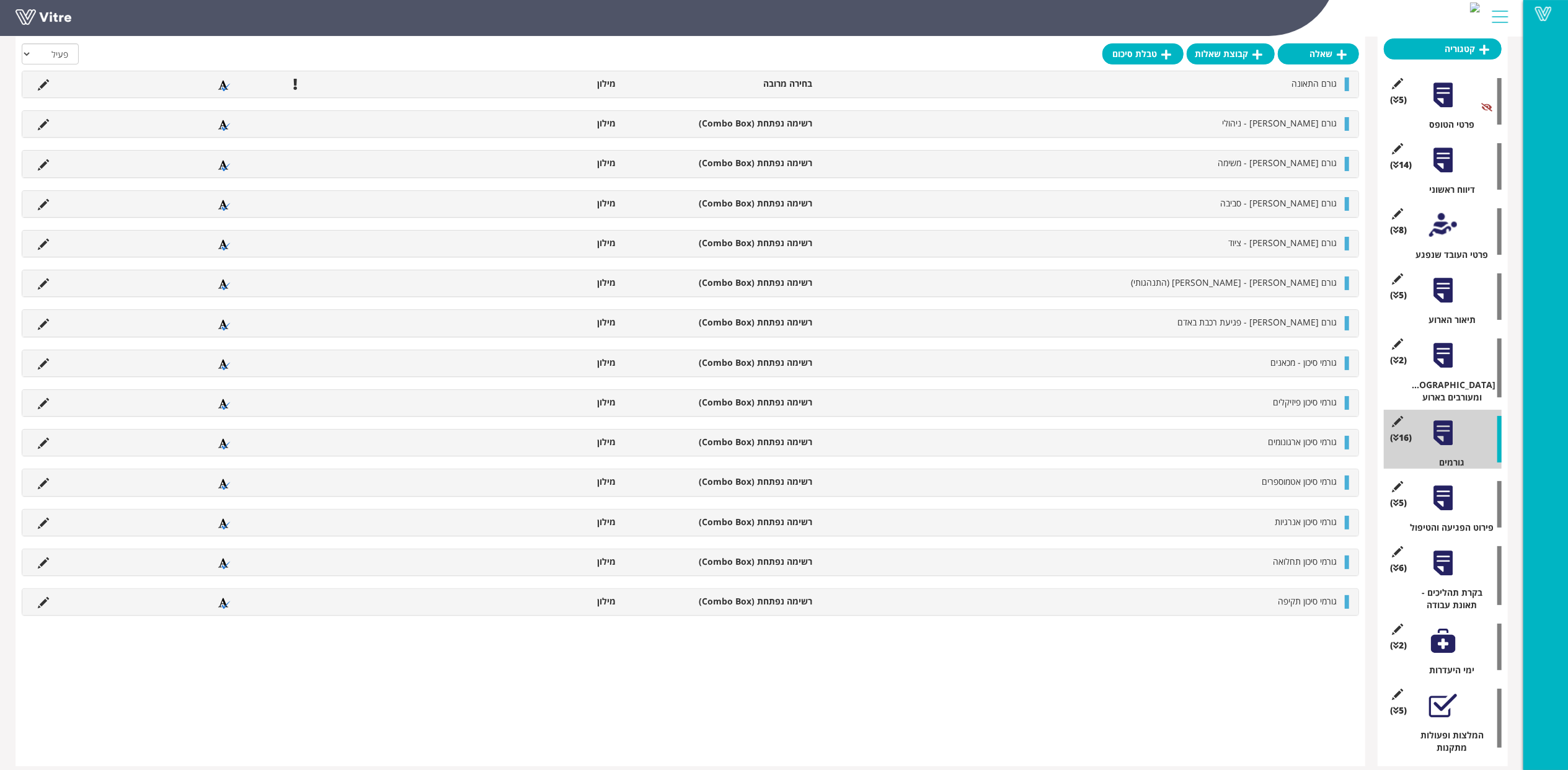
scroll to position [0, 0]
